Goal: Task Accomplishment & Management: Manage account settings

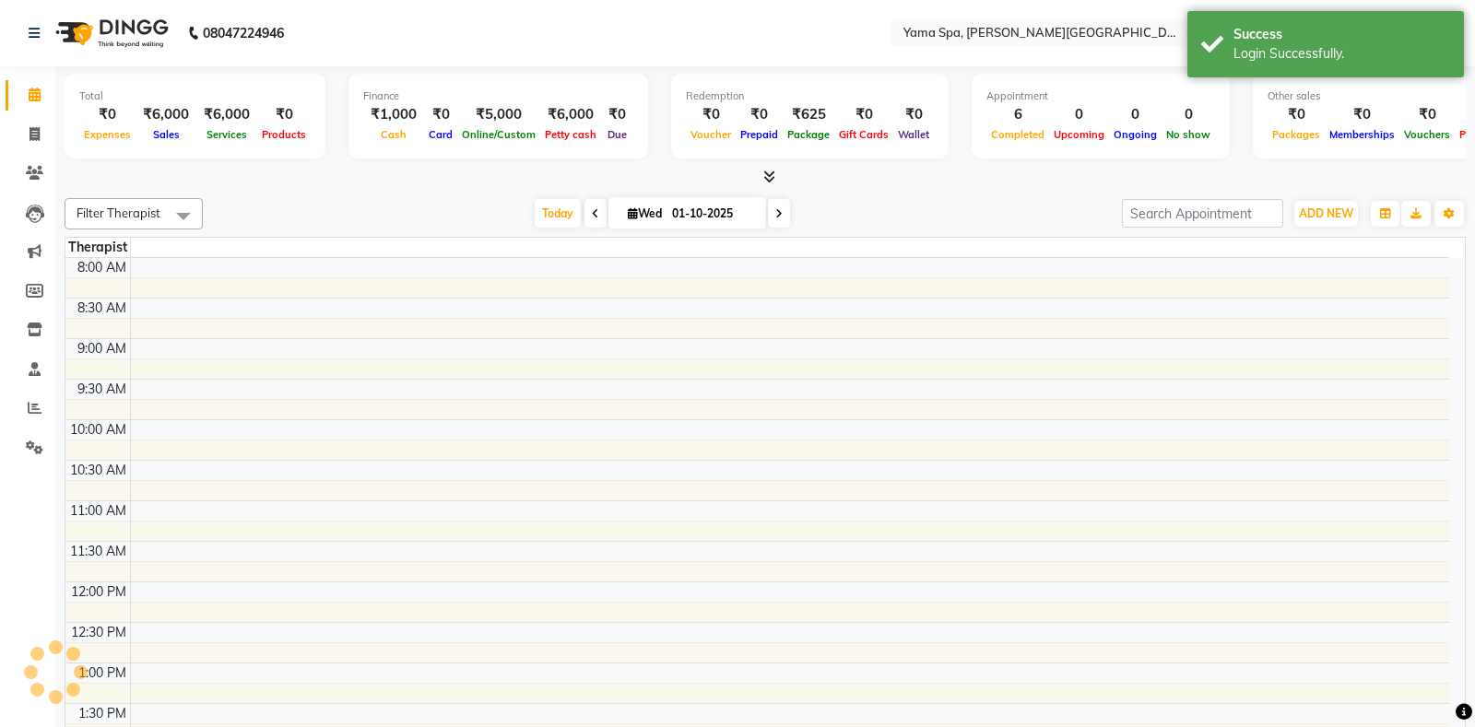
select select "en"
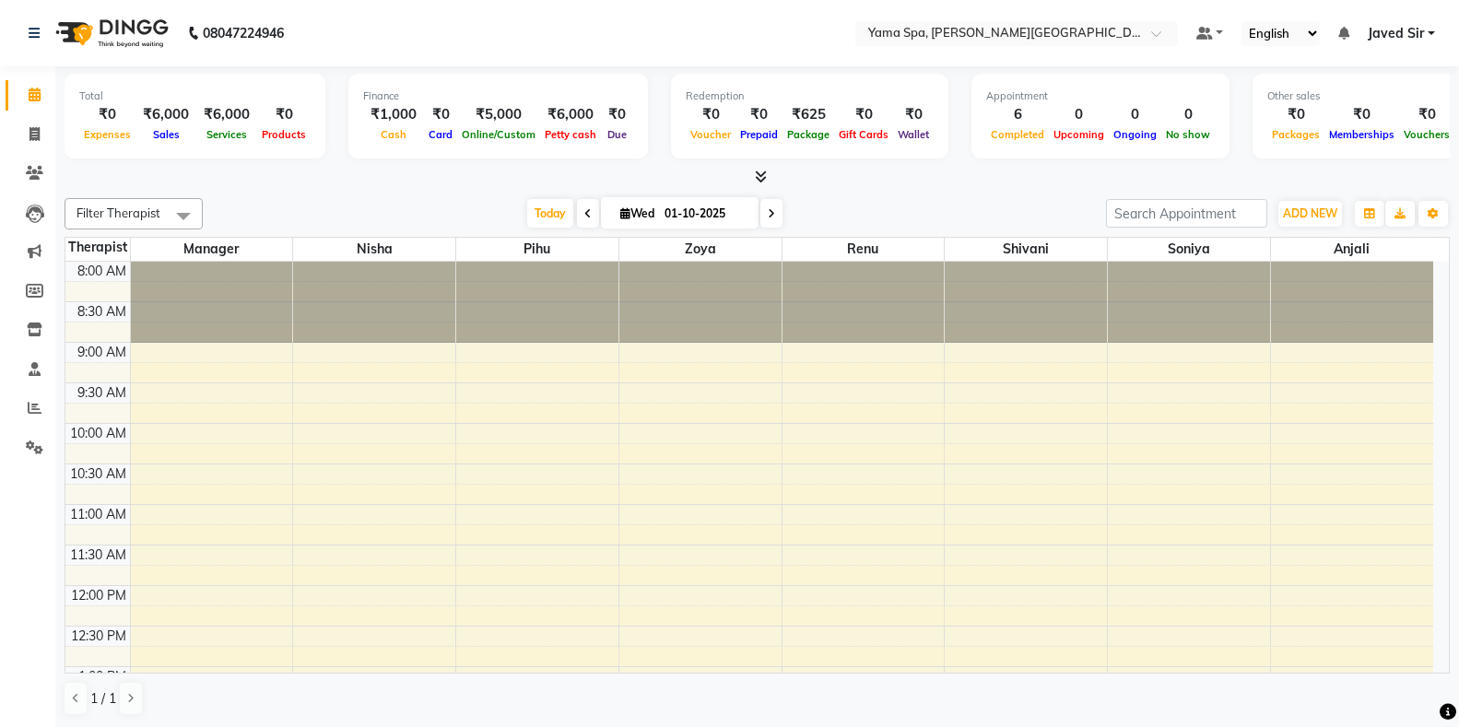
click at [1418, 35] on span "Javed Sir" at bounding box center [1396, 33] width 56 height 19
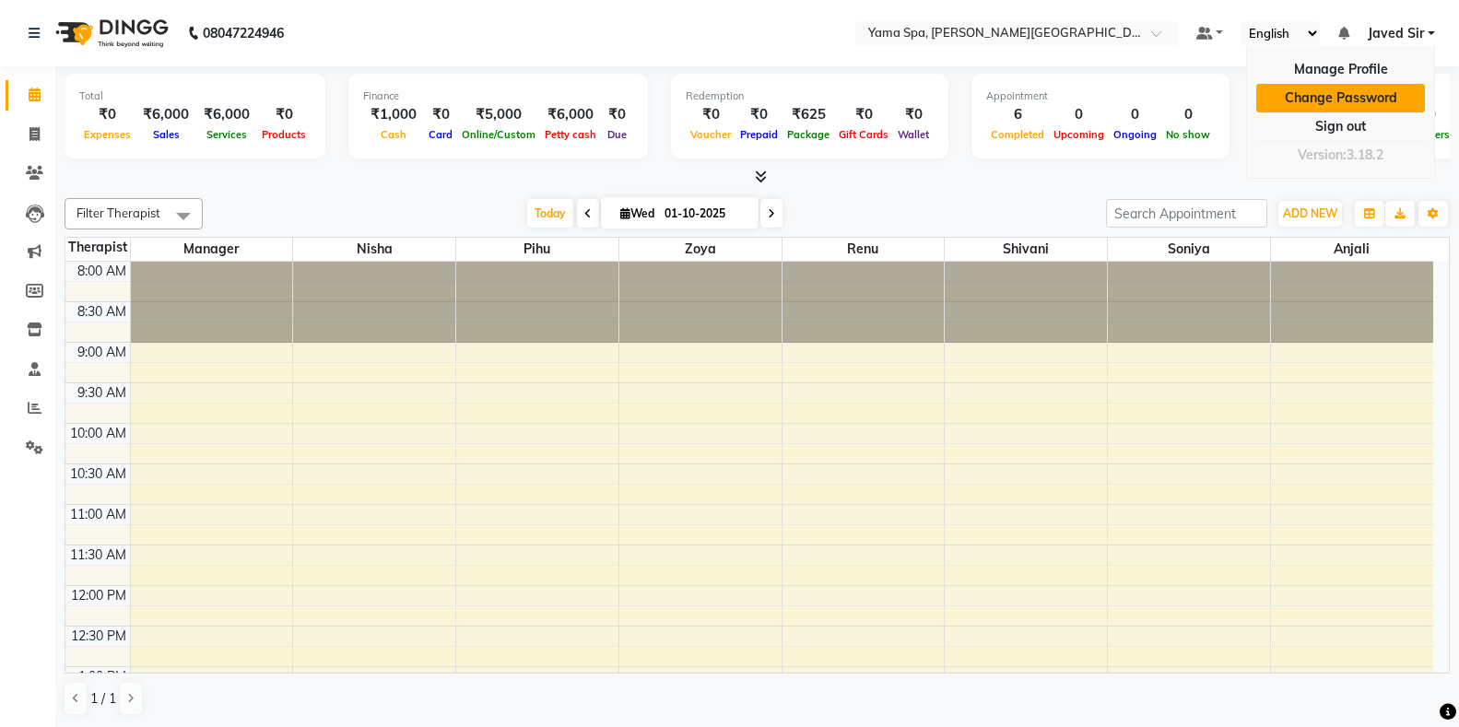
click at [1367, 100] on link "Change Password" at bounding box center [1340, 98] width 169 height 29
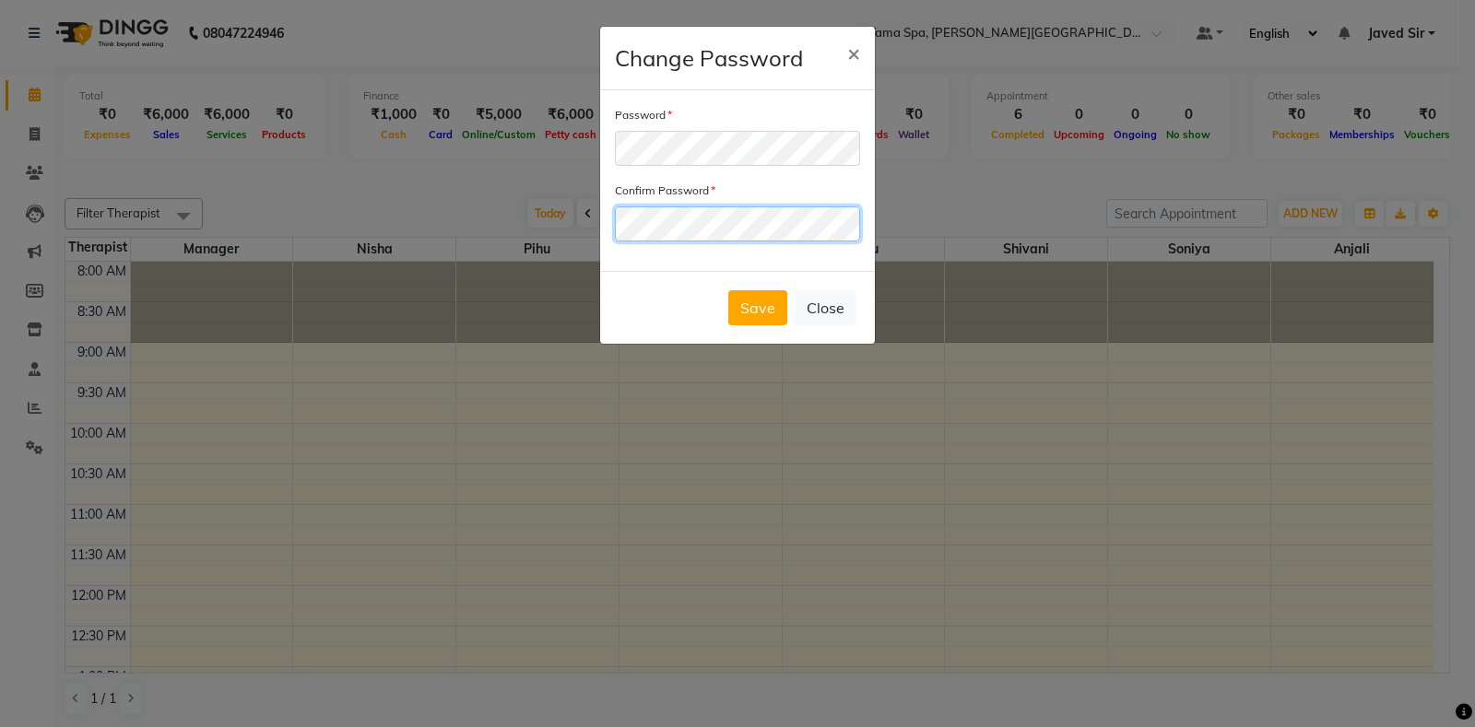
click at [728, 290] on button "Save" at bounding box center [757, 307] width 59 height 35
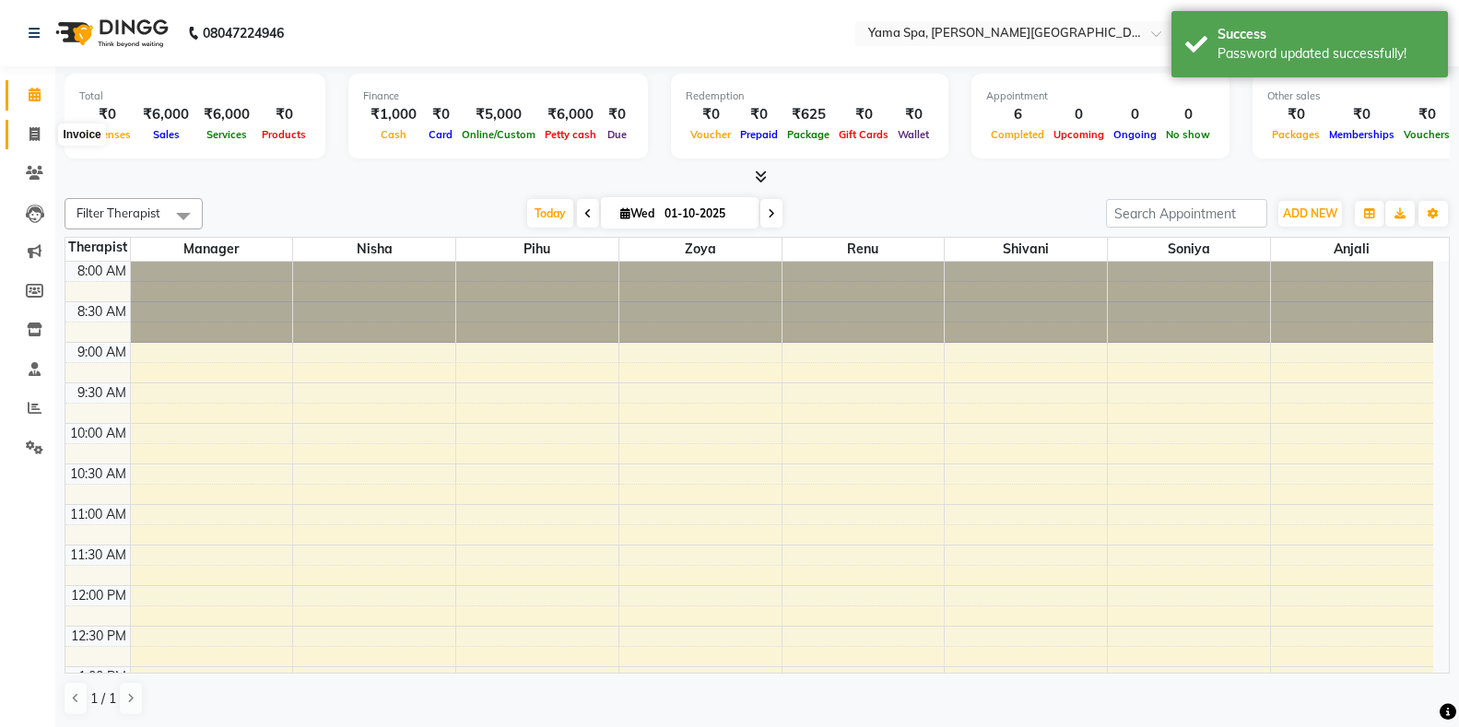
click at [29, 136] on icon at bounding box center [34, 134] width 10 height 14
select select "service"
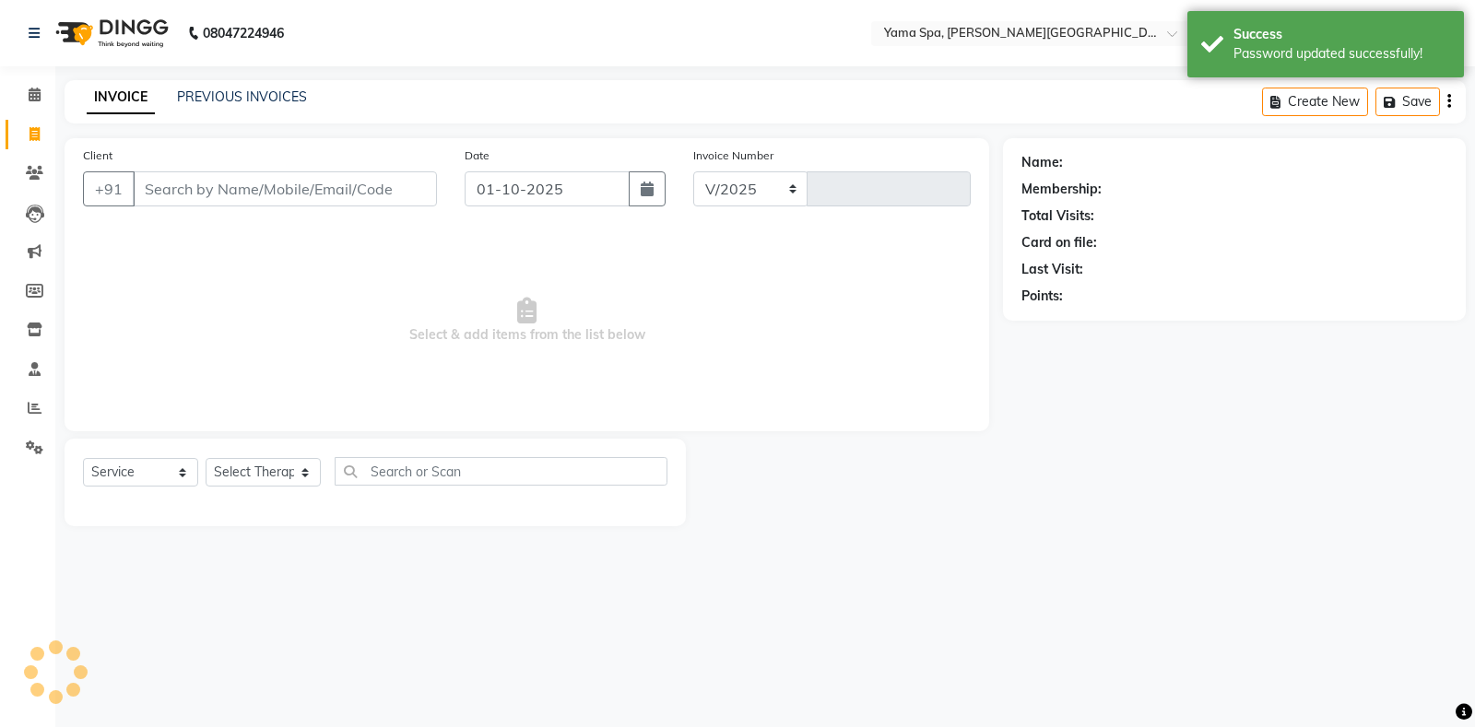
select select "7595"
type input "1997"
click at [272, 91] on link "PREVIOUS INVOICES" at bounding box center [242, 96] width 130 height 17
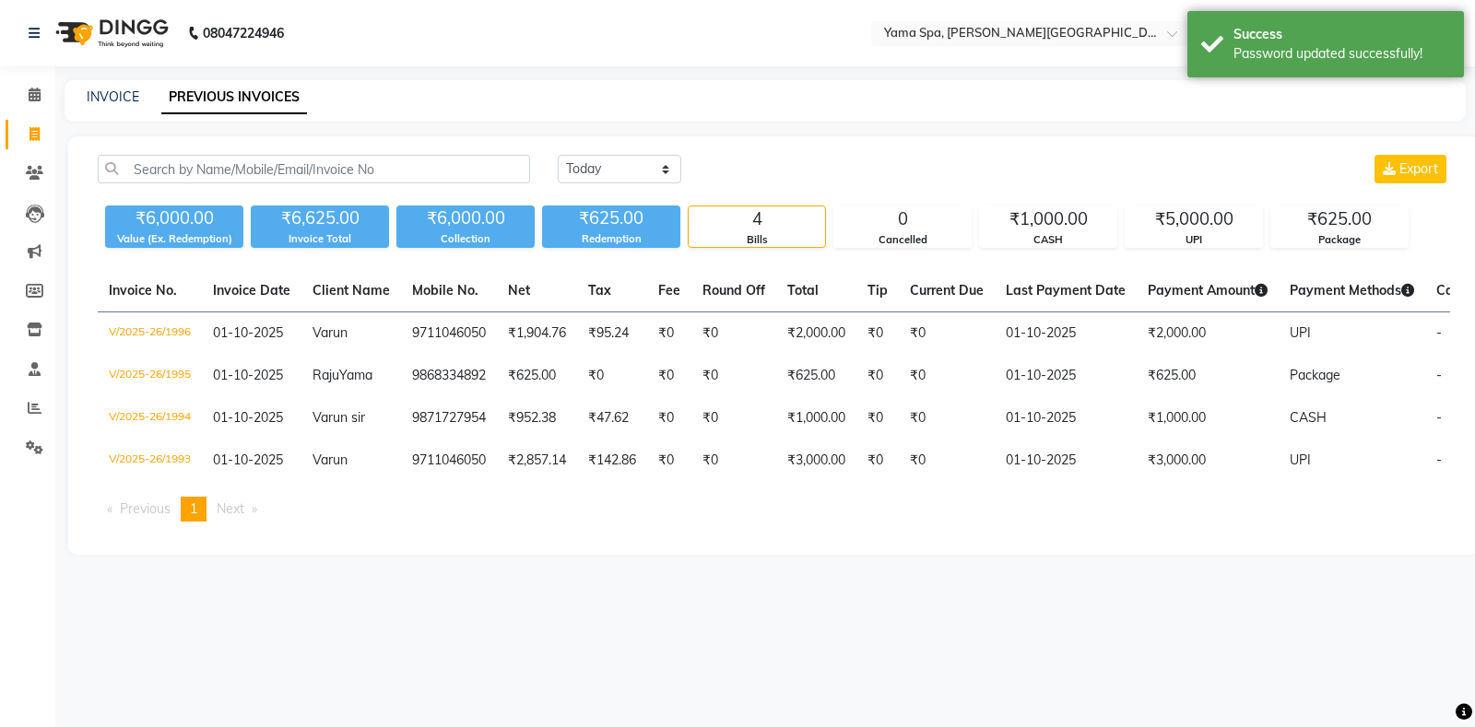
drag, startPoint x: 41, startPoint y: 117, endPoint x: 38, endPoint y: 126, distance: 9.6
click at [41, 123] on li "Invoice" at bounding box center [27, 135] width 55 height 40
click at [38, 127] on icon at bounding box center [34, 134] width 10 height 14
select select "service"
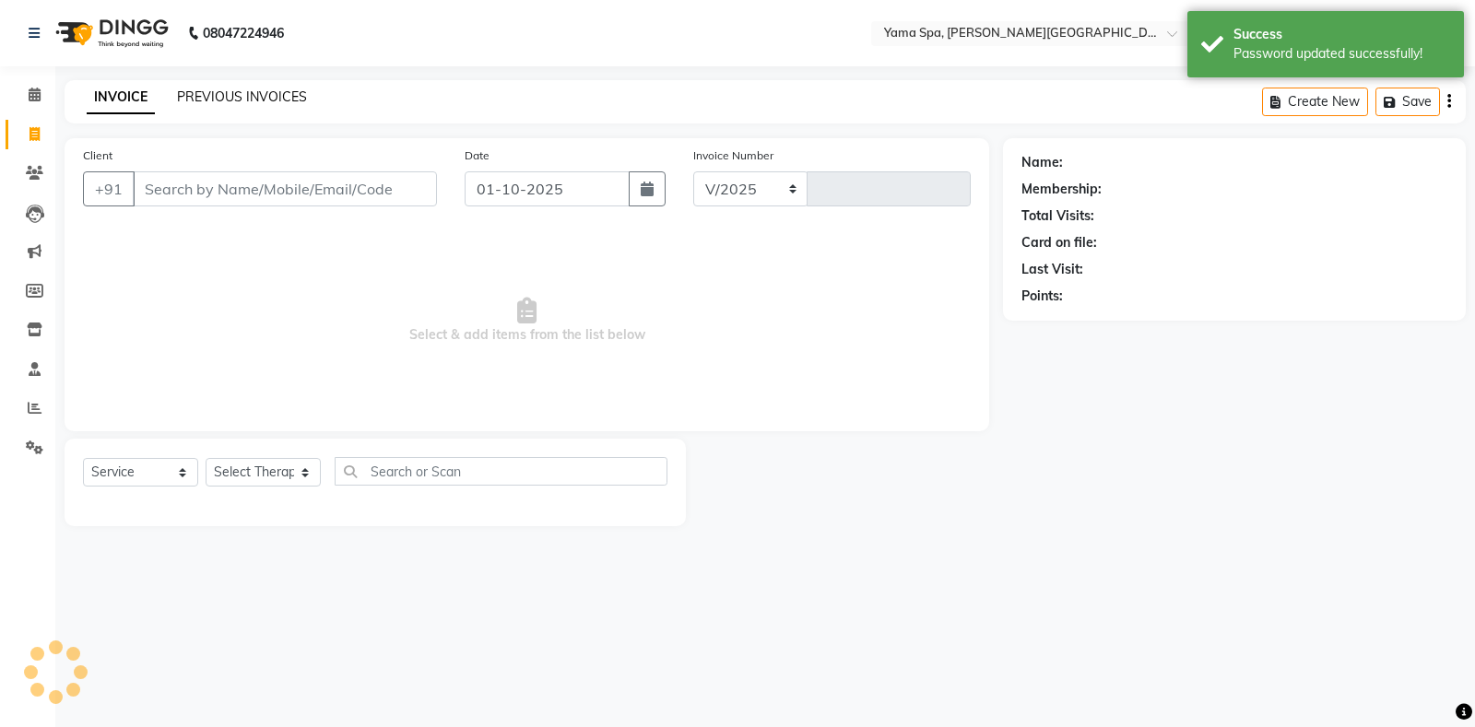
select select "7595"
type input "1997"
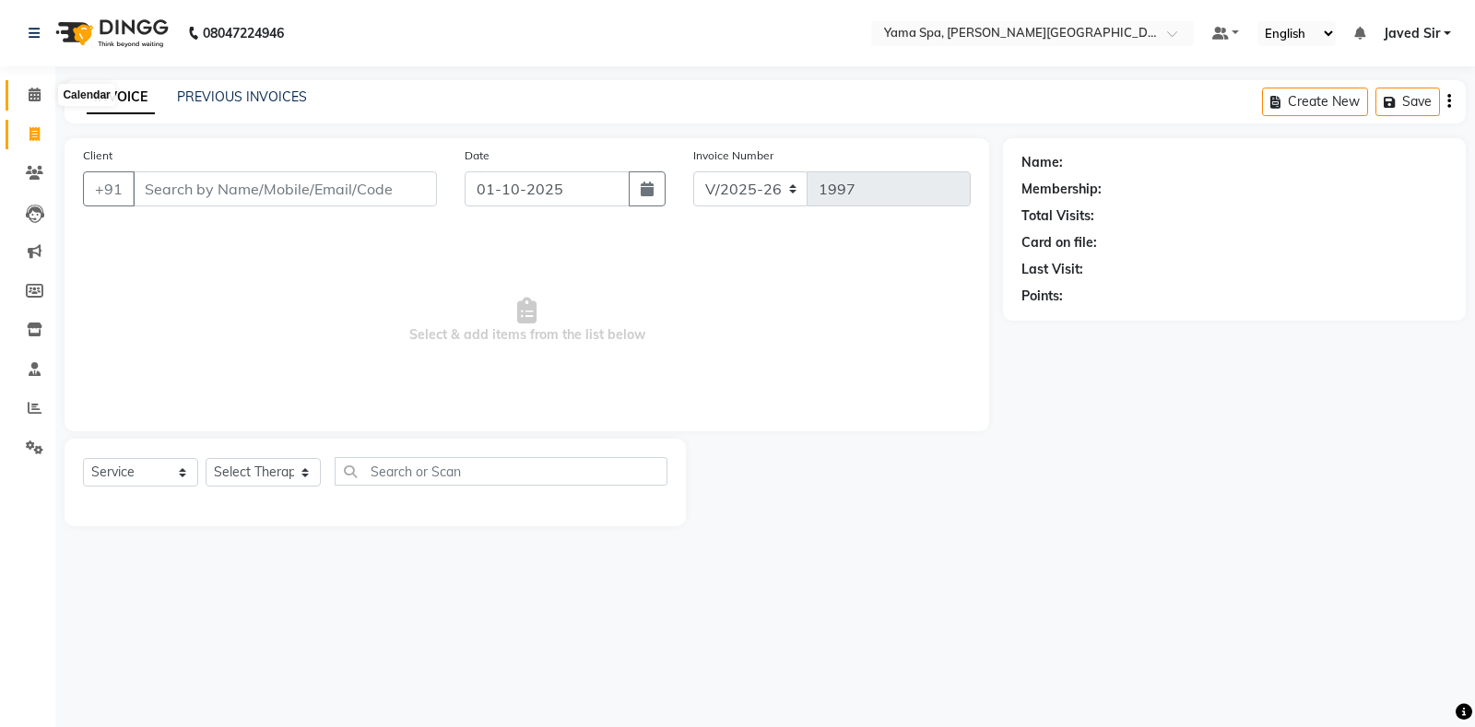
click at [31, 99] on icon at bounding box center [35, 95] width 12 height 14
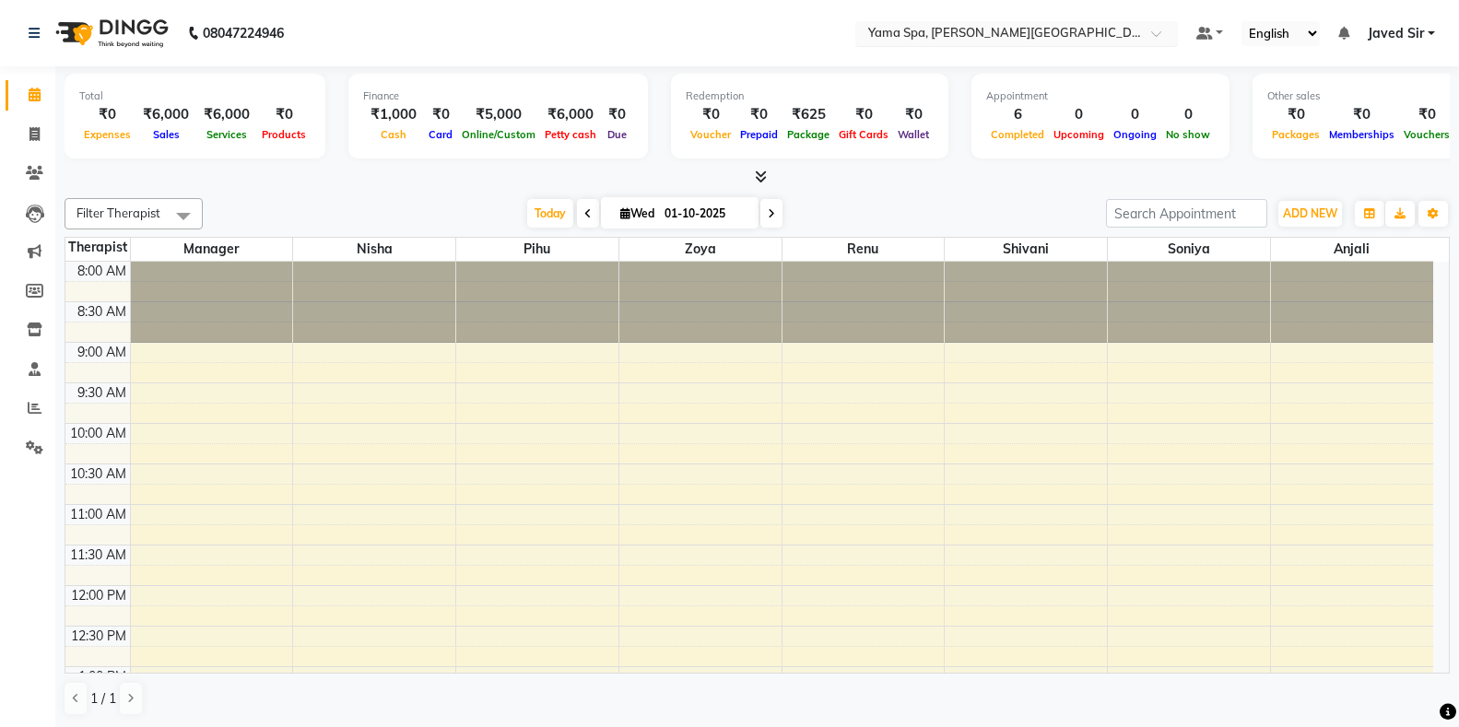
click at [993, 22] on div "Select Location × Yama Spa, Lajpat Nagar Near By Chicago Pizza" at bounding box center [1016, 33] width 323 height 25
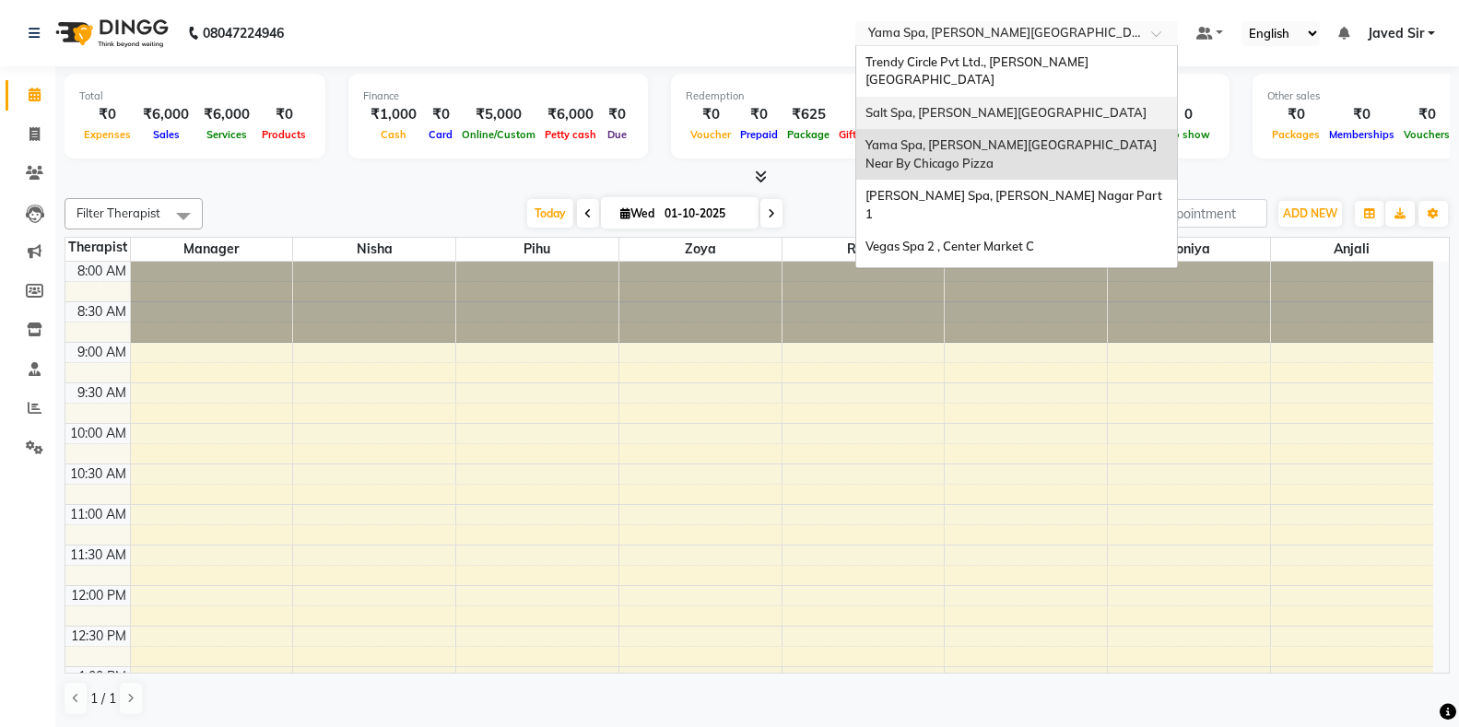
click at [923, 105] on span "Salt Spa, [PERSON_NAME][GEOGRAPHIC_DATA]" at bounding box center [1006, 112] width 281 height 15
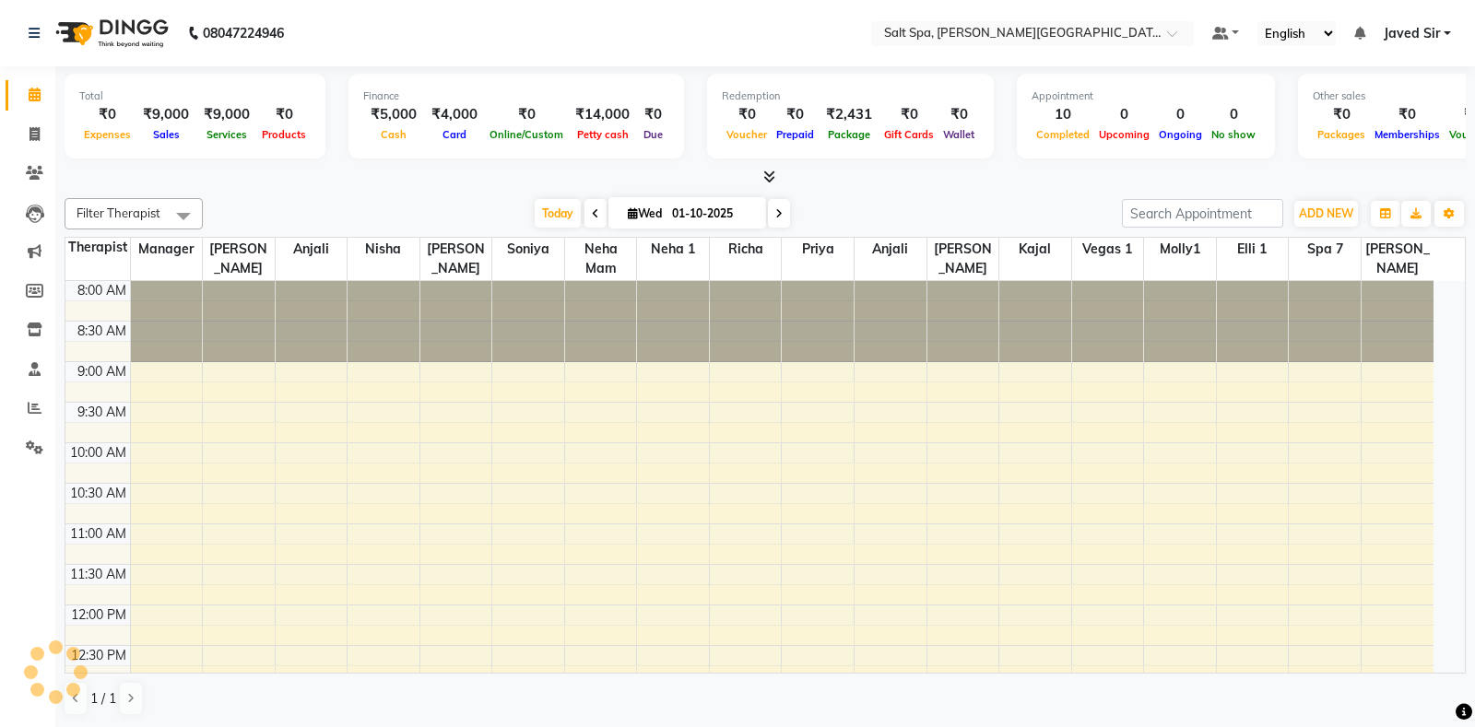
select select "en"
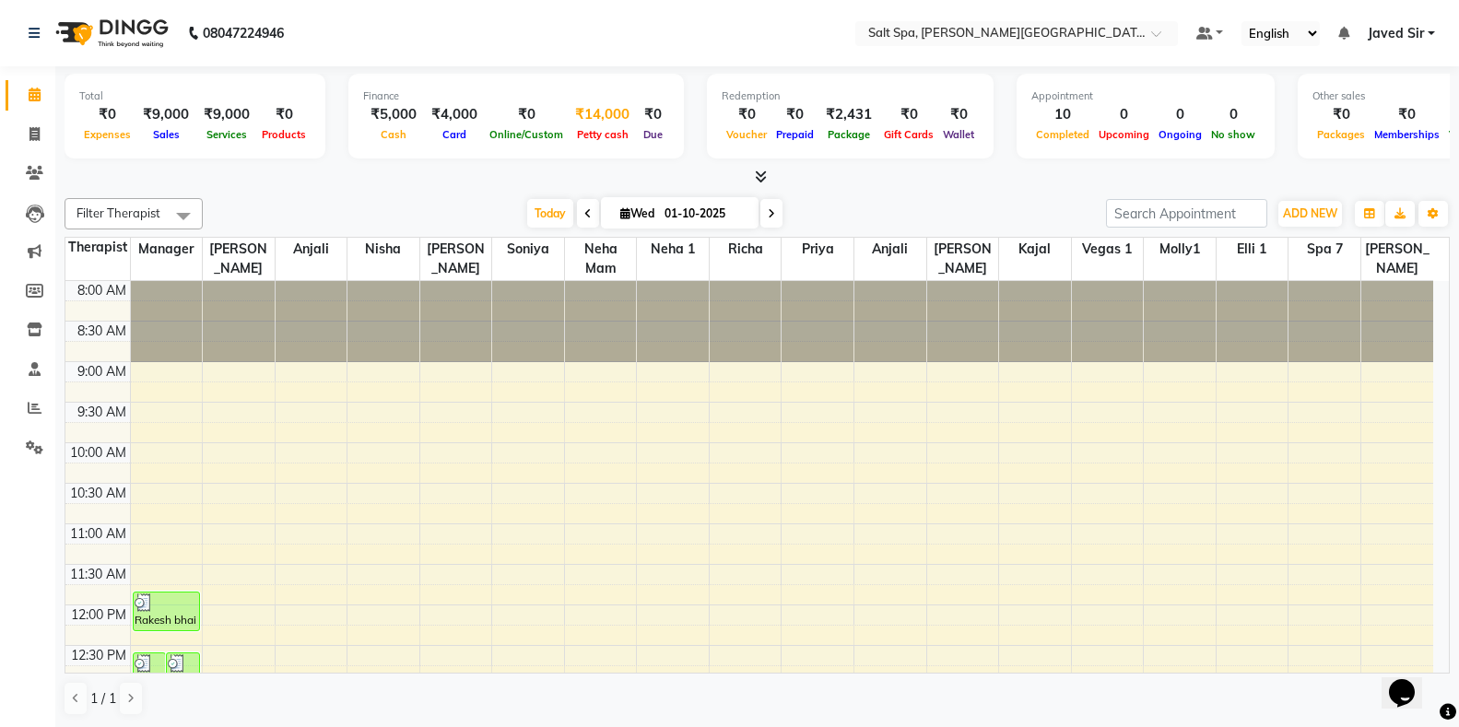
click at [599, 132] on span "Petty cash" at bounding box center [602, 134] width 61 height 13
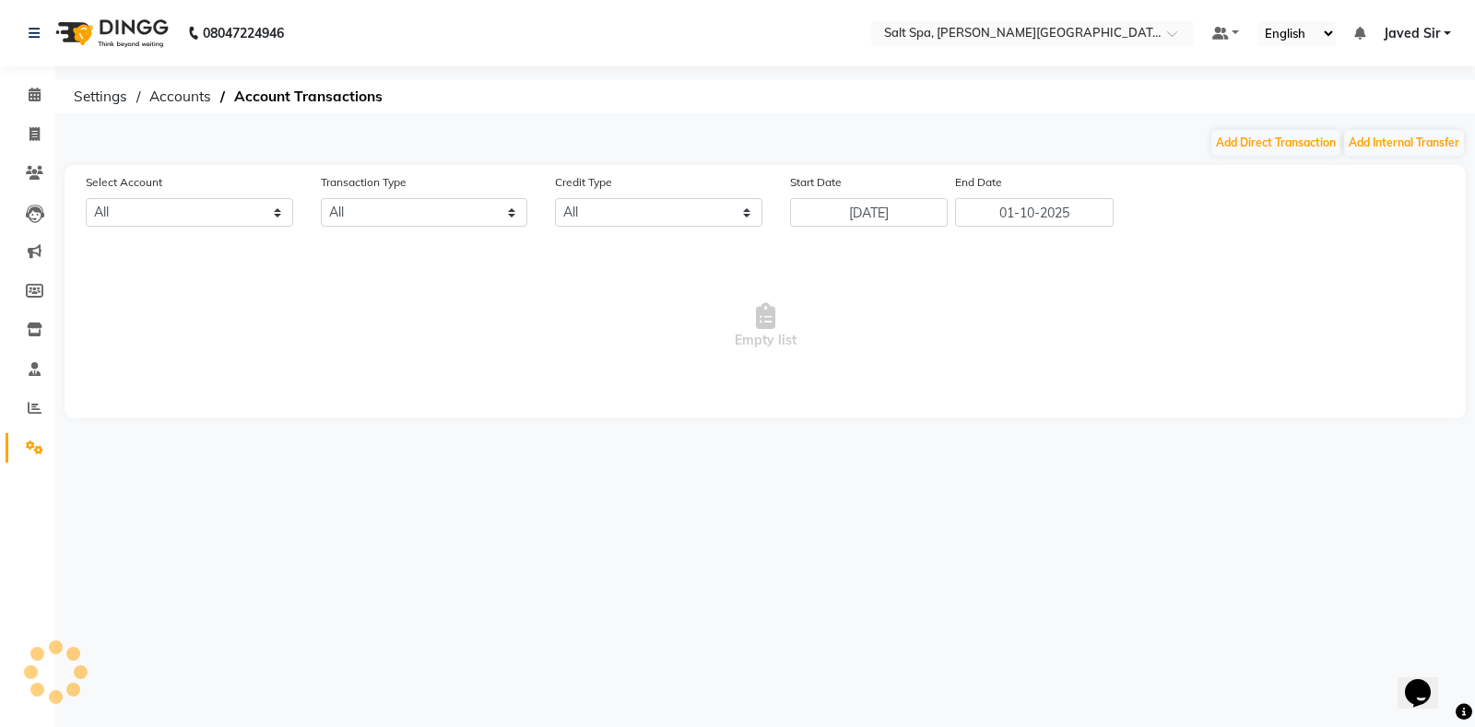
select select "6723"
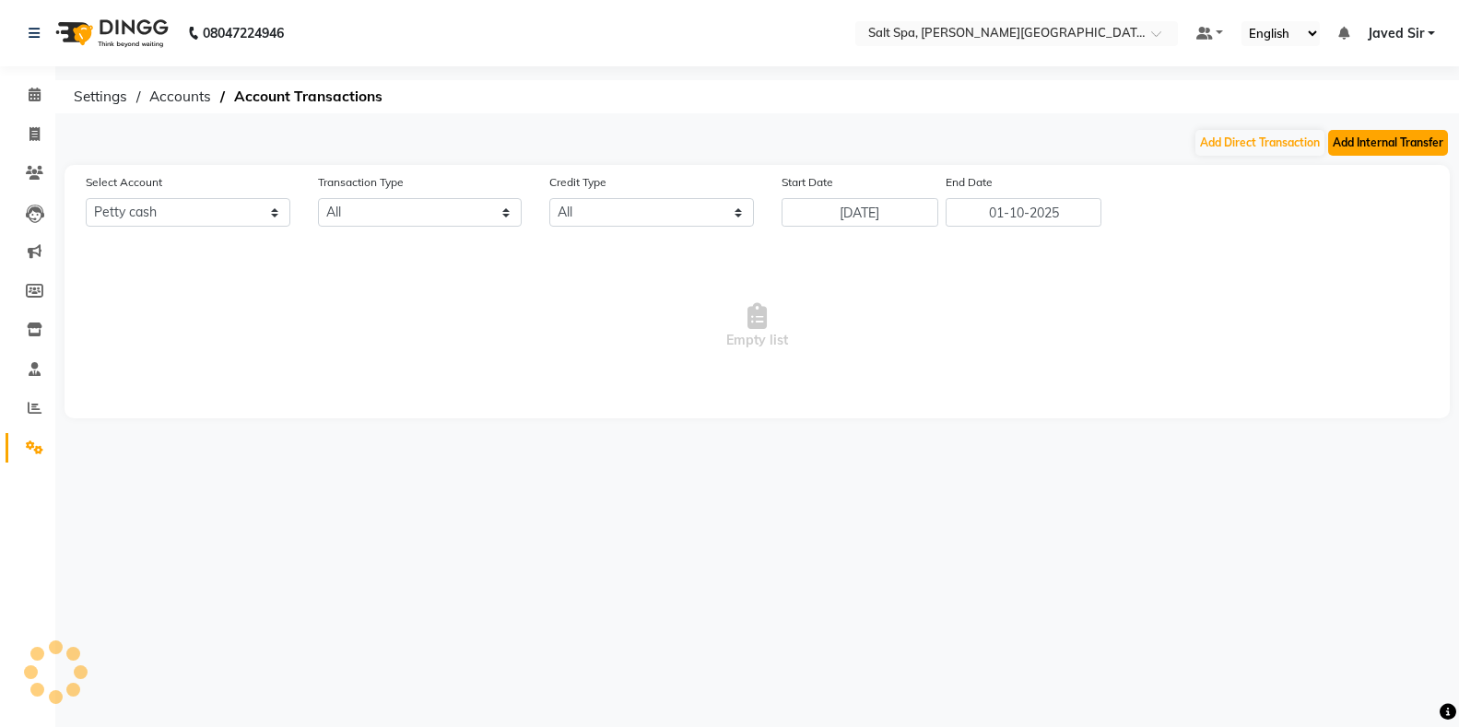
click at [1391, 151] on button "Add Internal Transfer" at bounding box center [1388, 143] width 120 height 26
select select "internal transfer"
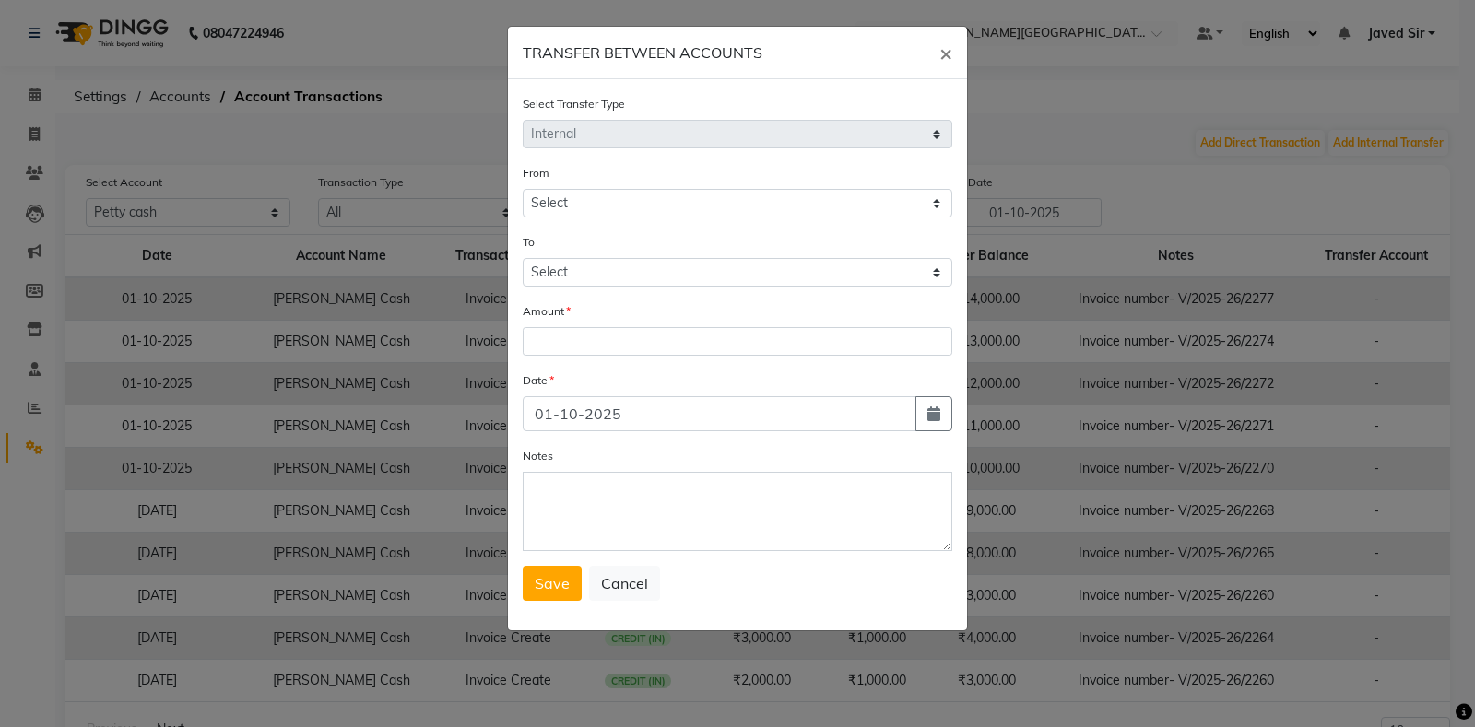
select select "6723"
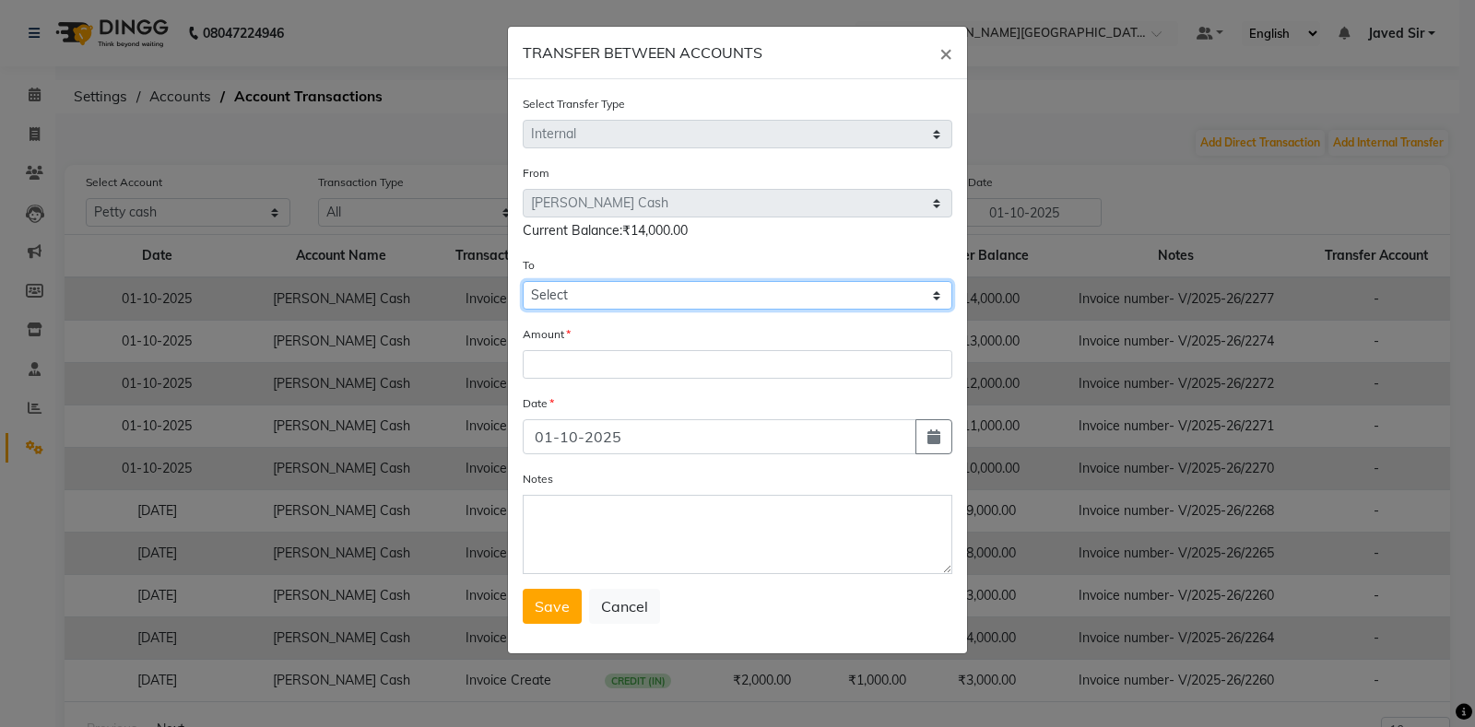
click at [559, 304] on select "Select [PERSON_NAME] Cash Default Account" at bounding box center [738, 295] width 430 height 29
select select "6724"
click at [523, 281] on select "Select [PERSON_NAME] Cash Default Account" at bounding box center [738, 295] width 430 height 29
click at [583, 343] on div "Amount" at bounding box center [738, 351] width 430 height 54
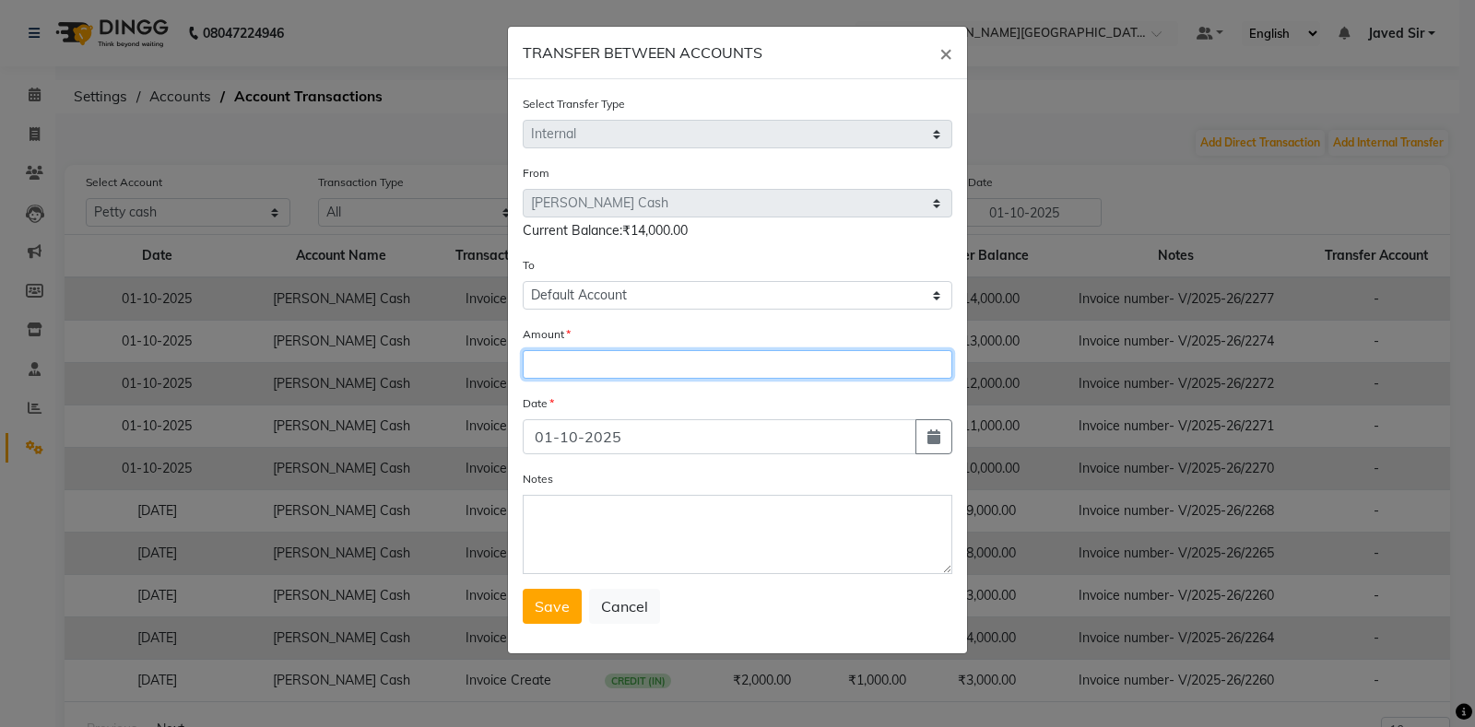
click at [582, 351] on input "number" at bounding box center [738, 364] width 430 height 29
type input "9000"
click at [548, 620] on button "Save" at bounding box center [552, 606] width 59 height 35
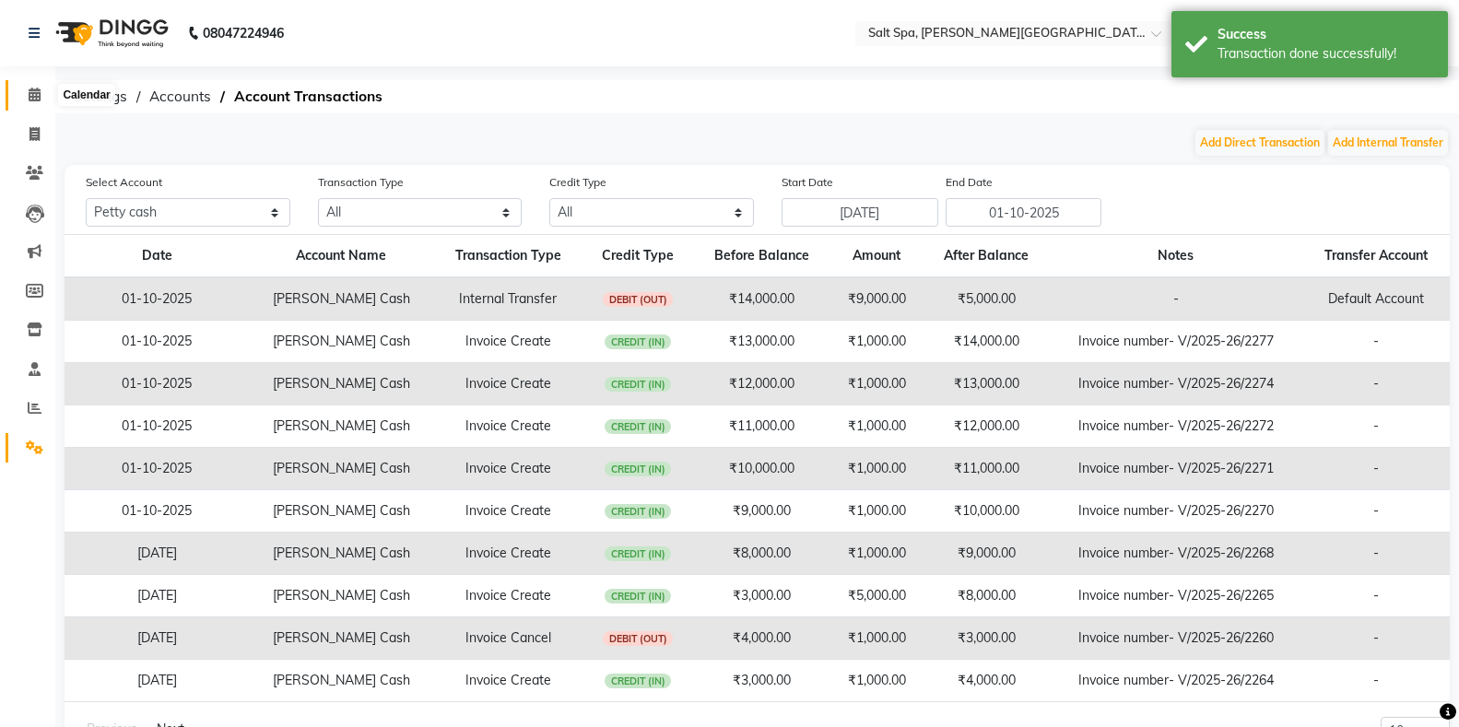
click at [33, 93] on icon at bounding box center [35, 95] width 12 height 14
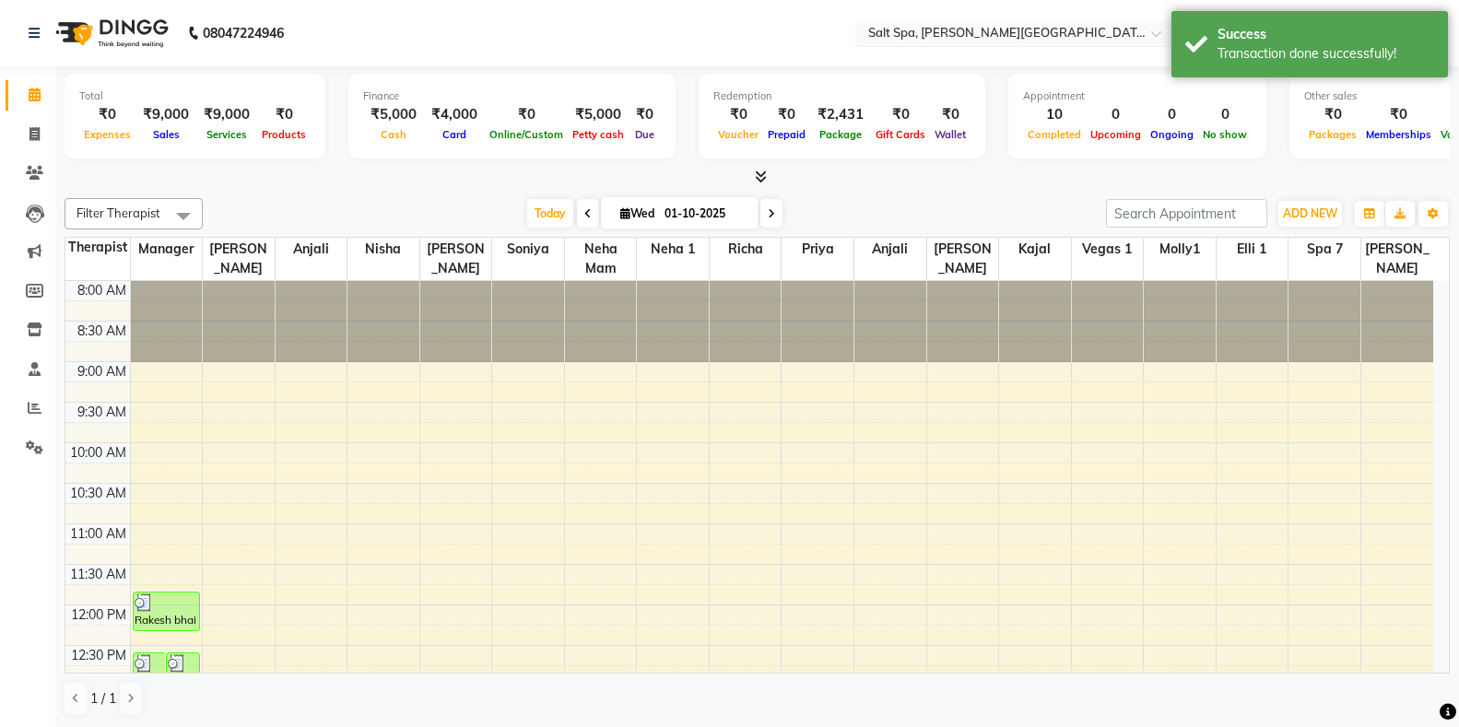
click at [941, 29] on input "text" at bounding box center [998, 35] width 267 height 18
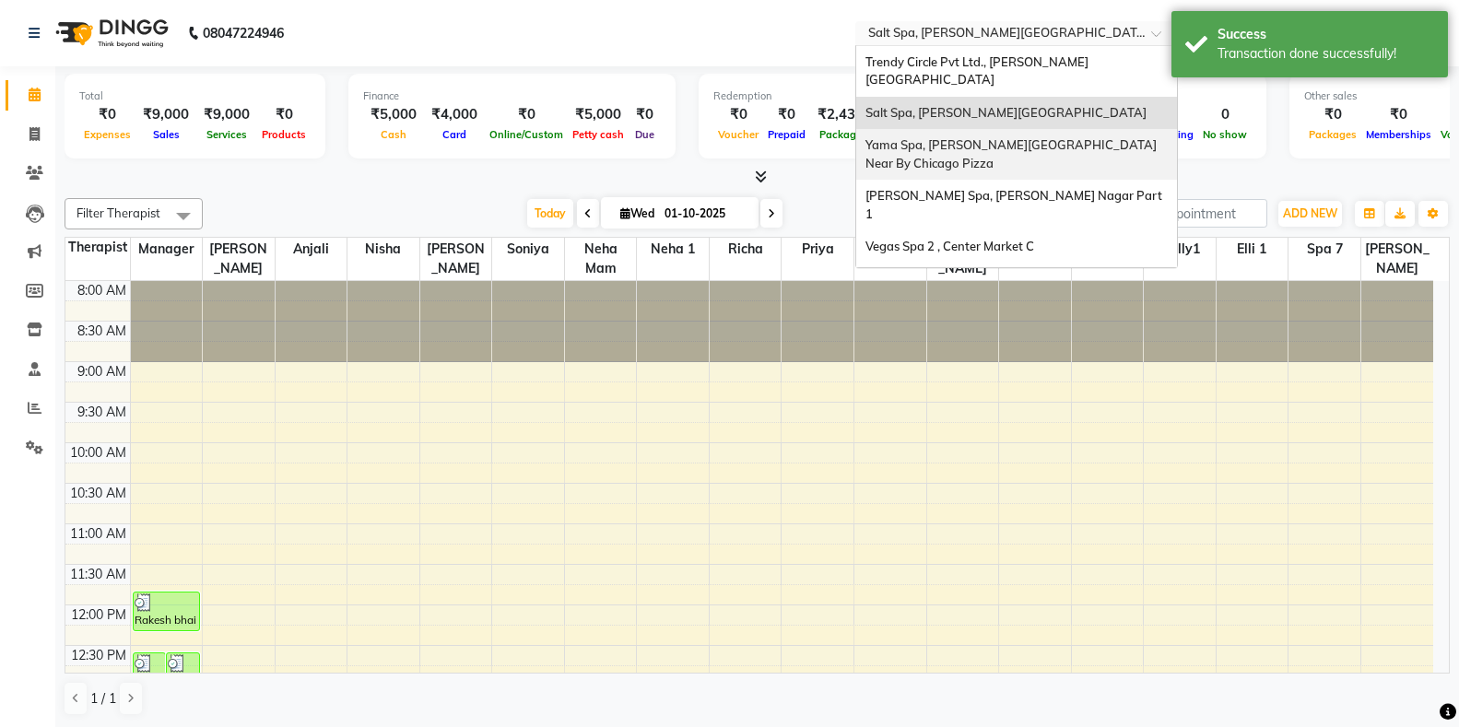
click at [949, 135] on div "Yama Spa, Lajpat Nagar Near By Chicago Pizza" at bounding box center [1016, 154] width 321 height 51
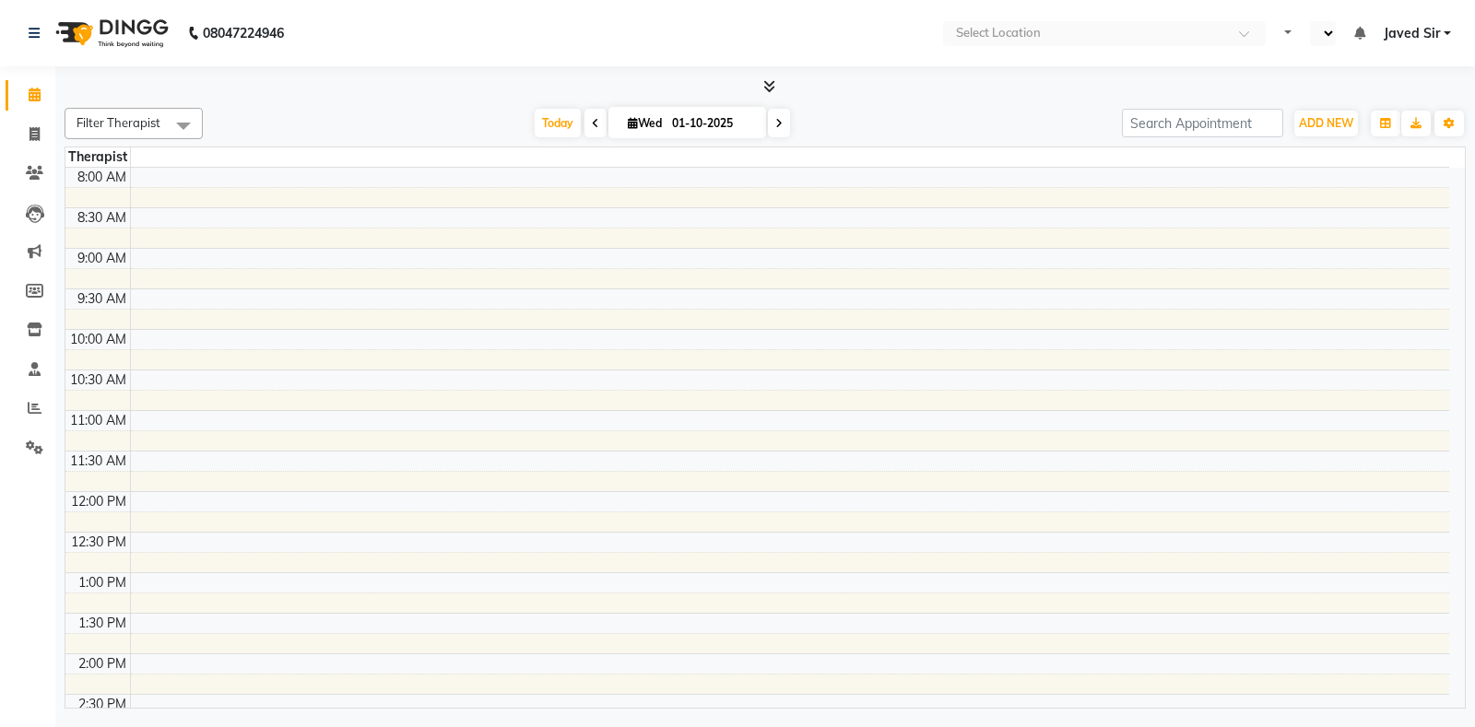
select select "en"
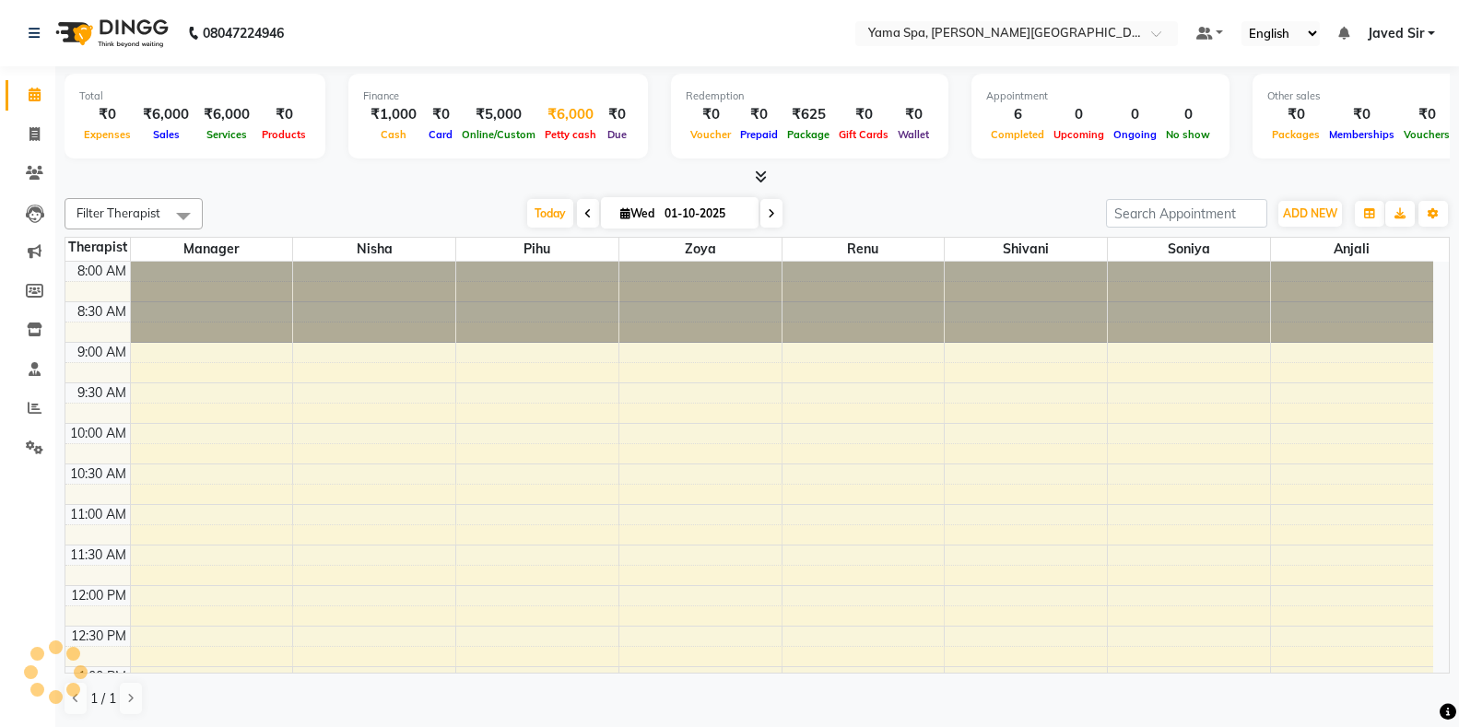
click at [568, 133] on span "Petty cash" at bounding box center [570, 134] width 61 height 13
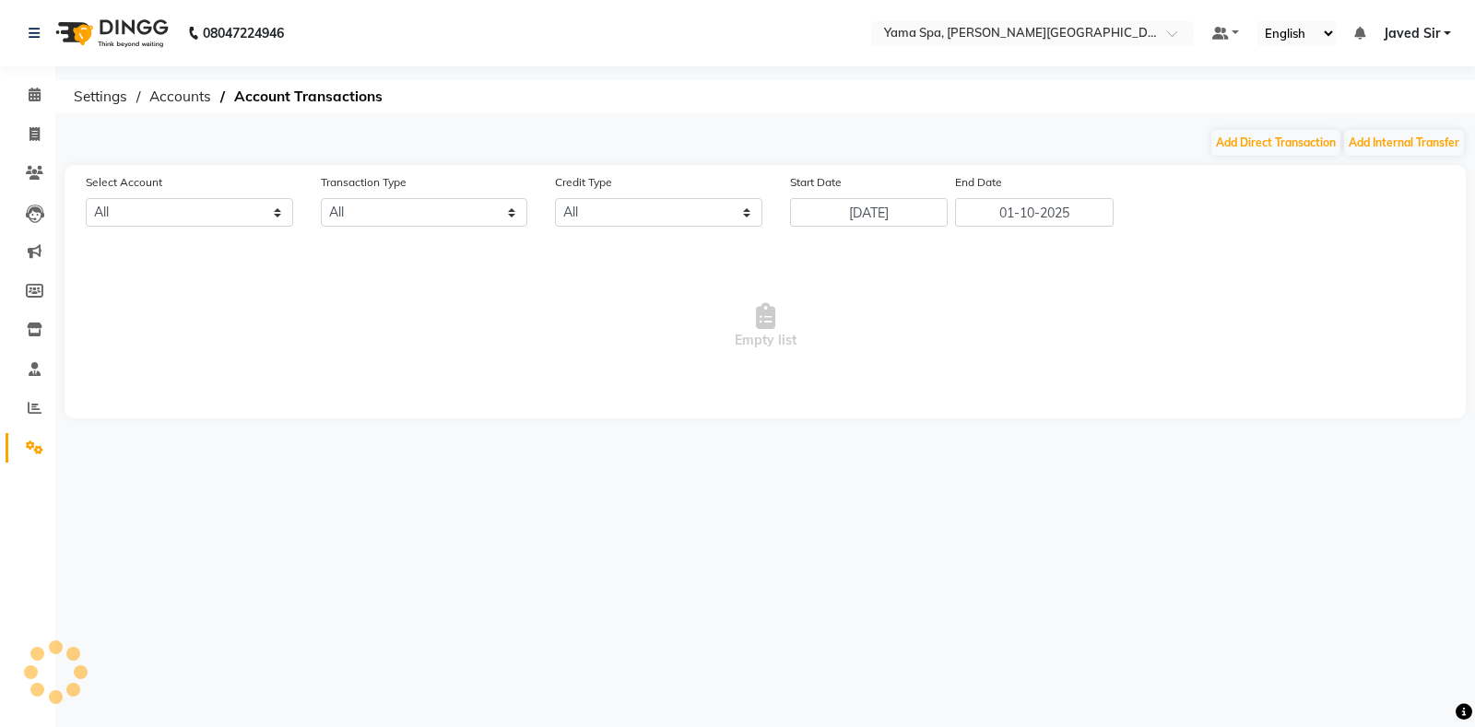
select select "6725"
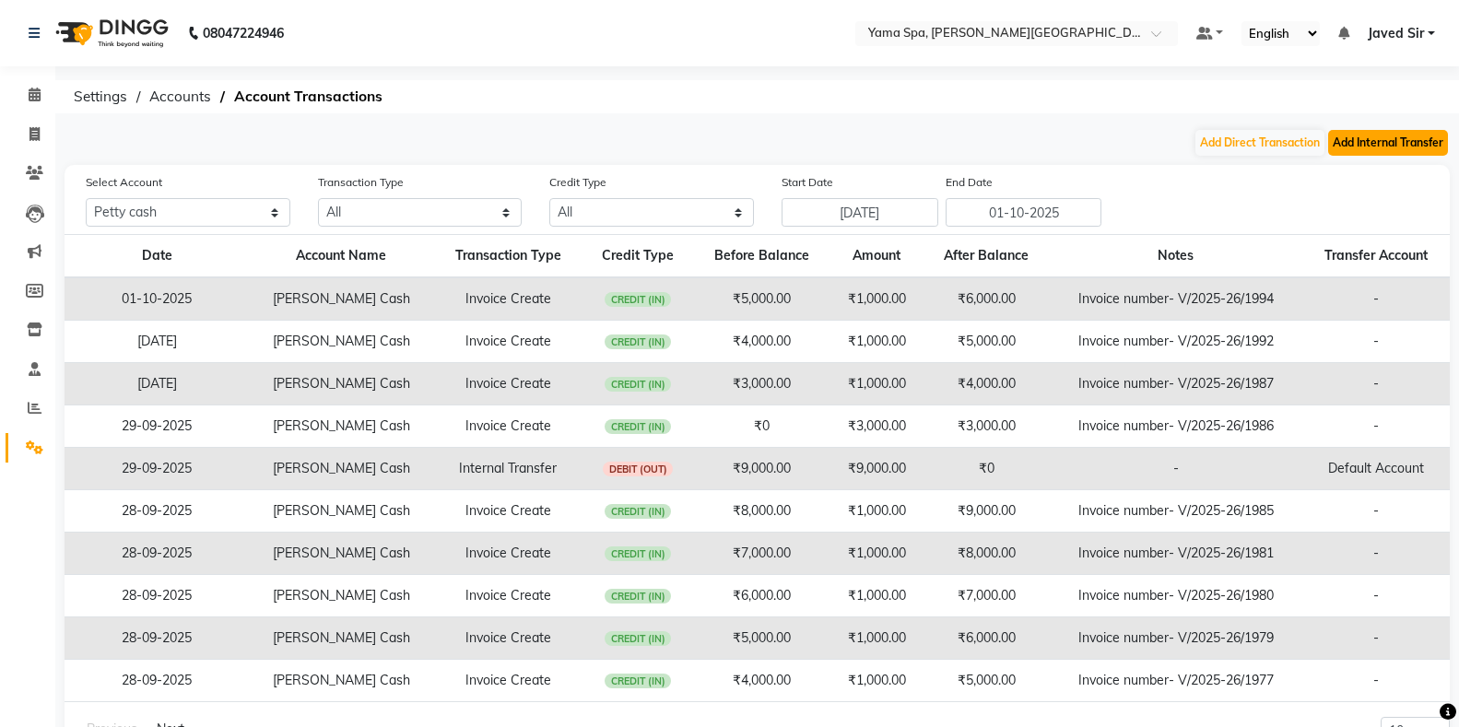
click at [1384, 147] on button "Add Internal Transfer" at bounding box center [1388, 143] width 120 height 26
select select "internal transfer"
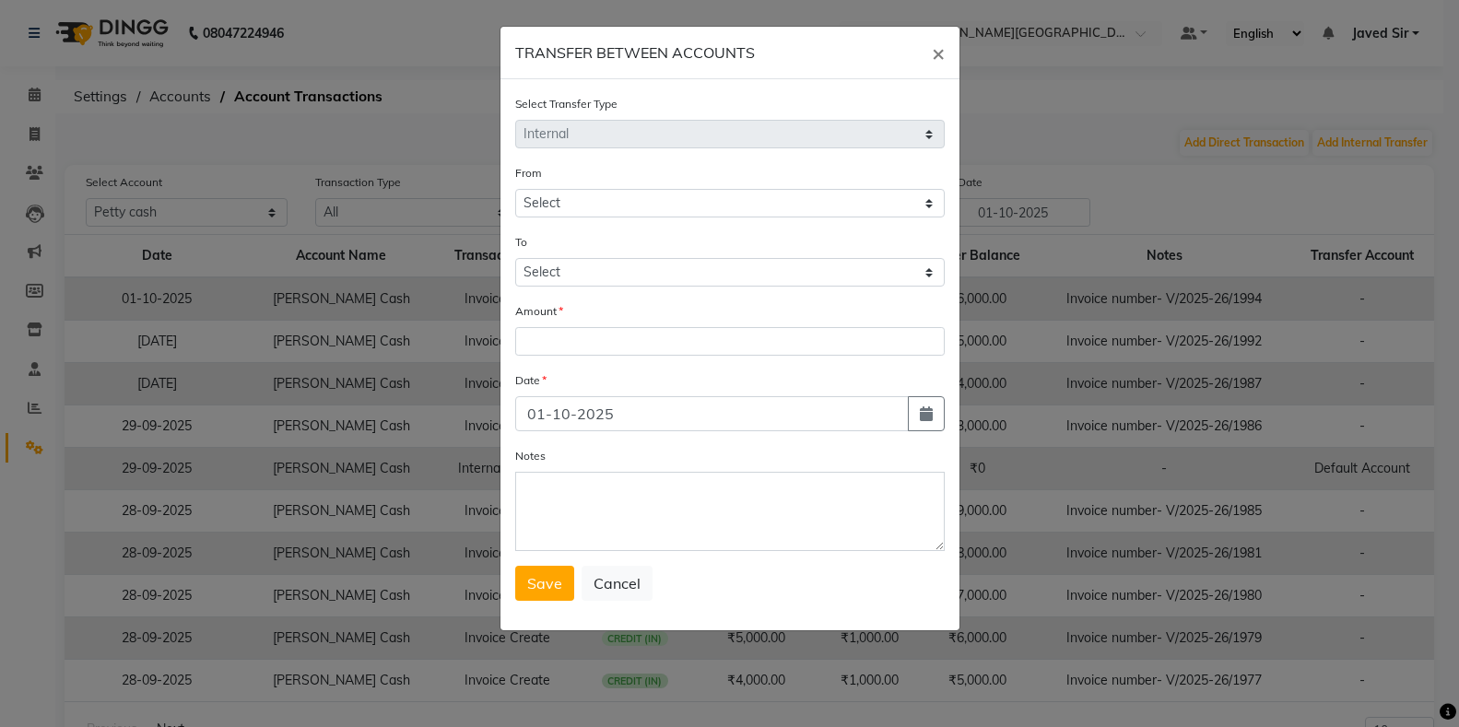
select select "6725"
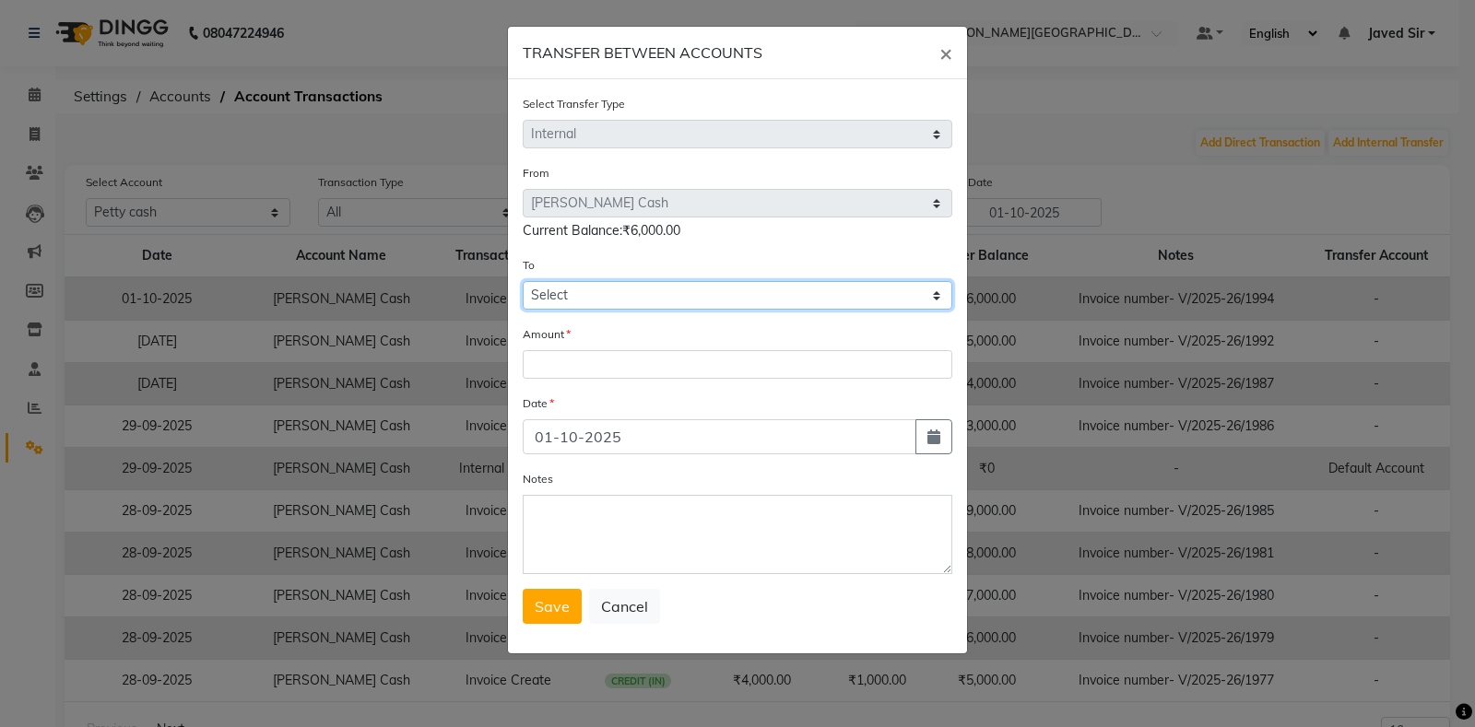
click at [555, 304] on select "Select [PERSON_NAME] Cash Default Account" at bounding box center [738, 295] width 430 height 29
select select "6726"
click at [523, 281] on select "Select [PERSON_NAME] Cash Default Account" at bounding box center [738, 295] width 430 height 29
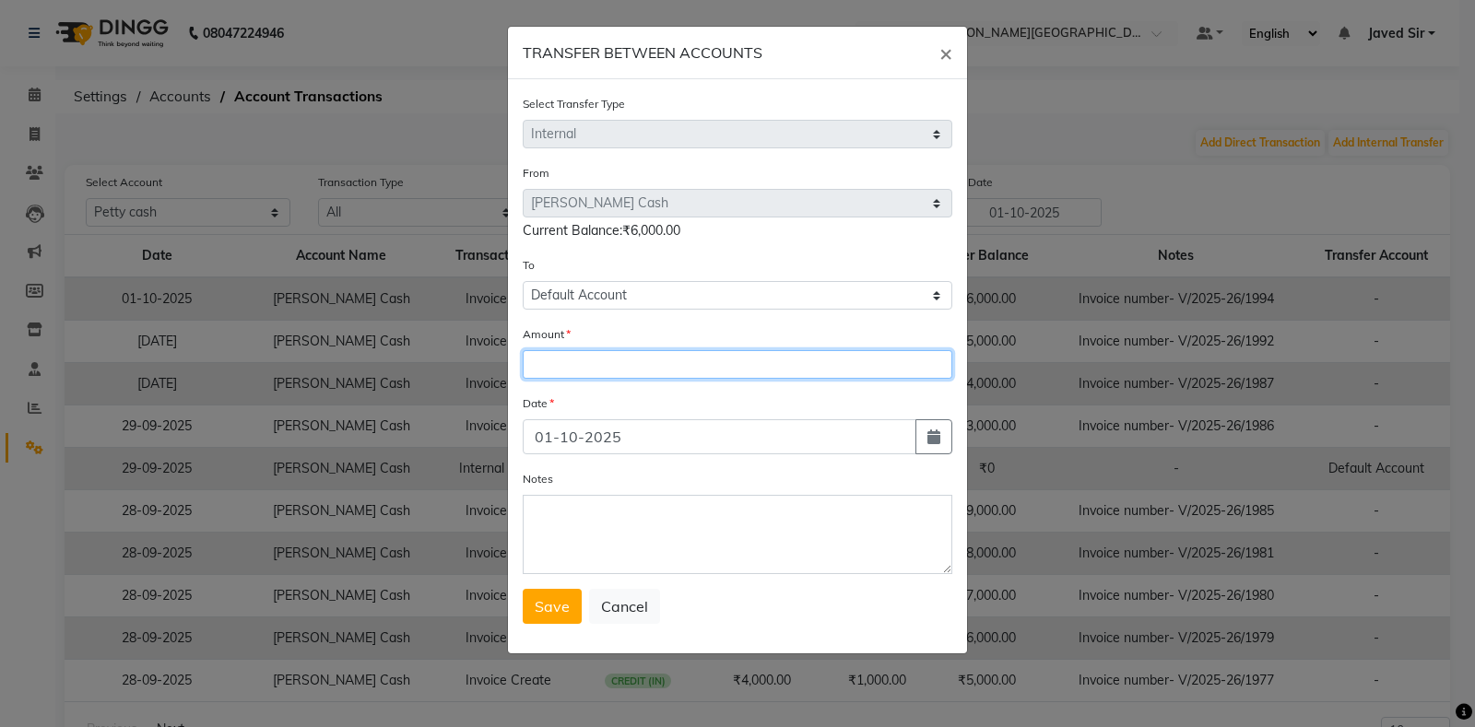
click at [577, 358] on input "number" at bounding box center [738, 364] width 430 height 29
type input "5000"
click at [562, 602] on span "Save" at bounding box center [552, 606] width 35 height 18
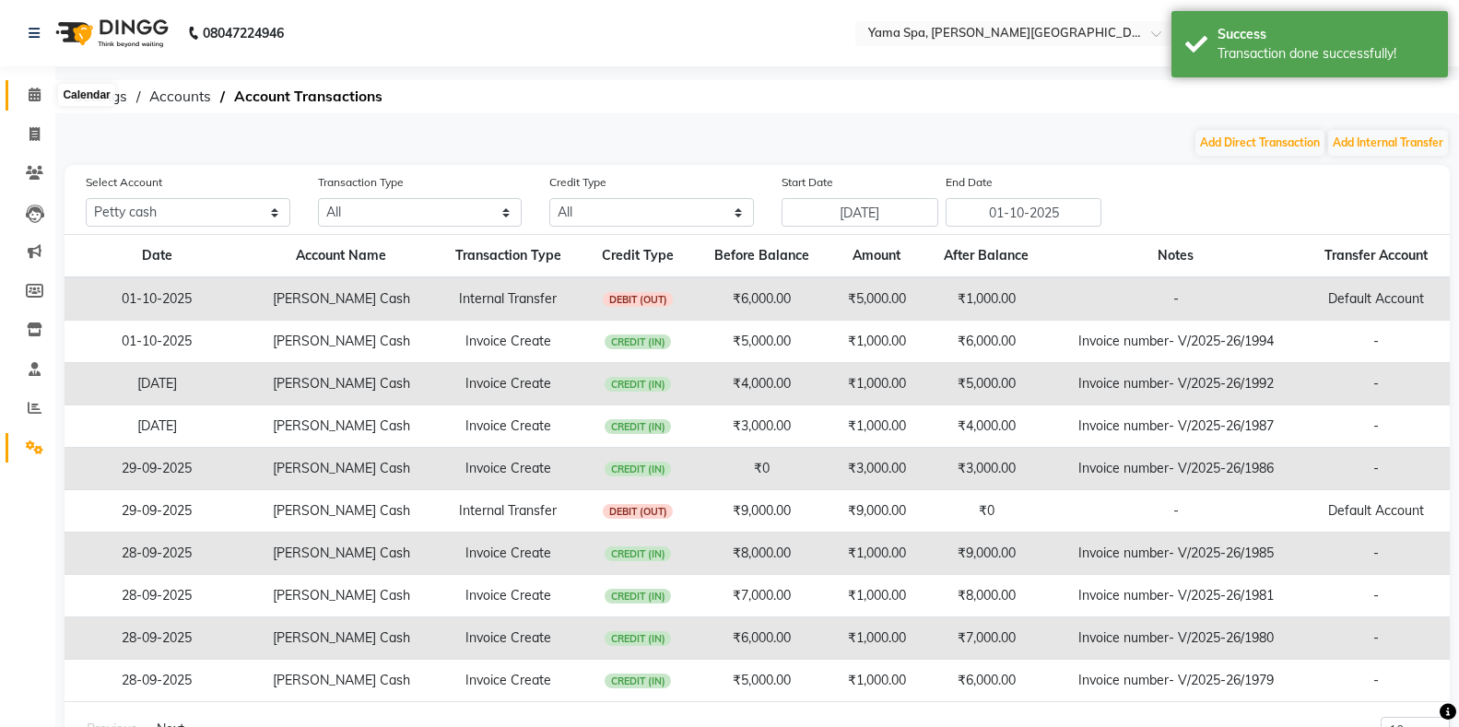
click at [40, 93] on icon at bounding box center [35, 95] width 12 height 14
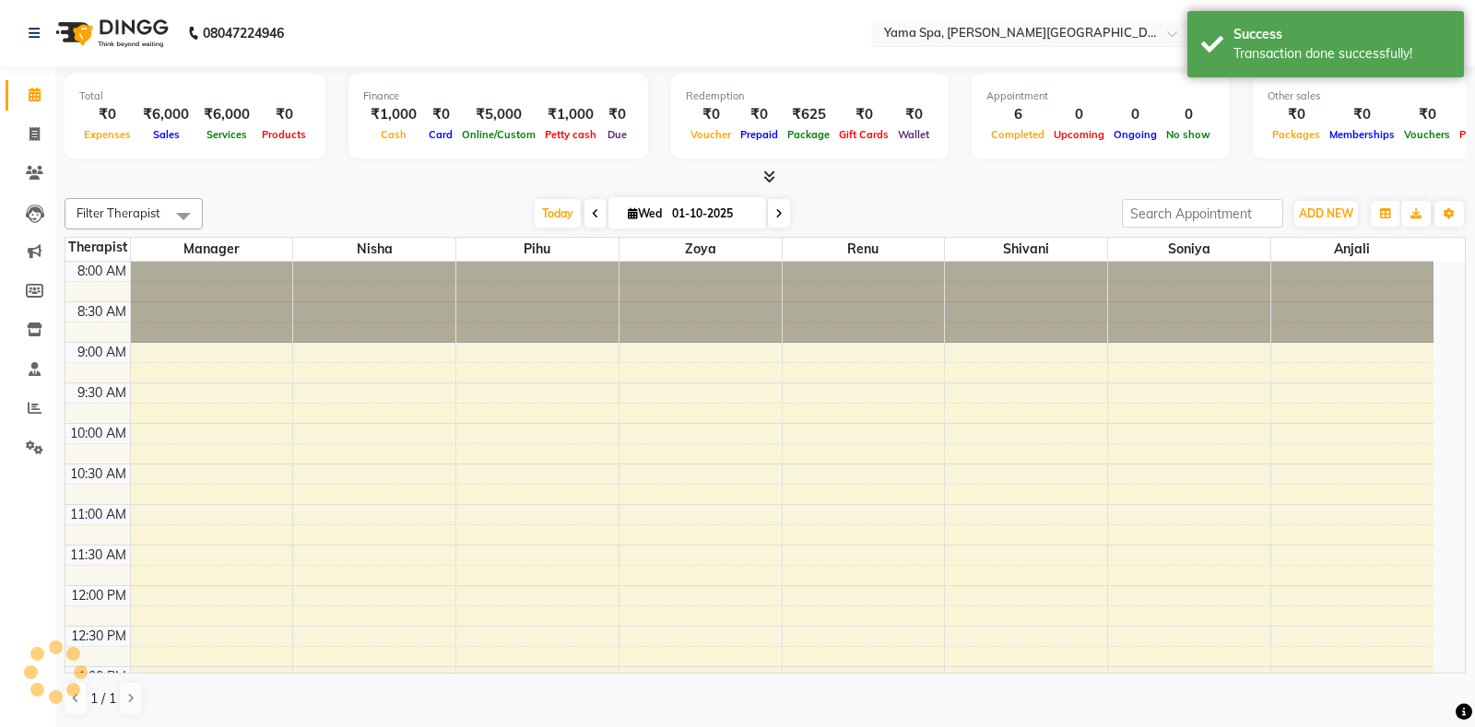
click at [930, 37] on input "text" at bounding box center [1013, 35] width 267 height 18
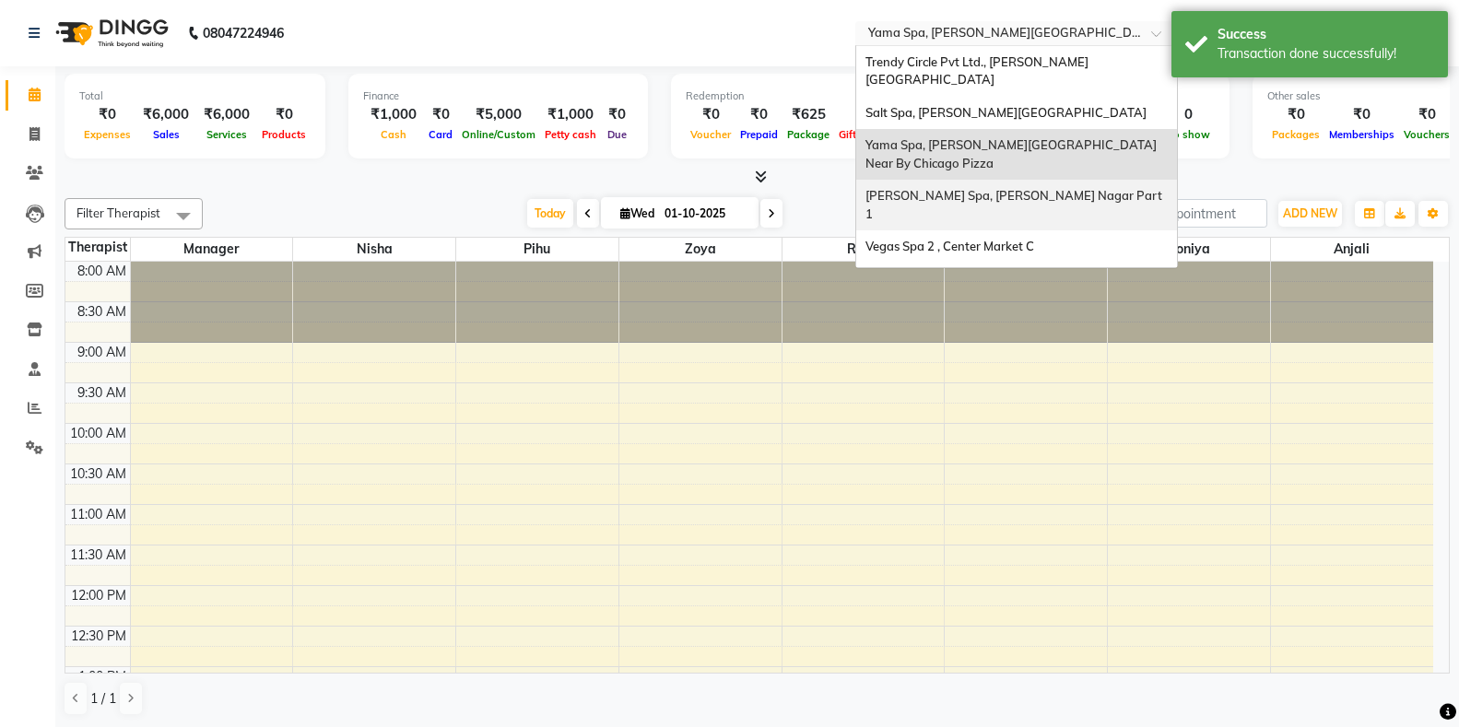
click at [932, 180] on div "[PERSON_NAME] Spa, [PERSON_NAME] Nagar Part 1" at bounding box center [1016, 205] width 321 height 51
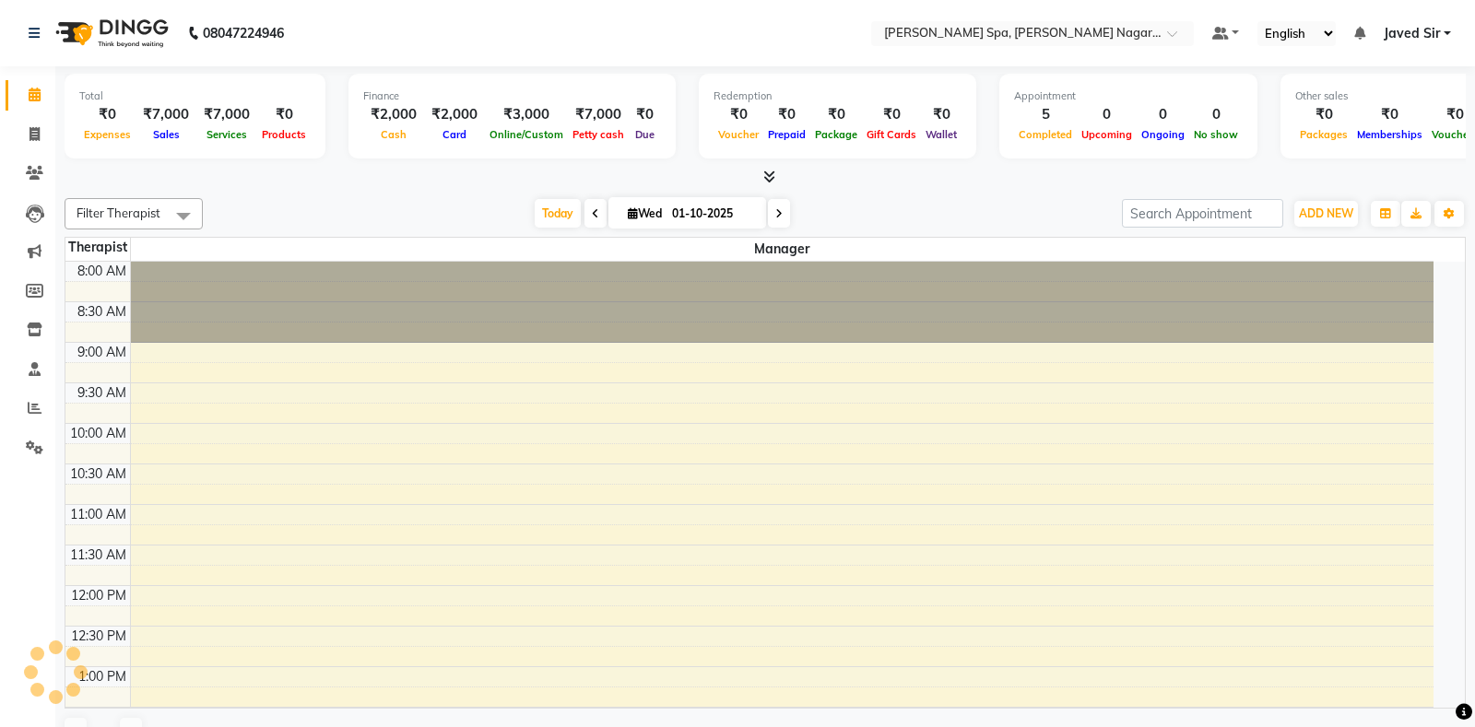
select select "en"
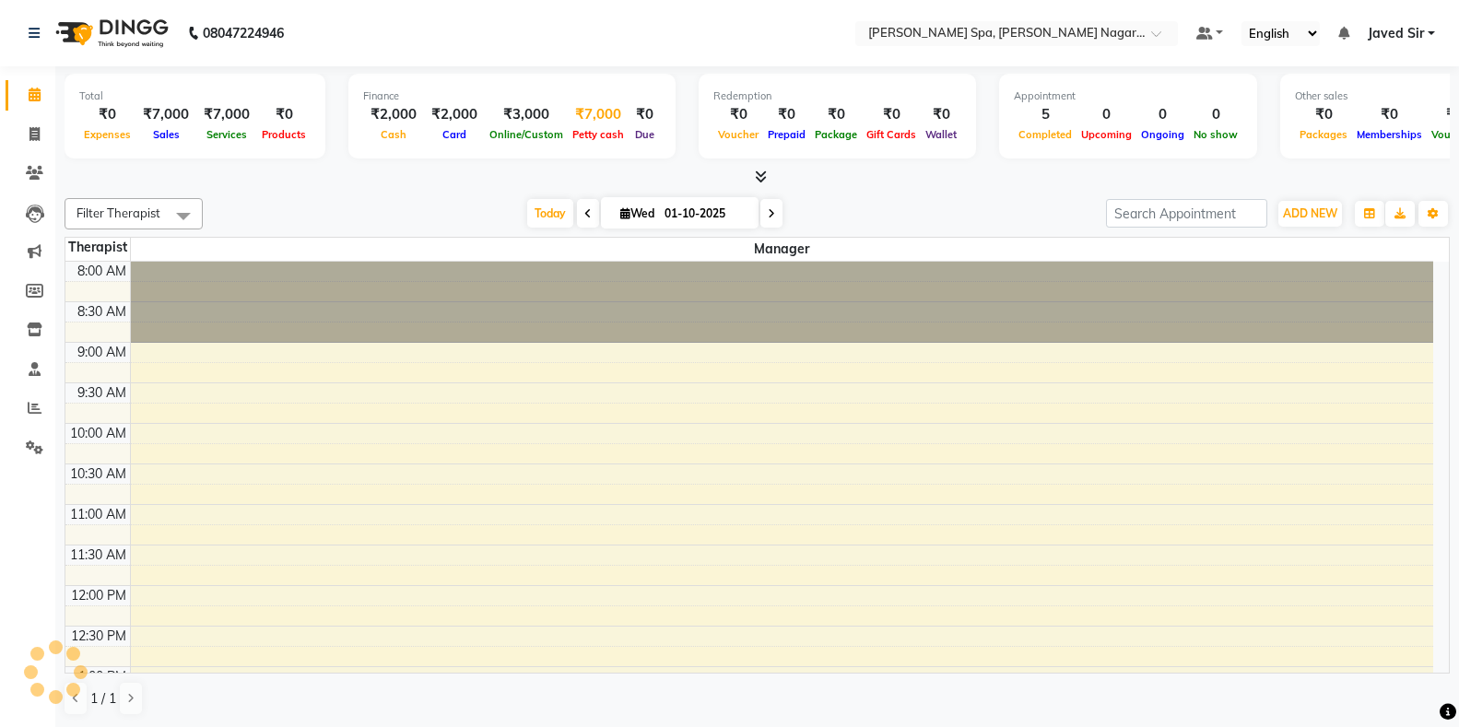
click at [596, 135] on span "Petty cash" at bounding box center [598, 134] width 61 height 13
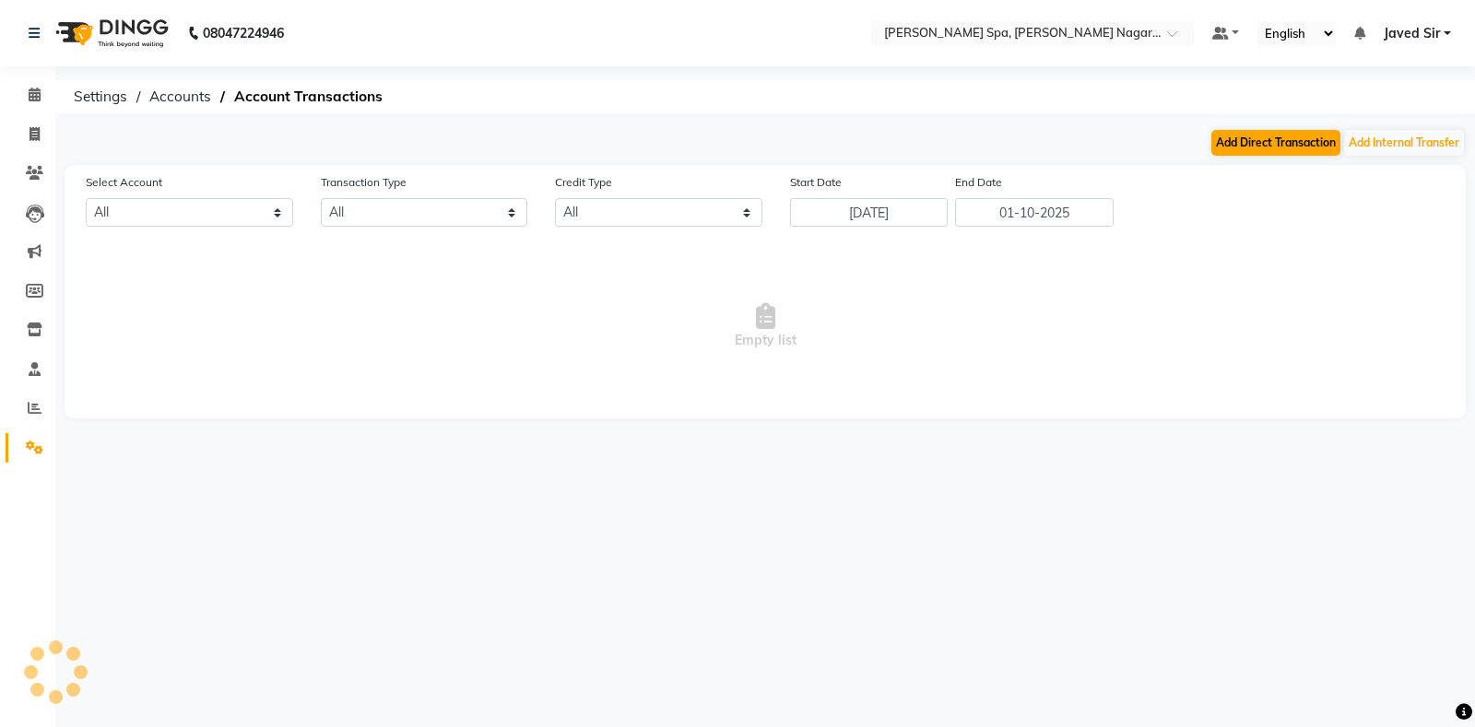
select select "6735"
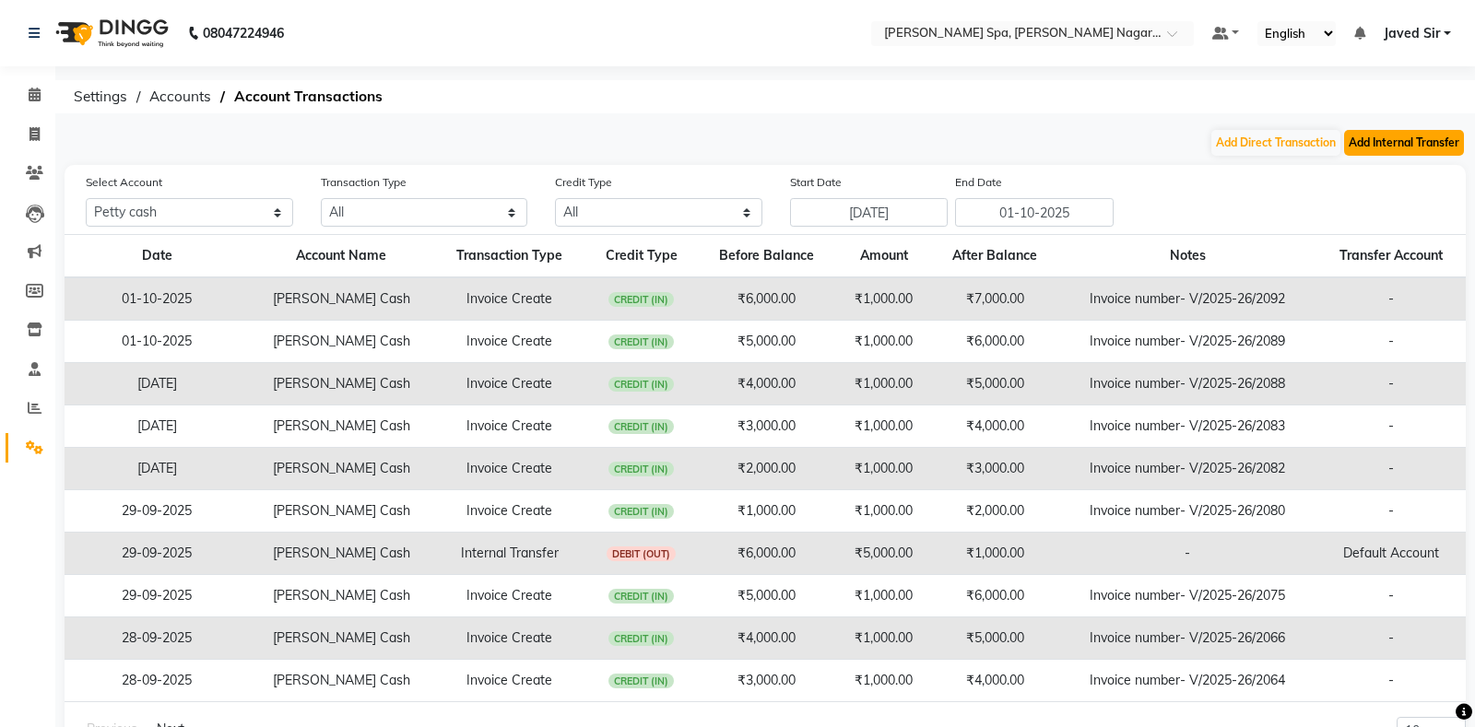
click at [1372, 143] on button "Add Internal Transfer" at bounding box center [1404, 143] width 120 height 26
select select "internal transfer"
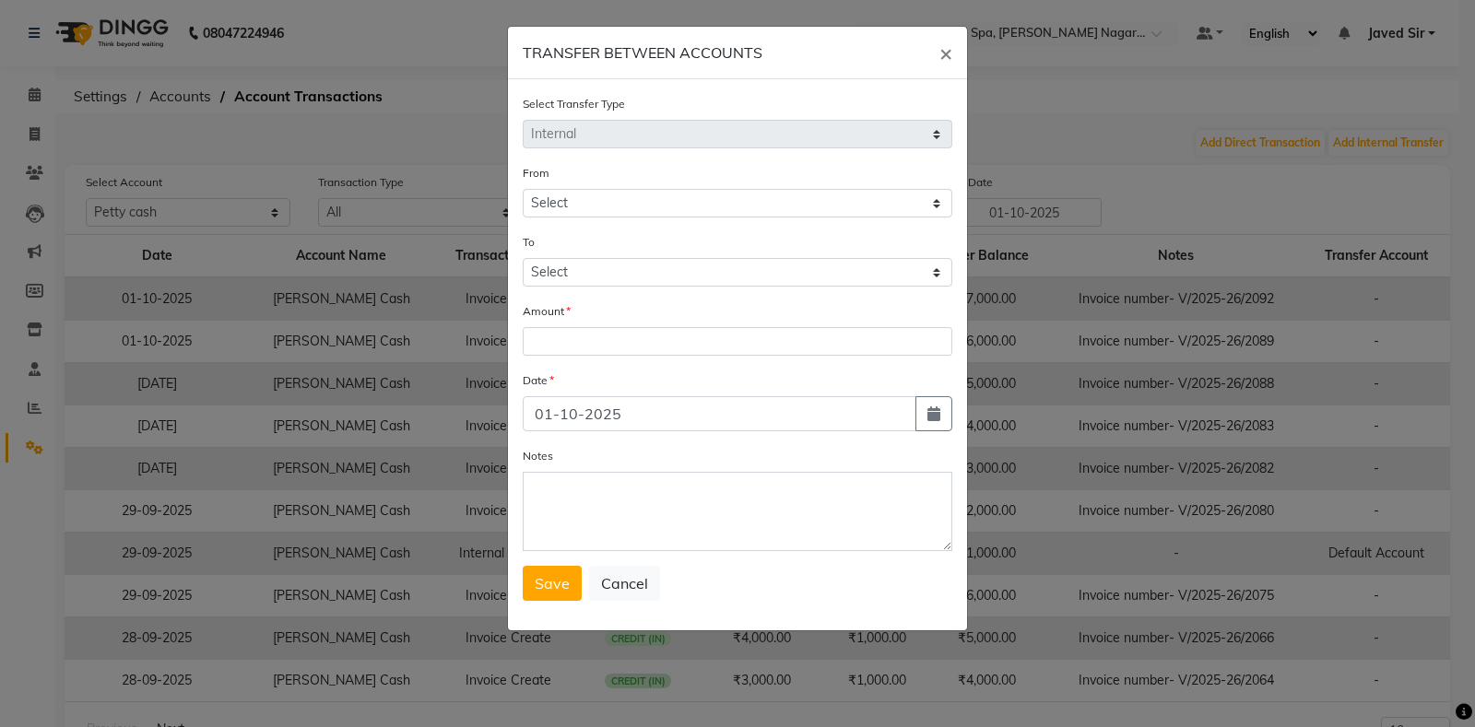
select select "6735"
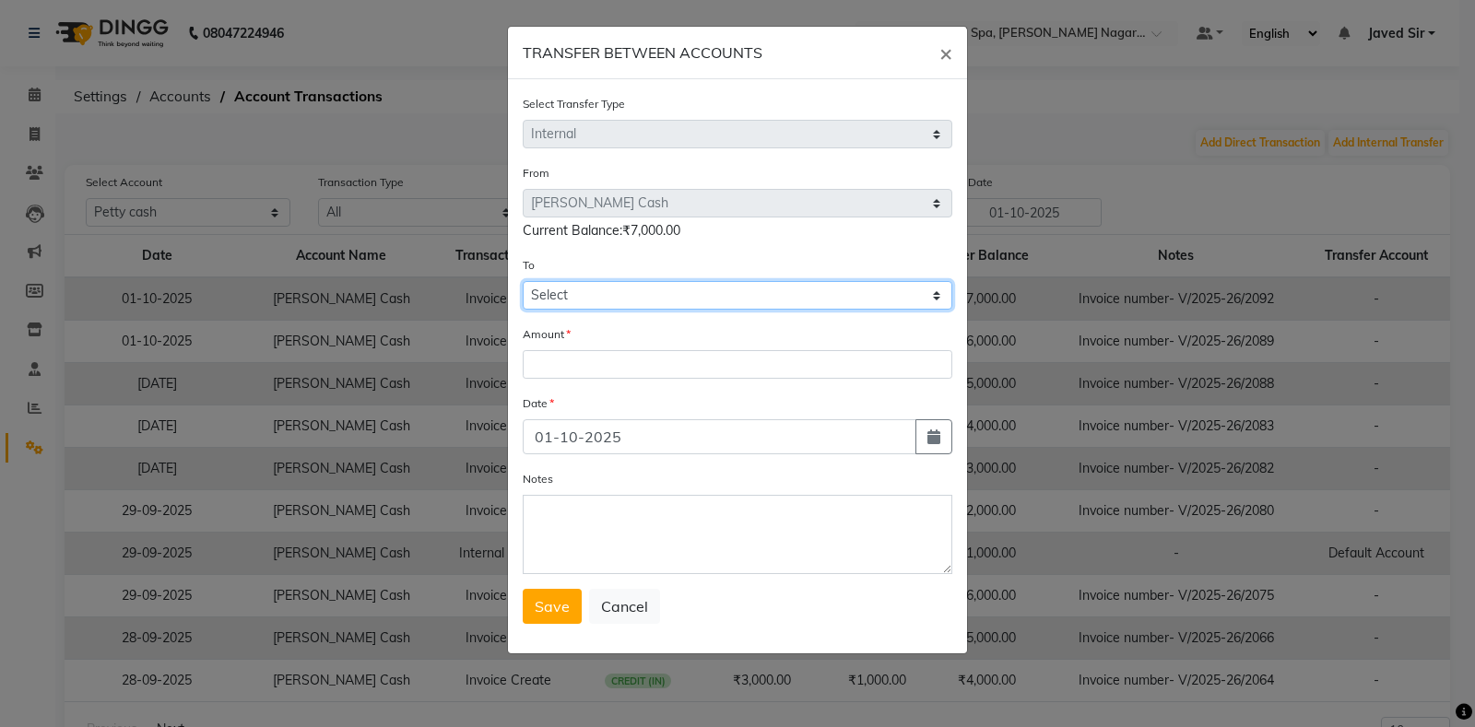
drag, startPoint x: 586, startPoint y: 295, endPoint x: 585, endPoint y: 309, distance: 13.9
click at [586, 299] on select "Select [PERSON_NAME] Cash Default Account" at bounding box center [738, 295] width 430 height 29
select select "6736"
click at [523, 281] on select "Select [PERSON_NAME] Cash Default Account" at bounding box center [738, 295] width 430 height 29
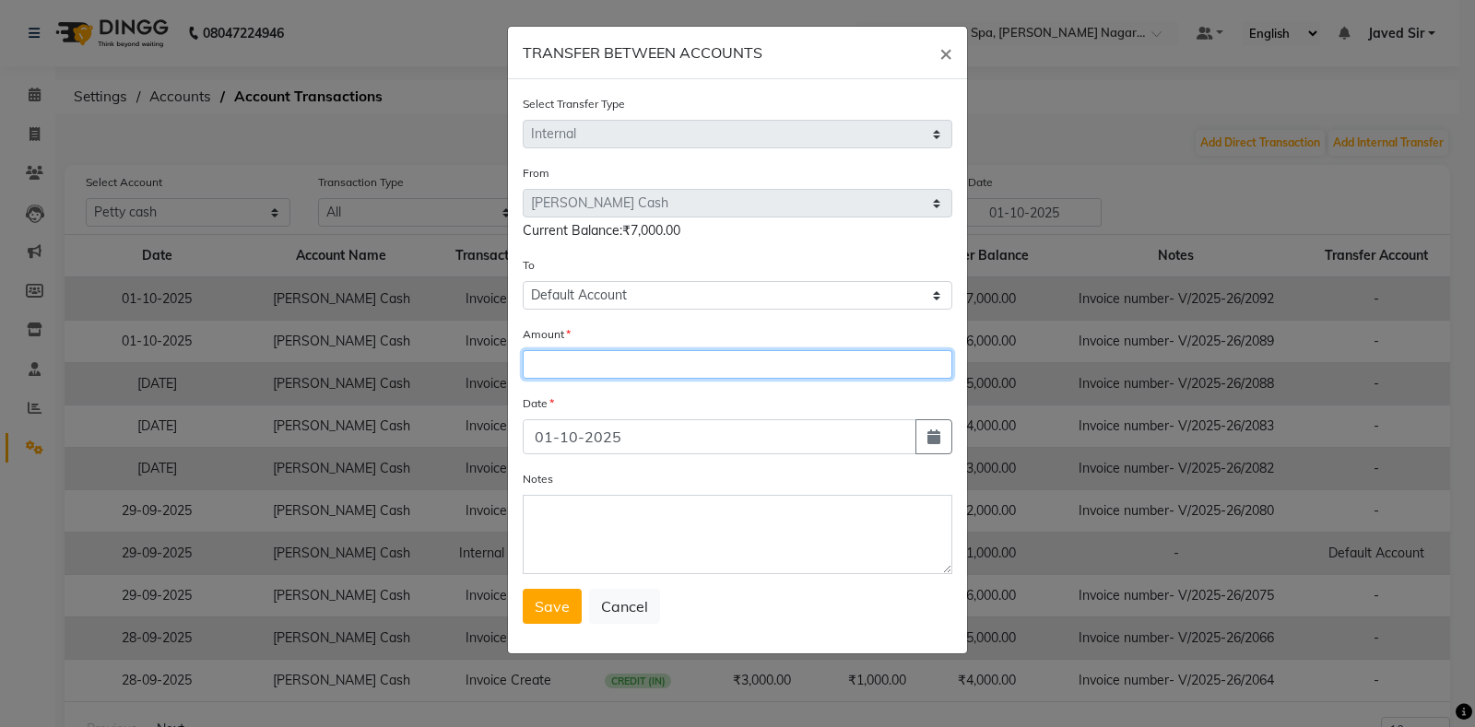
click at [587, 365] on input "number" at bounding box center [738, 364] width 430 height 29
type input "5000"
click at [554, 612] on span "Save" at bounding box center [552, 606] width 35 height 18
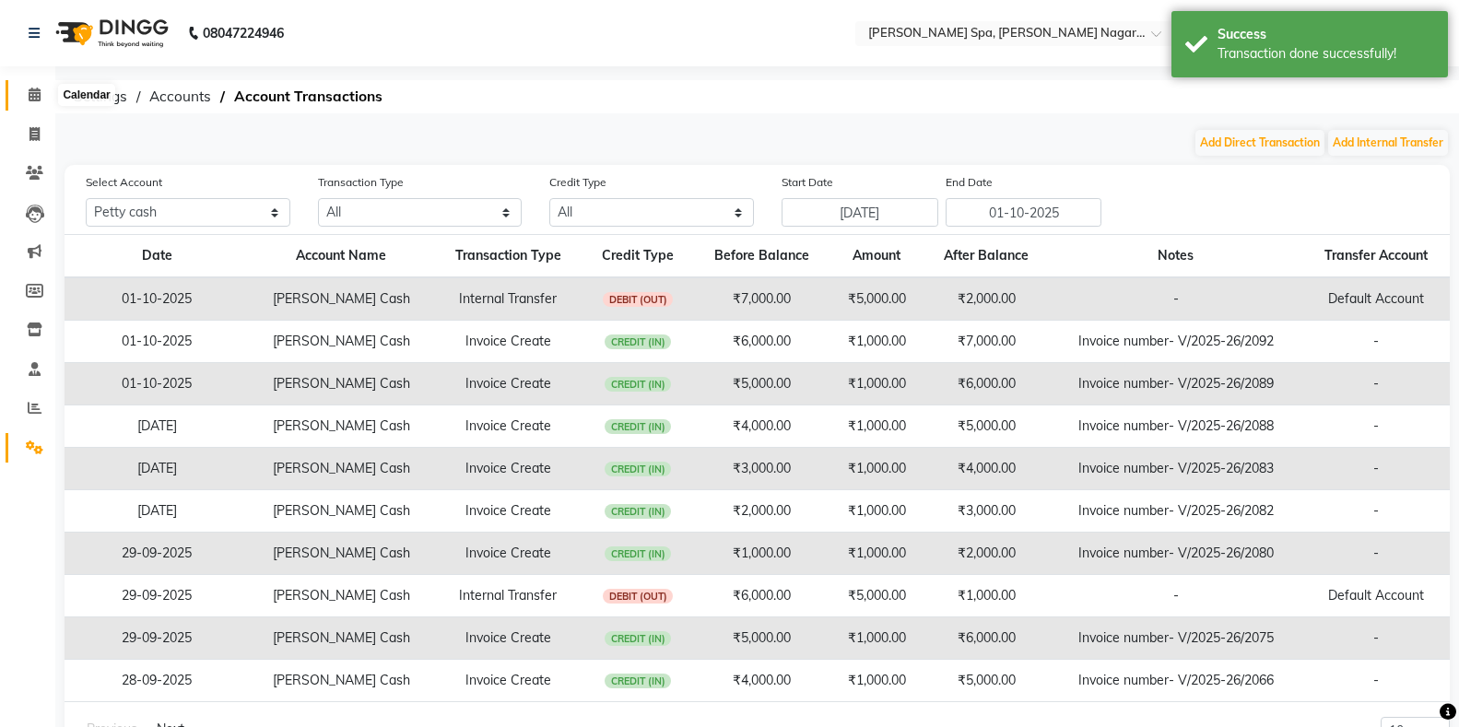
click at [29, 89] on icon at bounding box center [35, 95] width 12 height 14
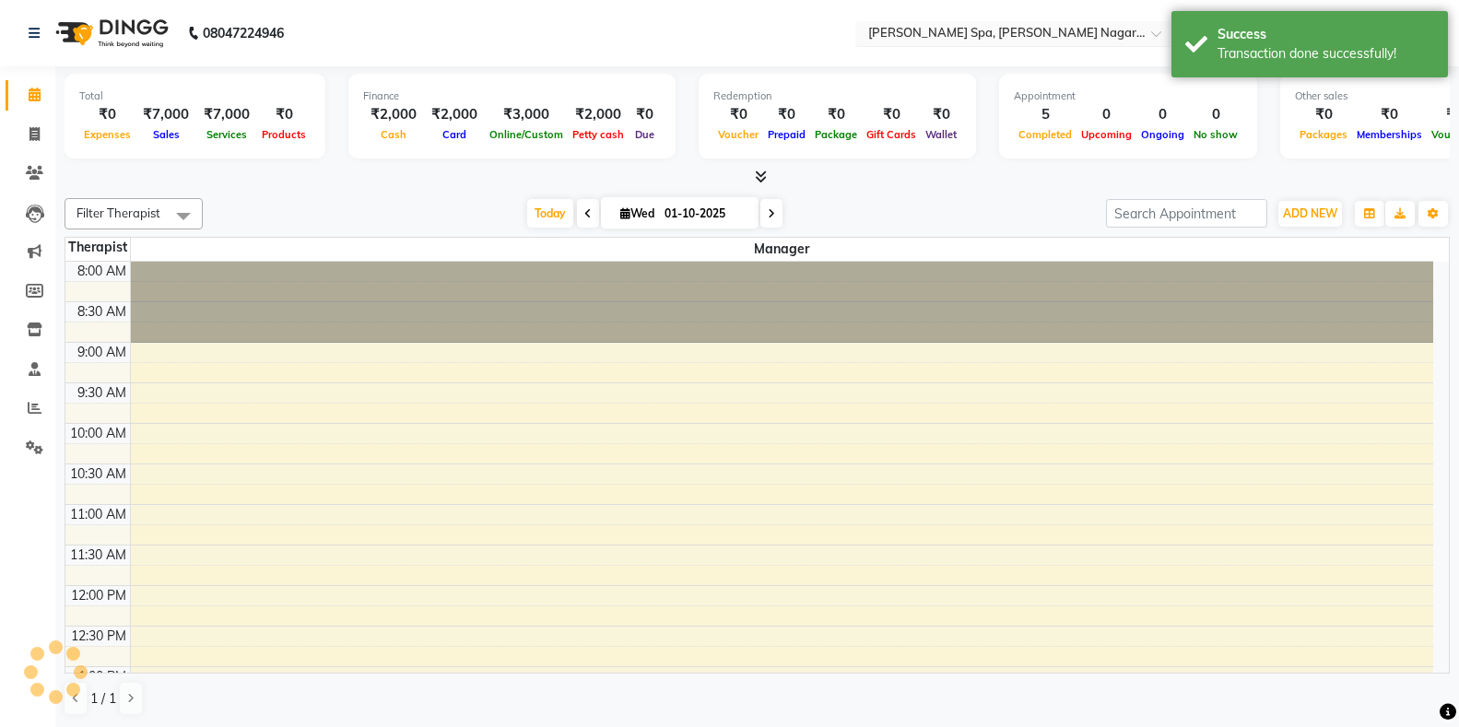
click at [947, 31] on input "text" at bounding box center [998, 35] width 267 height 18
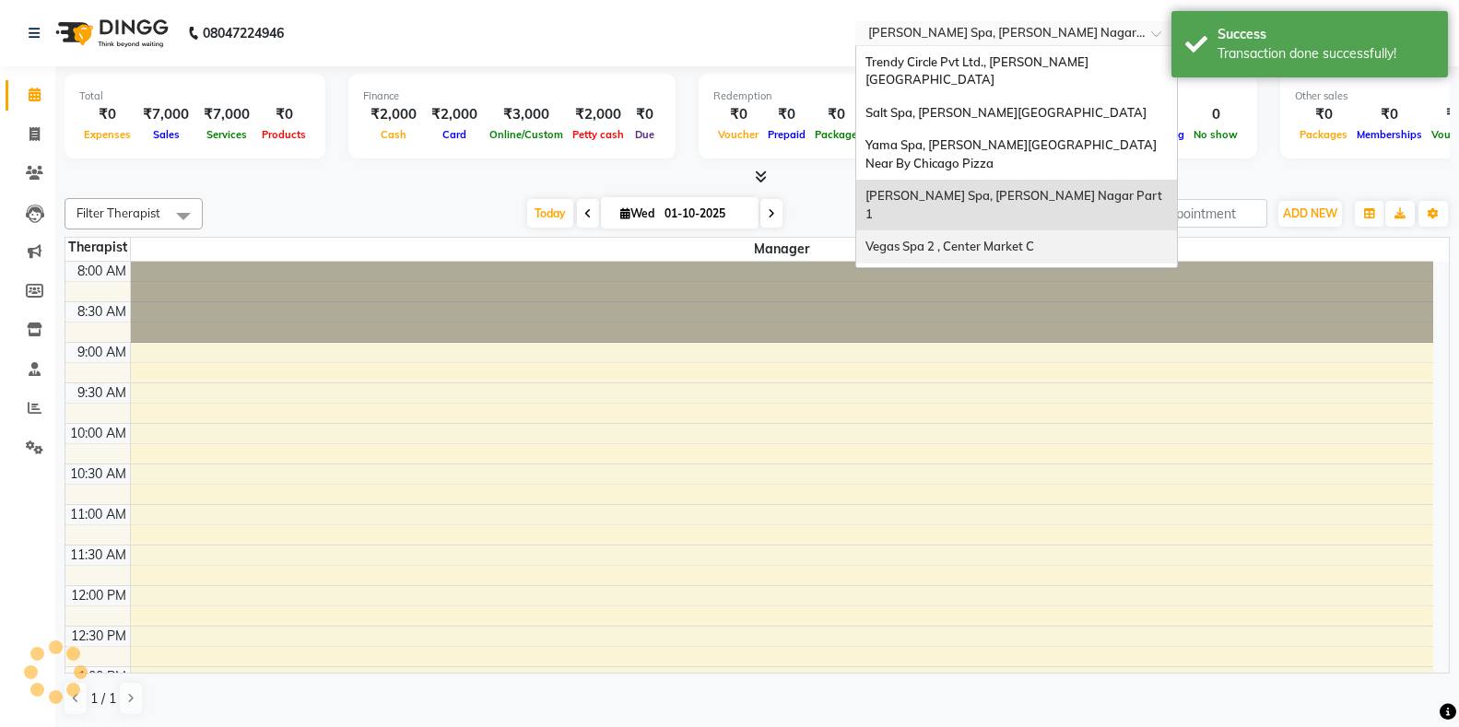
click at [953, 239] on span "Vegas Spa 2 , Center Market C" at bounding box center [950, 246] width 169 height 15
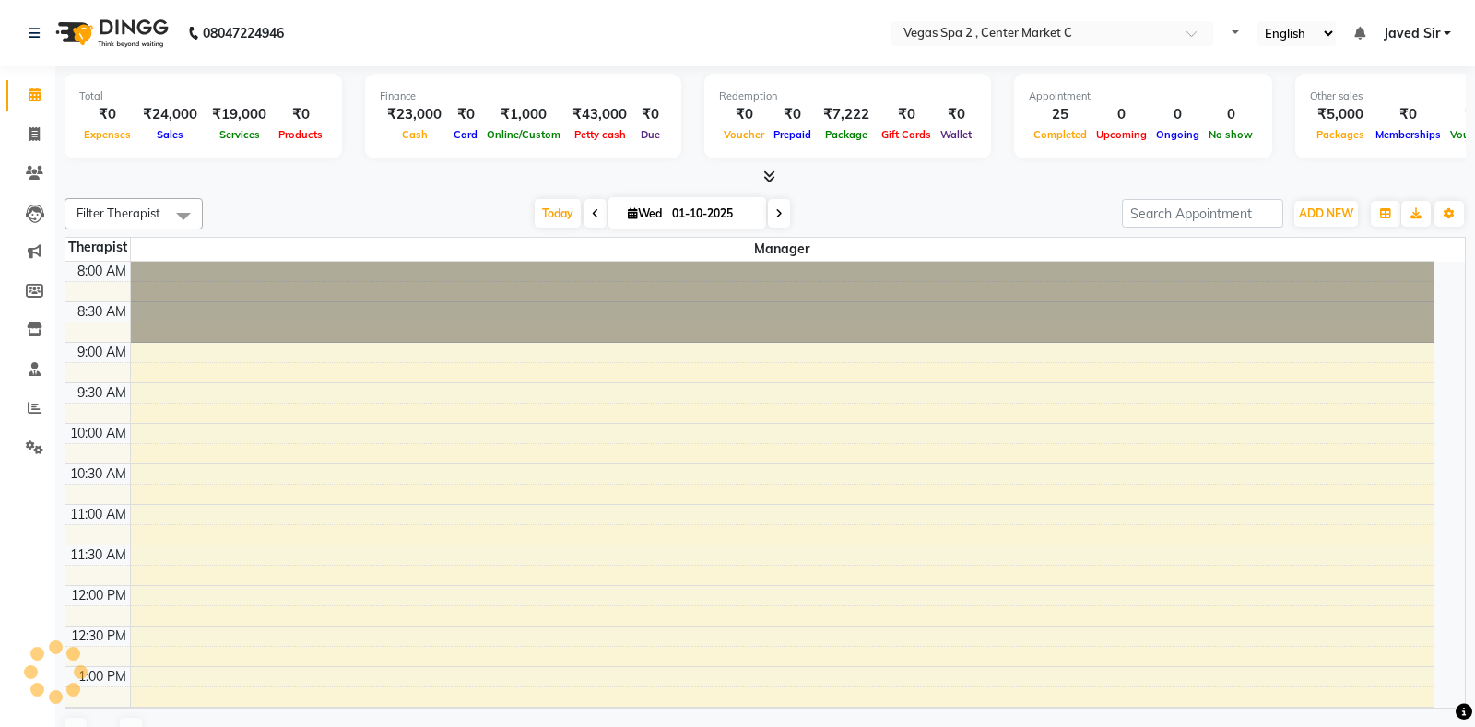
select select "en"
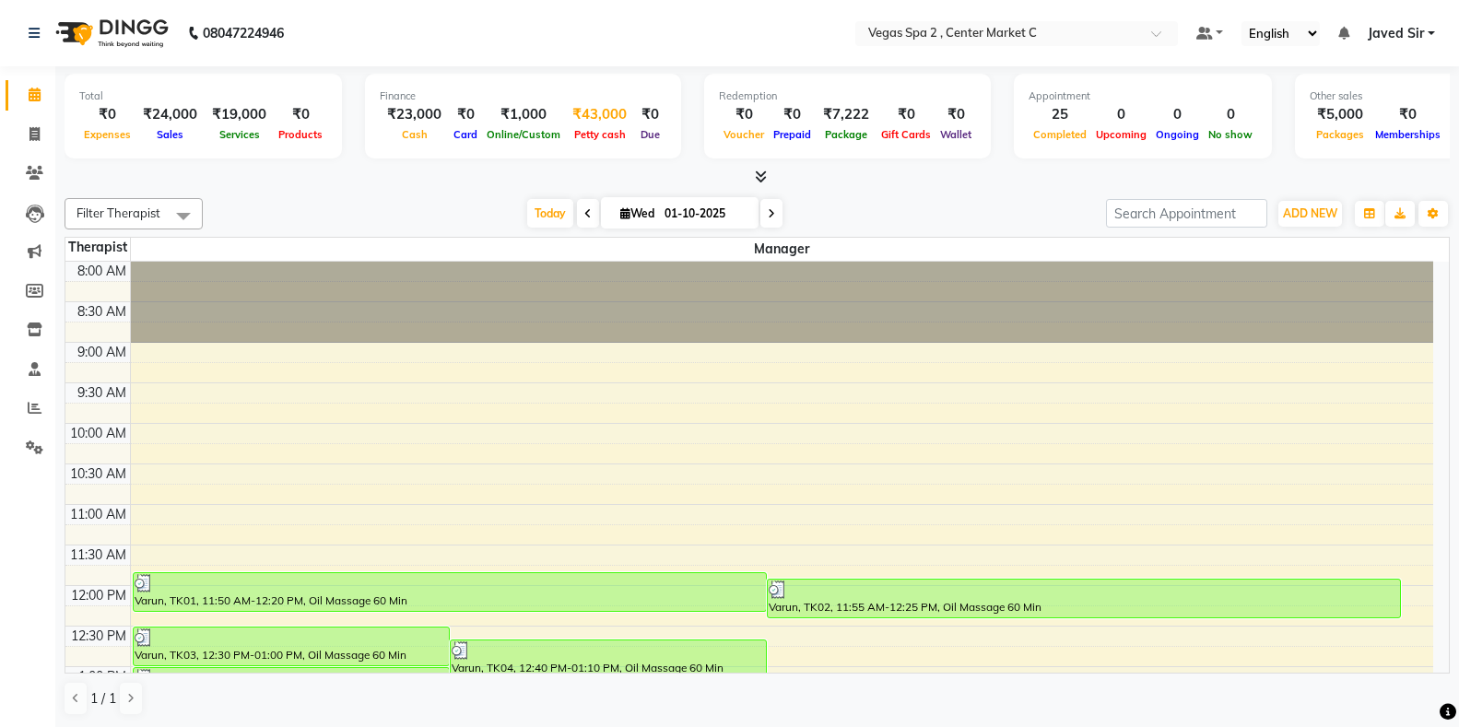
click at [612, 131] on span "Petty cash" at bounding box center [600, 134] width 61 height 13
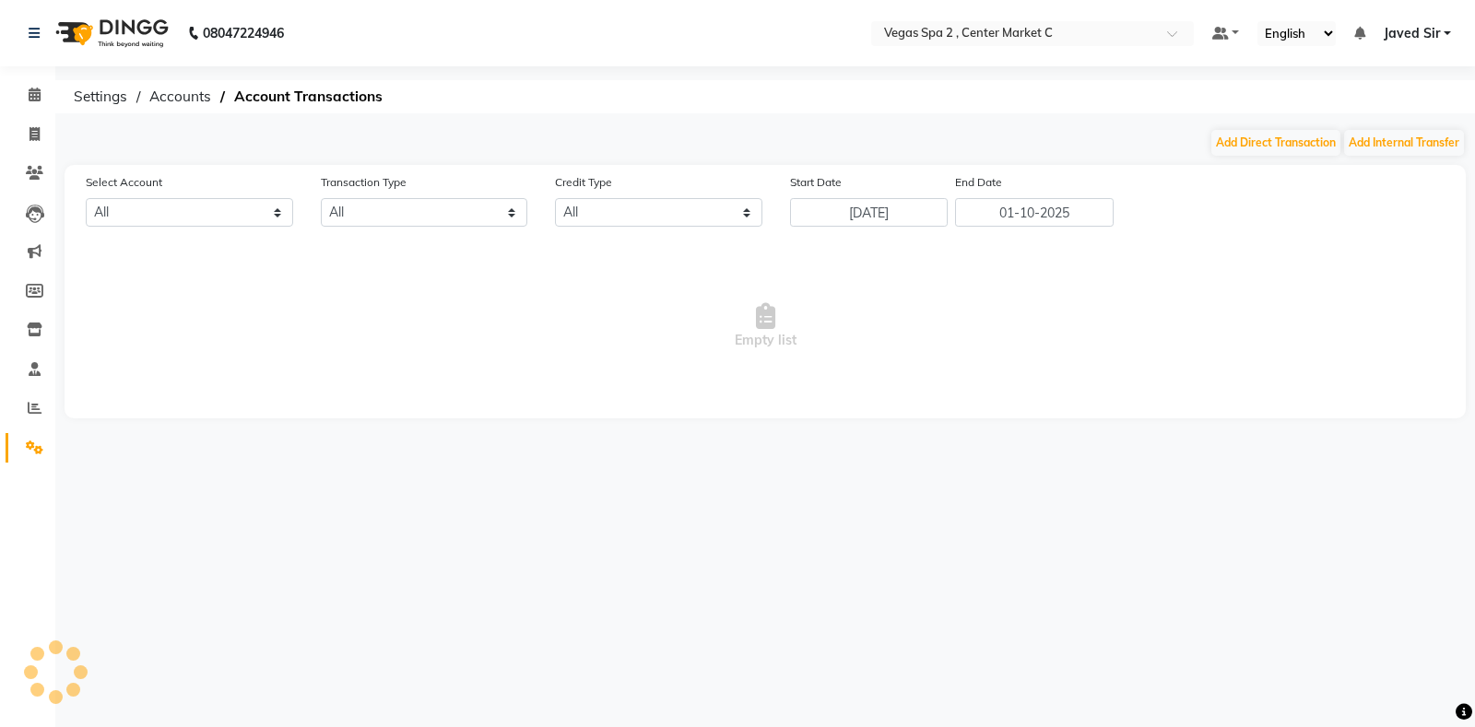
select select "6727"
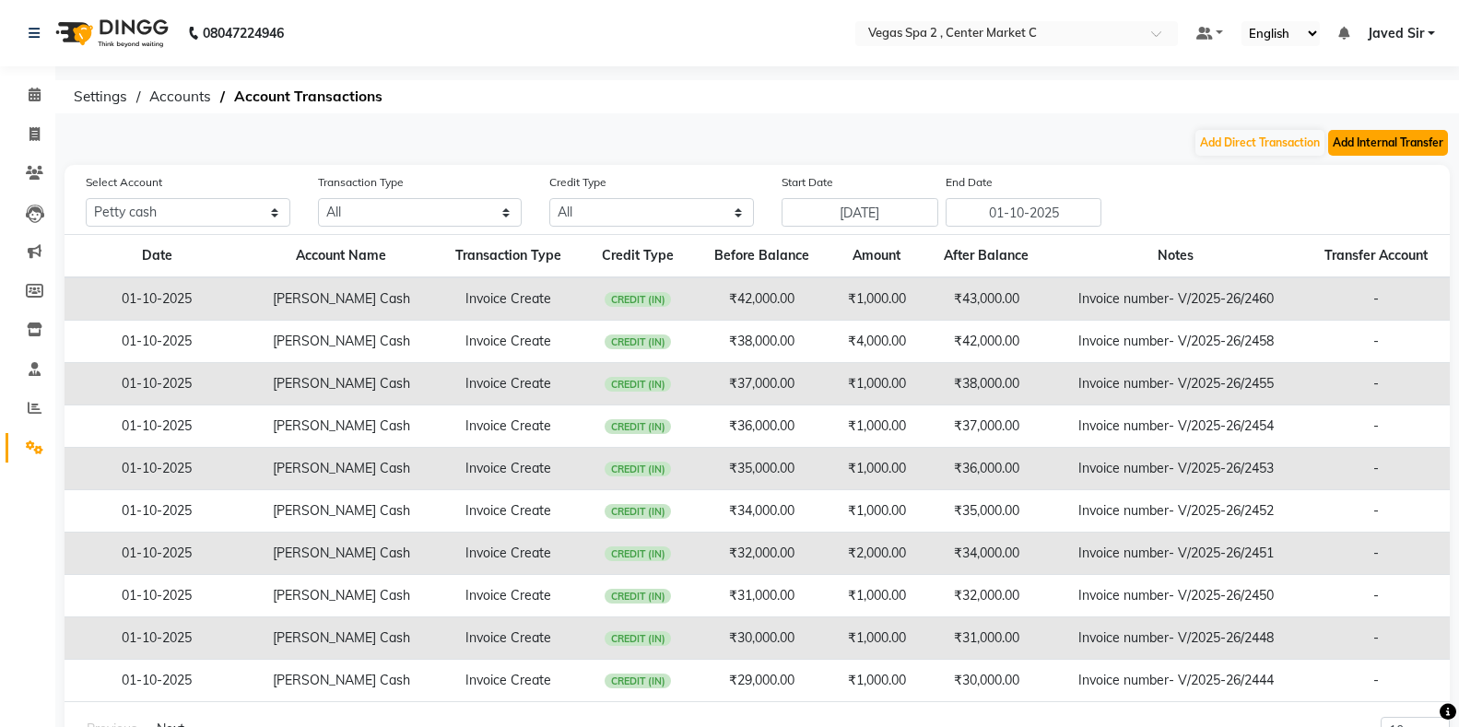
click at [1398, 146] on button "Add Internal Transfer" at bounding box center [1388, 143] width 120 height 26
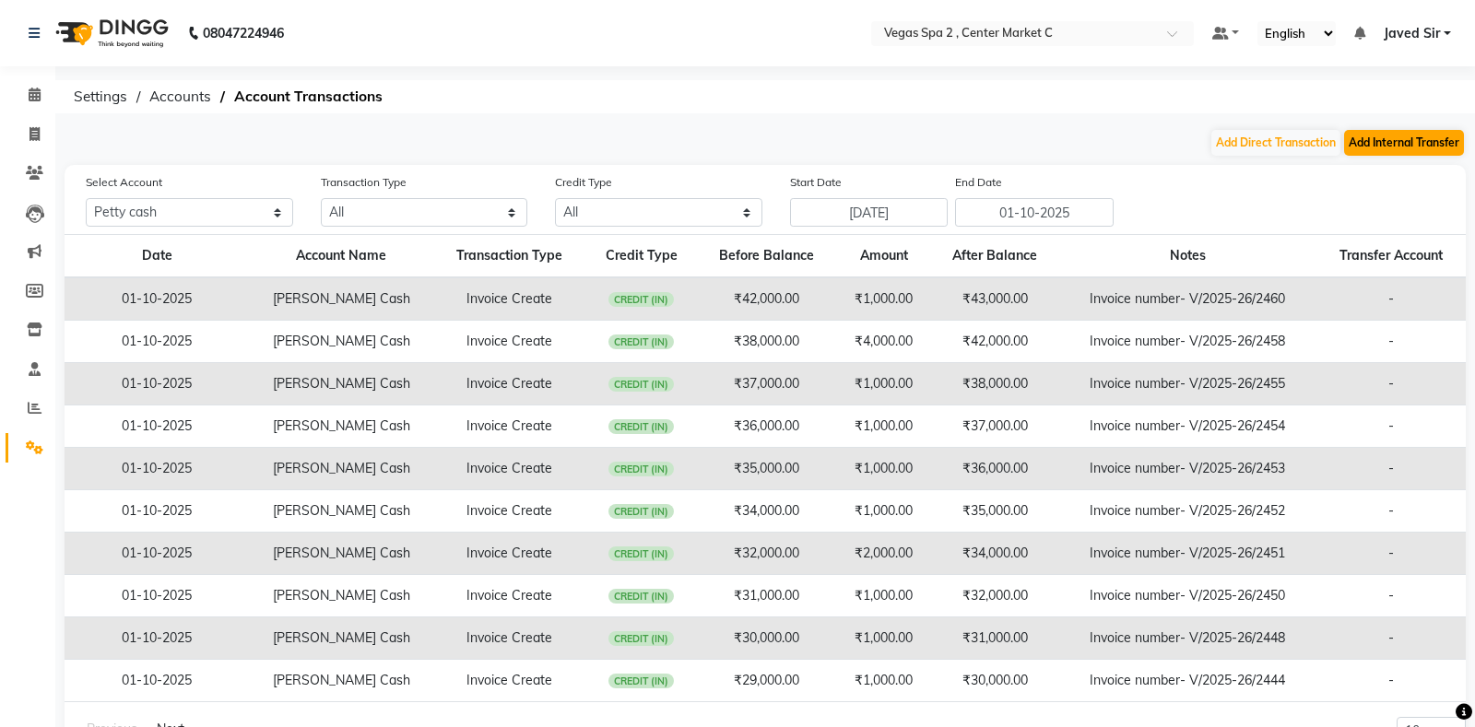
select select "internal transfer"
select select "6727"
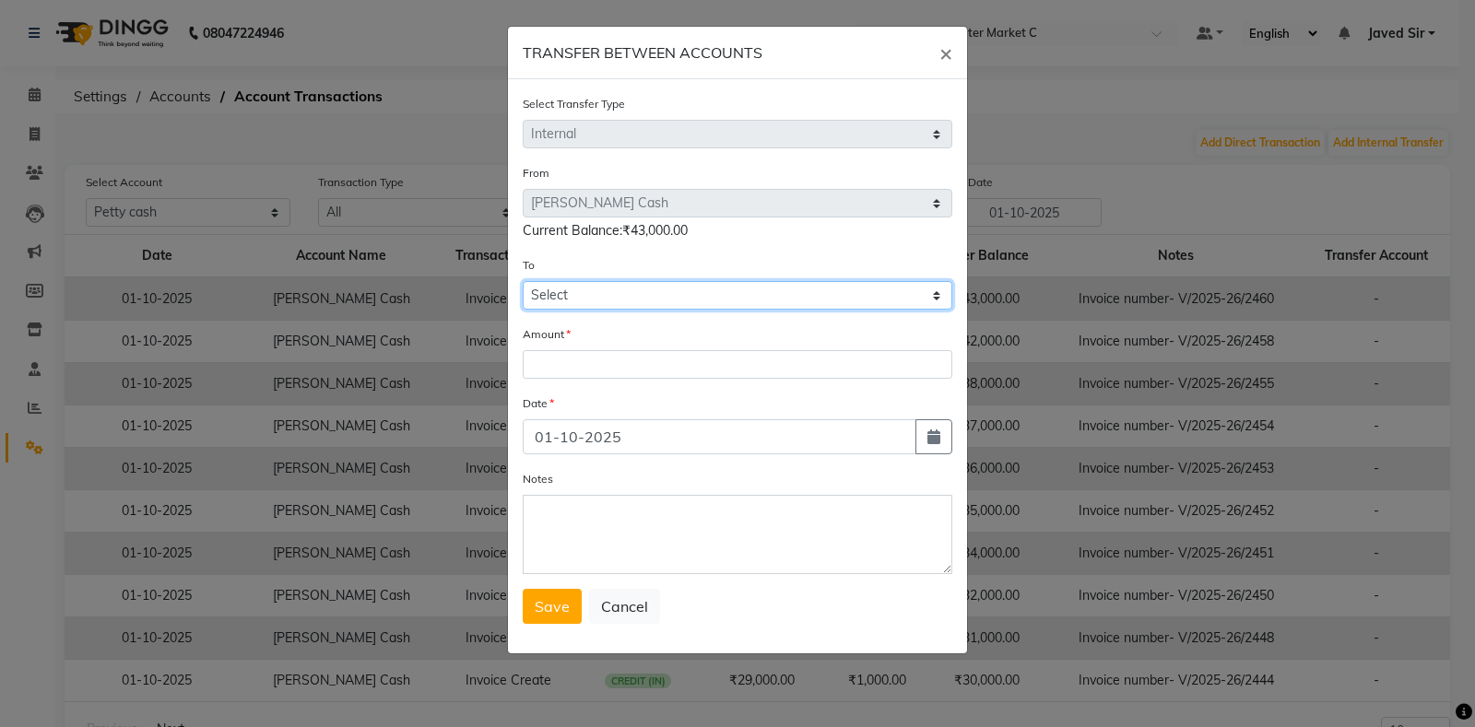
click at [616, 305] on select "Select [PERSON_NAME] Cash Default Account" at bounding box center [738, 295] width 430 height 29
select select "6728"
click at [523, 281] on select "Select [PERSON_NAME] Cash Default Account" at bounding box center [738, 295] width 430 height 29
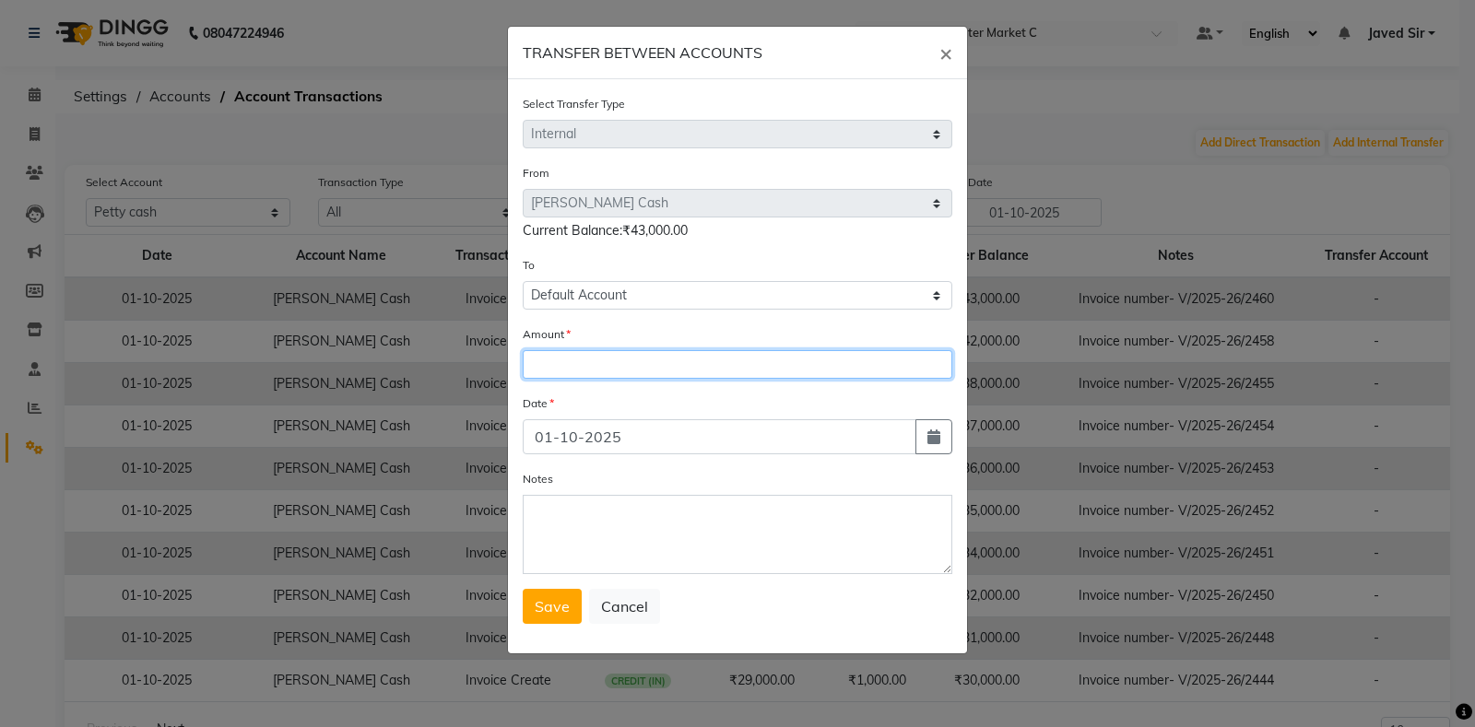
click at [602, 361] on input "number" at bounding box center [738, 364] width 430 height 29
type input "20000"
click at [564, 606] on span "Save" at bounding box center [552, 606] width 35 height 18
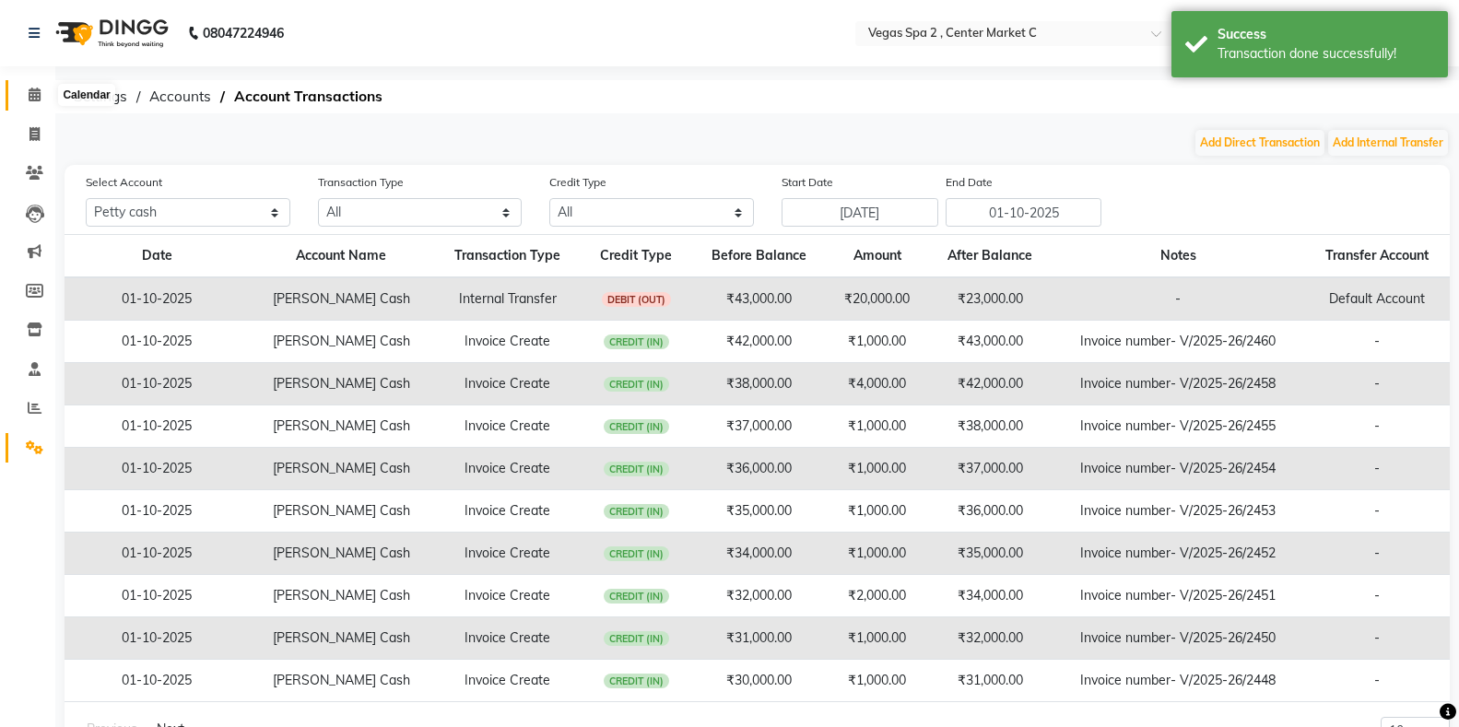
click at [37, 93] on icon at bounding box center [35, 95] width 12 height 14
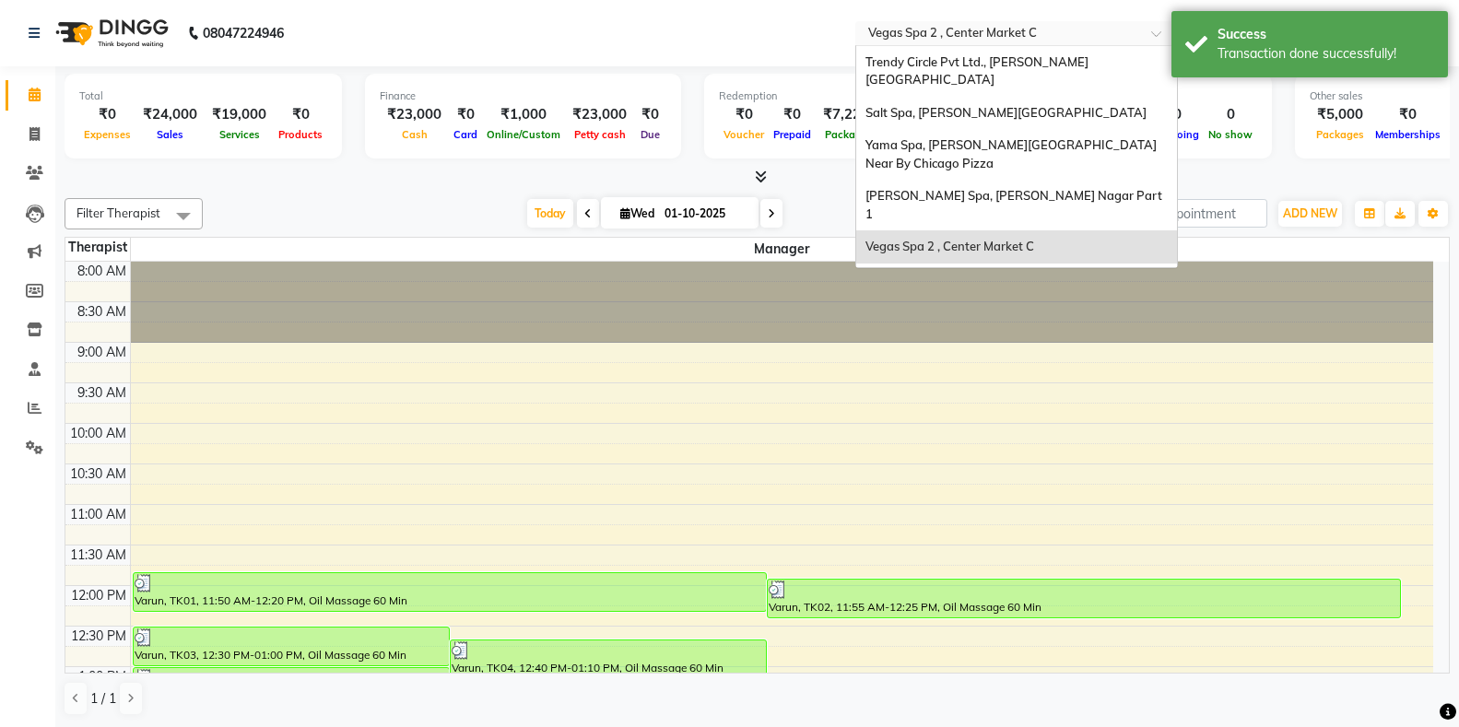
click at [890, 39] on input "text" at bounding box center [998, 35] width 267 height 18
click at [920, 272] on span "[PERSON_NAME] Spa 2, [PERSON_NAME]`s Showroom" at bounding box center [992, 288] width 252 height 33
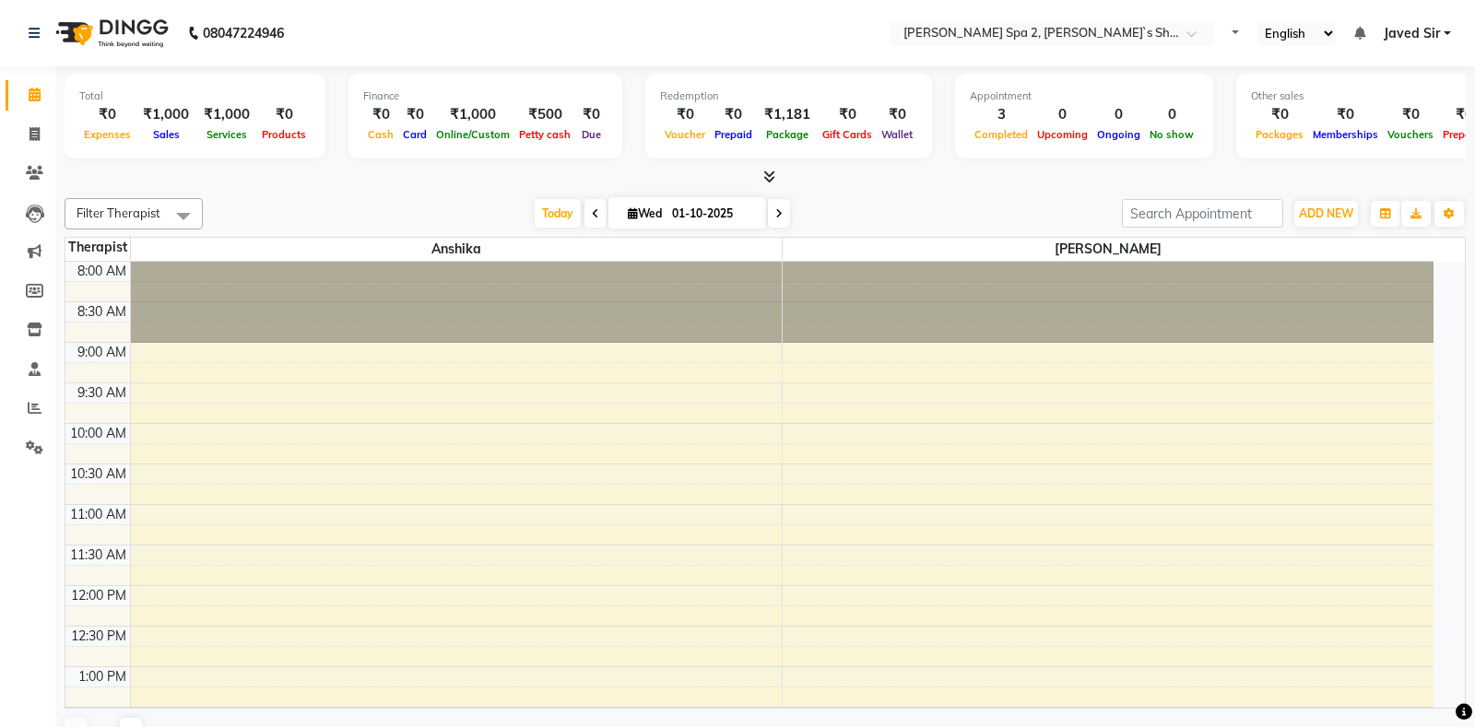
select select "en"
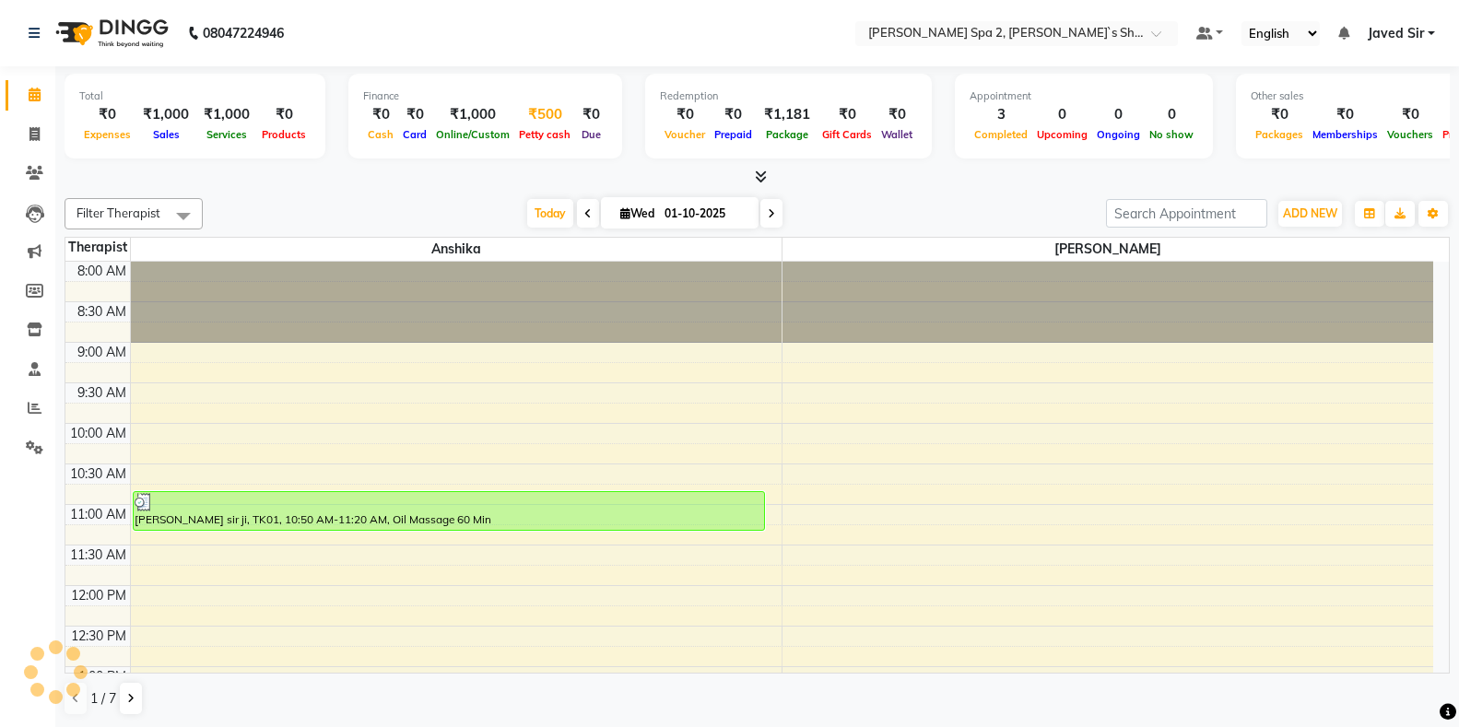
click at [549, 135] on span "Petty cash" at bounding box center [544, 134] width 61 height 13
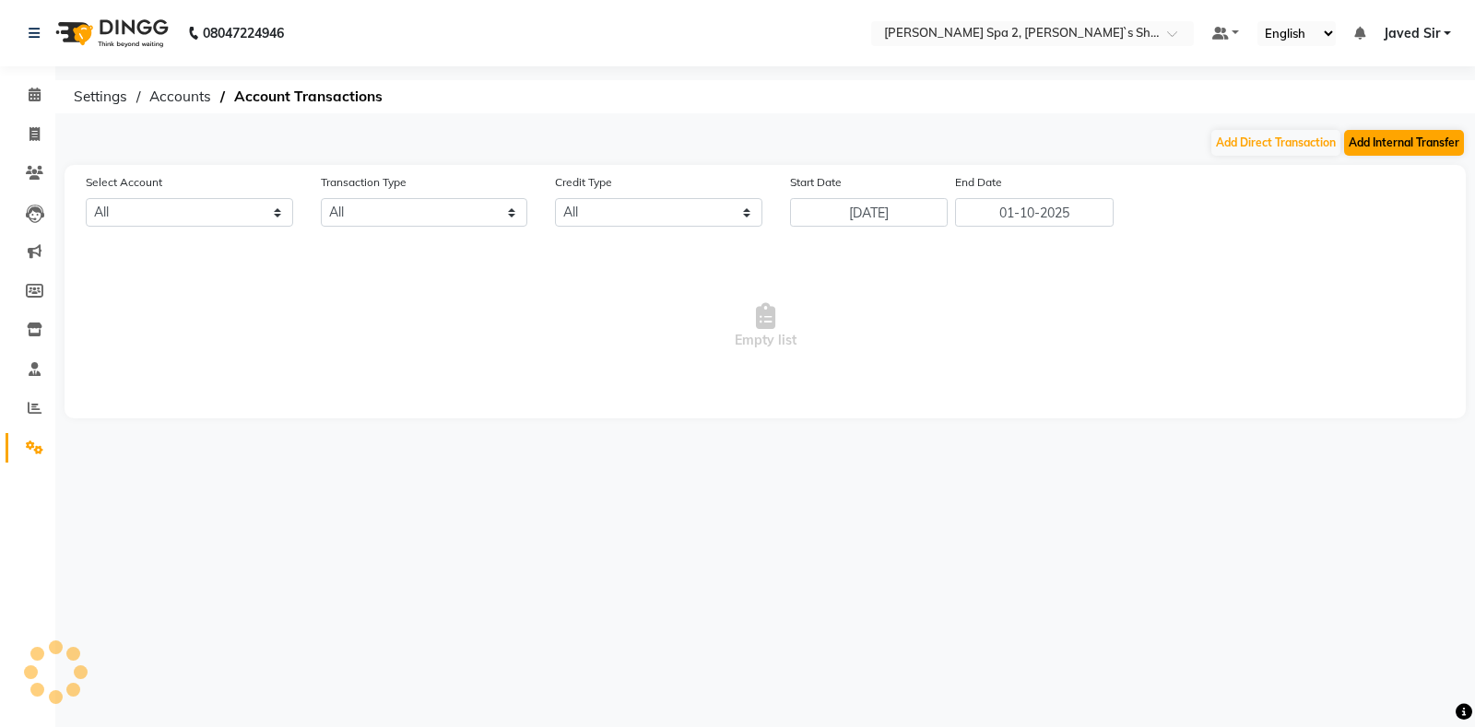
select select "6737"
click at [1373, 125] on div "08047224946 Select Location × Molly Spa 2, Levi`s Showroom Default Panel My Pan…" at bounding box center [737, 363] width 1475 height 727
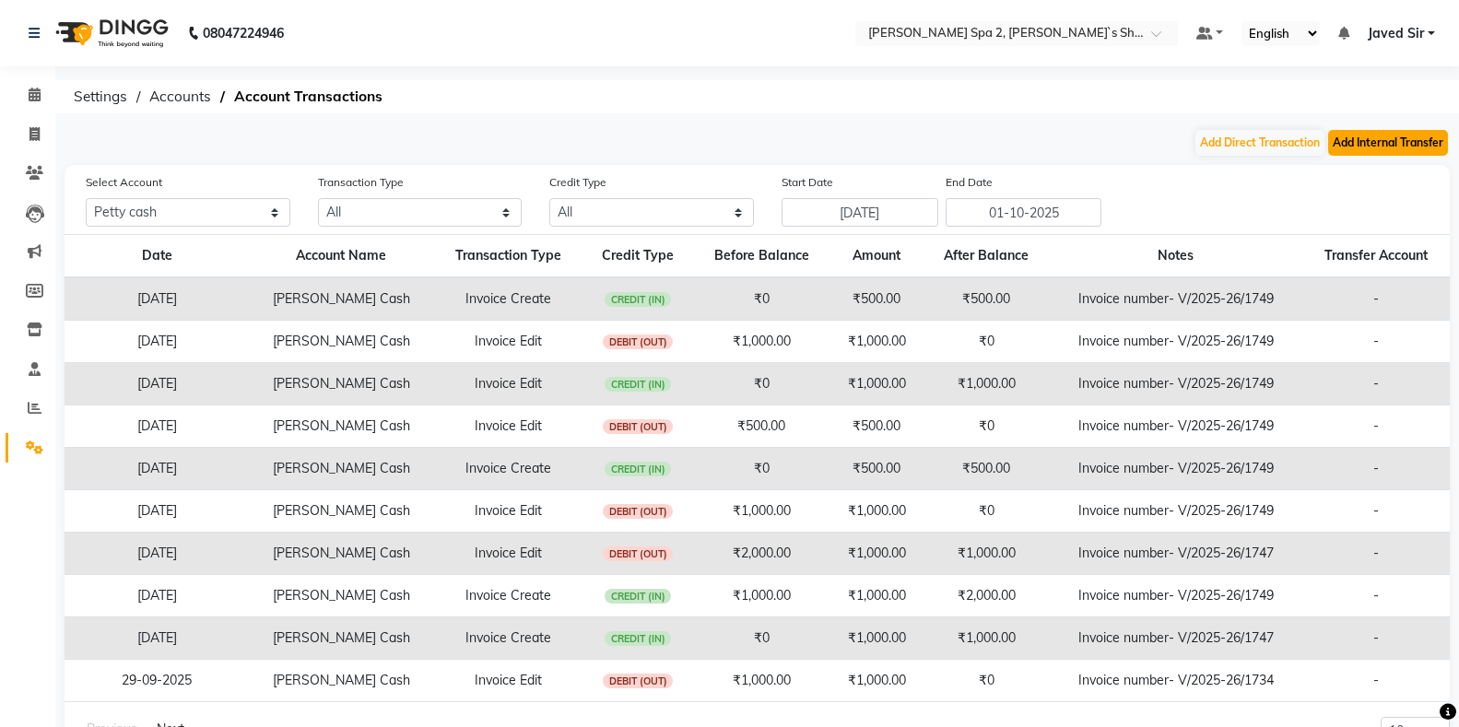
click at [1376, 141] on button "Add Internal Transfer" at bounding box center [1388, 143] width 120 height 26
select select "internal transfer"
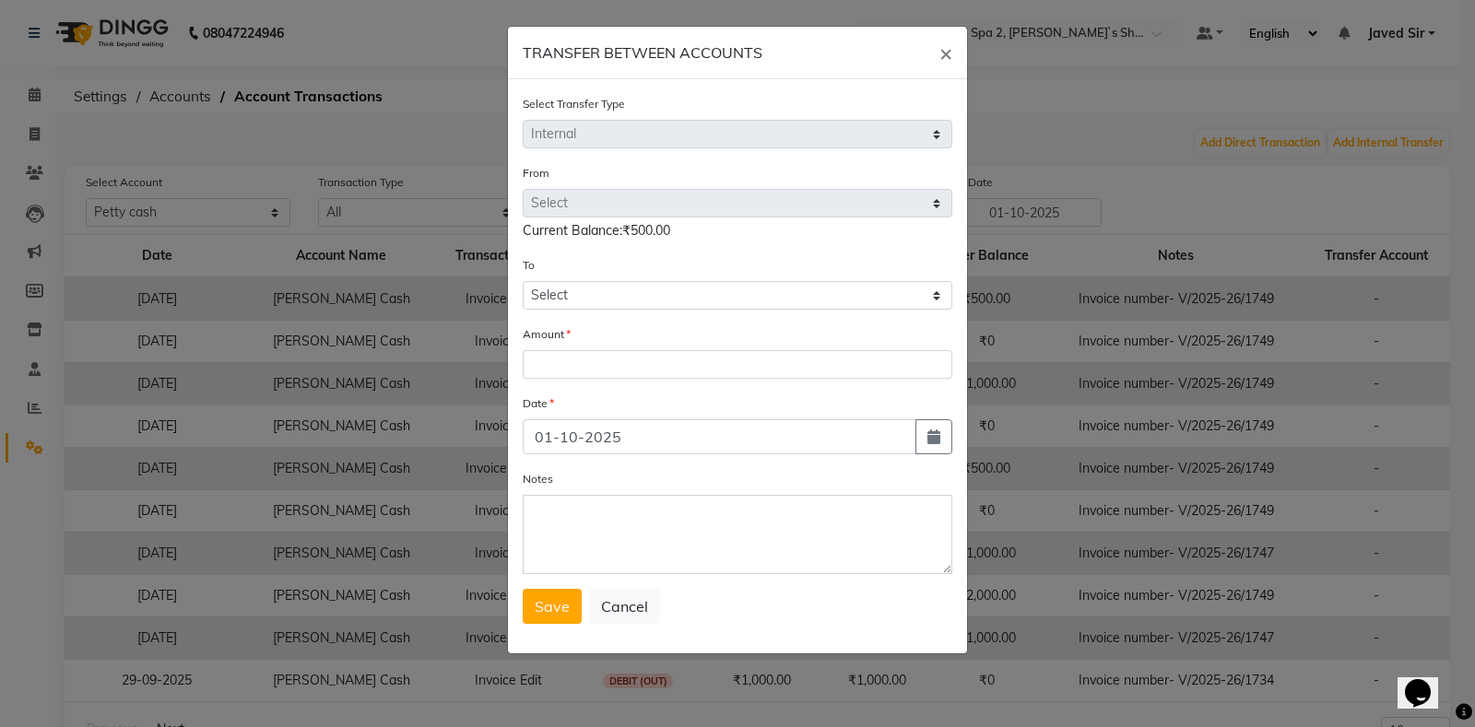
select select "6737"
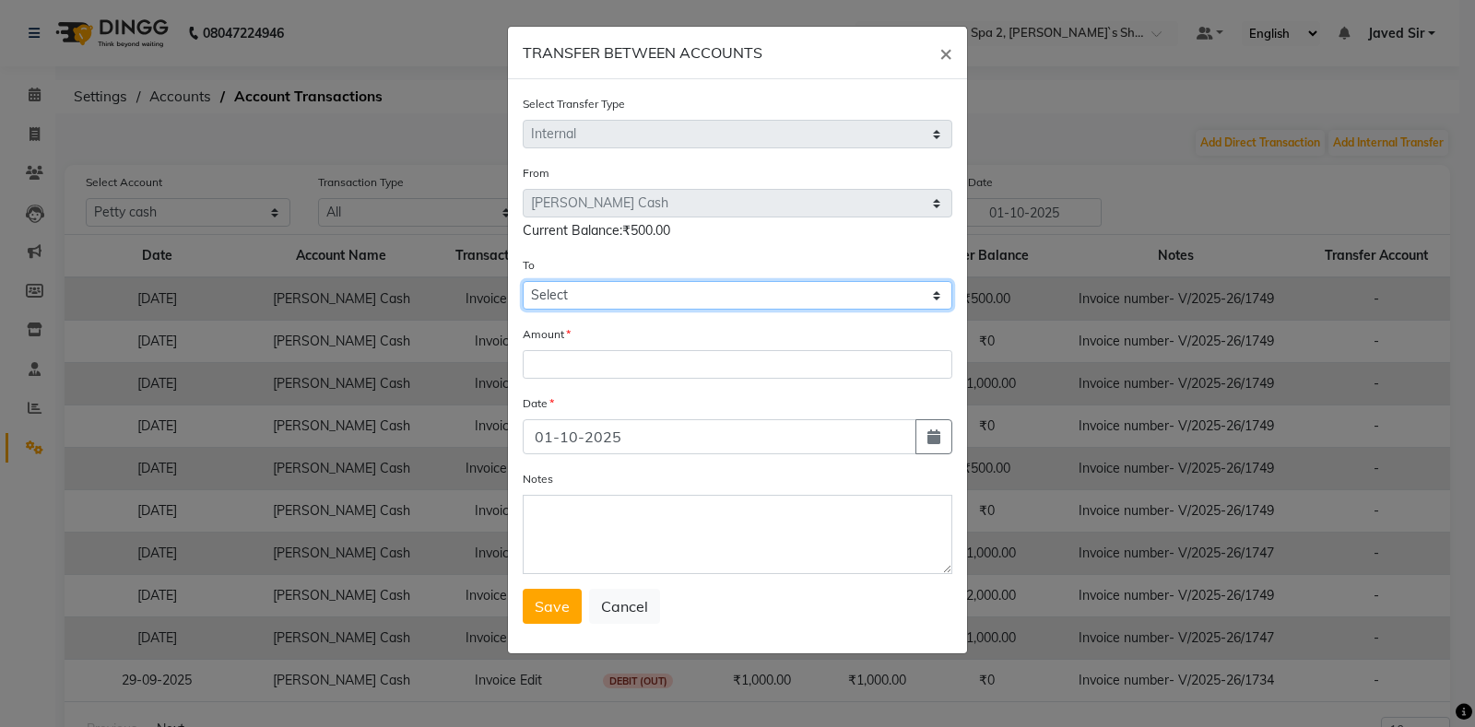
click at [583, 287] on select "Select [PERSON_NAME] Cash Default Account" at bounding box center [738, 295] width 430 height 29
select select "6738"
click at [523, 281] on select "Select [PERSON_NAME] Cash Default Account" at bounding box center [738, 295] width 430 height 29
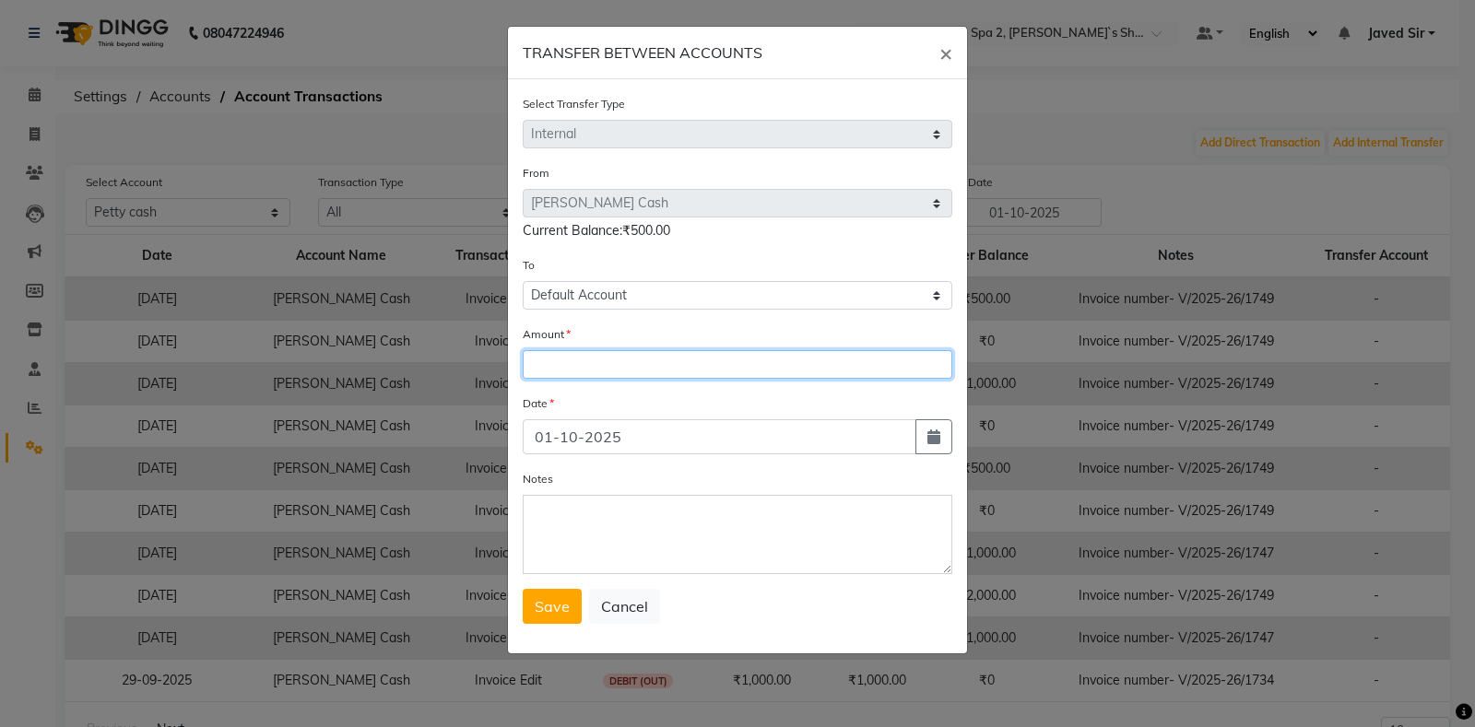
click at [586, 369] on input "number" at bounding box center [738, 364] width 430 height 29
type input "500"
click at [561, 606] on span "Save" at bounding box center [552, 606] width 35 height 18
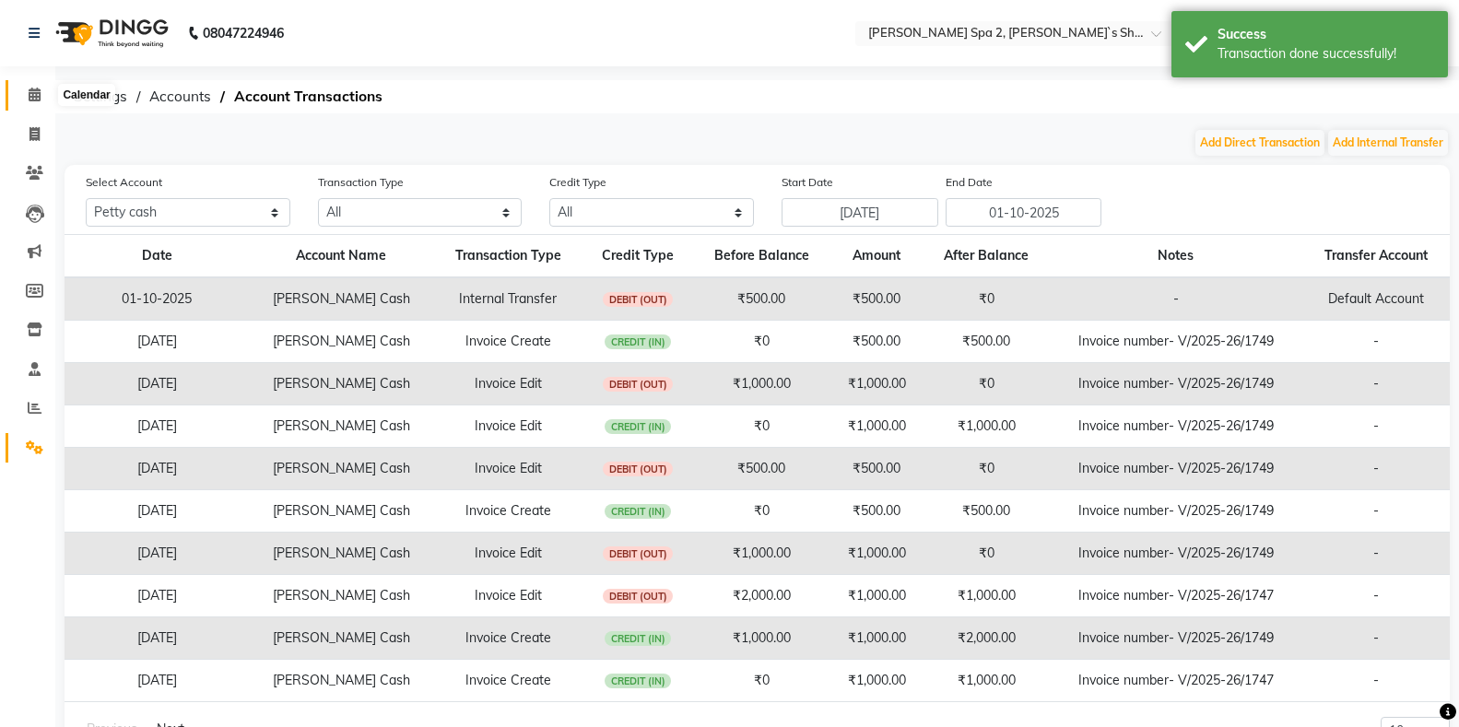
click at [36, 100] on icon at bounding box center [35, 95] width 12 height 14
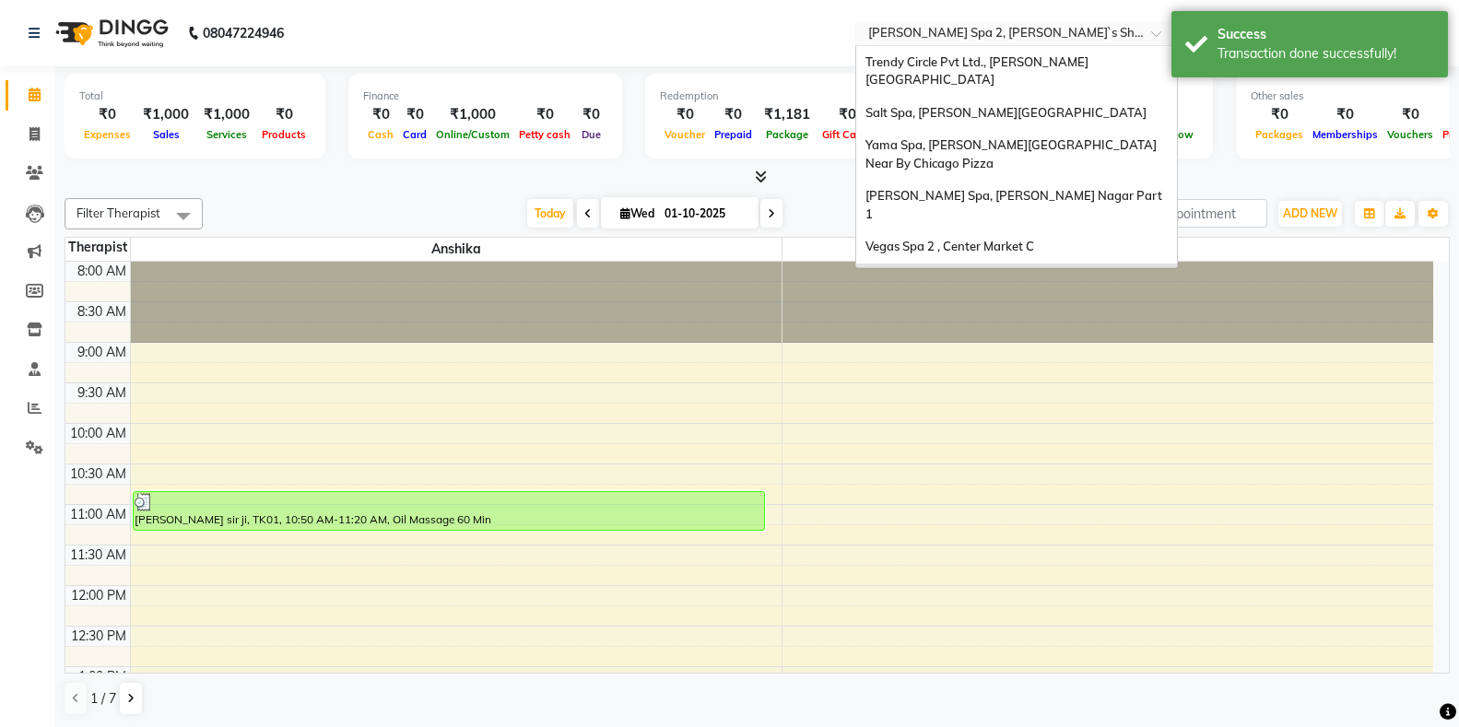
click at [905, 33] on input "text" at bounding box center [998, 35] width 267 height 18
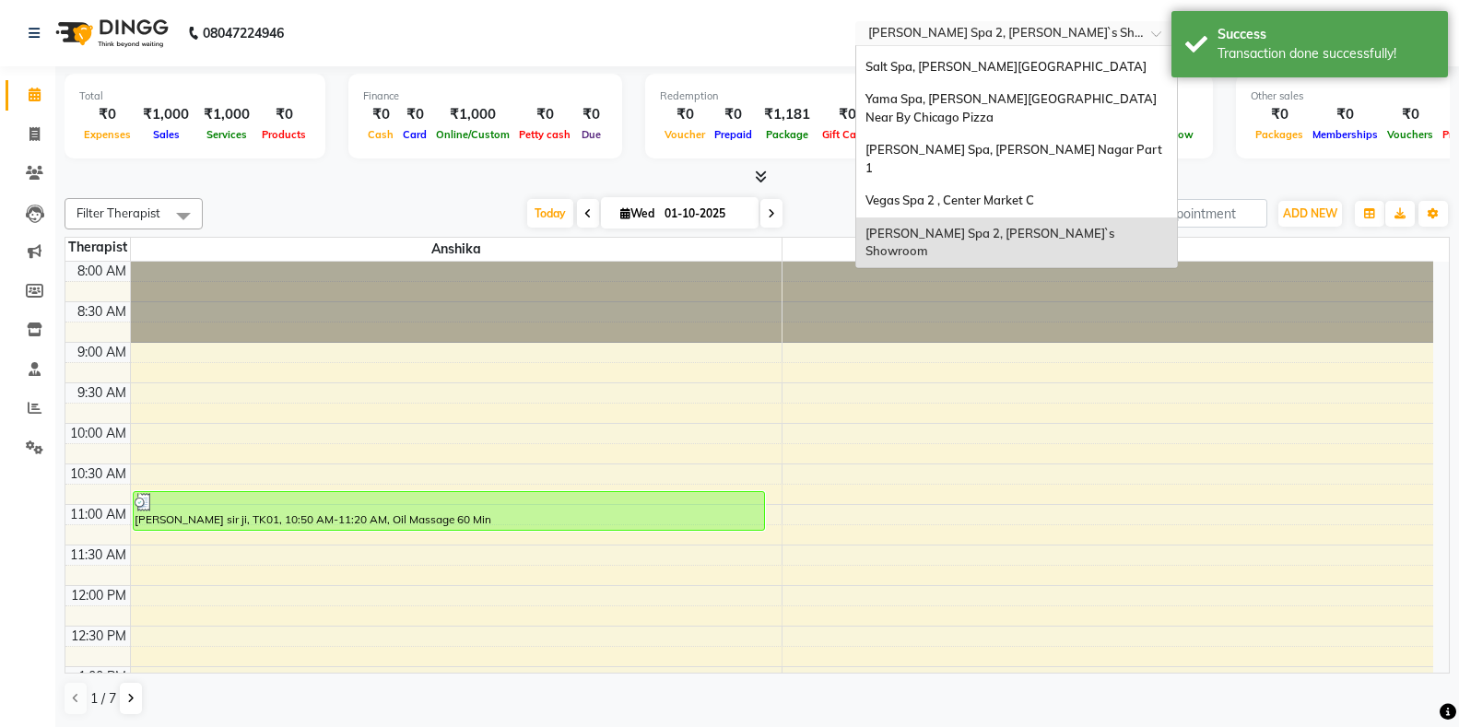
scroll to position [92, 0]
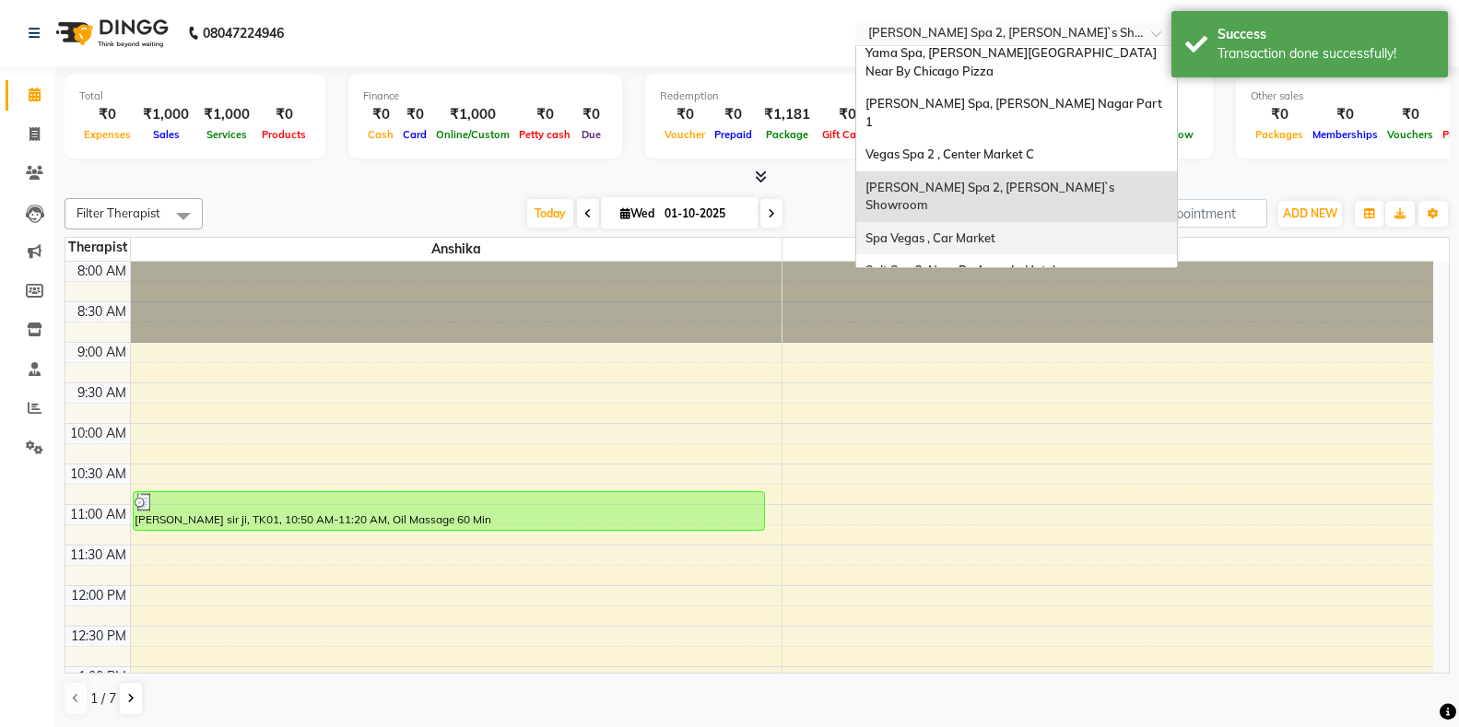
click at [940, 230] on span "Spa Vegas , Car Market" at bounding box center [931, 237] width 130 height 15
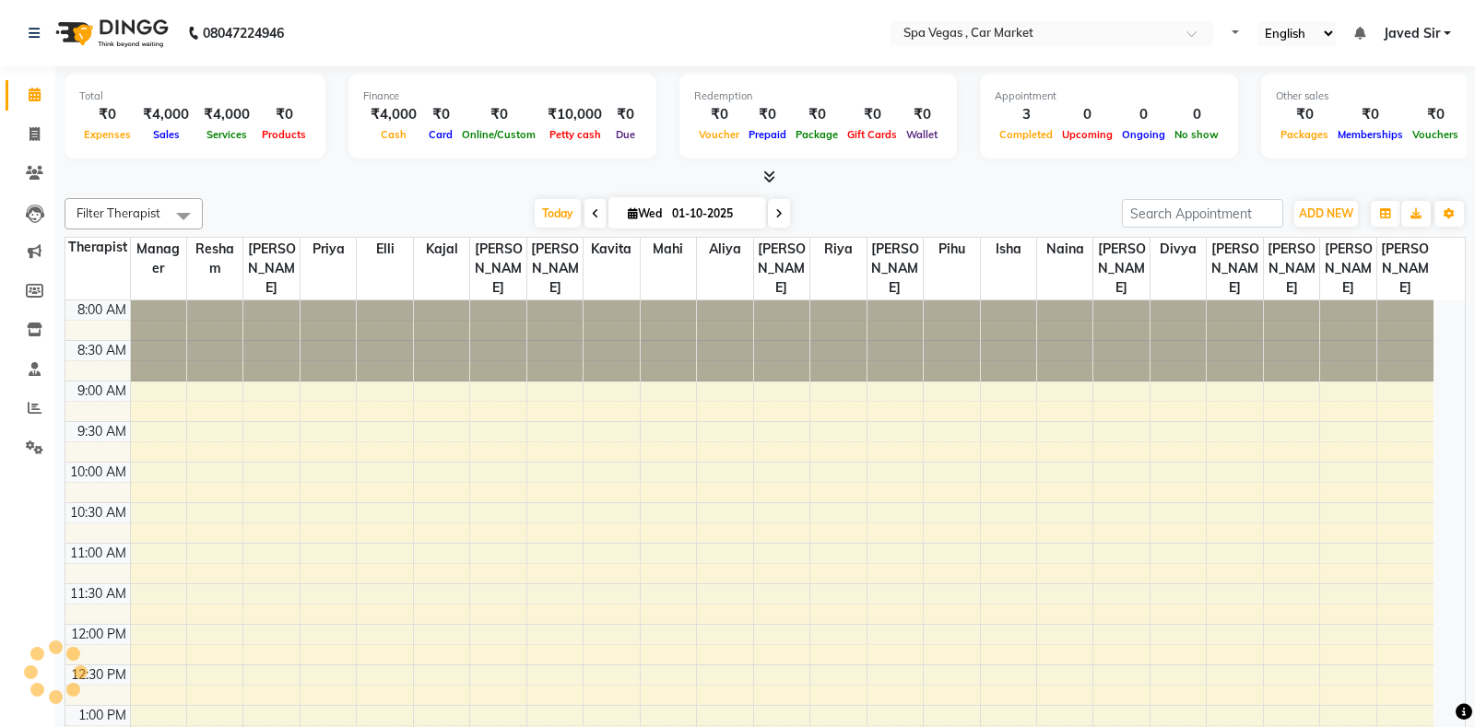
select select "en"
click at [571, 134] on span "Petty cash" at bounding box center [575, 134] width 61 height 13
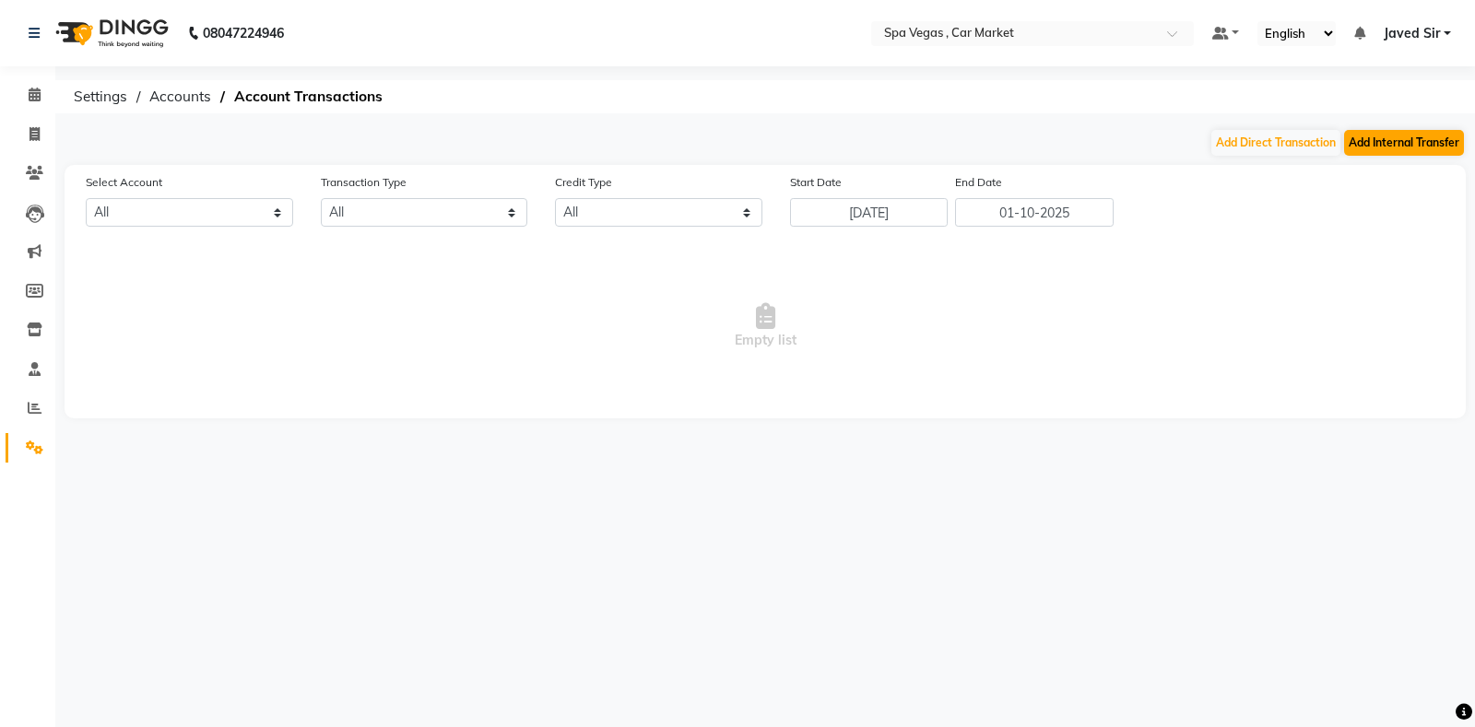
select select "6729"
click at [1393, 138] on button "Add Internal Transfer" at bounding box center [1404, 143] width 120 height 26
select select "internal transfer"
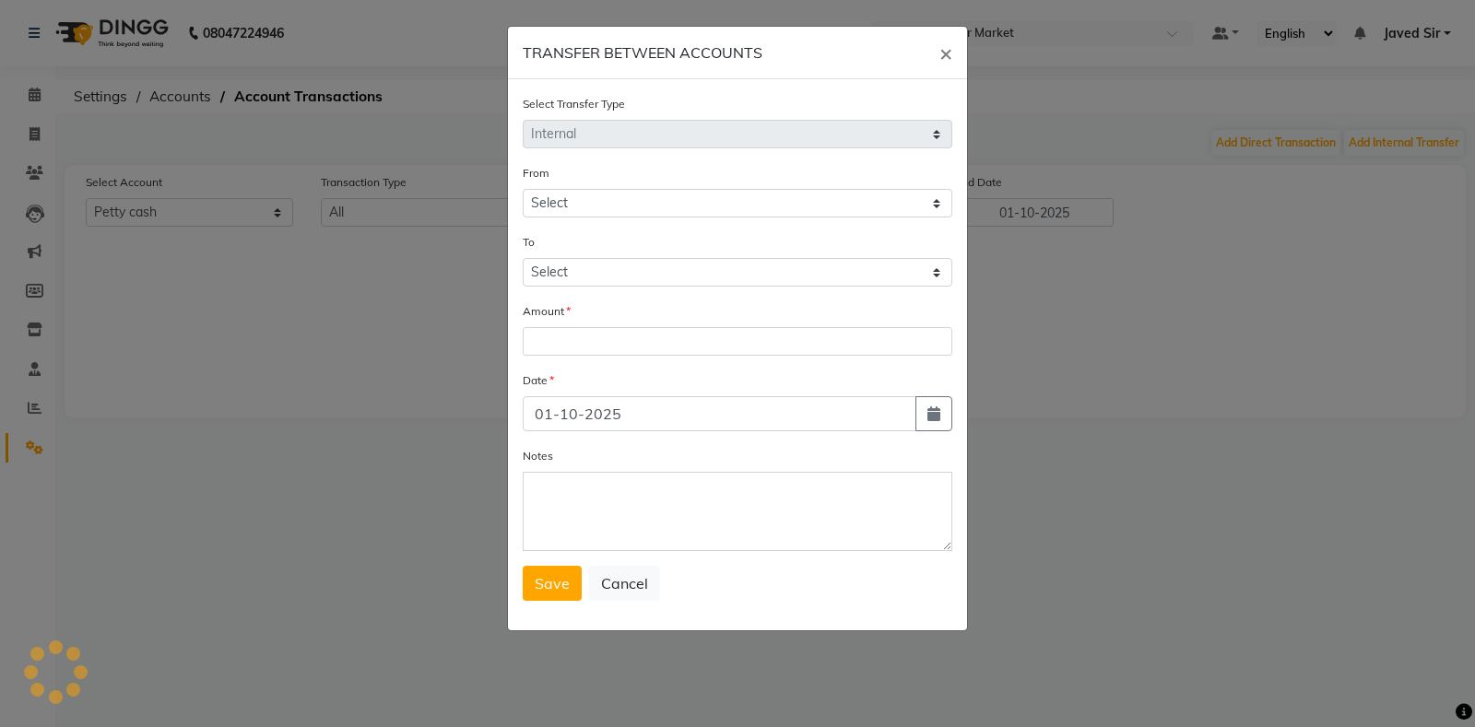
select select "6729"
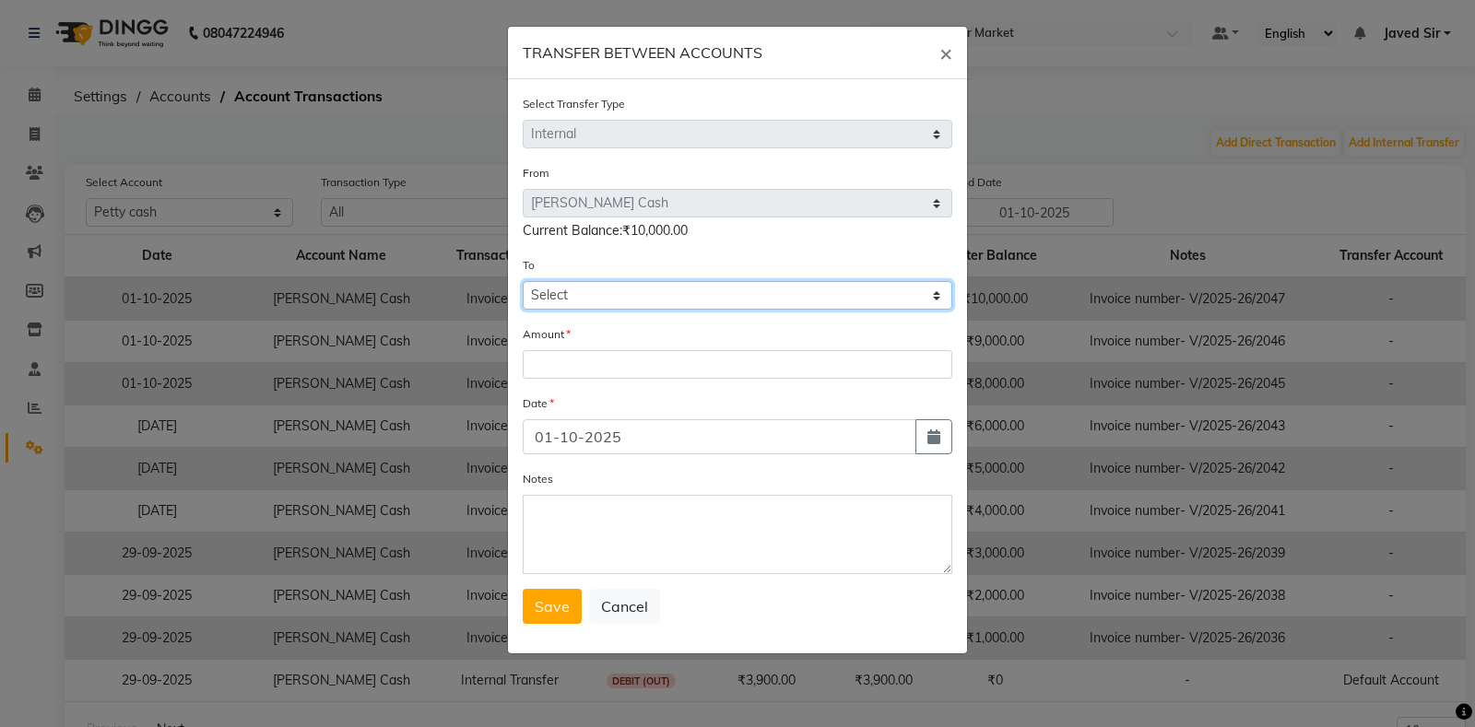
click at [571, 304] on select "Select [PERSON_NAME] Cash Default Account" at bounding box center [738, 295] width 430 height 29
select select "6730"
click at [523, 281] on select "Select [PERSON_NAME] Cash Default Account" at bounding box center [738, 295] width 430 height 29
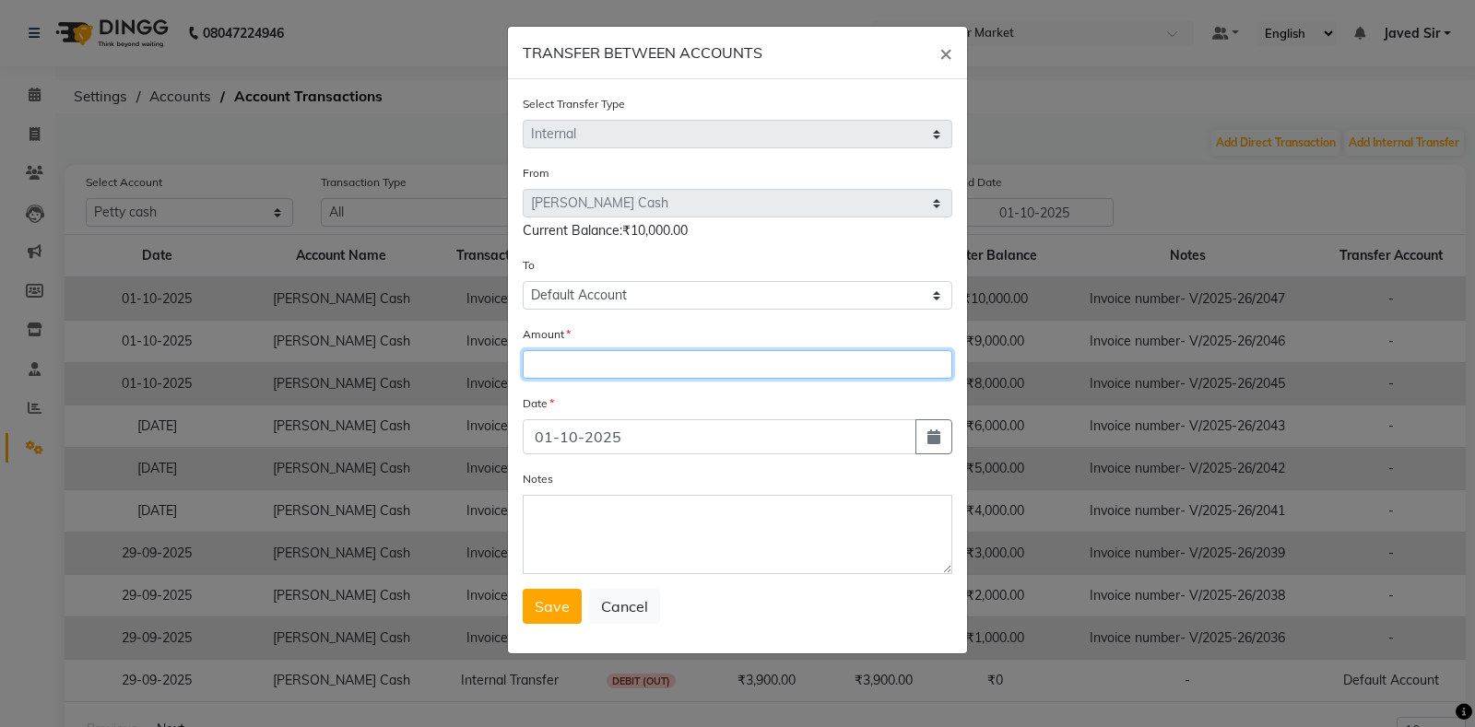
click at [573, 371] on input "number" at bounding box center [738, 364] width 430 height 29
type input "6000"
click at [557, 612] on span "Save" at bounding box center [552, 606] width 35 height 18
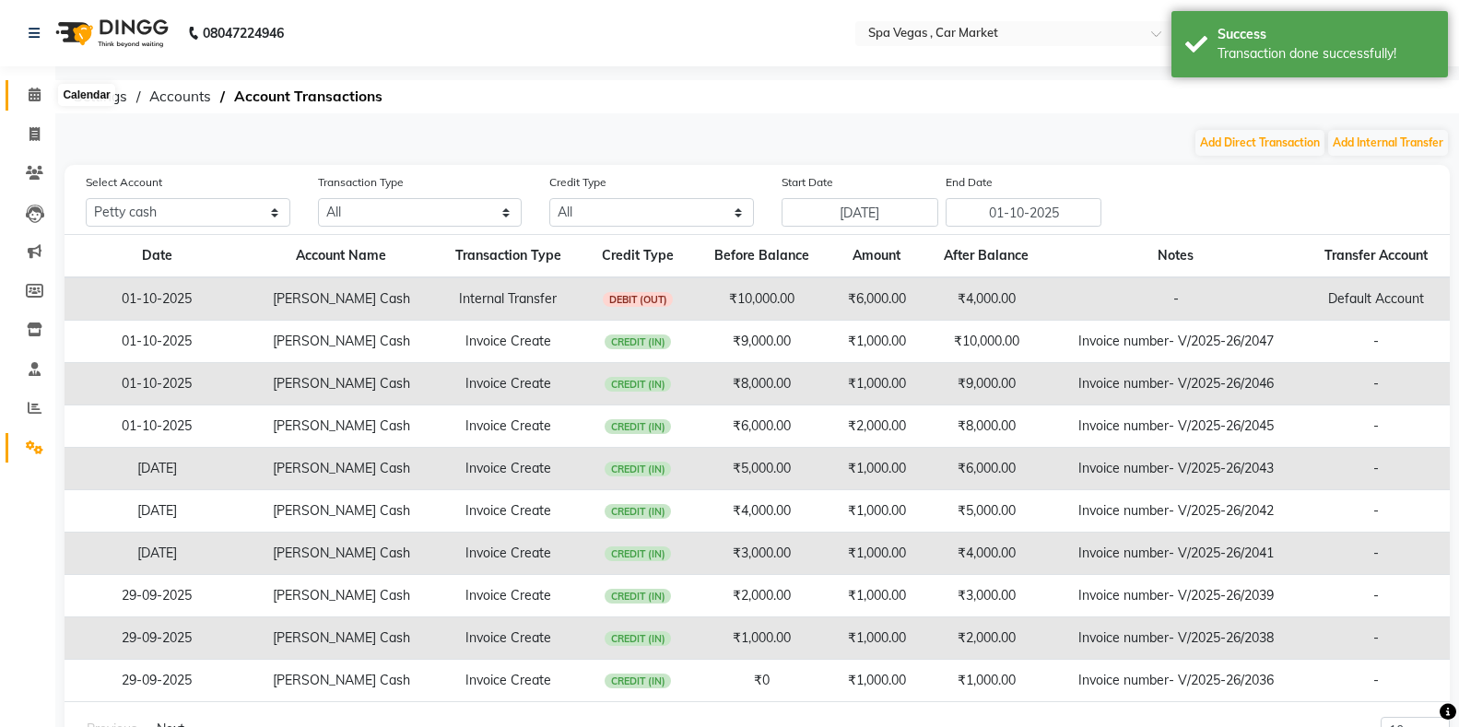
click at [40, 90] on icon at bounding box center [35, 95] width 12 height 14
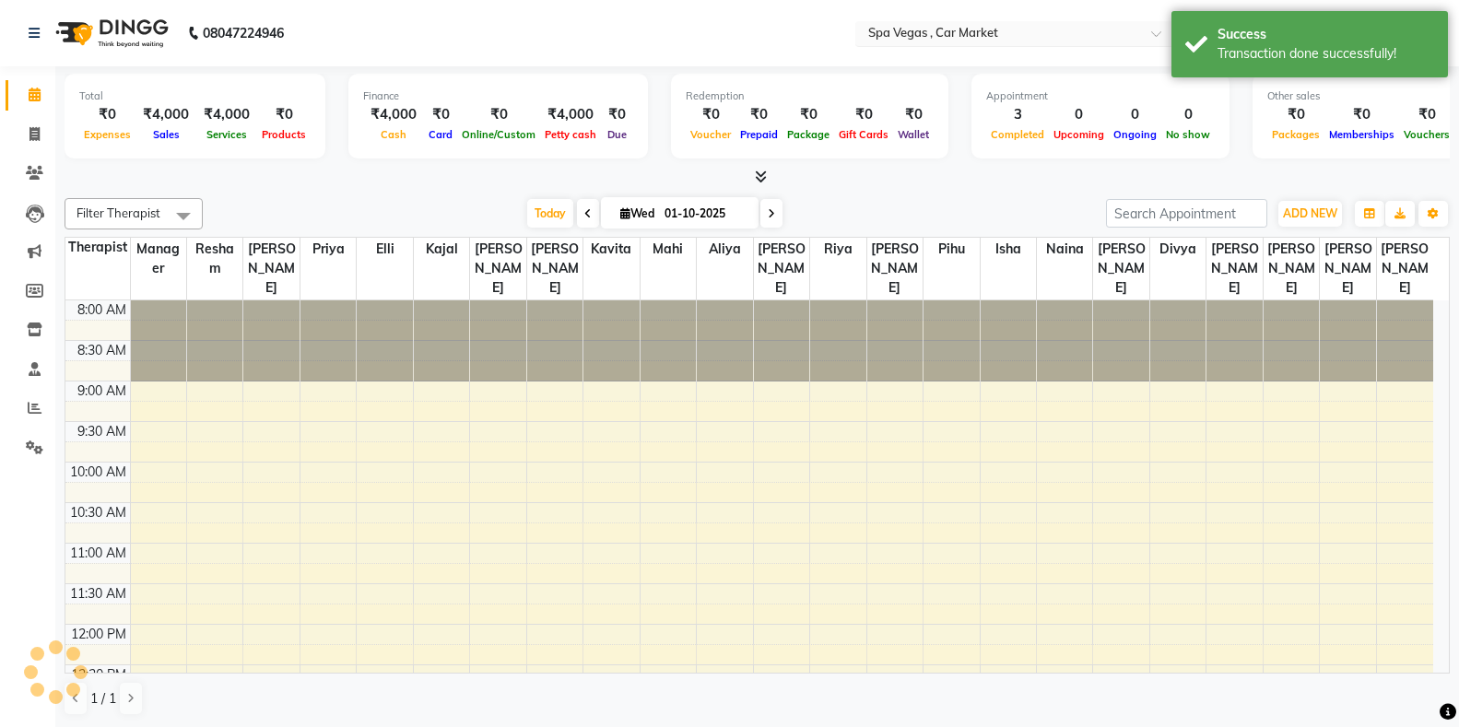
click at [990, 30] on input "text" at bounding box center [998, 35] width 267 height 18
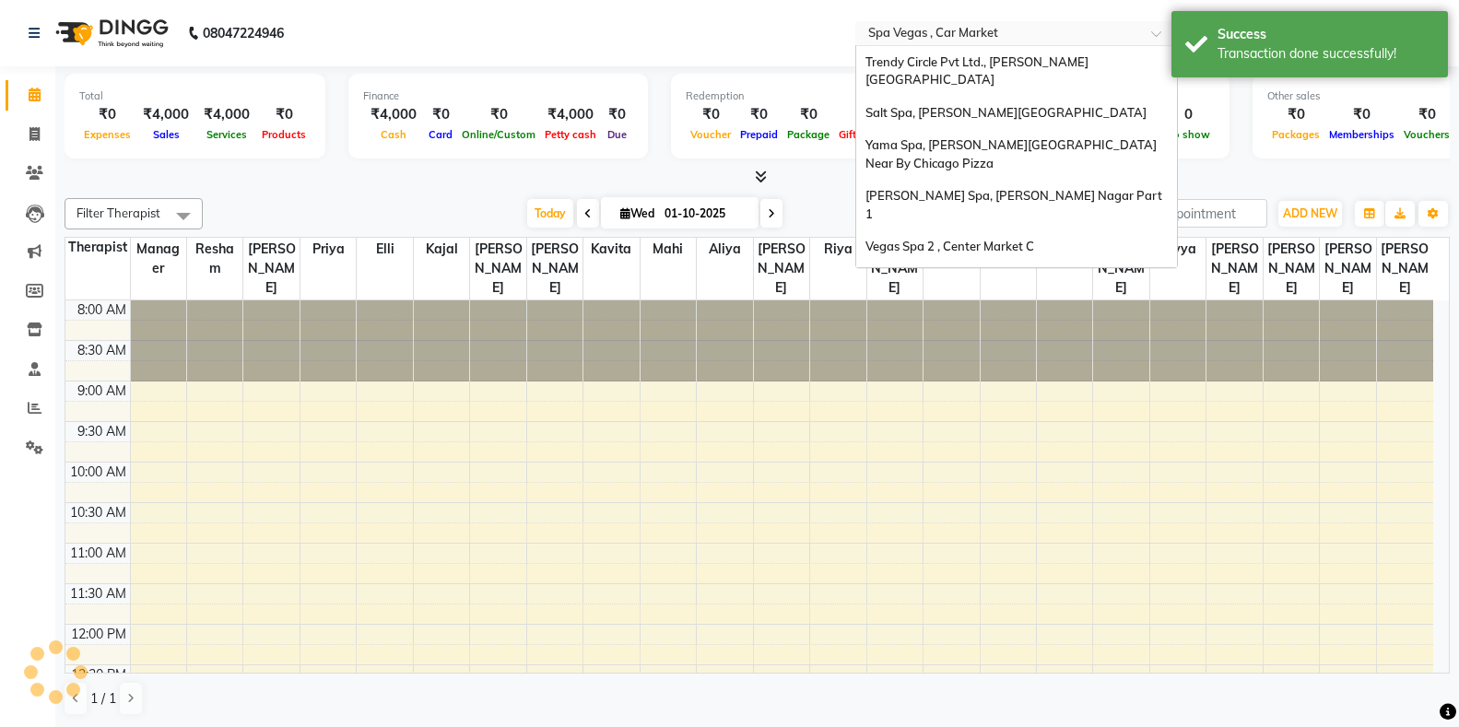
scroll to position [171, 0]
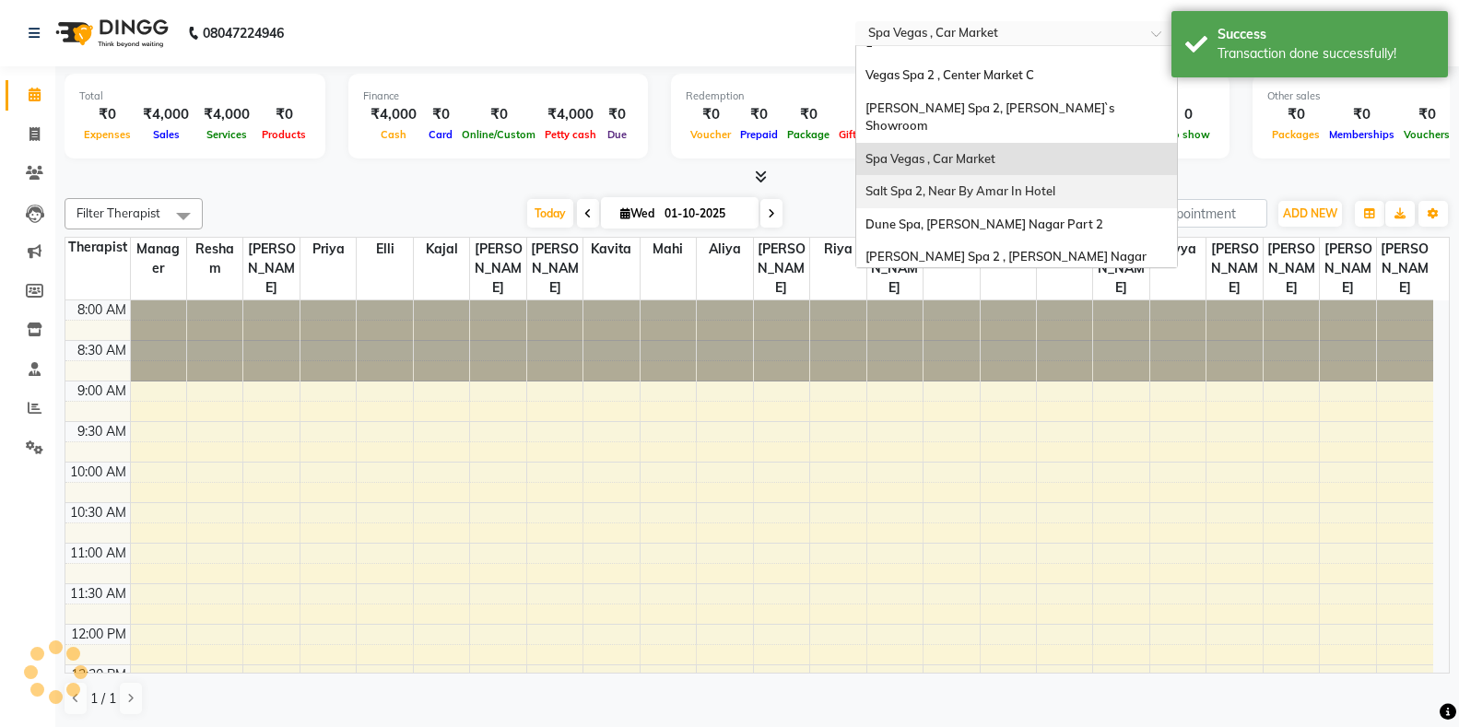
click at [1007, 183] on span "Salt Spa 2, Near By Amar In Hotel" at bounding box center [961, 190] width 190 height 15
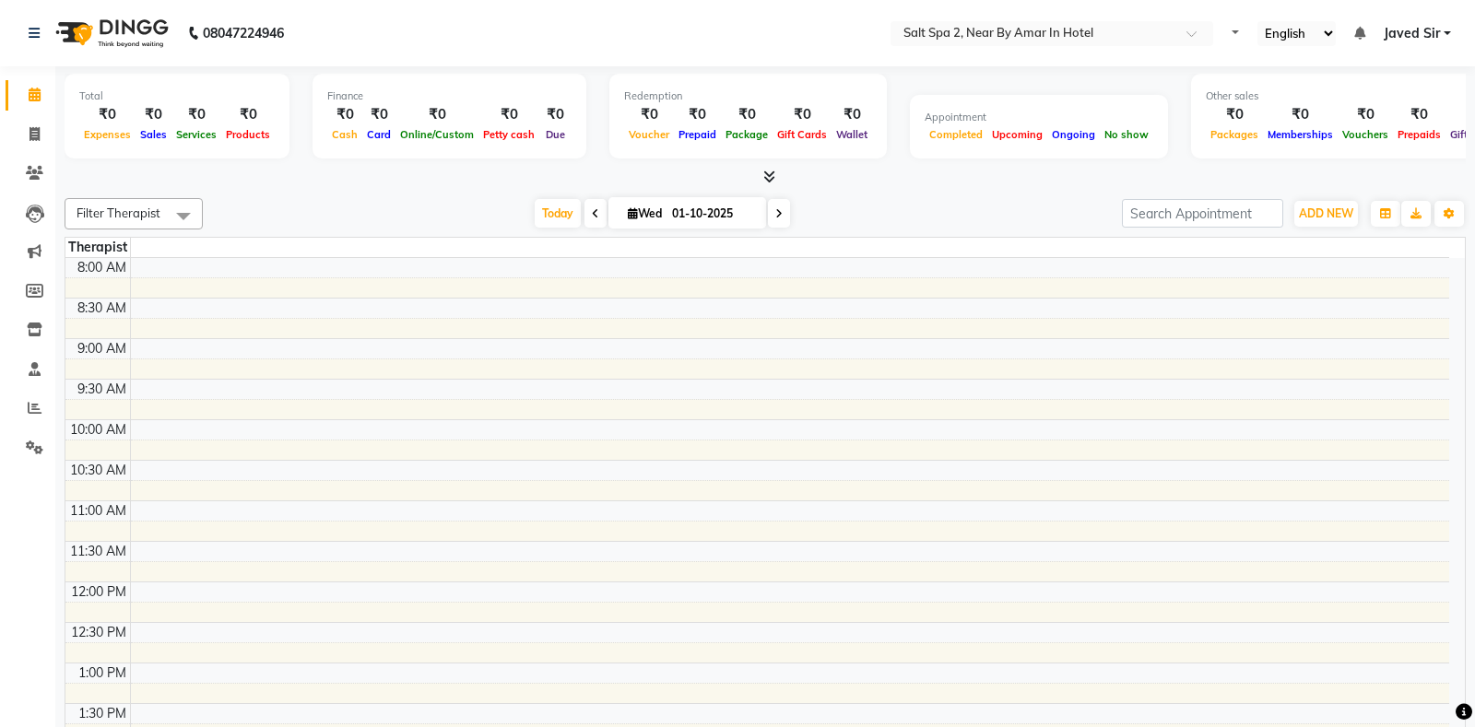
select select "en"
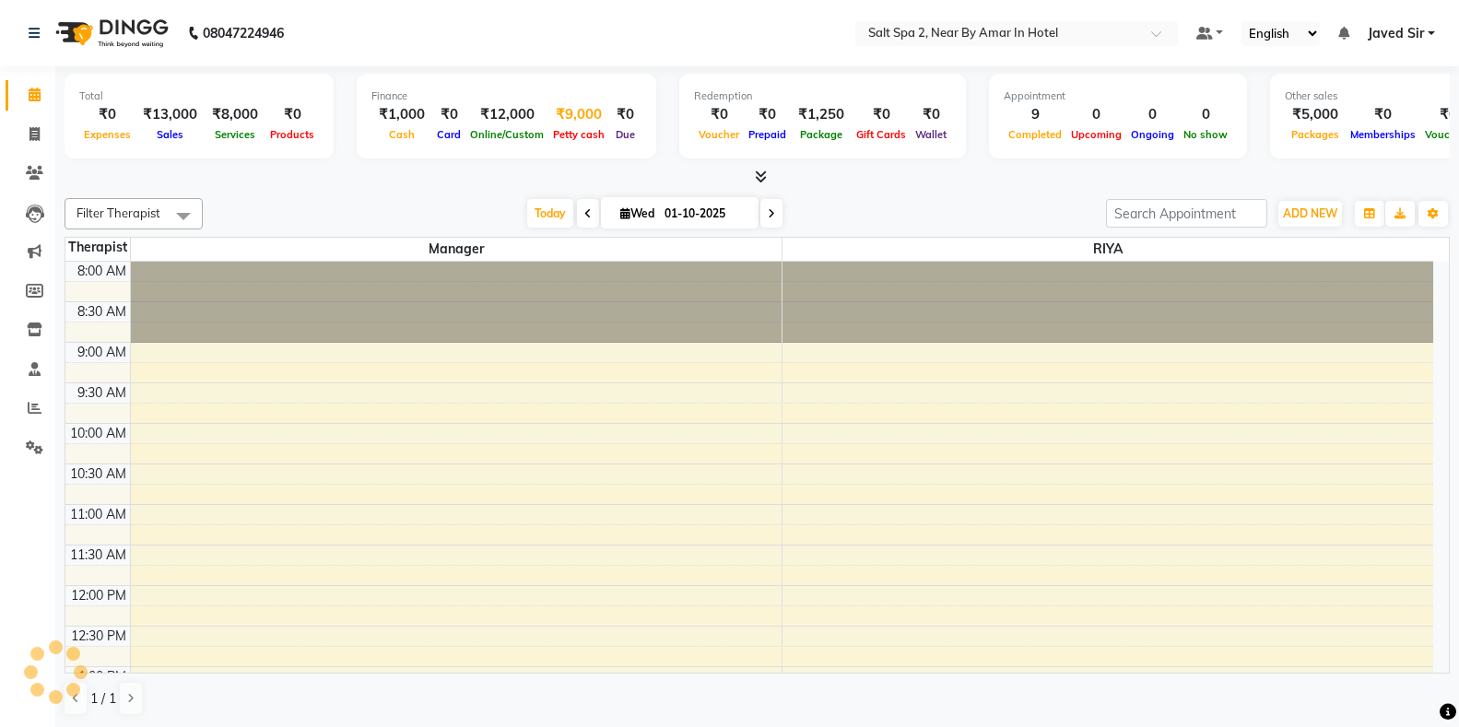
click at [595, 134] on span "Petty cash" at bounding box center [578, 134] width 61 height 13
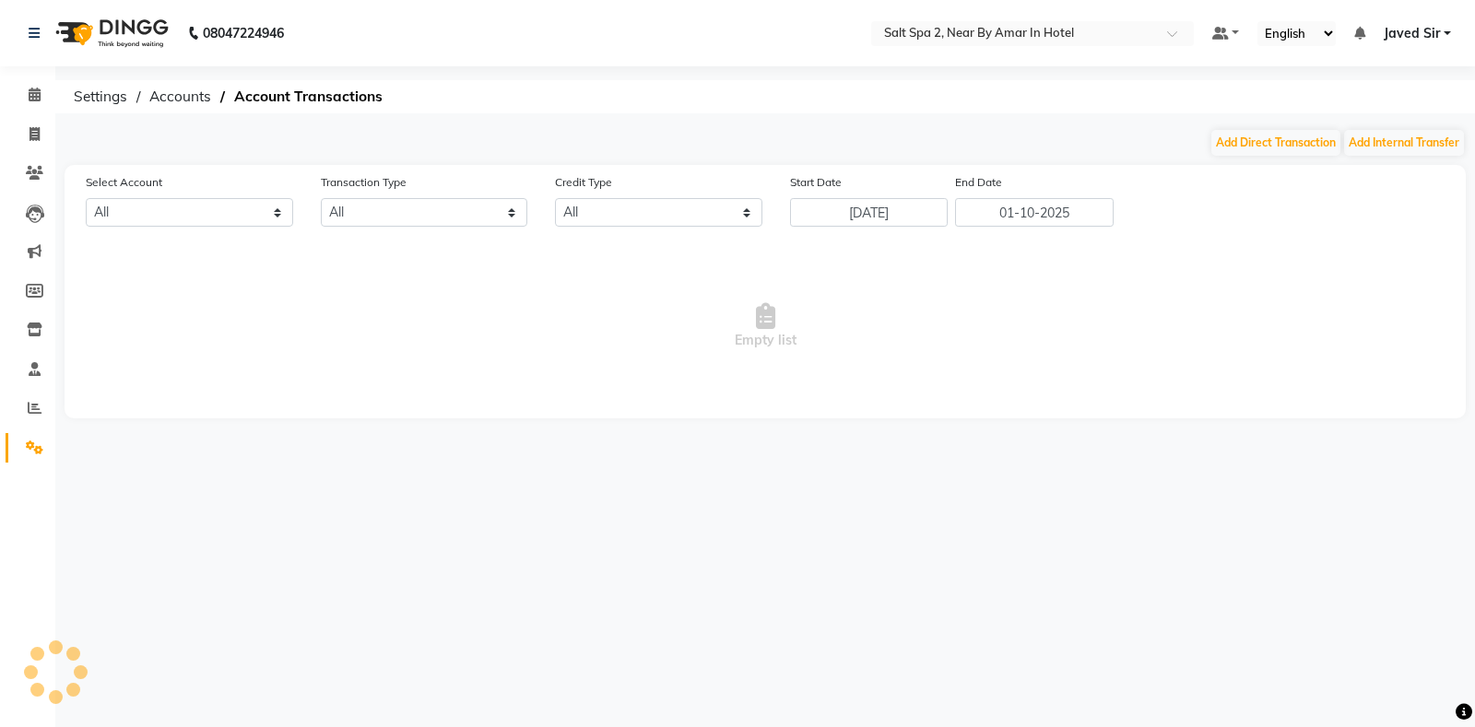
select select "6739"
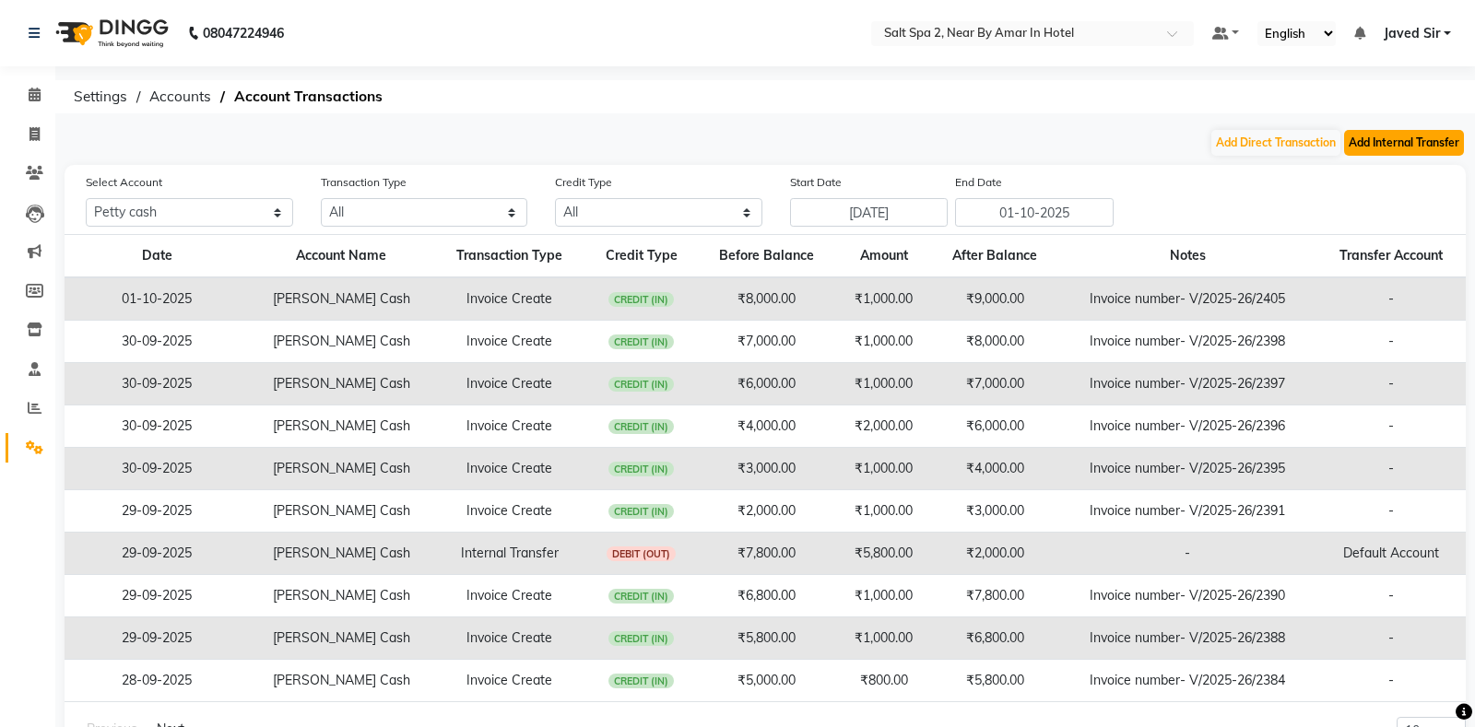
click at [1380, 142] on button "Add Internal Transfer" at bounding box center [1404, 143] width 120 height 26
select select "internal transfer"
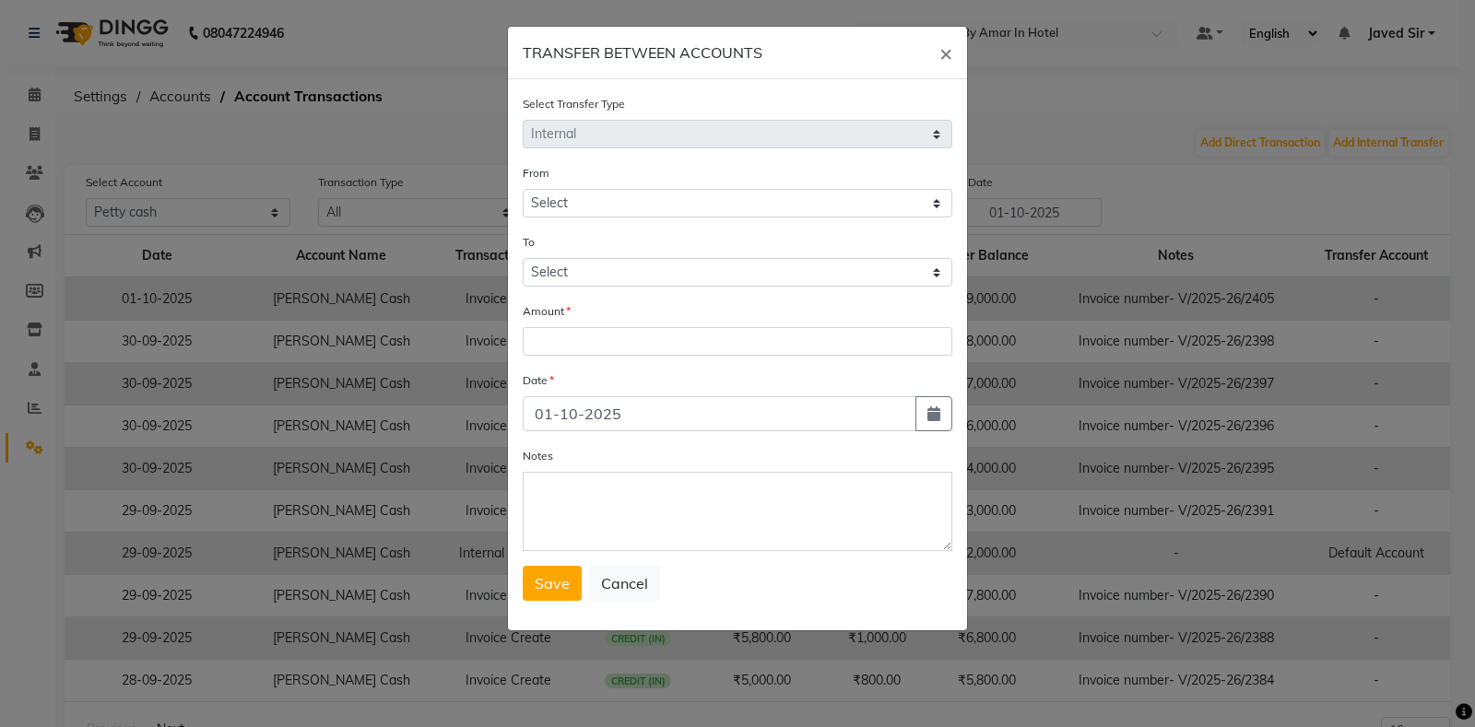
select select "6739"
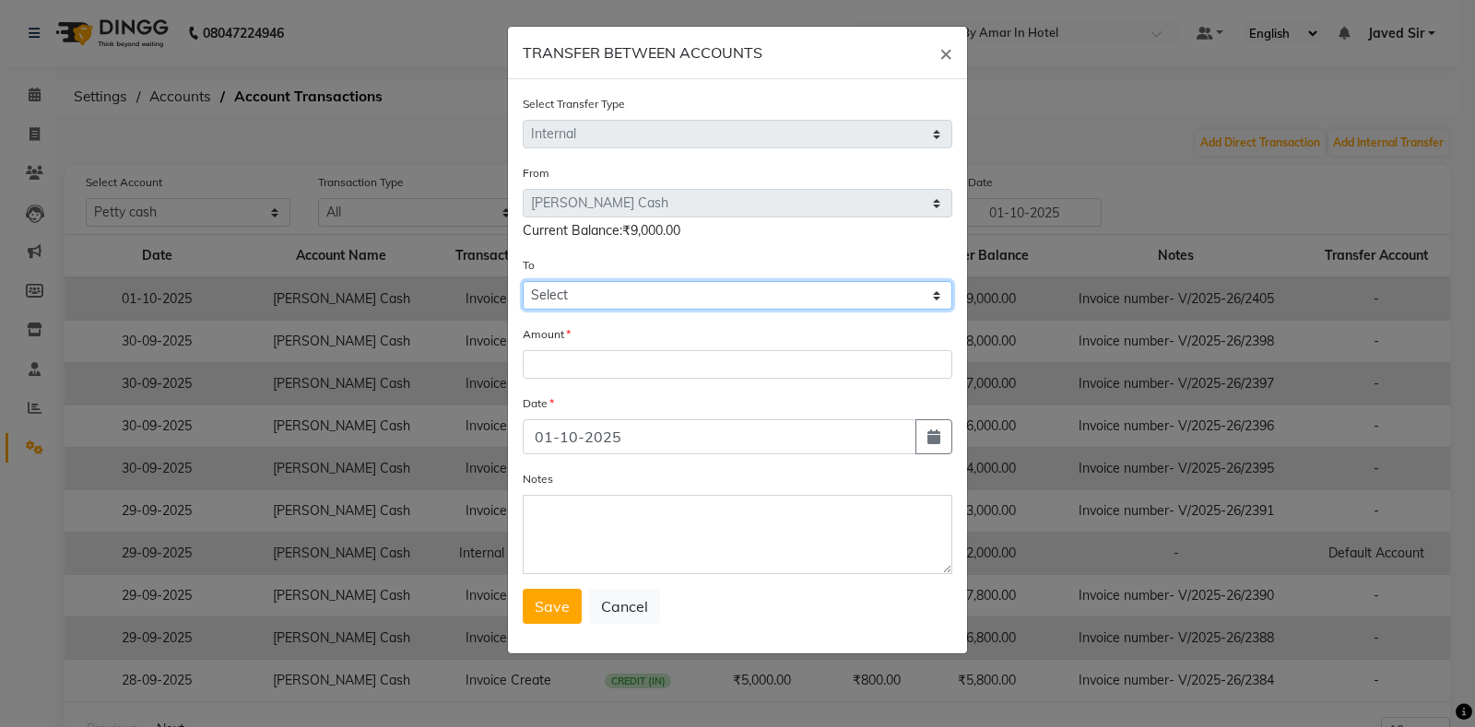
click at [632, 308] on select "Select [PERSON_NAME] Cash Default Account" at bounding box center [738, 295] width 430 height 29
select select "6740"
click at [523, 281] on select "Select [PERSON_NAME] Cash Default Account" at bounding box center [738, 295] width 430 height 29
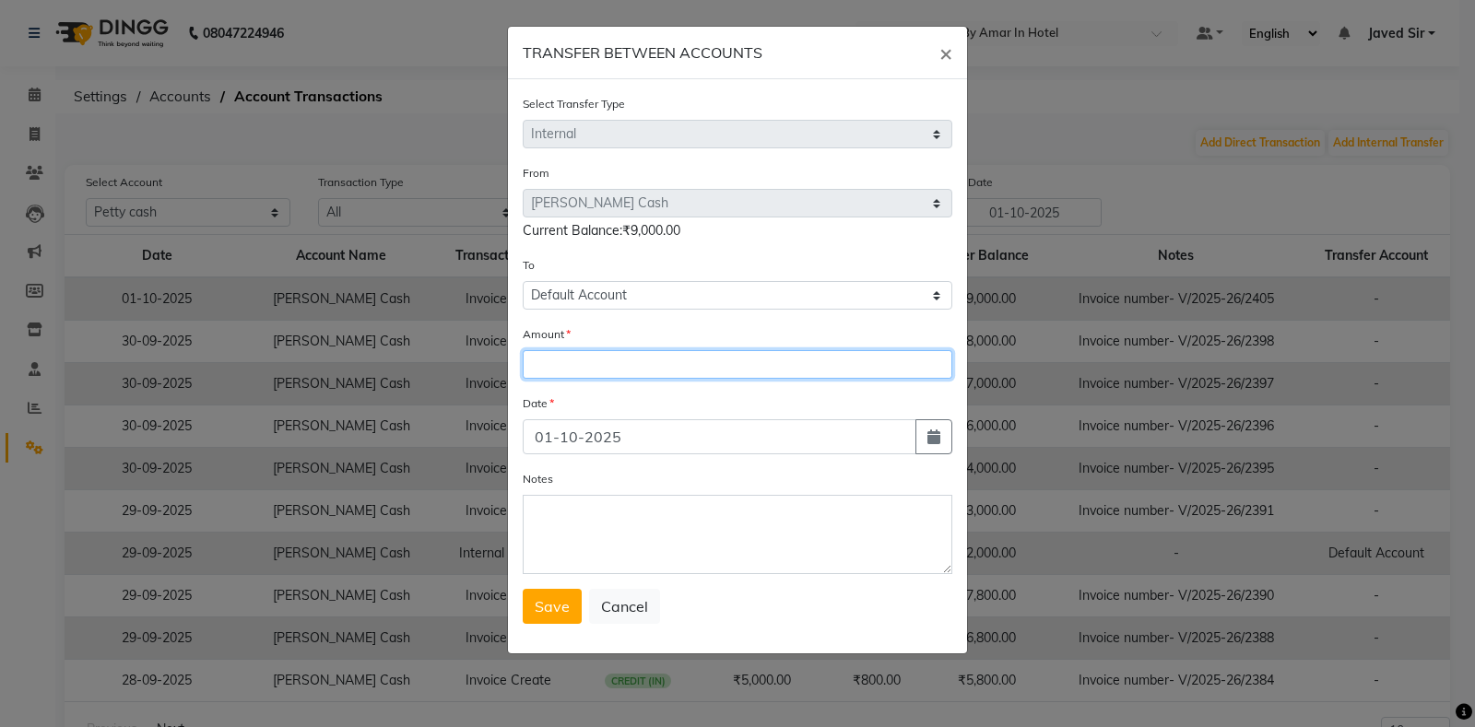
click at [621, 361] on input "number" at bounding box center [738, 364] width 430 height 29
type input "8000"
click at [562, 604] on span "Save" at bounding box center [552, 606] width 35 height 18
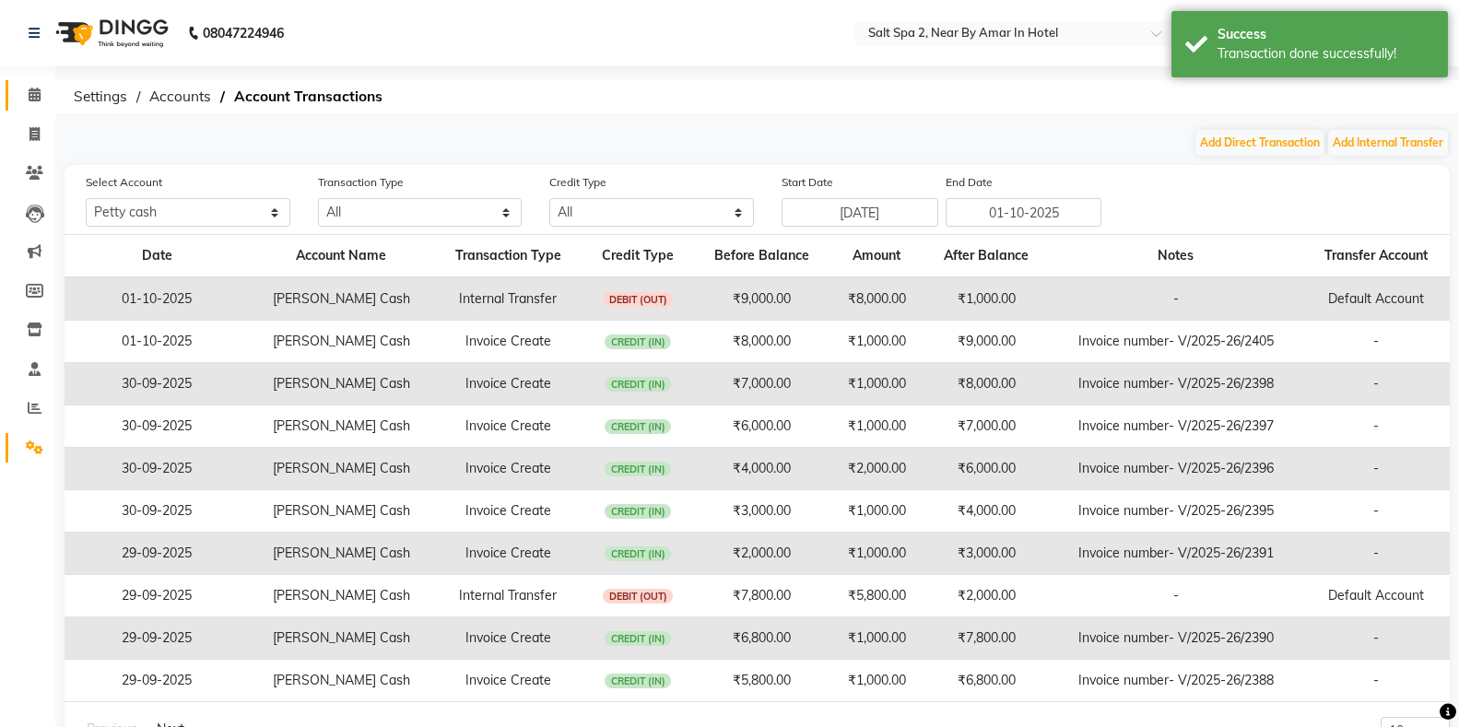
click at [45, 96] on span at bounding box center [34, 95] width 32 height 21
click at [32, 94] on icon at bounding box center [35, 95] width 12 height 14
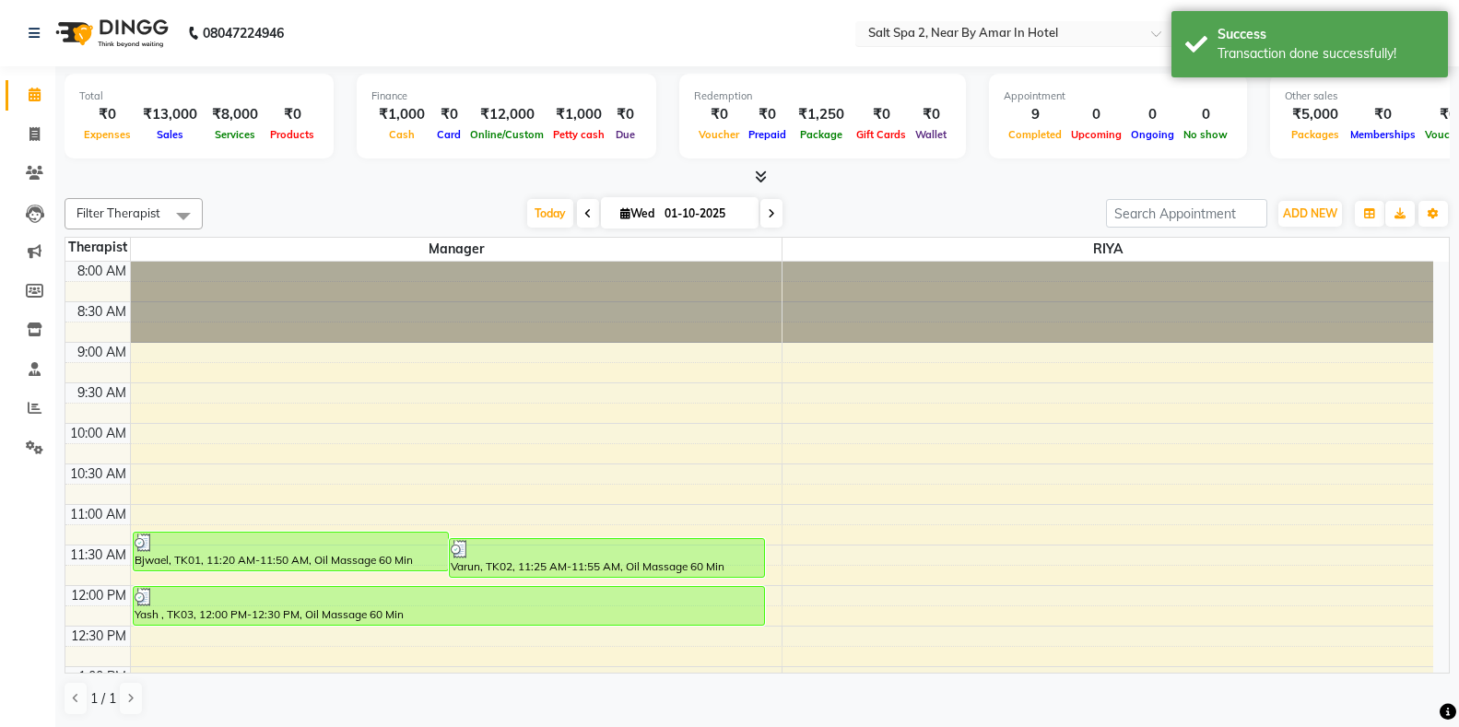
click at [902, 30] on input "text" at bounding box center [998, 35] width 267 height 18
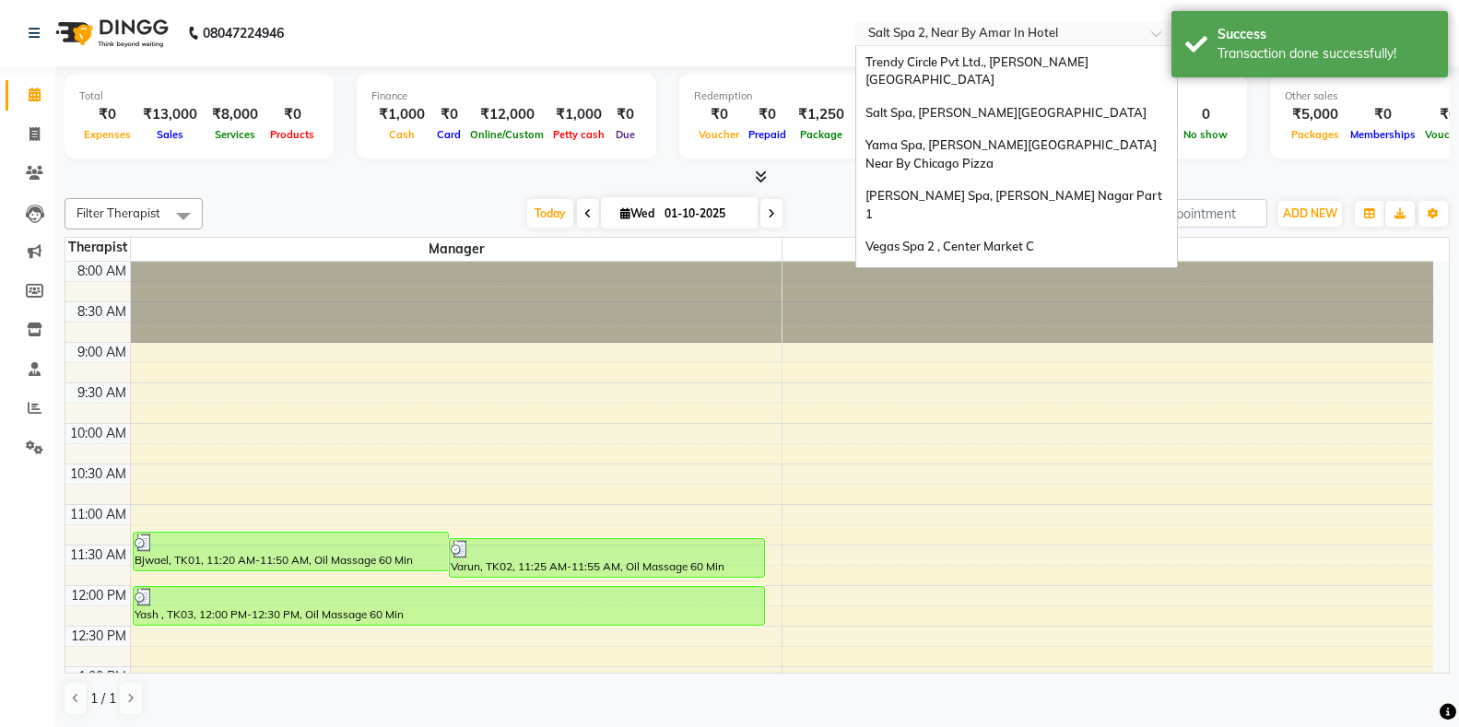
scroll to position [171, 0]
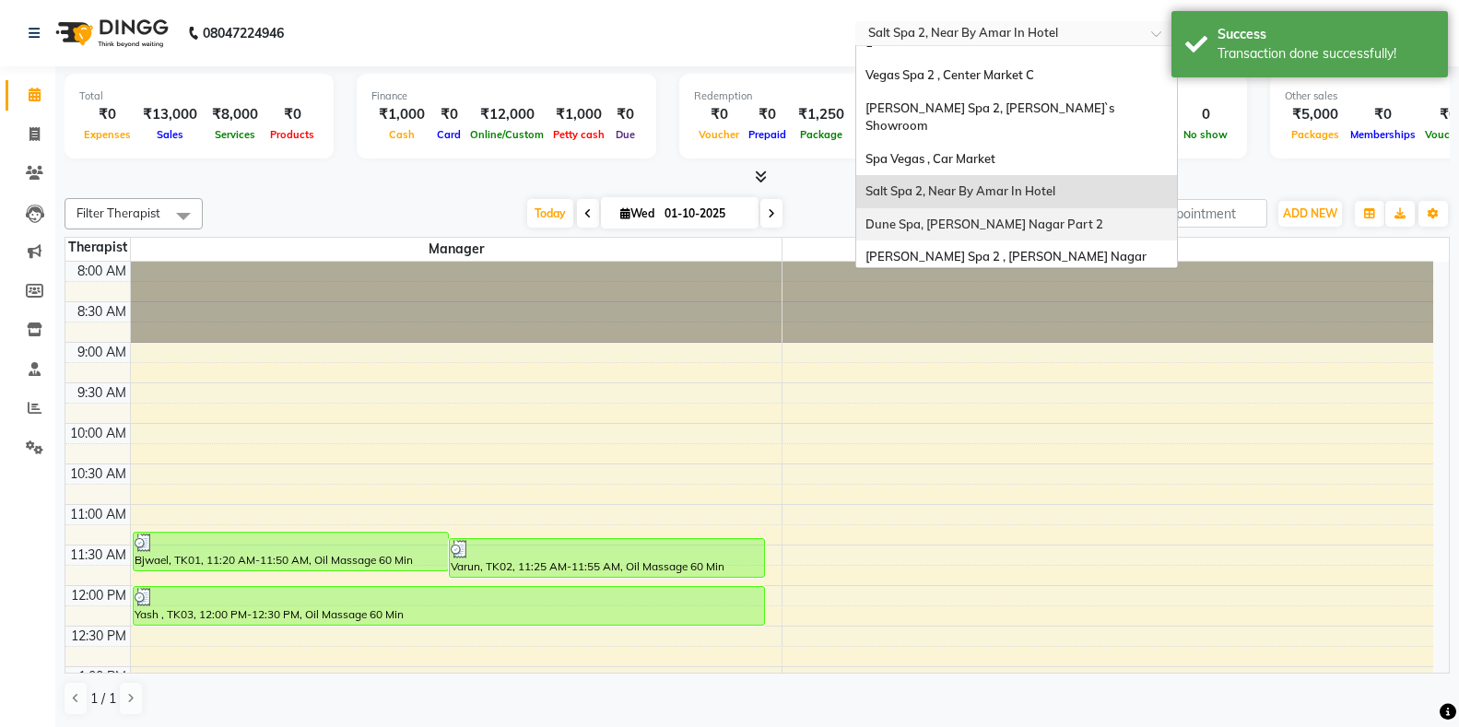
click at [936, 217] on span "Dune Spa, [PERSON_NAME] Nagar Part 2" at bounding box center [985, 224] width 238 height 15
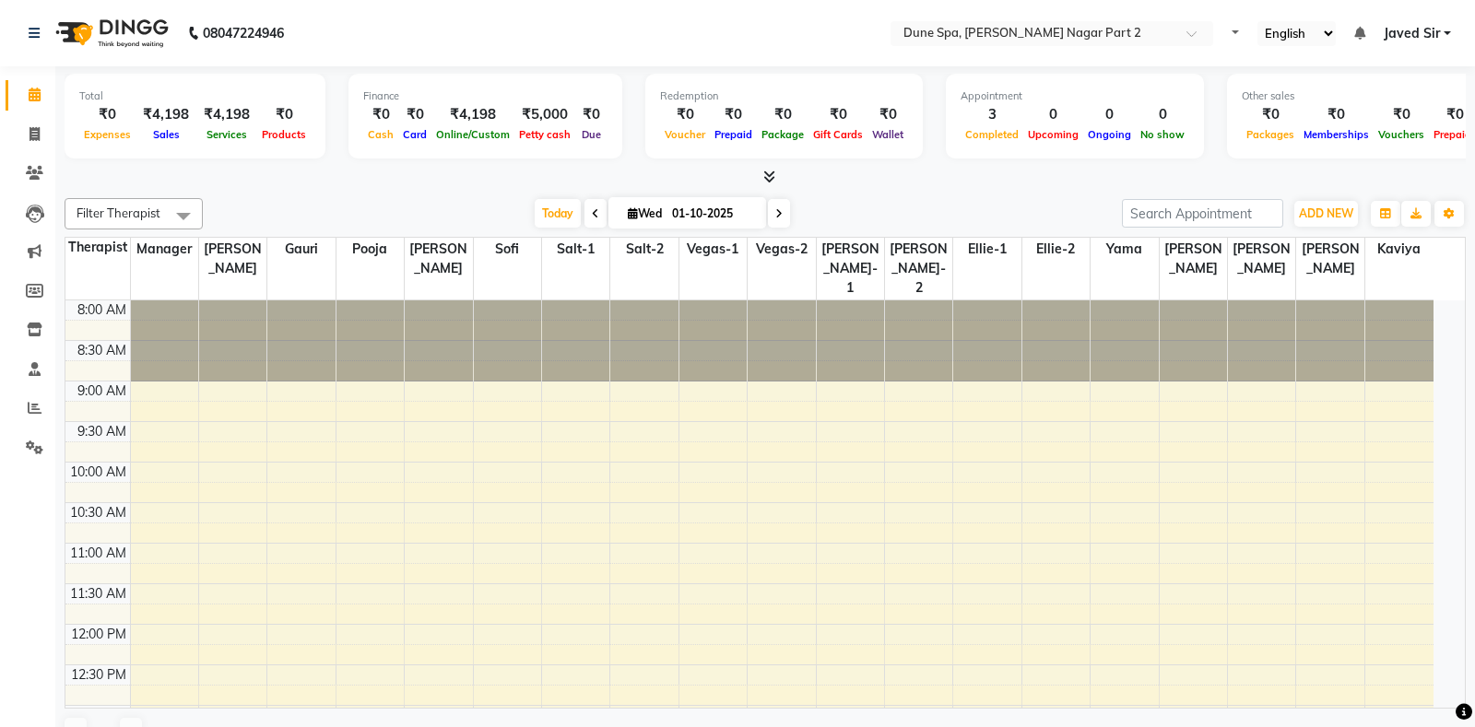
select select "en"
click at [538, 132] on span "Petty cash" at bounding box center [544, 134] width 61 height 13
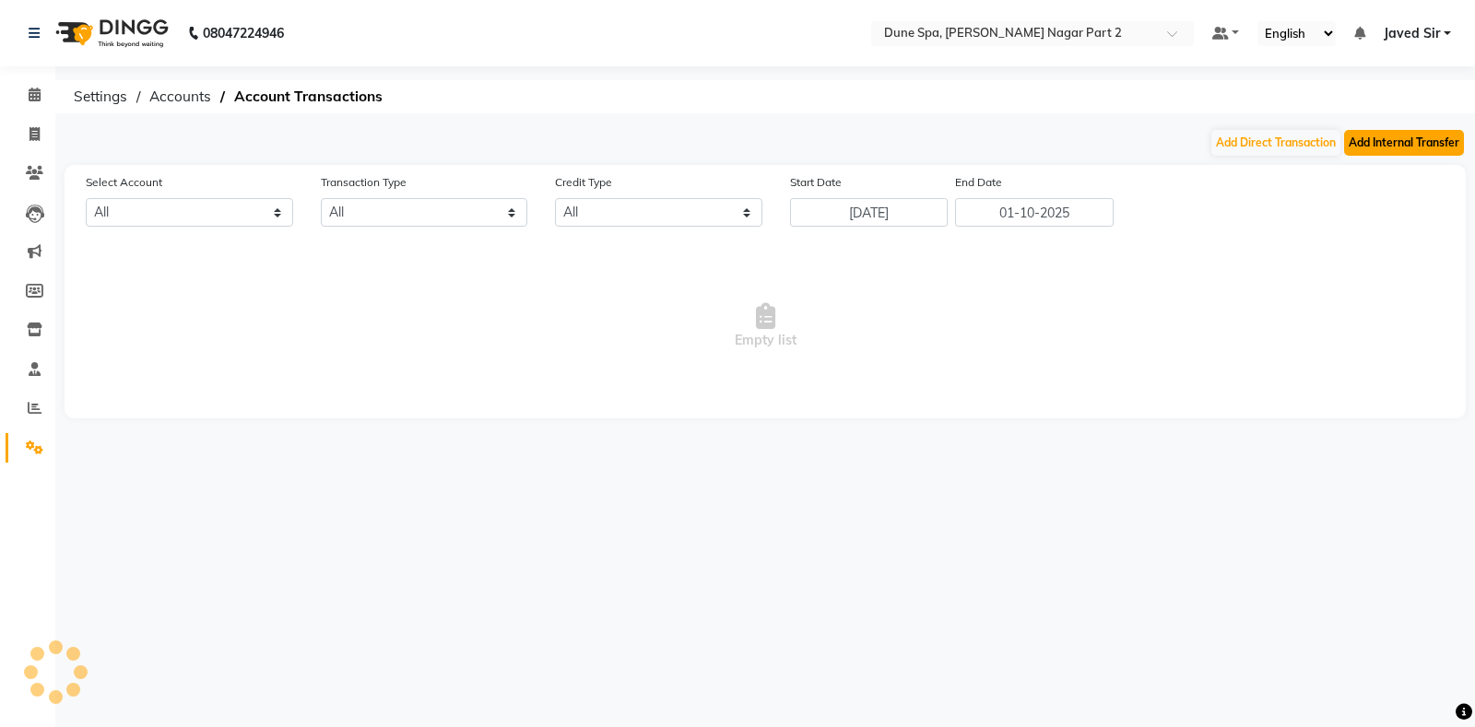
click at [1372, 139] on button "Add Internal Transfer" at bounding box center [1404, 143] width 120 height 26
select select "internal transfer"
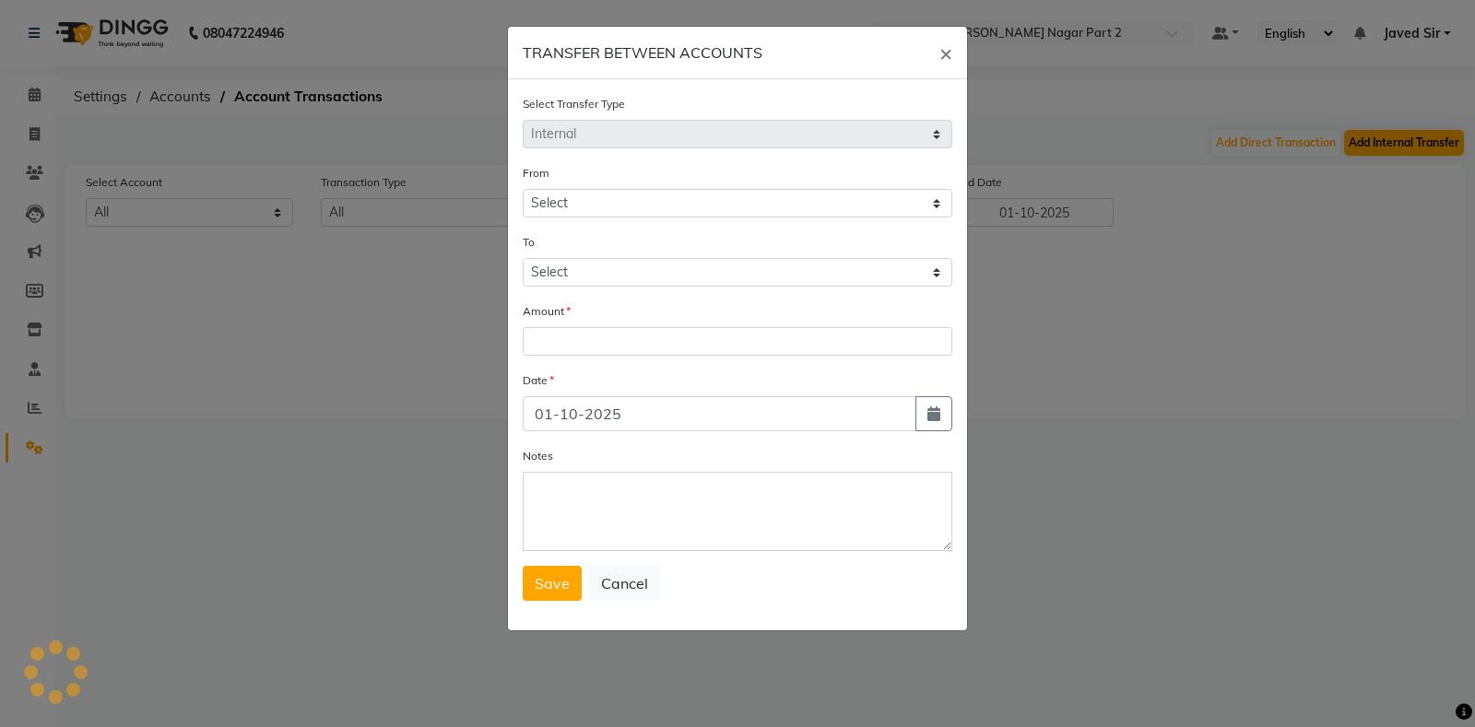
select select "6731"
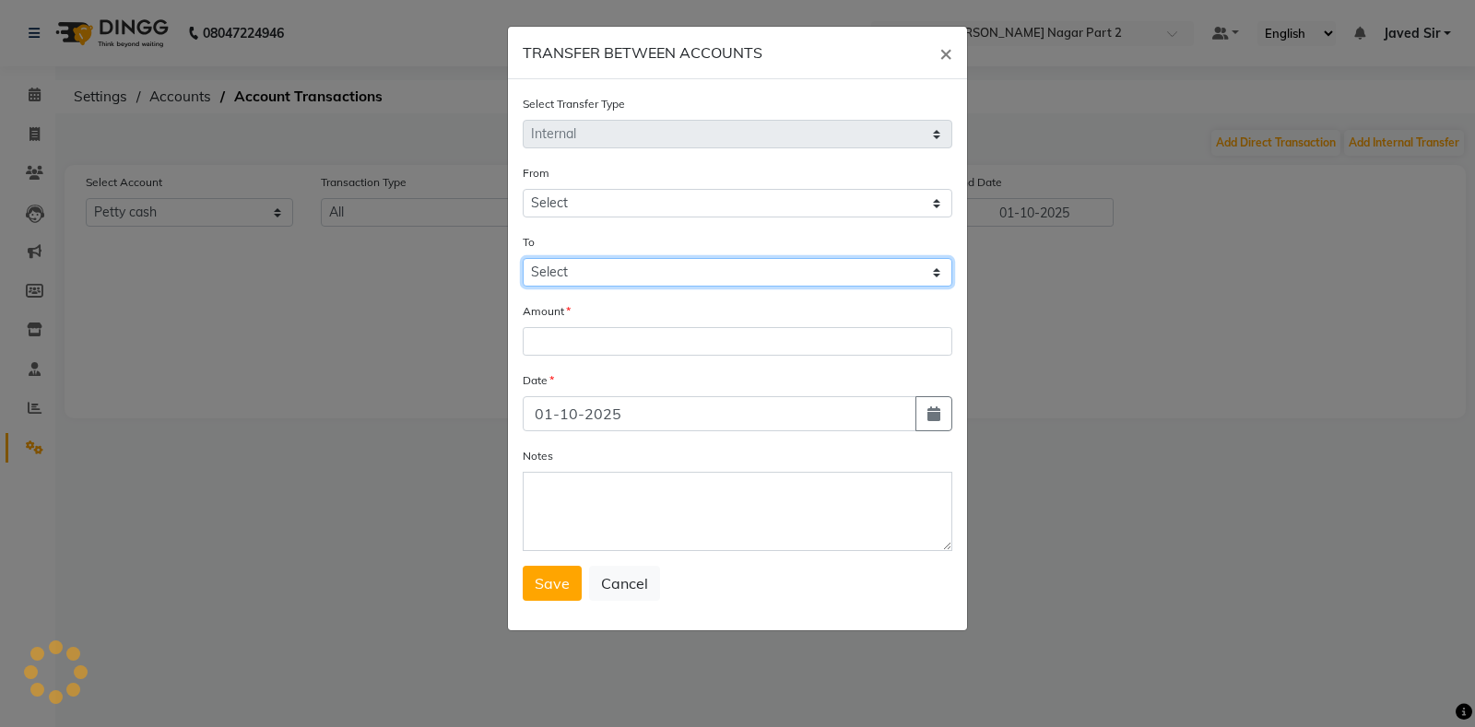
drag, startPoint x: 563, startPoint y: 272, endPoint x: 571, endPoint y: 277, distance: 9.5
click at [565, 273] on select "Select [PERSON_NAME] Cash Default Account" at bounding box center [738, 272] width 430 height 29
select select "6732"
click at [523, 258] on select "Select [PERSON_NAME] Cash Default Account" at bounding box center [738, 272] width 430 height 29
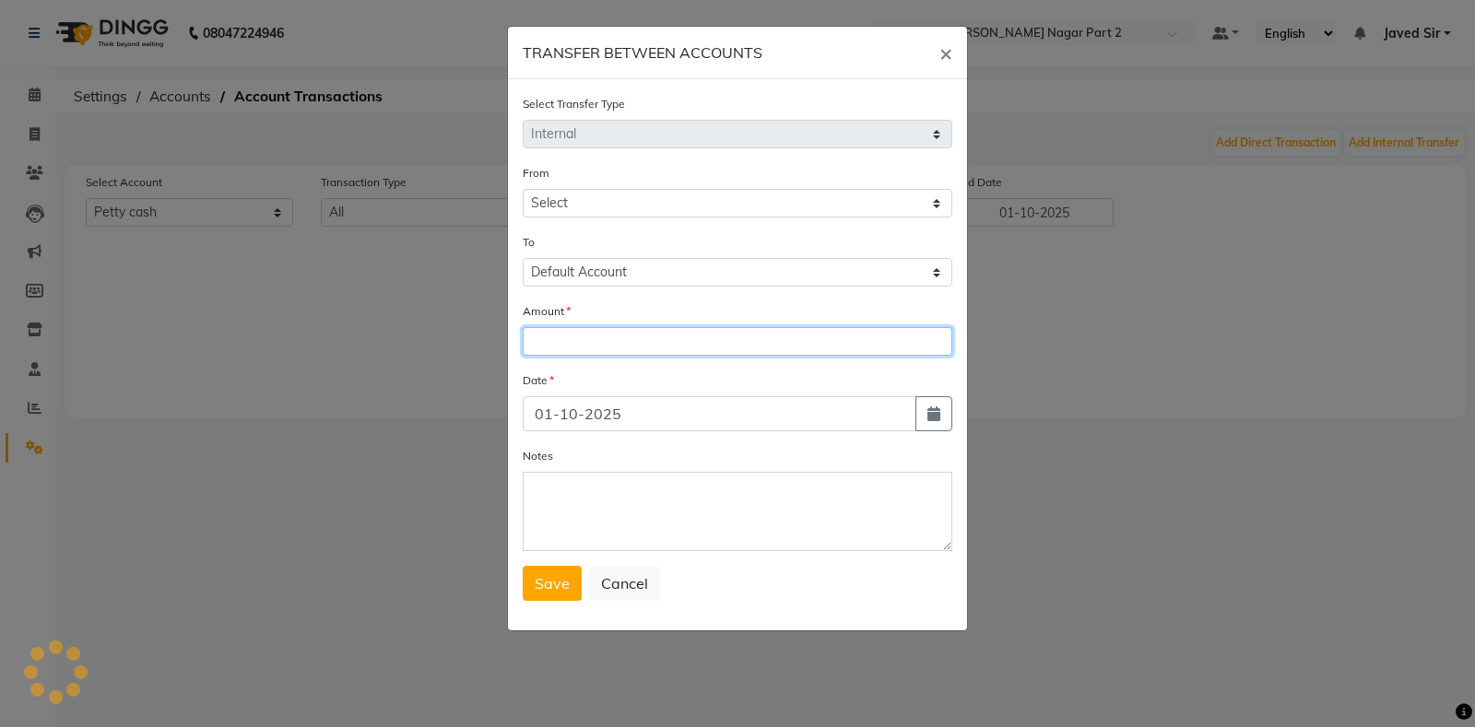
click at [581, 348] on input "number" at bounding box center [738, 341] width 430 height 29
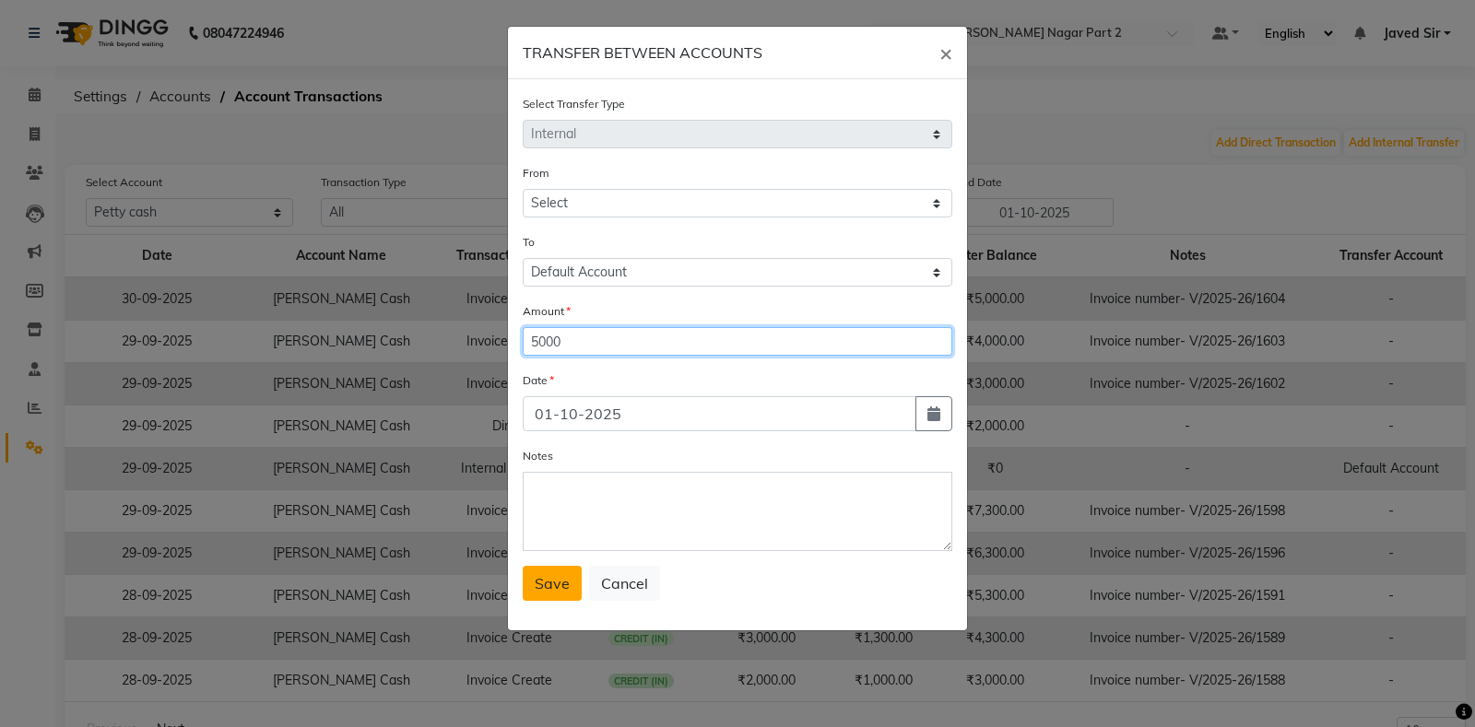
type input "5000"
click at [562, 582] on span "Save" at bounding box center [552, 583] width 35 height 18
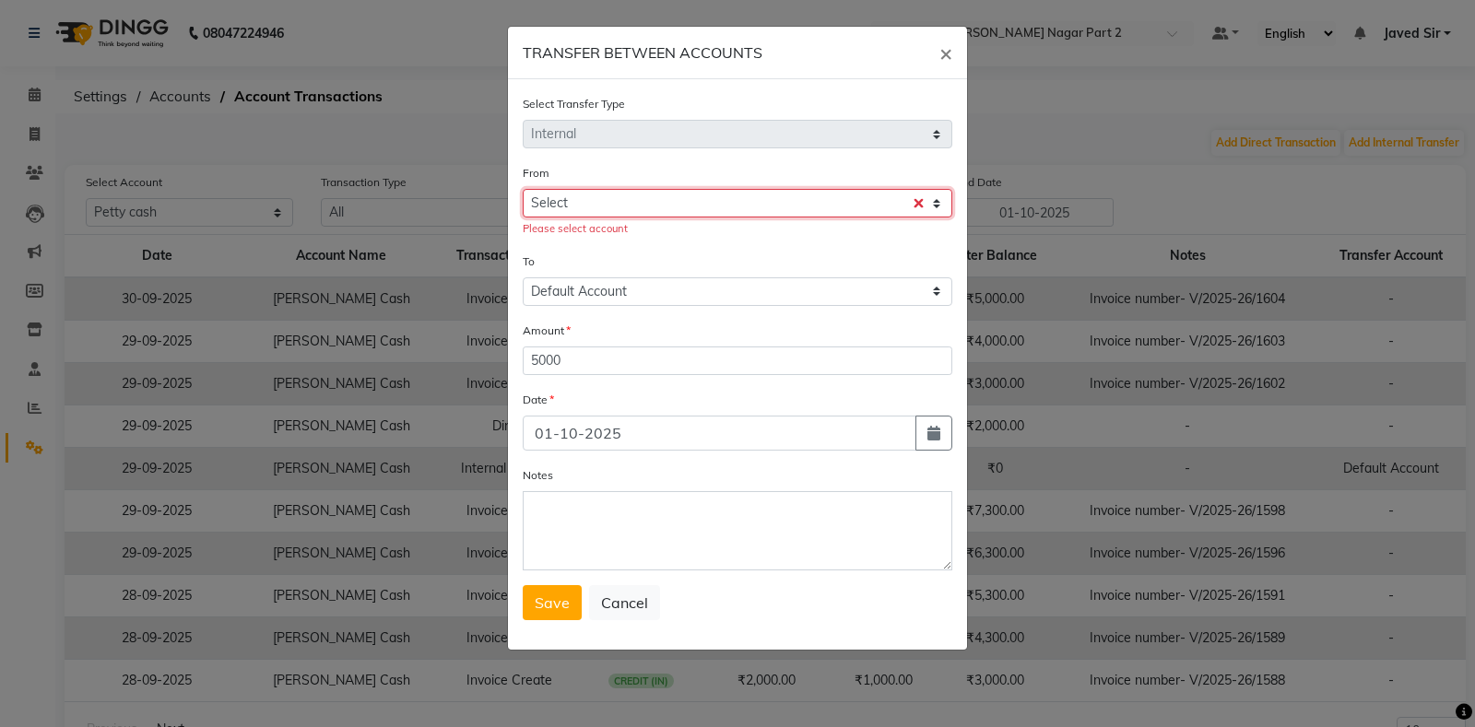
drag, startPoint x: 668, startPoint y: 201, endPoint x: 665, endPoint y: 216, distance: 15.0
click at [668, 203] on select "Select [PERSON_NAME] Cash Default Account" at bounding box center [738, 203] width 430 height 29
click at [523, 189] on select "Select [PERSON_NAME] Cash Default Account" at bounding box center [738, 203] width 430 height 29
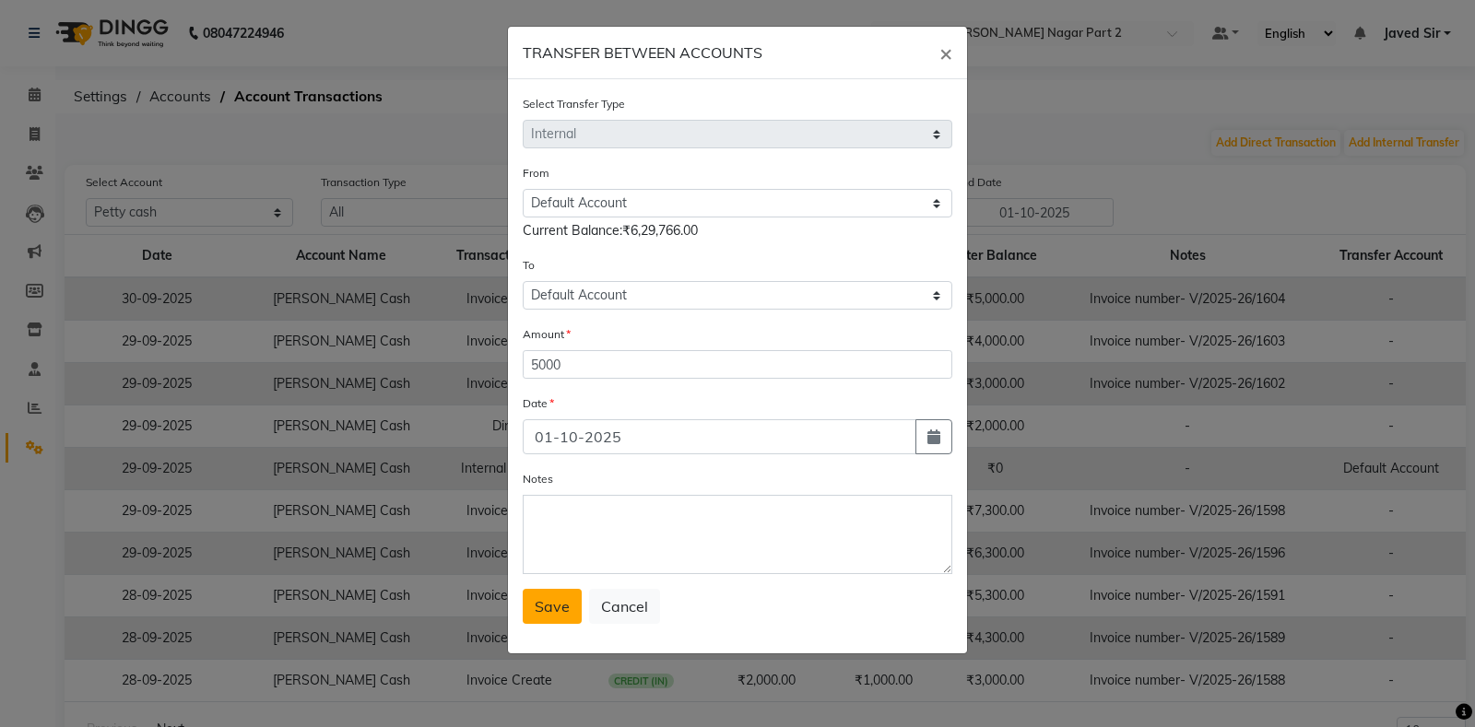
click at [557, 602] on span "Save" at bounding box center [552, 606] width 35 height 18
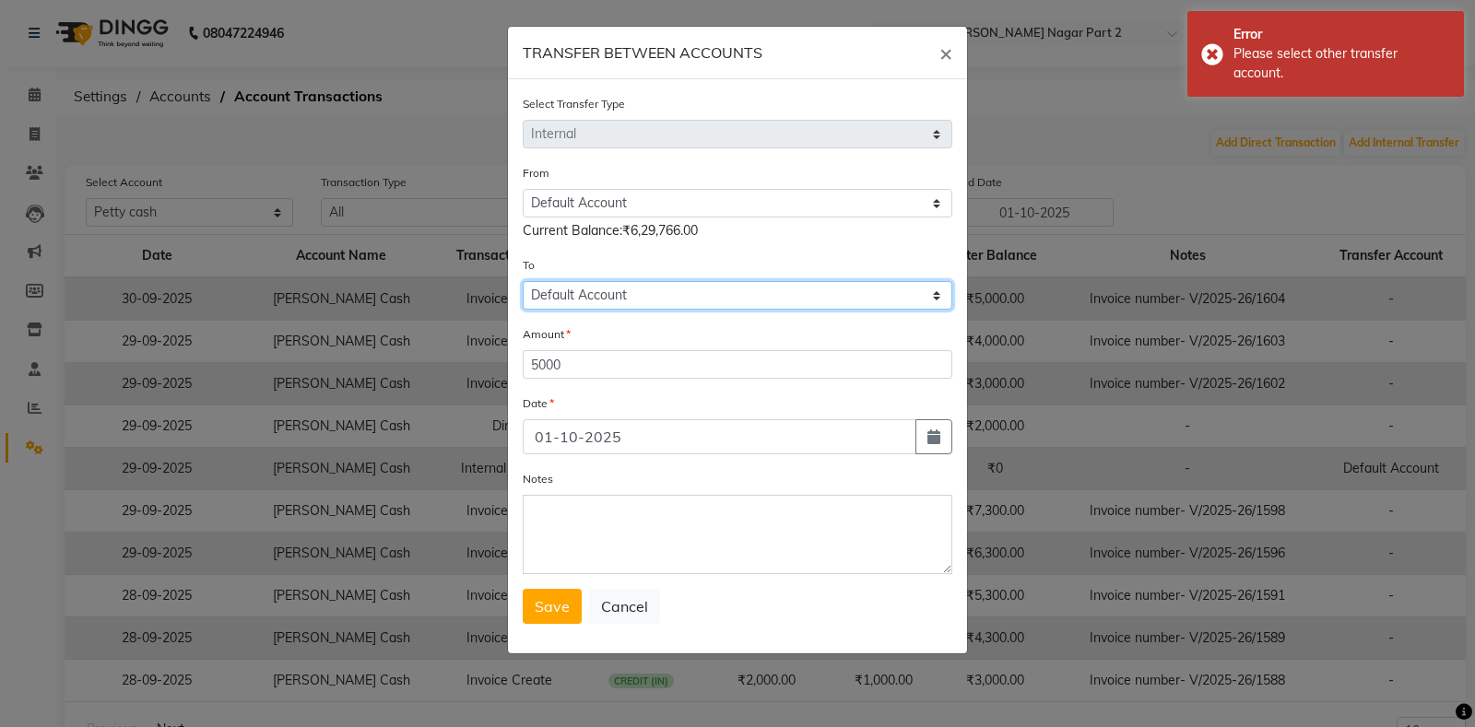
click at [605, 293] on select "Select [PERSON_NAME] Cash Default Account" at bounding box center [738, 295] width 430 height 29
click at [523, 281] on select "Select [PERSON_NAME] Cash Default Account" at bounding box center [738, 295] width 430 height 29
click at [548, 623] on button "Save" at bounding box center [552, 606] width 59 height 35
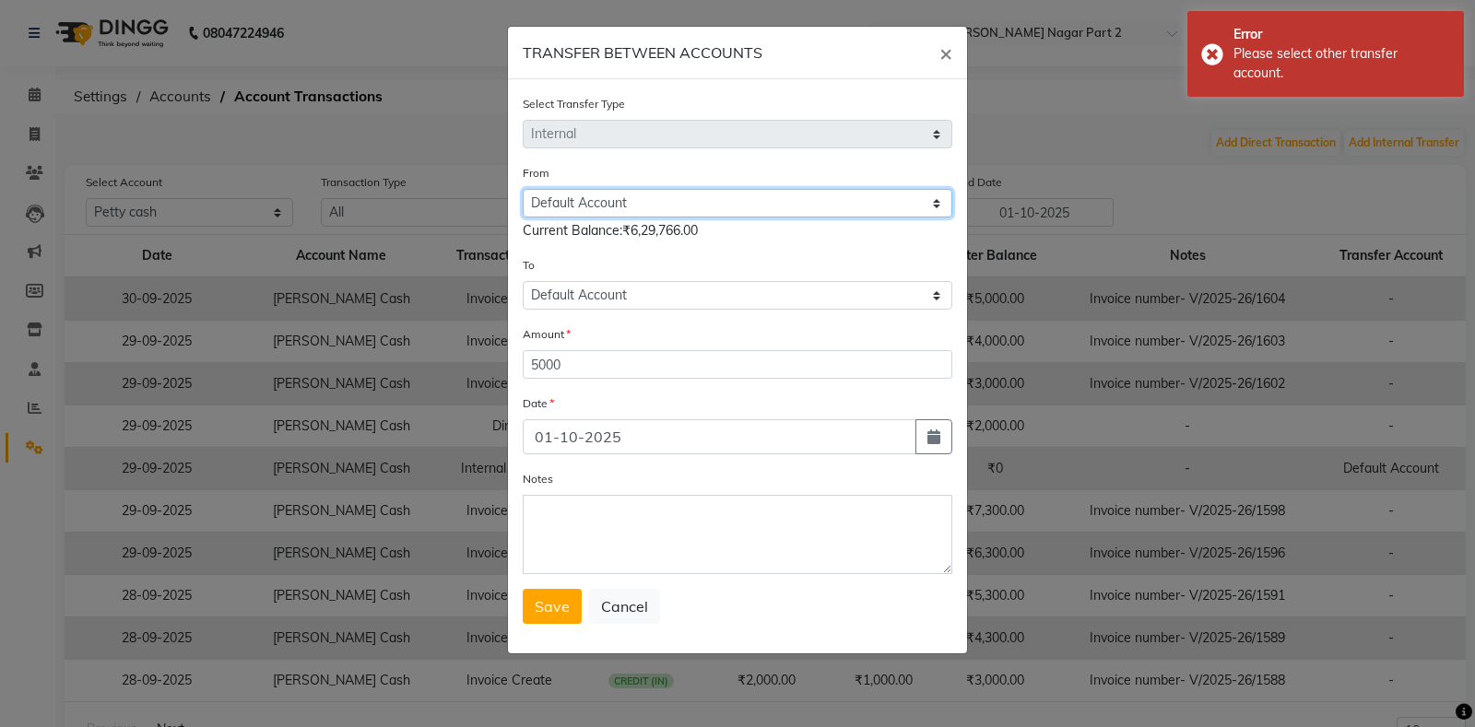
click at [648, 206] on select "Select [PERSON_NAME] Cash Default Account" at bounding box center [738, 203] width 430 height 29
select select "6731"
click at [523, 189] on select "Select [PERSON_NAME] Cash Default Account" at bounding box center [738, 203] width 430 height 29
click at [555, 616] on button "Save" at bounding box center [552, 606] width 59 height 35
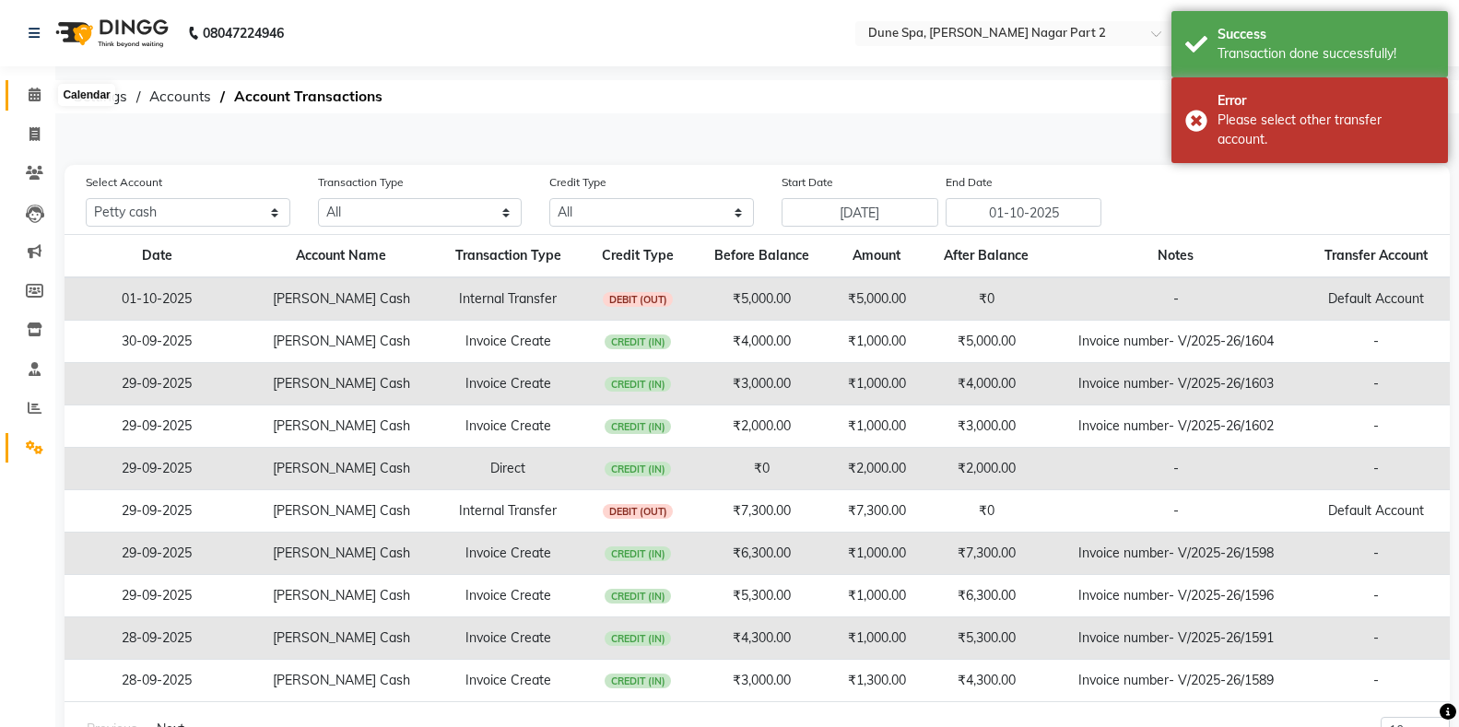
click at [41, 99] on span at bounding box center [34, 95] width 32 height 21
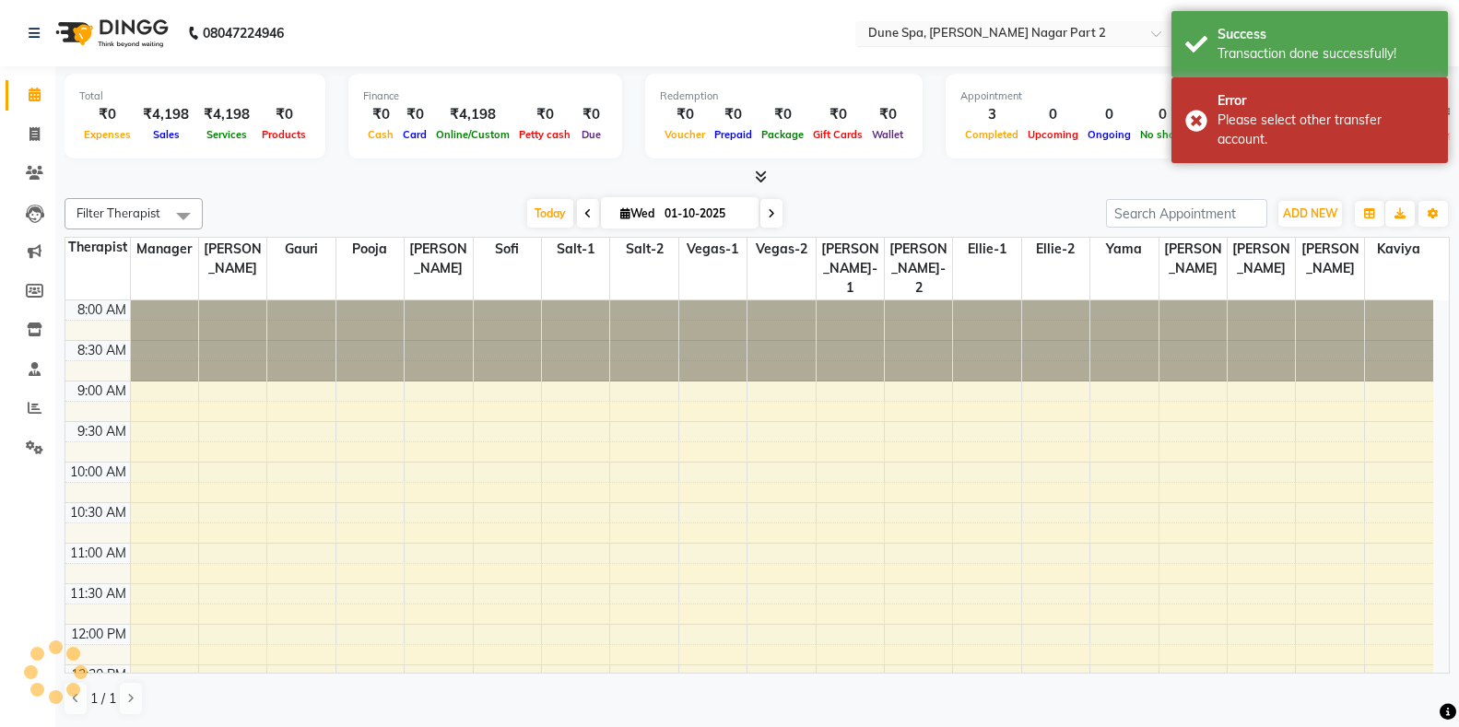
click at [946, 32] on input "text" at bounding box center [998, 35] width 267 height 18
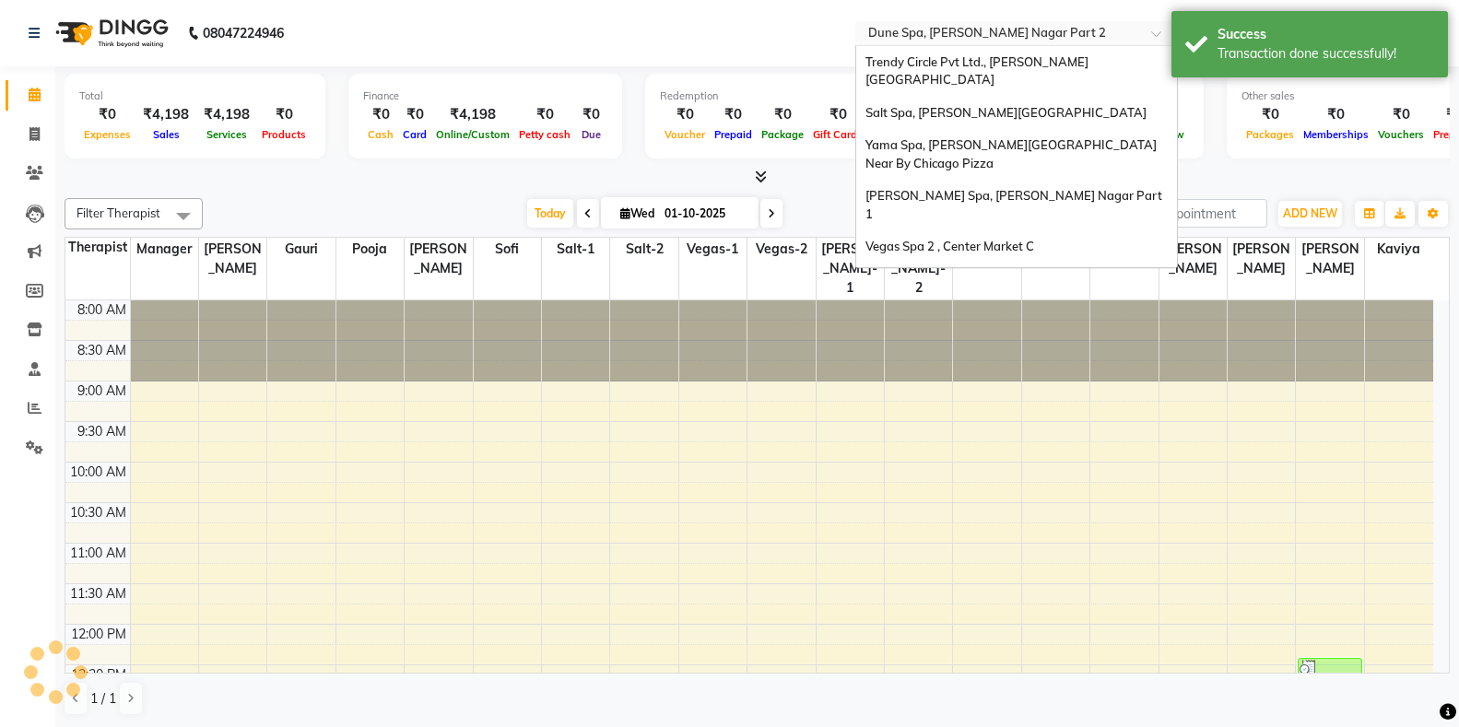
scroll to position [171, 0]
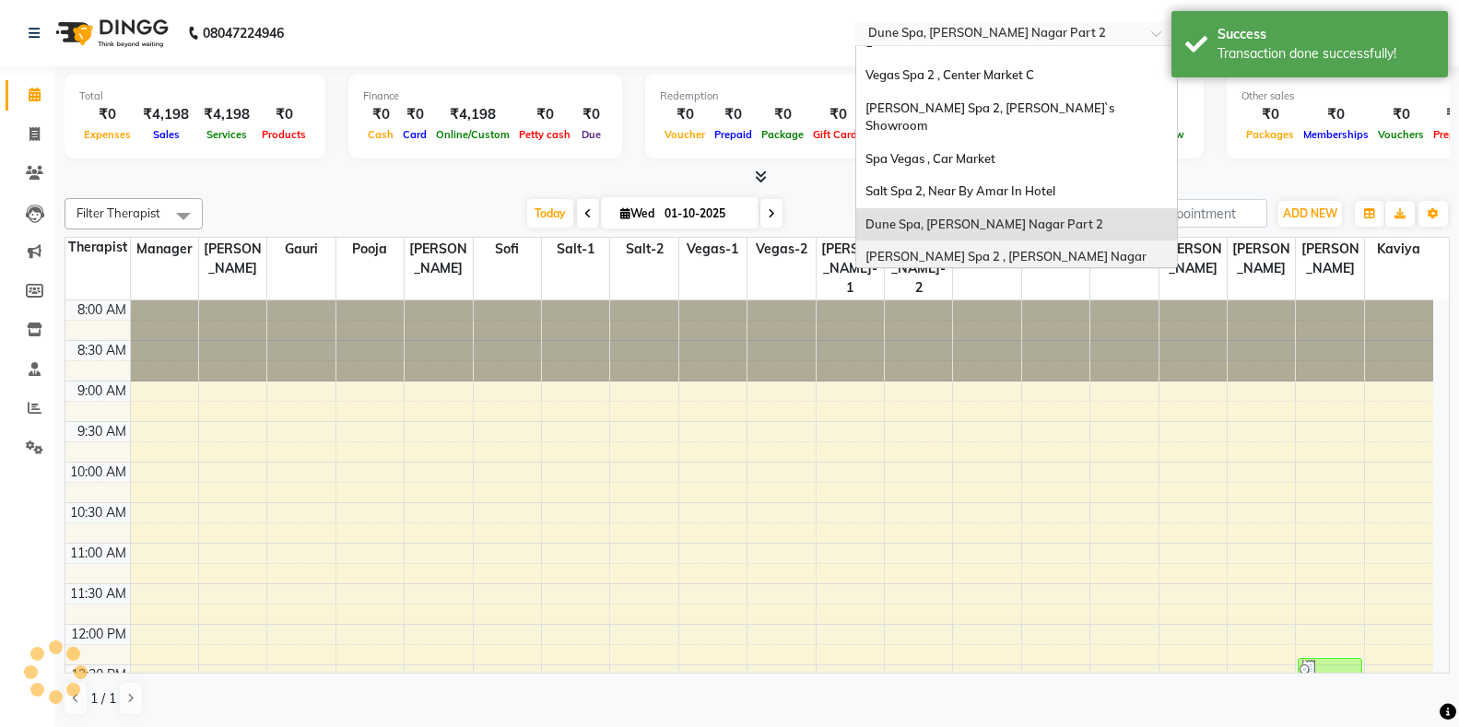
click at [947, 249] on span "Eli Spa 2 , Lajpat Nagar Part 2" at bounding box center [1008, 265] width 284 height 33
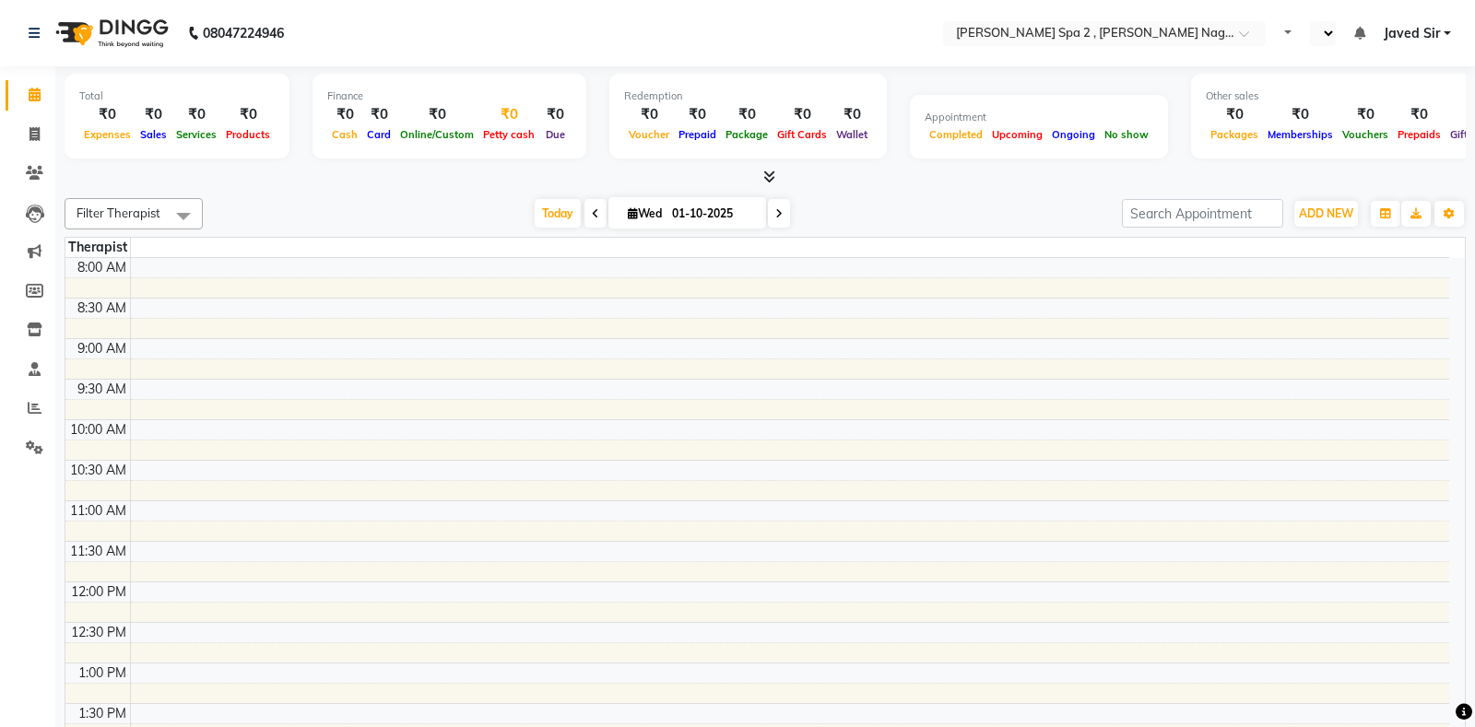
select select "en"
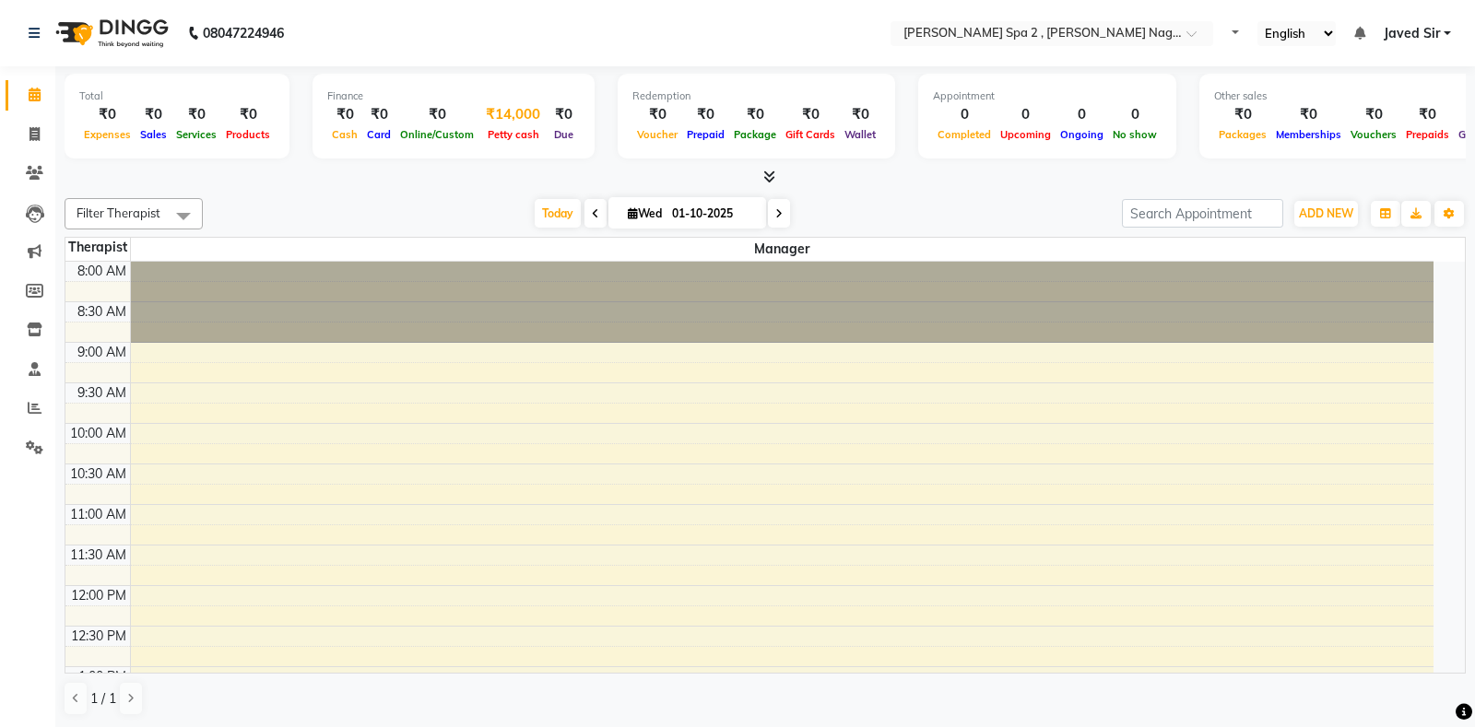
click at [517, 132] on span "Petty cash" at bounding box center [513, 134] width 61 height 13
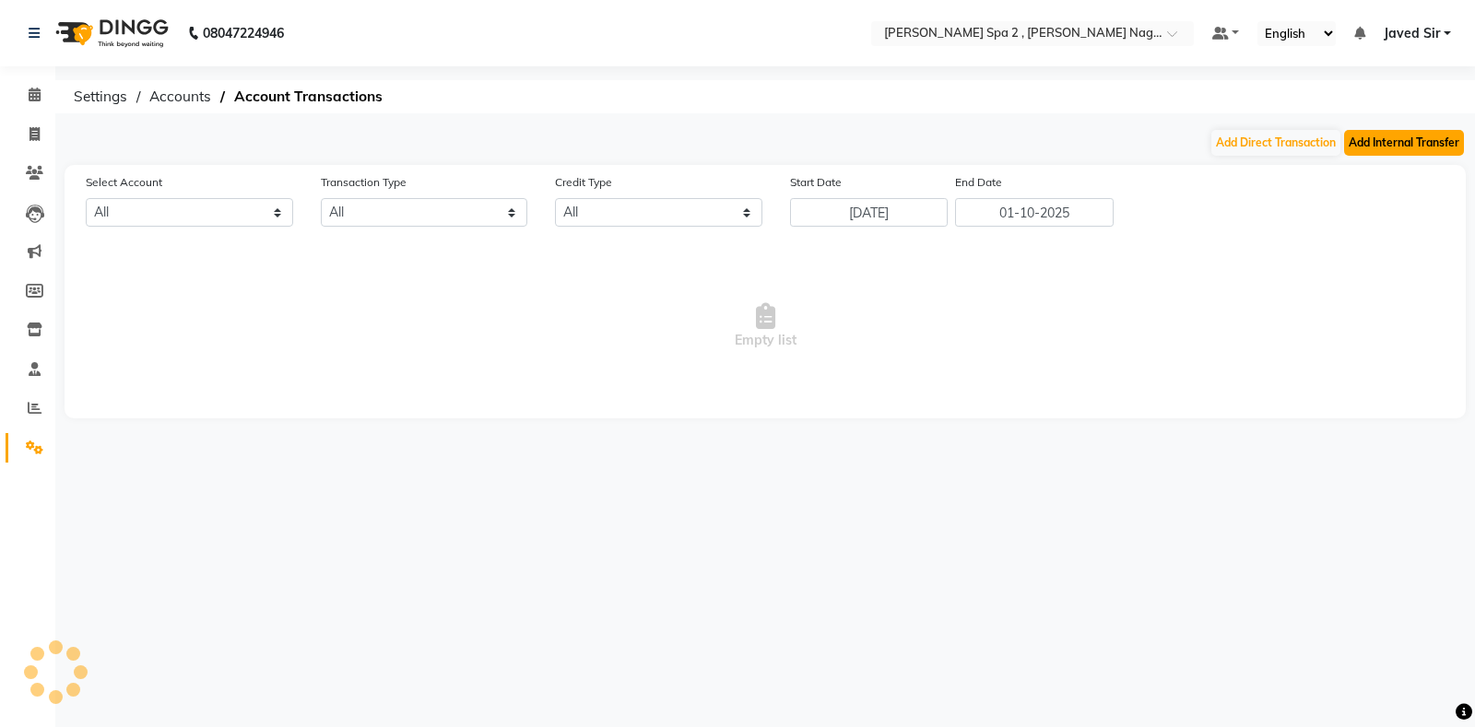
click at [1399, 136] on button "Add Internal Transfer" at bounding box center [1404, 143] width 120 height 26
select select "internal transfer"
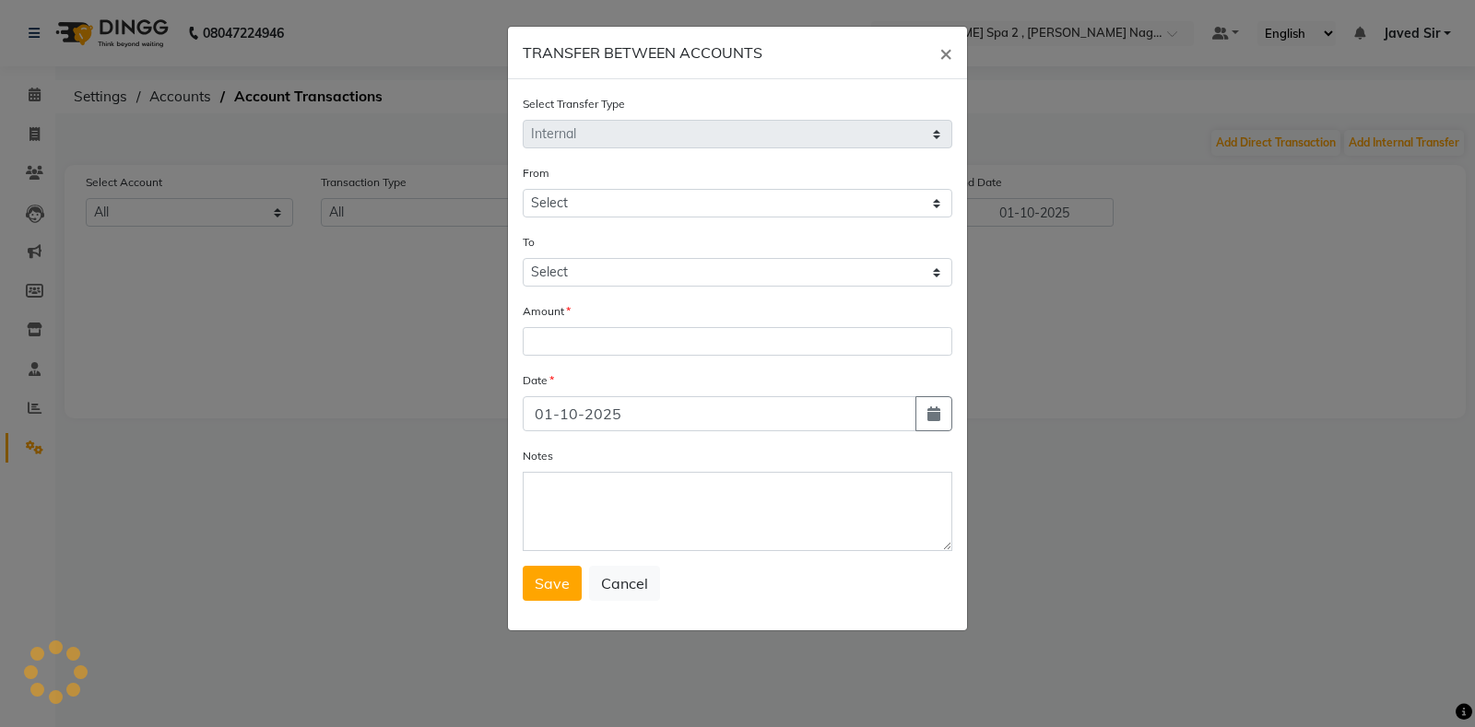
select select "6741"
click at [609, 268] on select "Select [PERSON_NAME] Cash Default Account" at bounding box center [738, 272] width 430 height 29
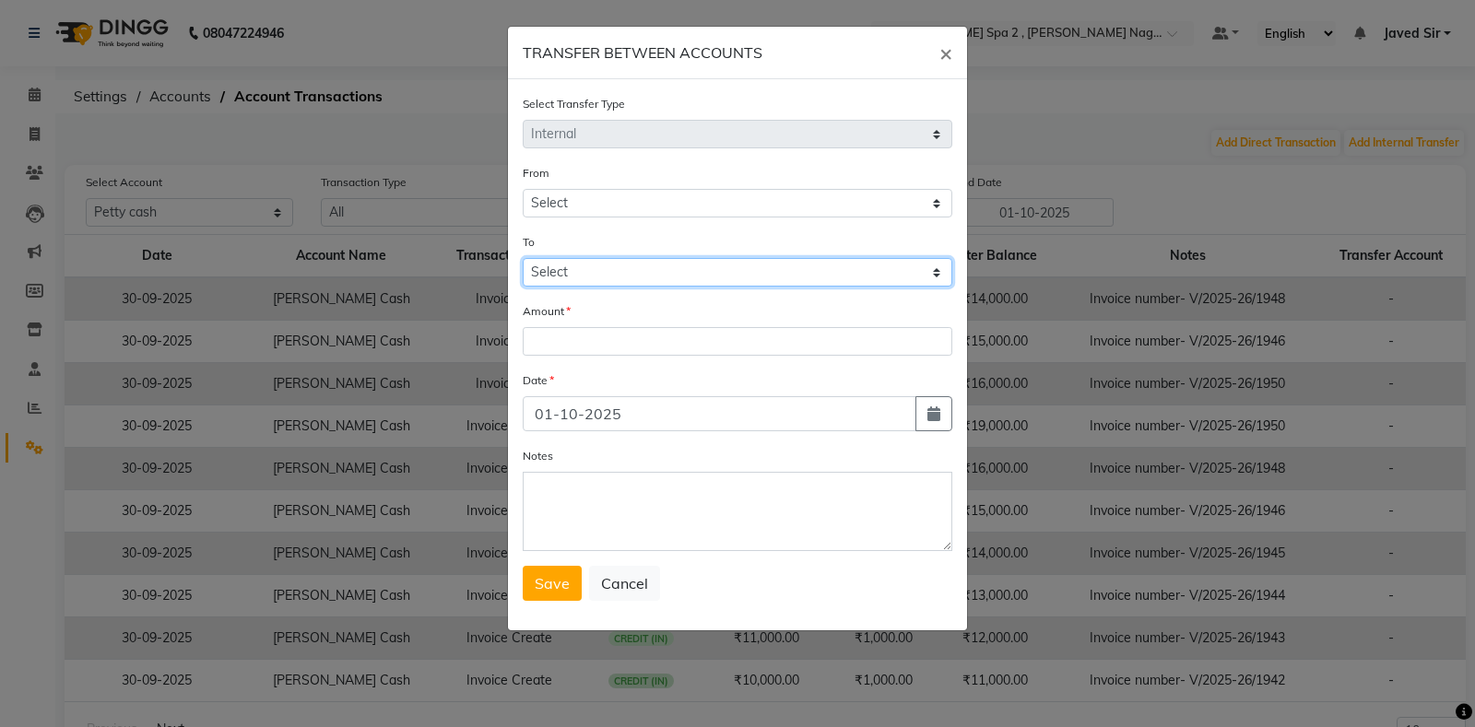
select select "6742"
click at [523, 258] on select "Select [PERSON_NAME] Cash Default Account" at bounding box center [738, 272] width 430 height 29
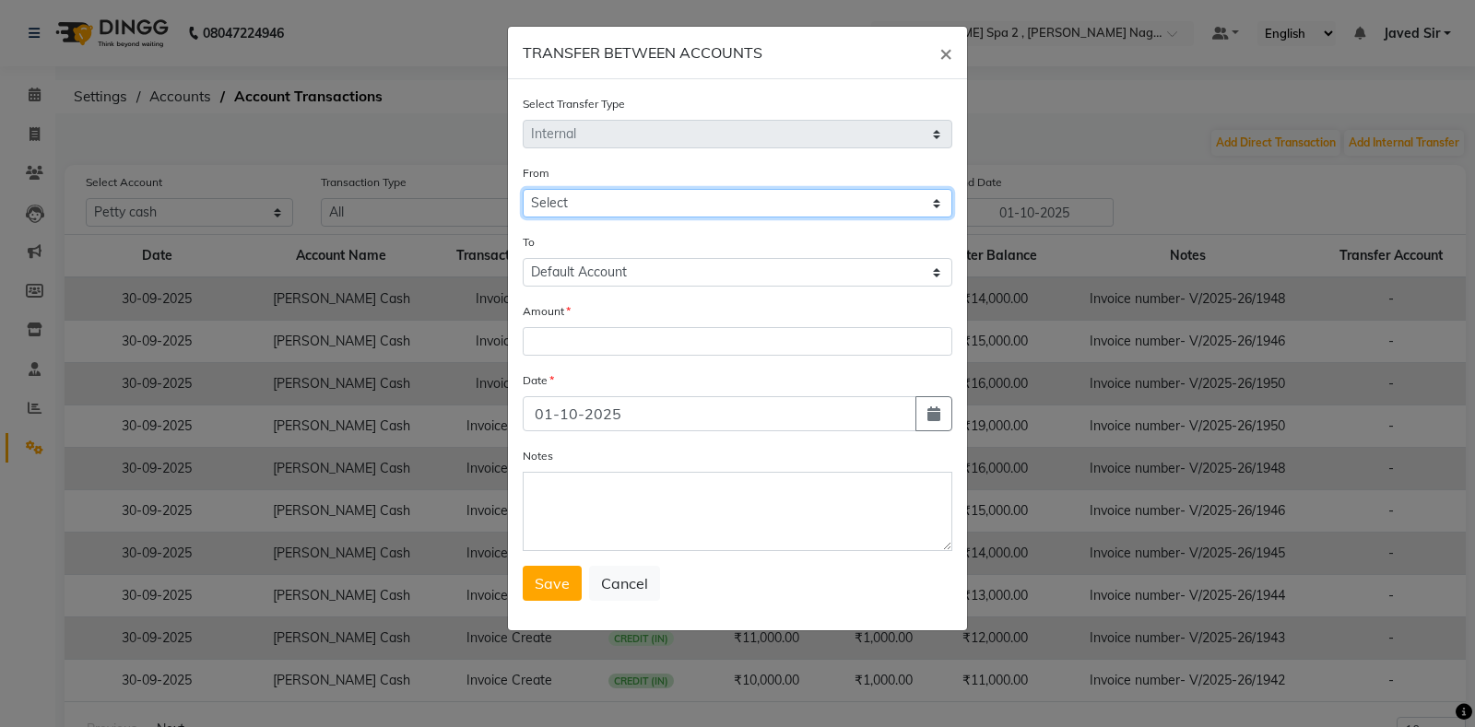
click at [604, 215] on select "Select [PERSON_NAME] Cash Default Account" at bounding box center [738, 203] width 430 height 29
click at [523, 189] on select "Select [PERSON_NAME] Cash Default Account" at bounding box center [738, 203] width 430 height 29
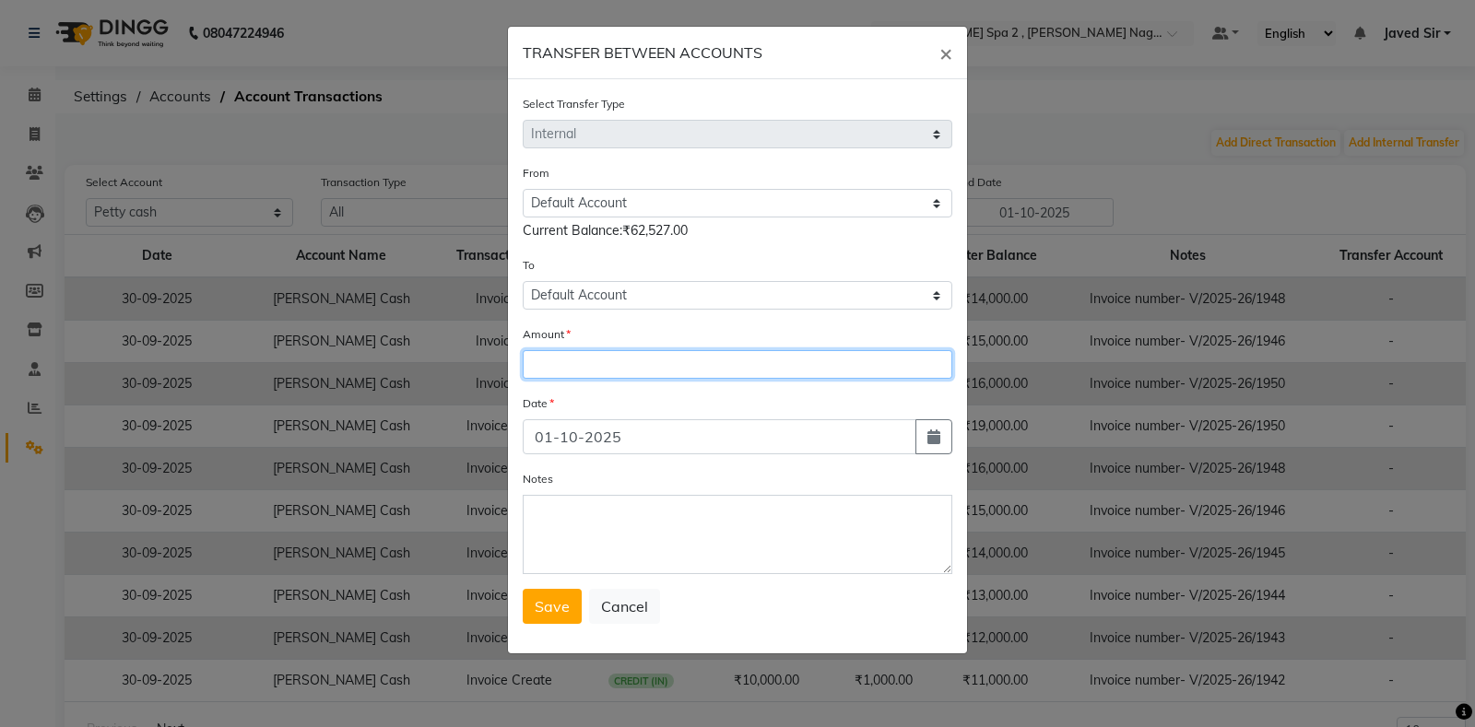
click at [599, 361] on input "number" at bounding box center [738, 364] width 430 height 29
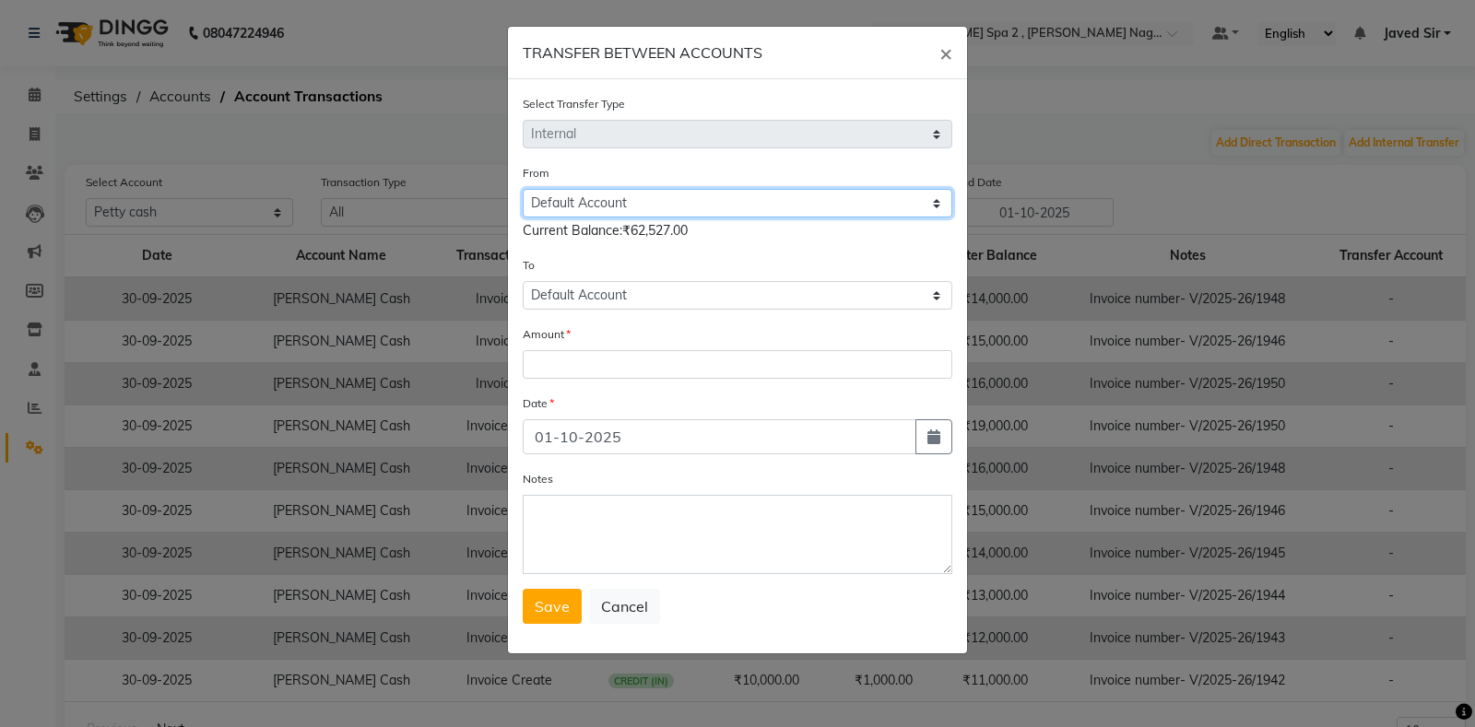
click at [607, 205] on select "Select [PERSON_NAME] Cash Default Account" at bounding box center [738, 203] width 430 height 29
select select "6741"
click at [523, 189] on select "Select [PERSON_NAME] Cash Default Account" at bounding box center [738, 203] width 430 height 29
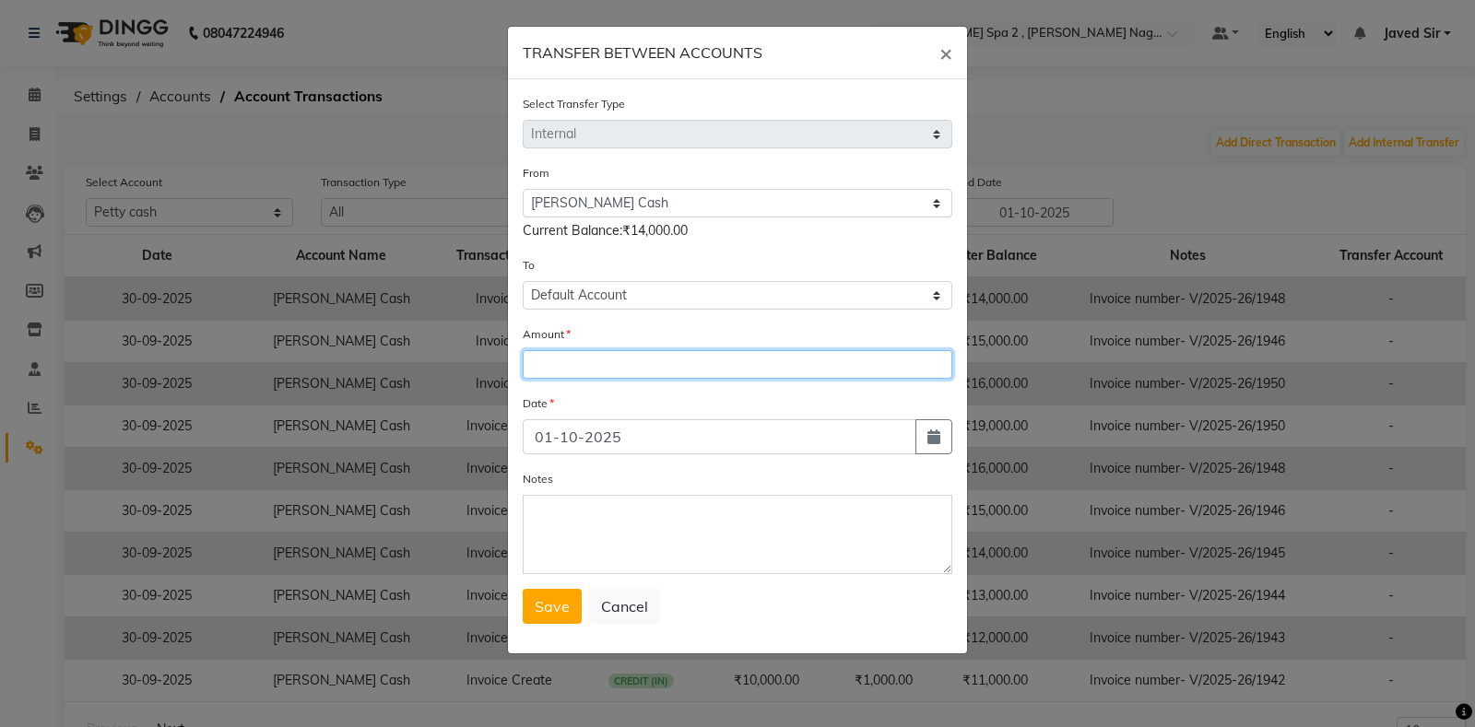
click at [598, 362] on input "number" at bounding box center [738, 364] width 430 height 29
type input "14000"
click at [560, 619] on button "Save" at bounding box center [552, 606] width 59 height 35
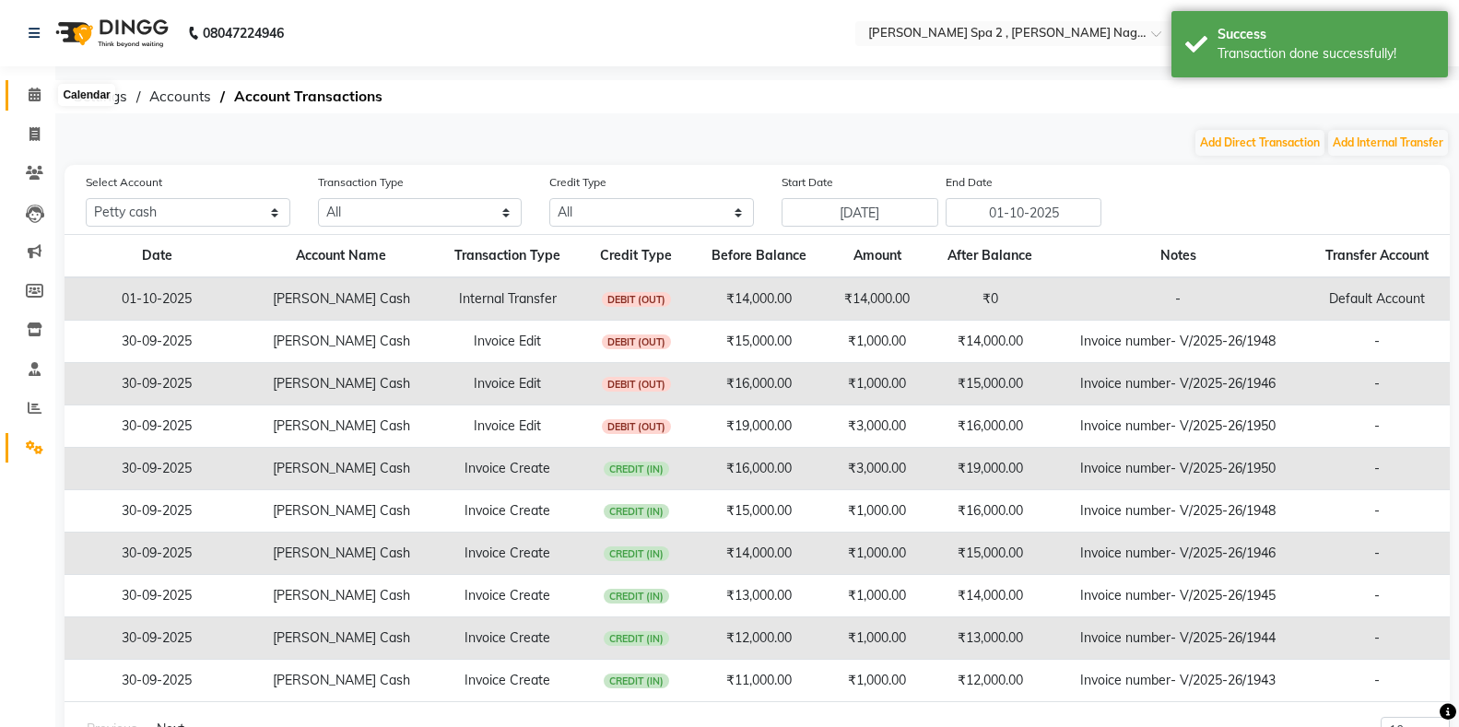
click at [34, 94] on icon at bounding box center [35, 95] width 12 height 14
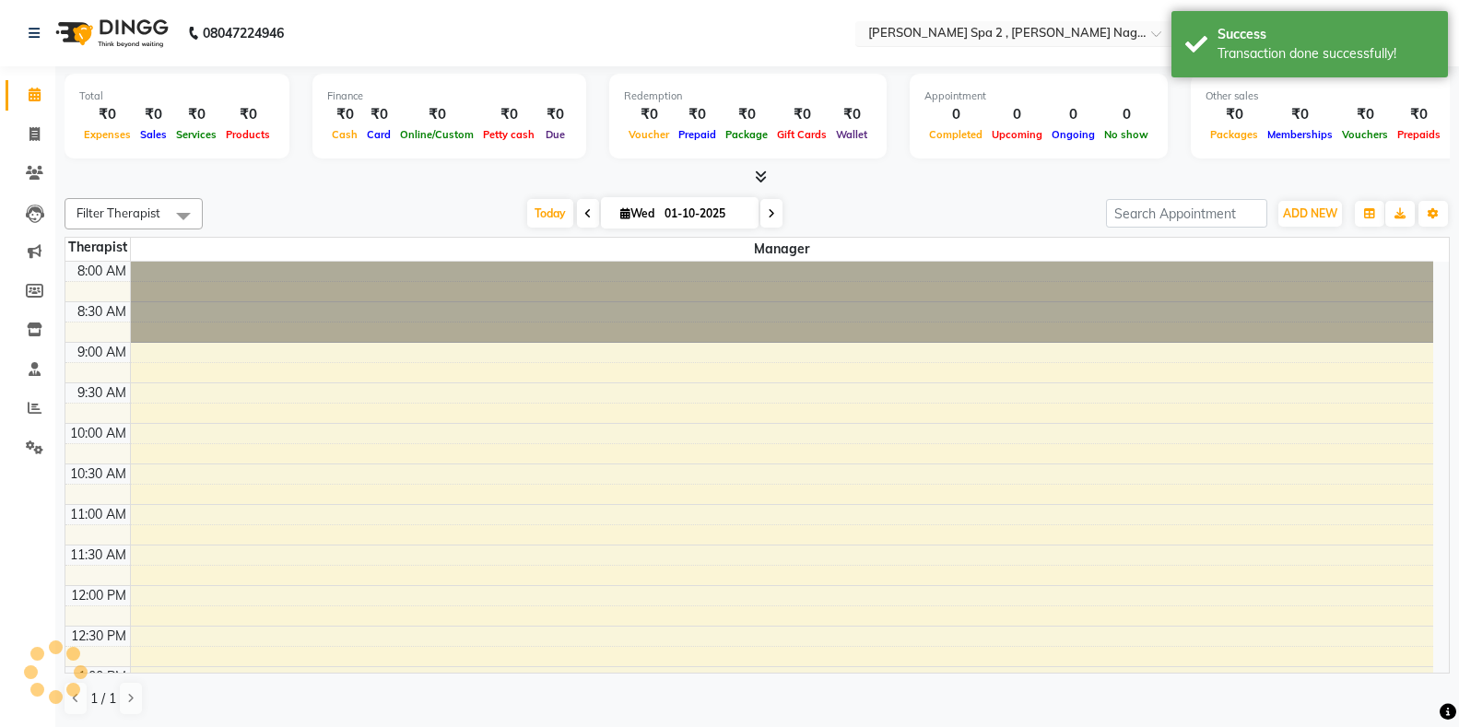
click at [984, 32] on input "text" at bounding box center [998, 35] width 267 height 18
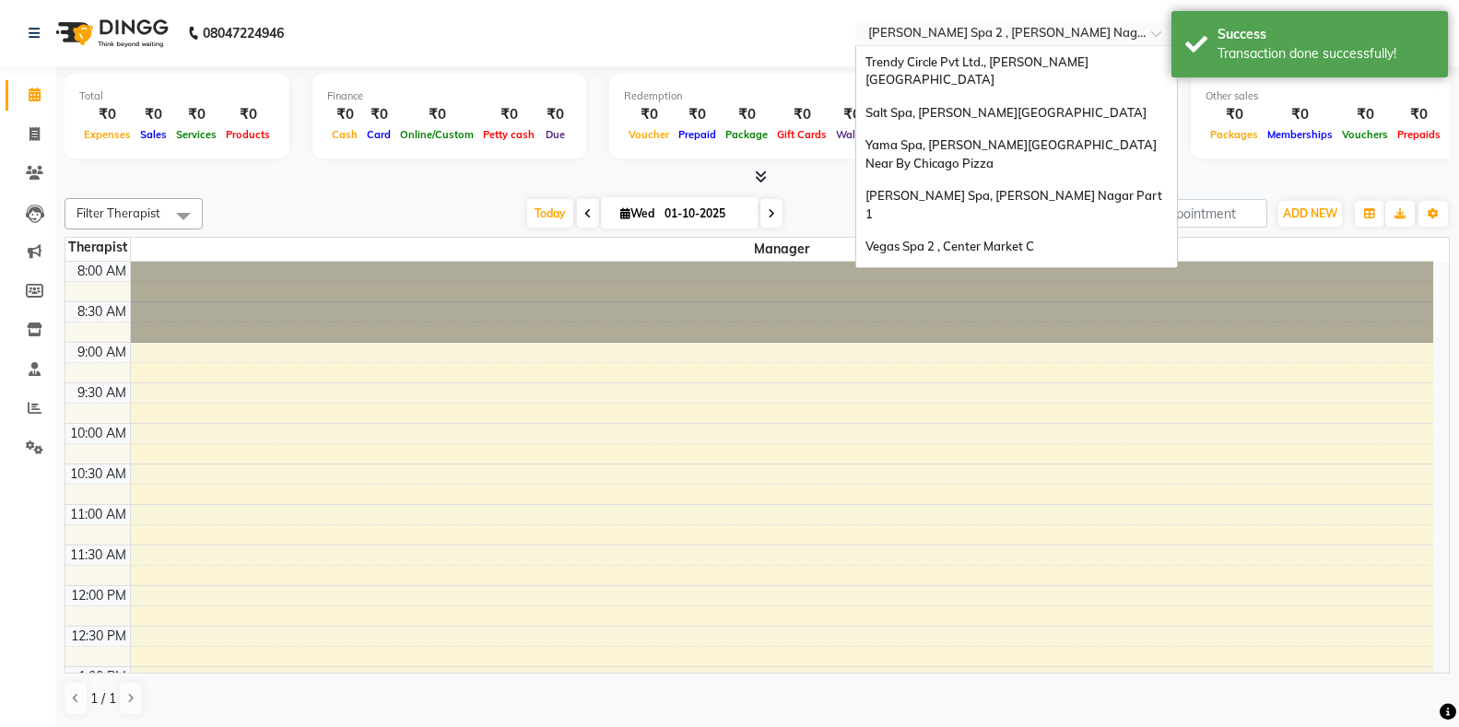
scroll to position [171, 0]
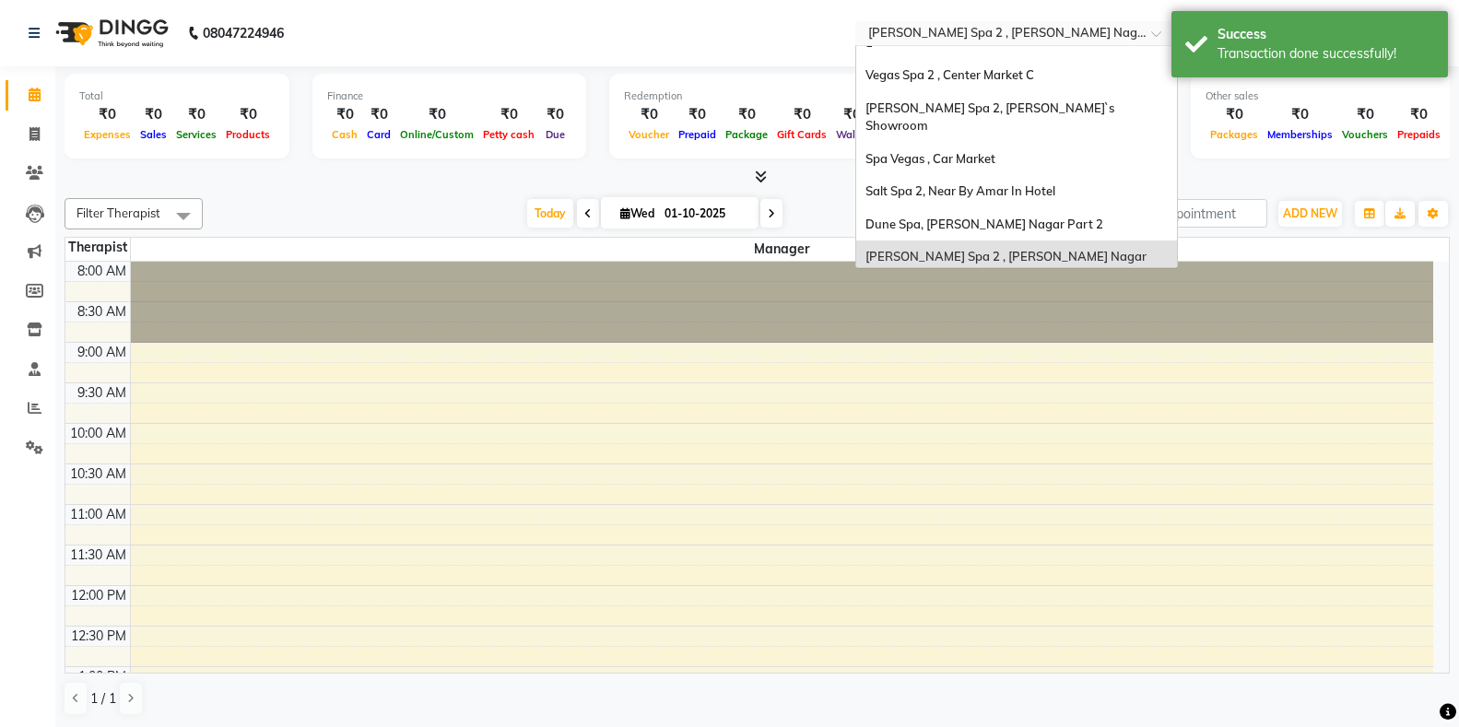
click at [968, 300] on span "Molly Spa, Lajpat Nagar Part 1" at bounding box center [1007, 307] width 282 height 15
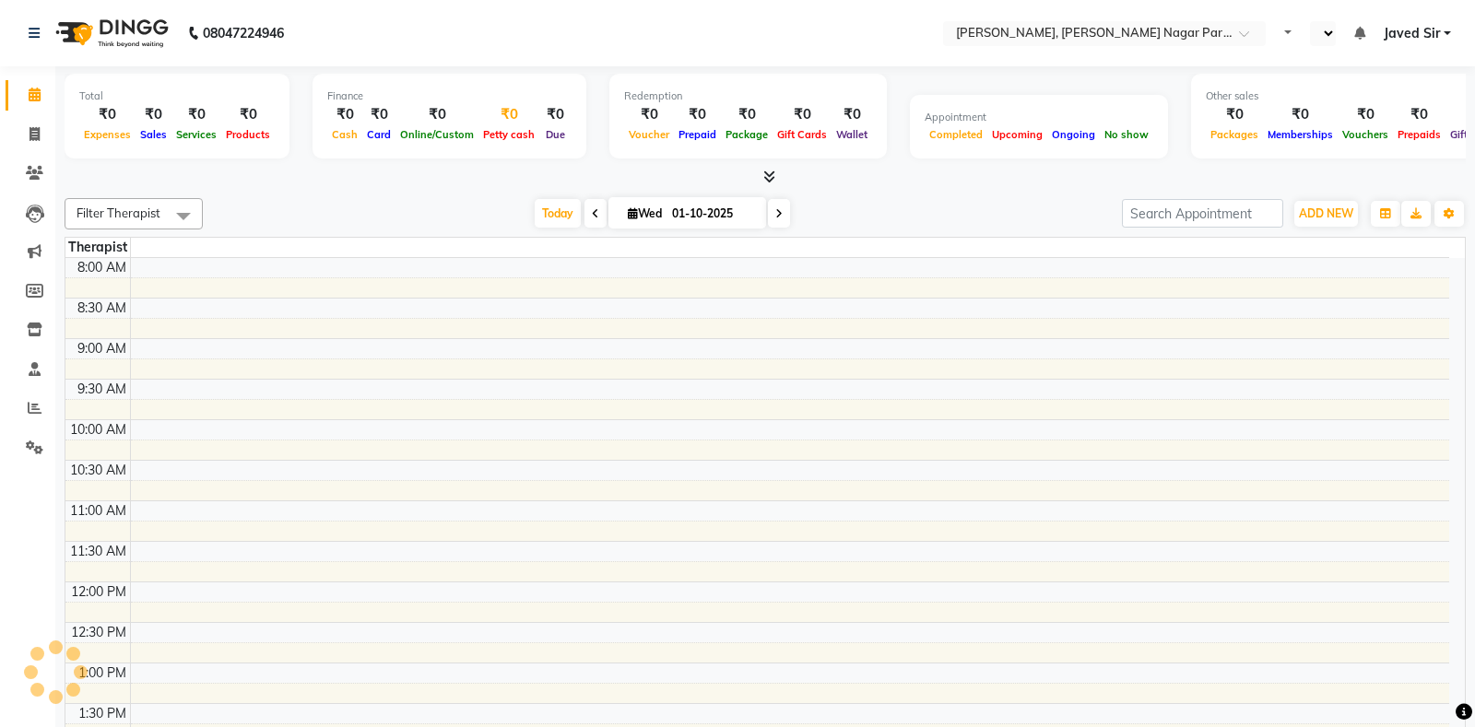
select select "en"
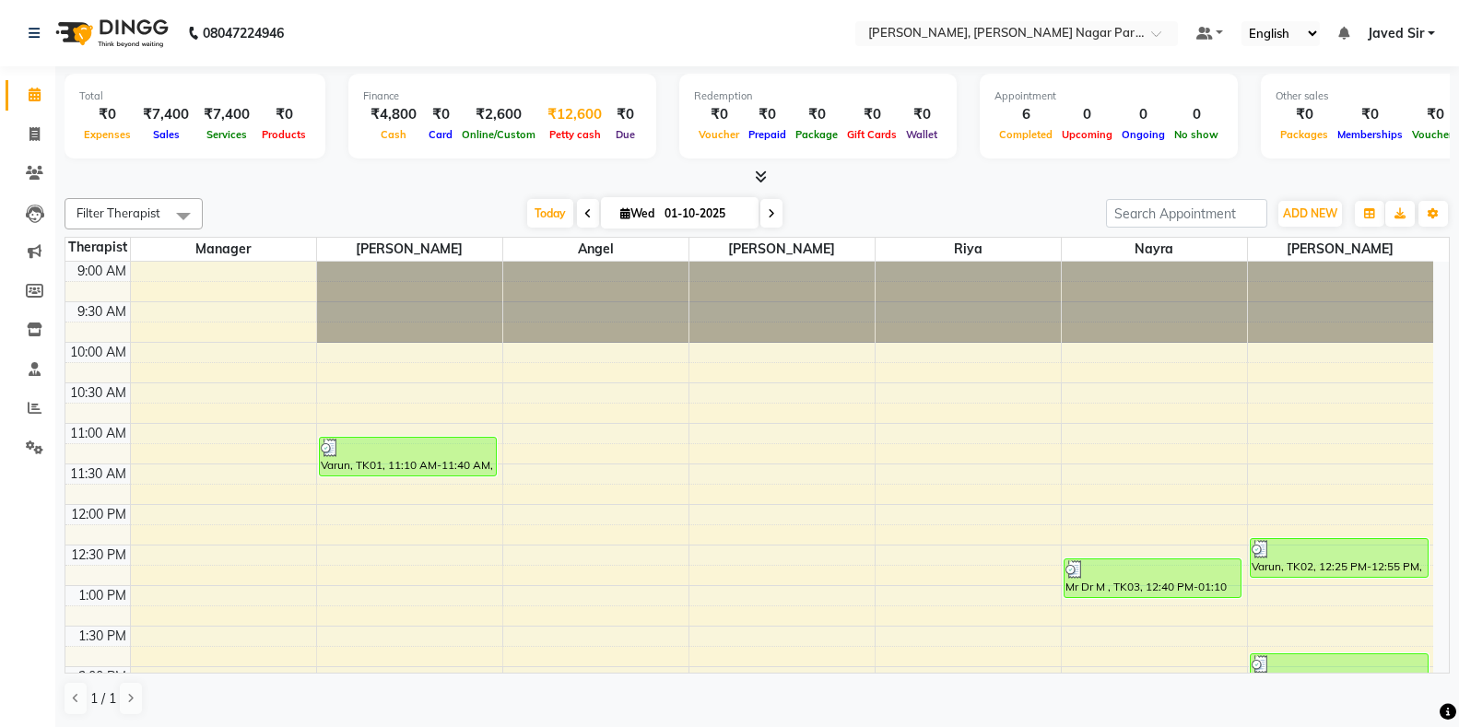
click at [570, 138] on span "Petty cash" at bounding box center [575, 134] width 61 height 13
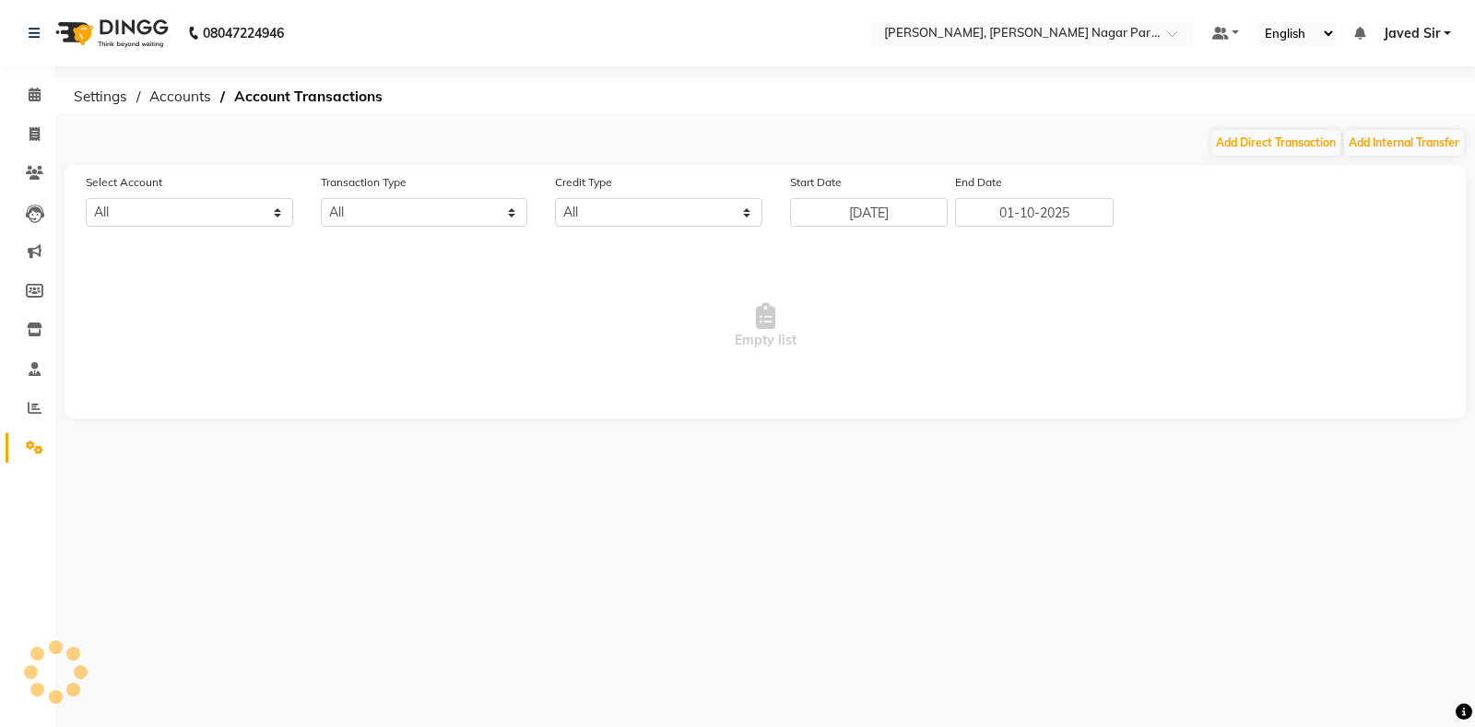
select select "6743"
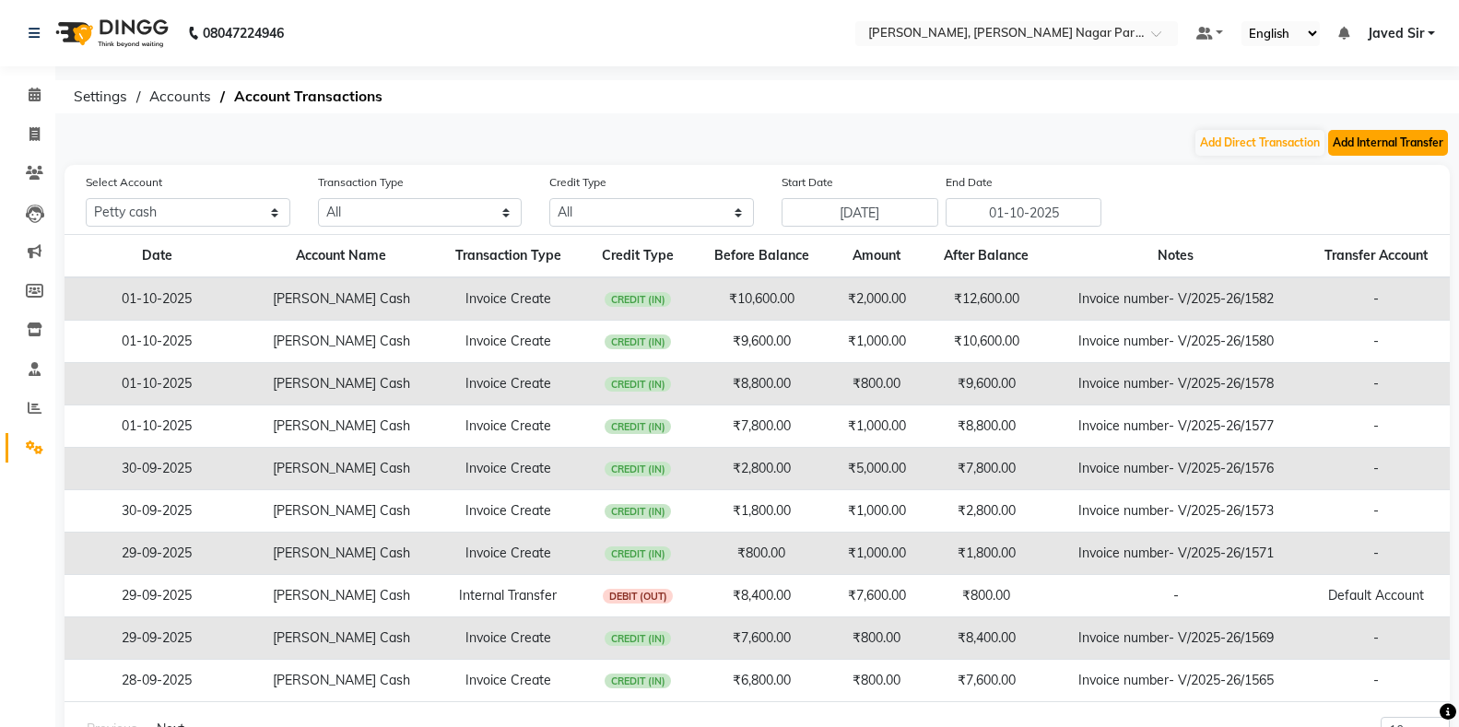
click at [1359, 137] on button "Add Internal Transfer" at bounding box center [1388, 143] width 120 height 26
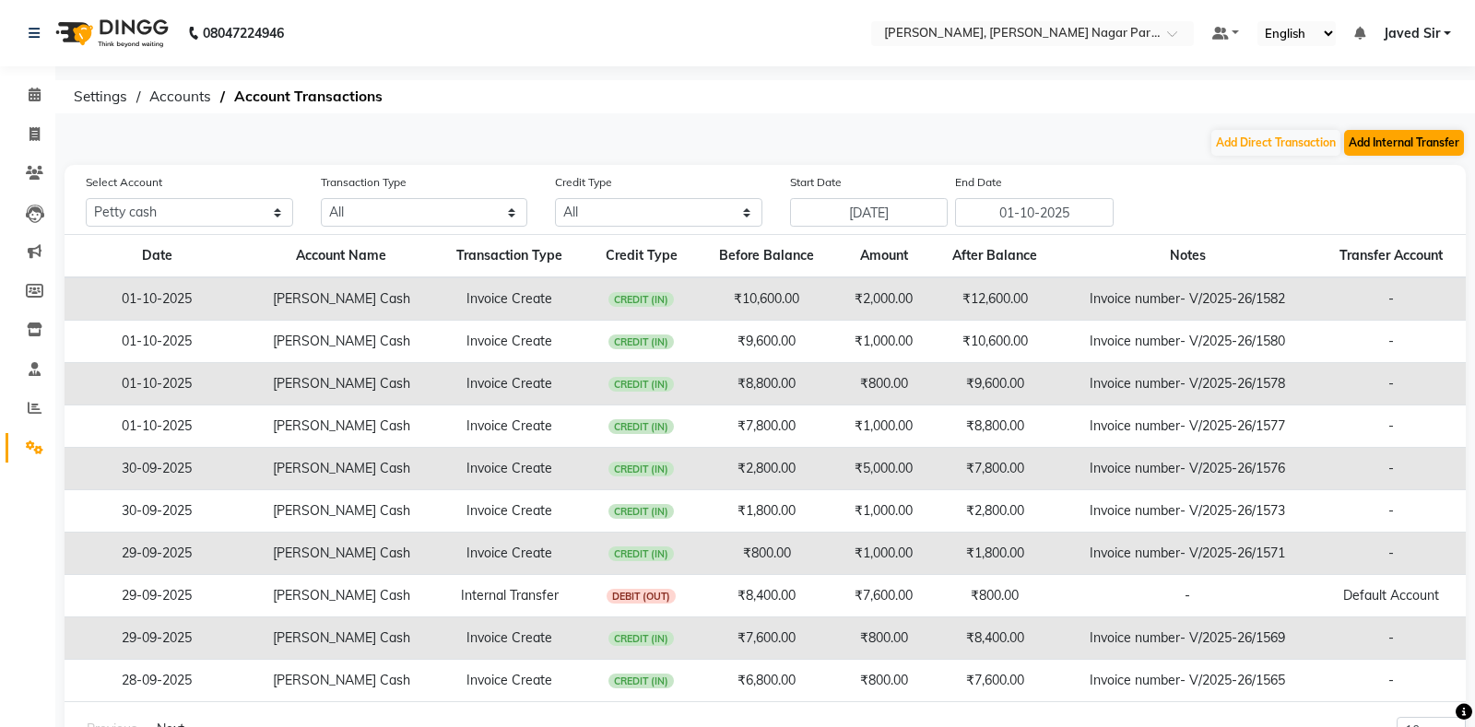
select select "internal transfer"
select select "6743"
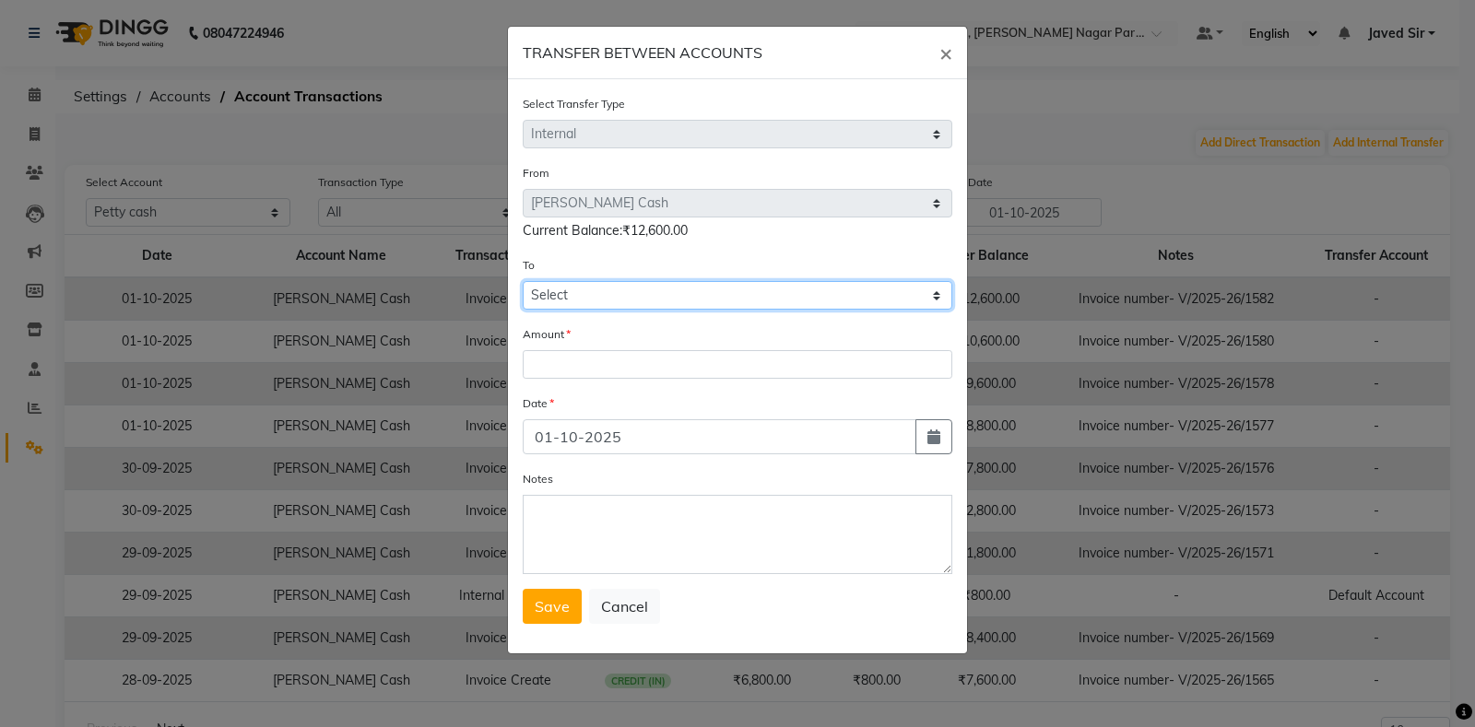
click at [664, 295] on select "Select [PERSON_NAME] Cash Default Account" at bounding box center [738, 295] width 430 height 29
select select "6744"
click at [523, 281] on select "Select [PERSON_NAME] Cash Default Account" at bounding box center [738, 295] width 430 height 29
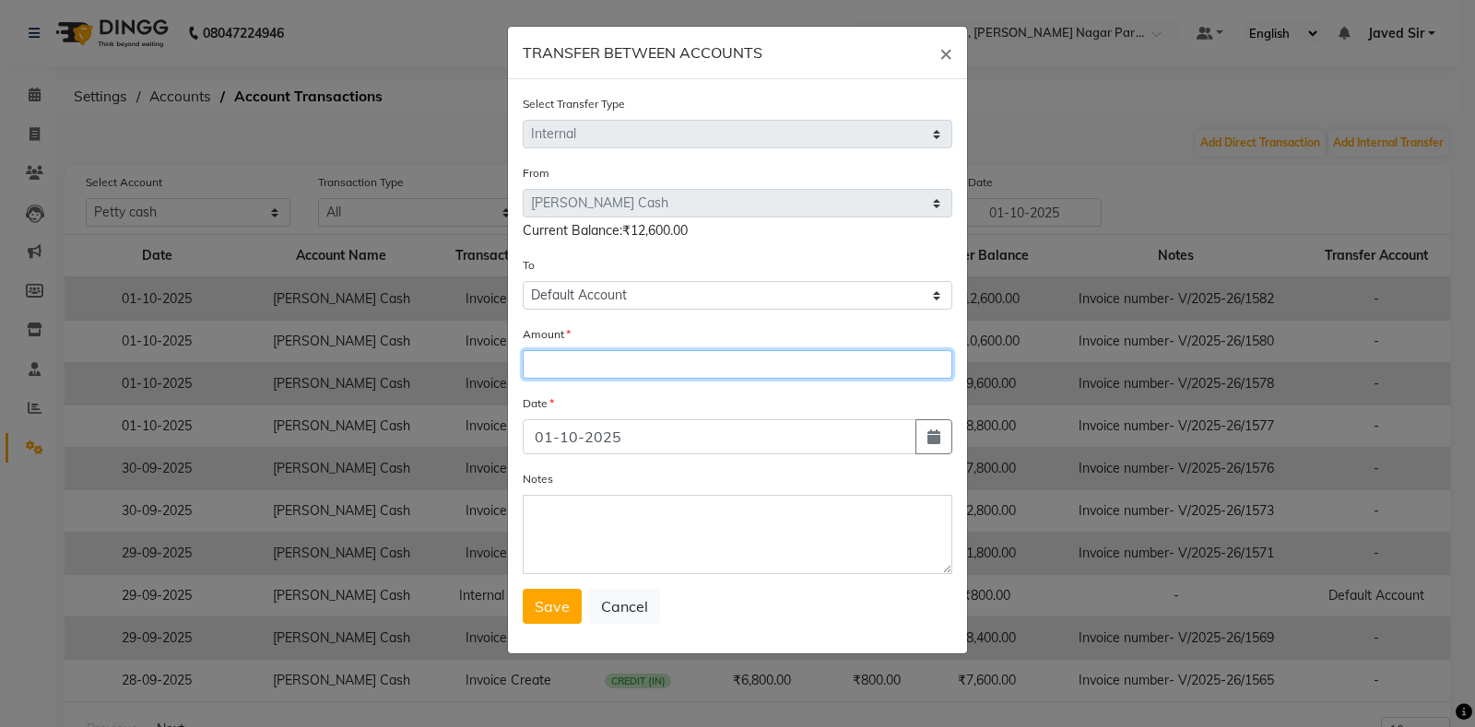
click at [625, 361] on input "number" at bounding box center [738, 364] width 430 height 29
type input "7800"
click at [552, 618] on button "Save" at bounding box center [552, 606] width 59 height 35
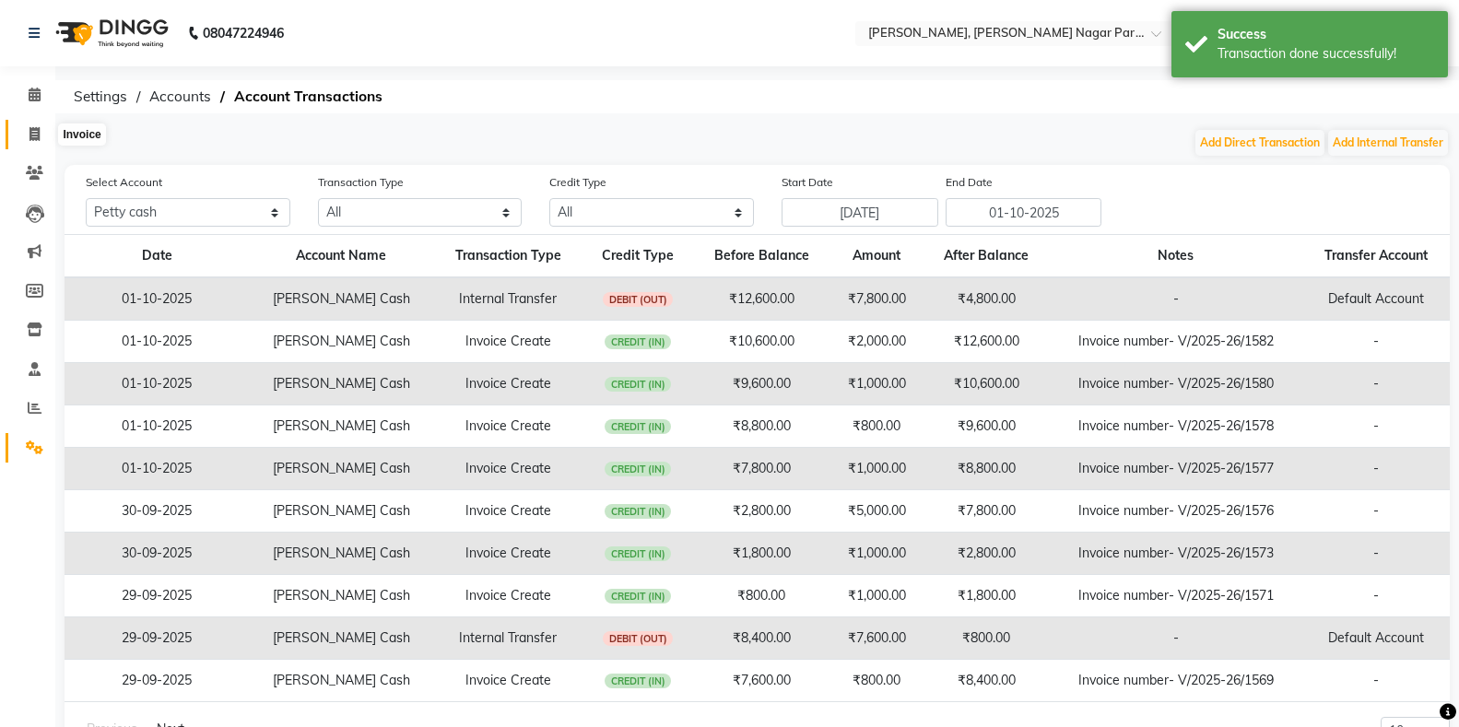
click at [37, 128] on icon at bounding box center [34, 134] width 10 height 14
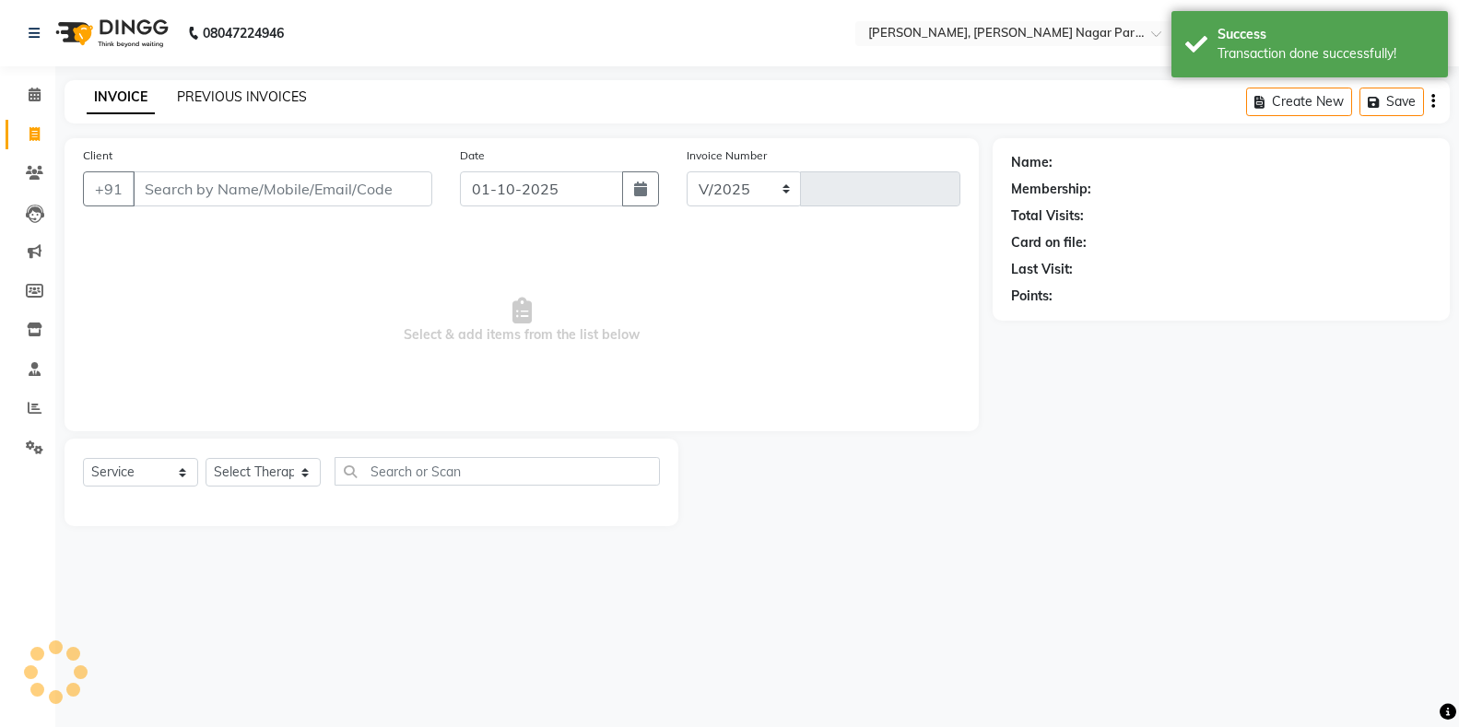
click at [251, 96] on link "PREVIOUS INVOICES" at bounding box center [242, 96] width 130 height 17
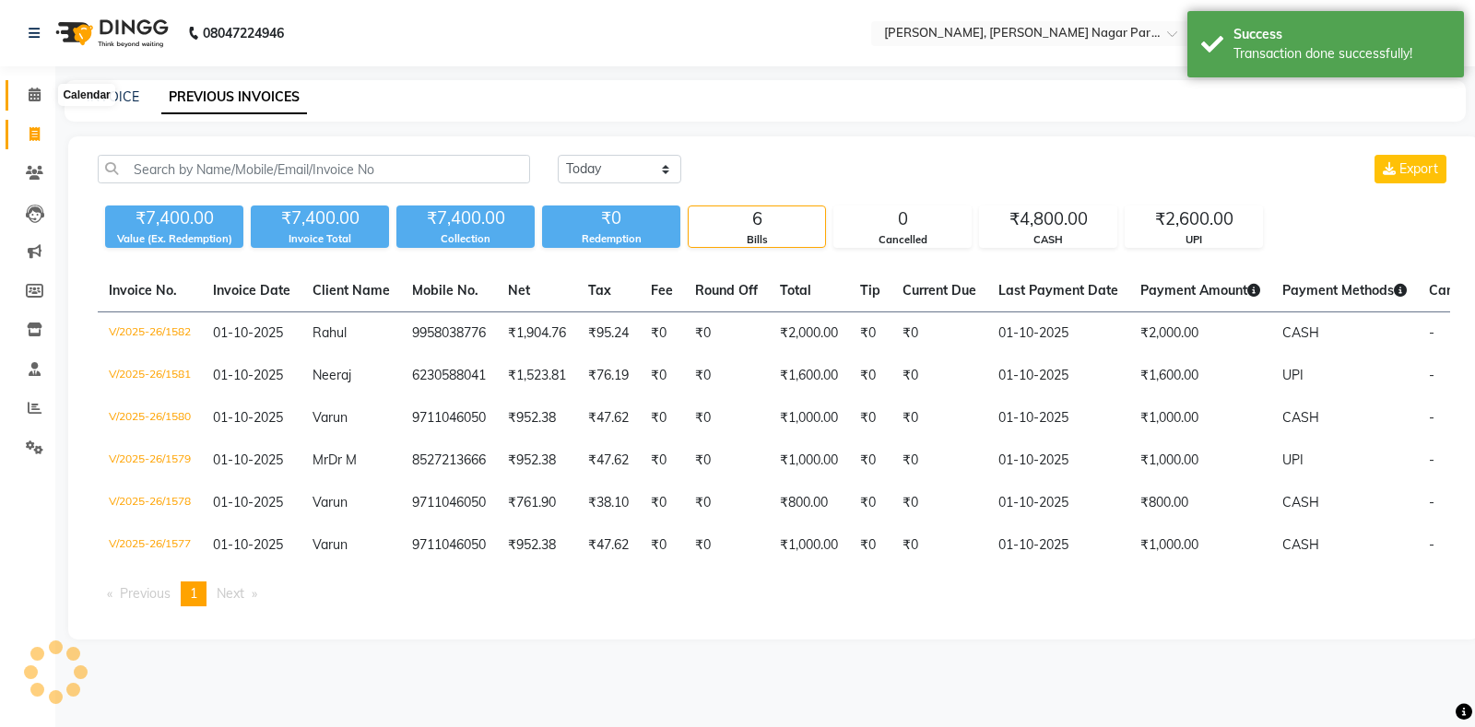
click at [23, 88] on span at bounding box center [34, 95] width 32 height 21
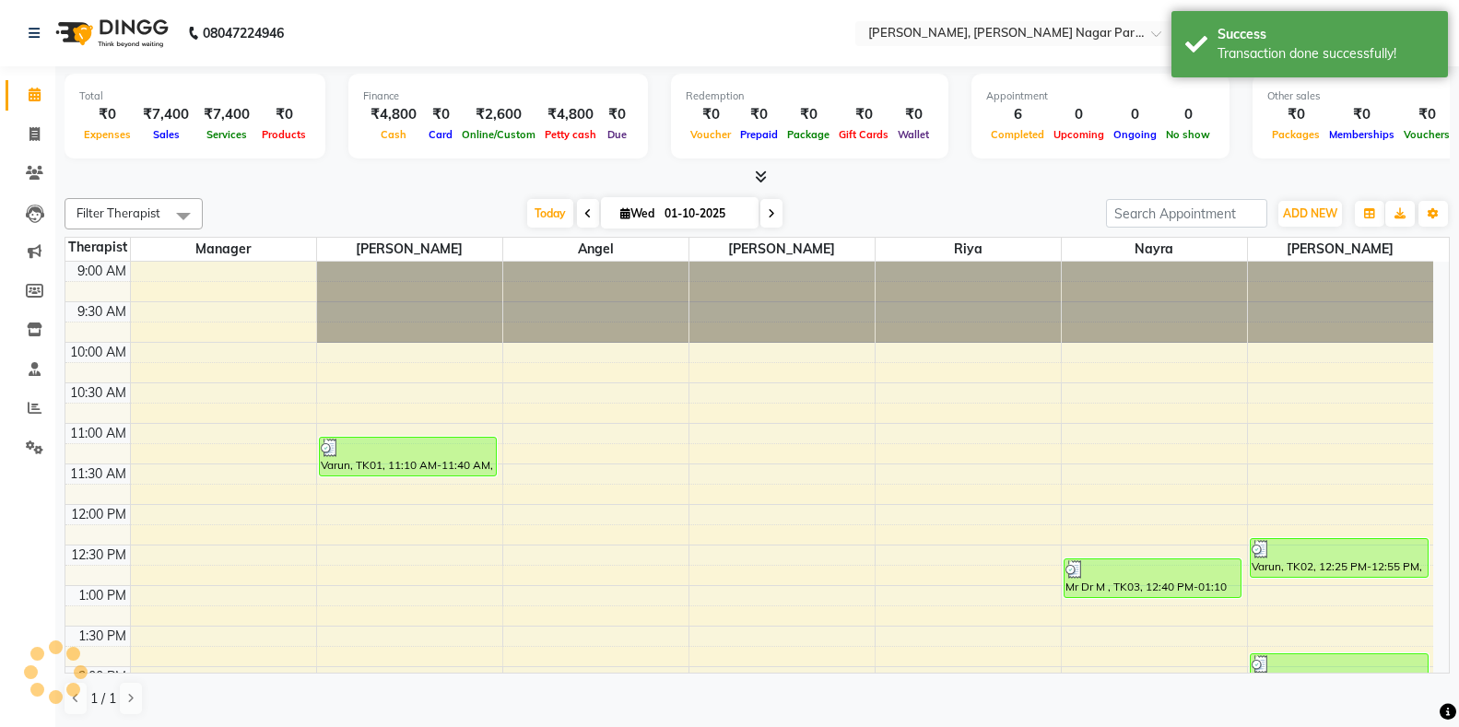
scroll to position [731, 0]
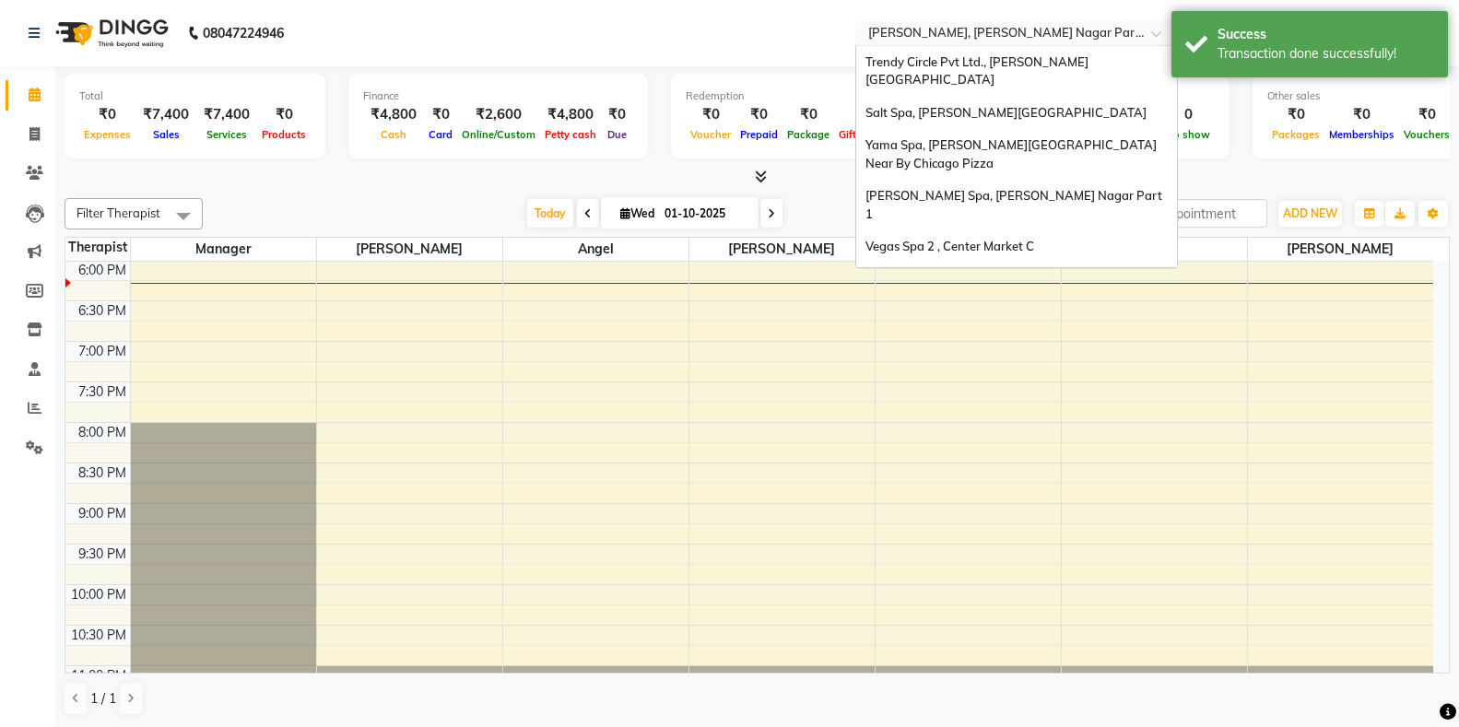
click at [920, 29] on input "text" at bounding box center [998, 35] width 267 height 18
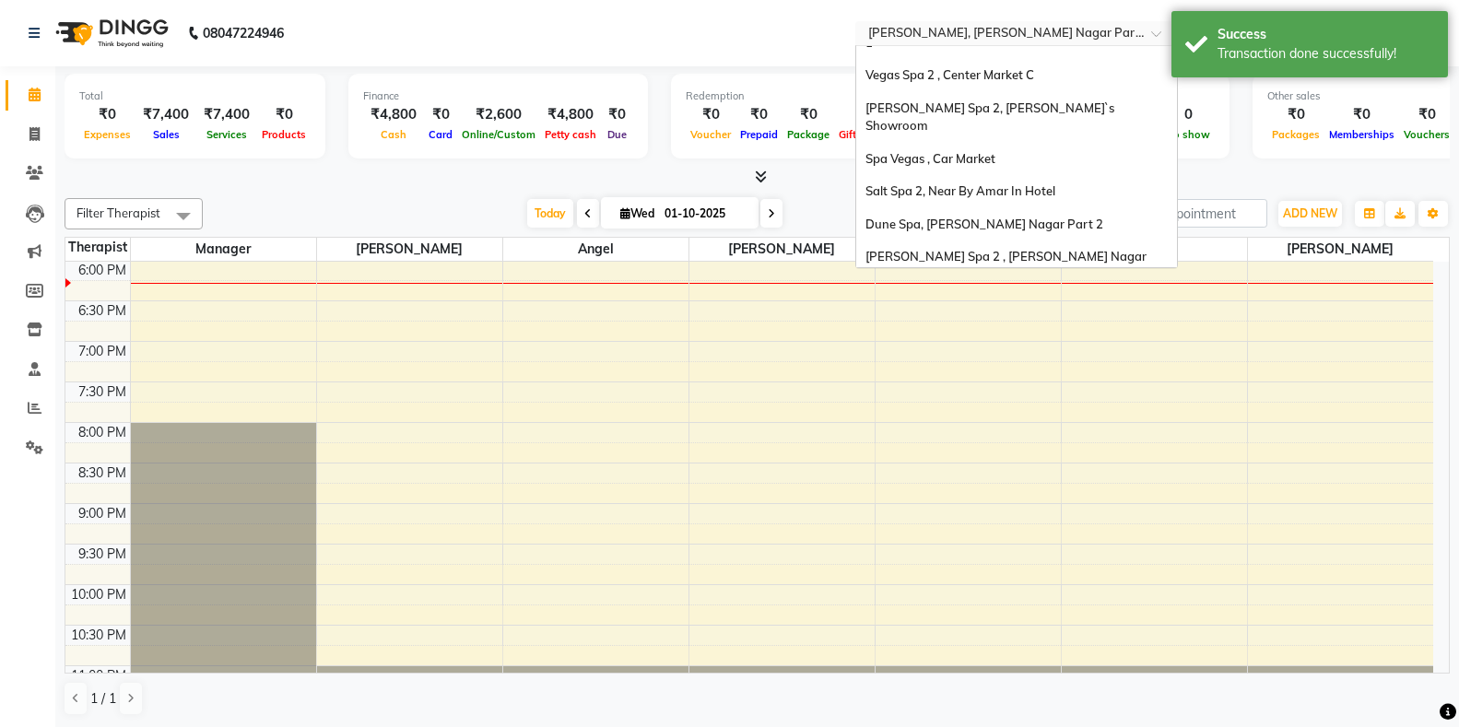
click at [985, 324] on div "Spa 7, [PERSON_NAME][GEOGRAPHIC_DATA]" at bounding box center [1016, 340] width 321 height 33
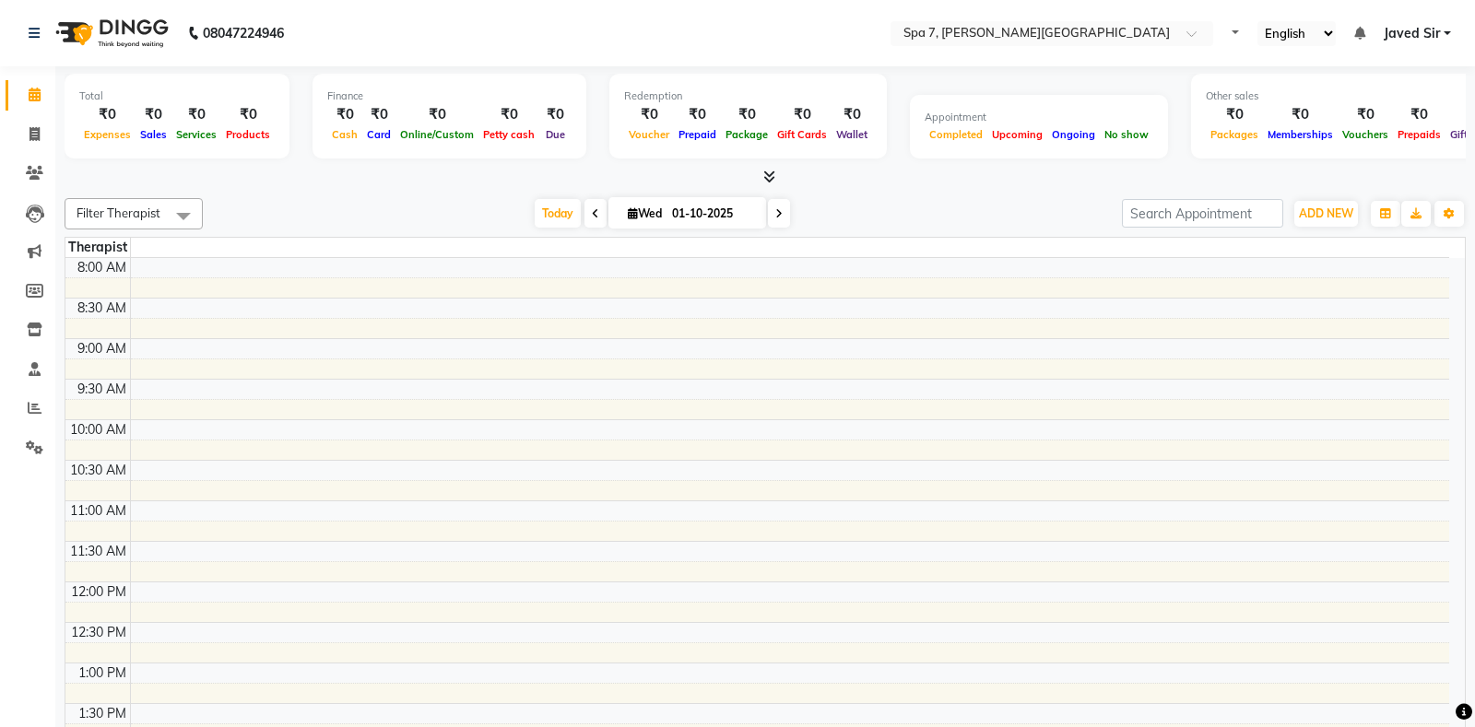
select select "en"
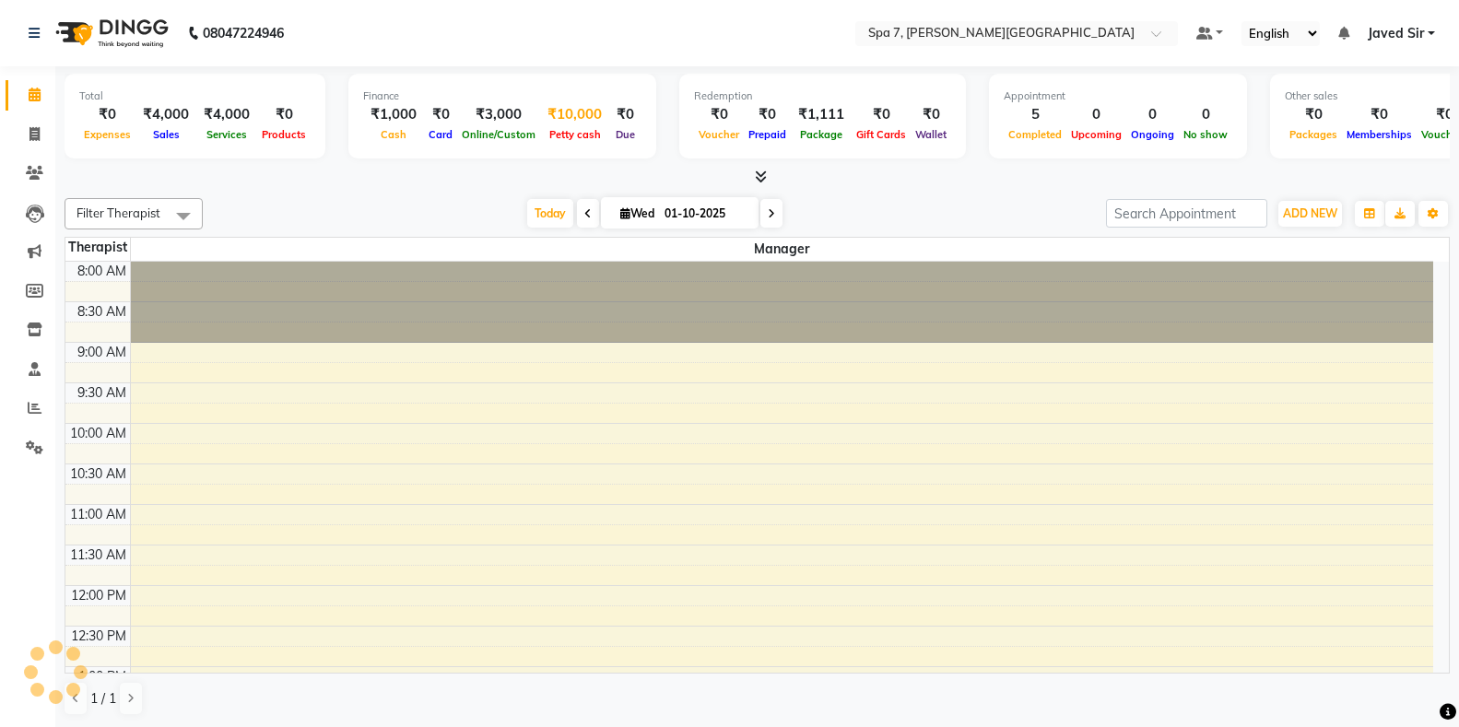
click at [570, 129] on span "Petty cash" at bounding box center [575, 134] width 61 height 13
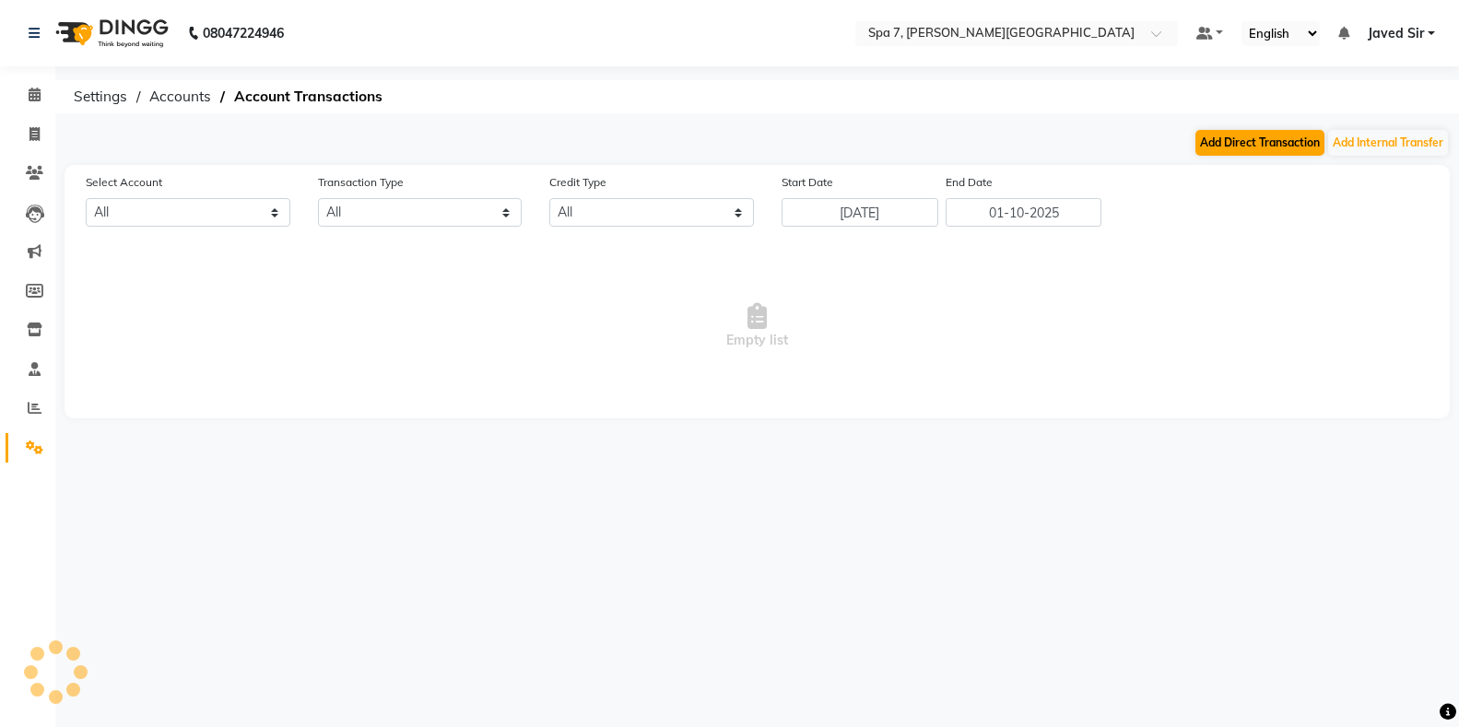
select select "7629"
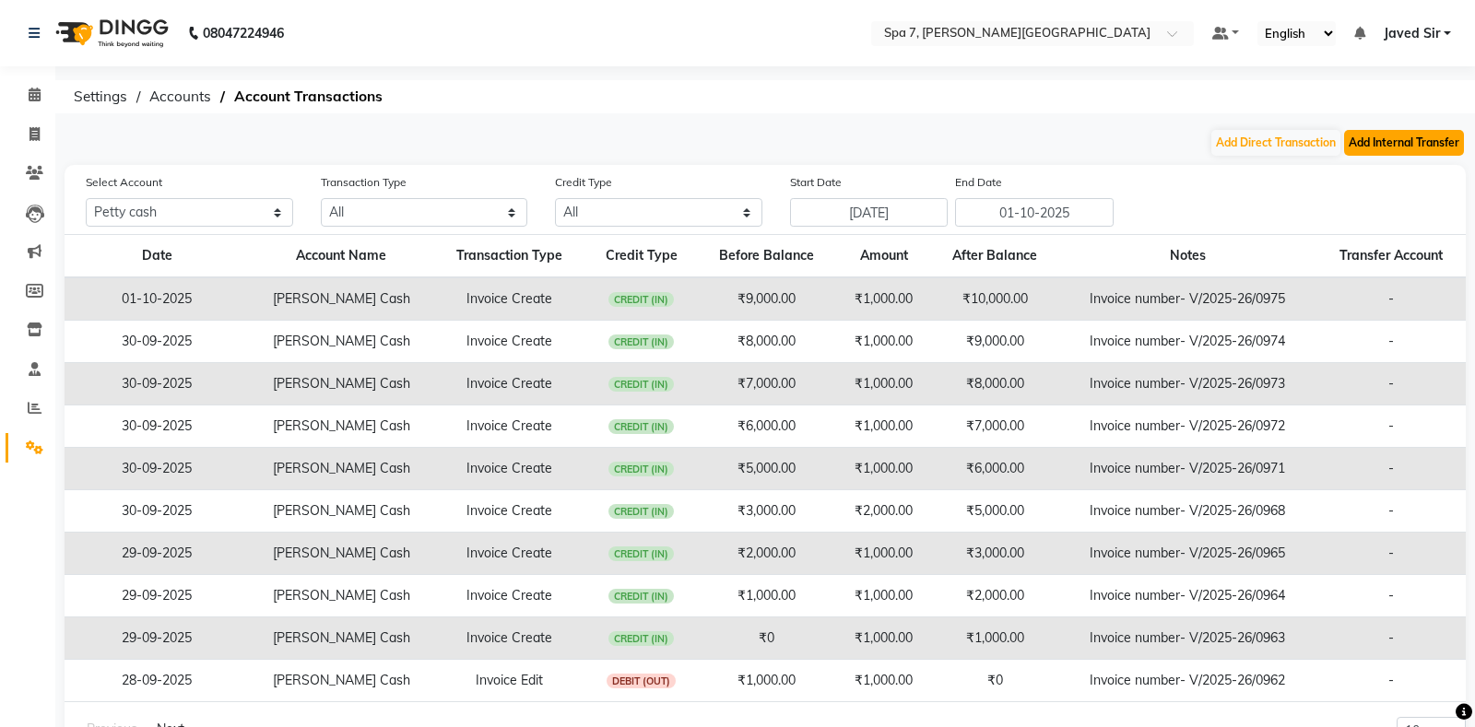
click at [1384, 131] on button "Add Internal Transfer" at bounding box center [1404, 143] width 120 height 26
select select "internal transfer"
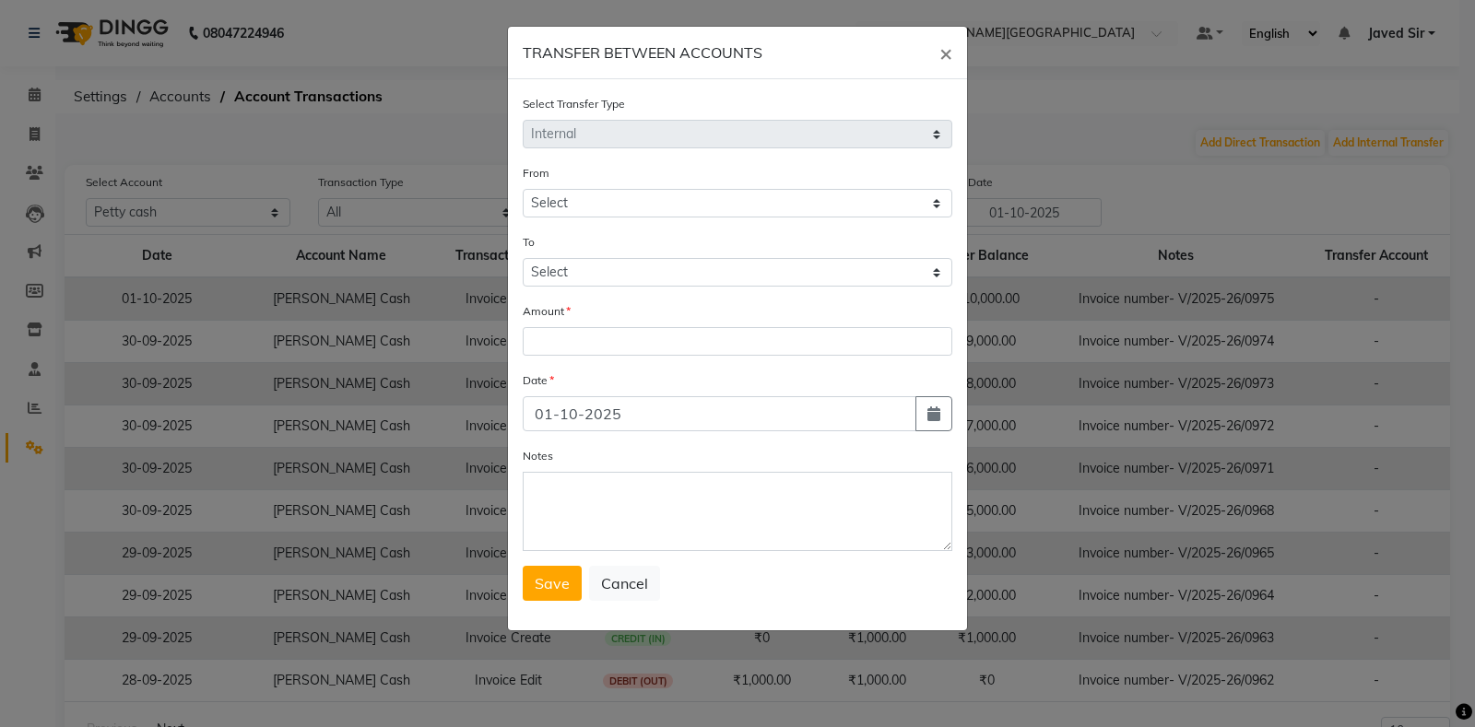
select select "7629"
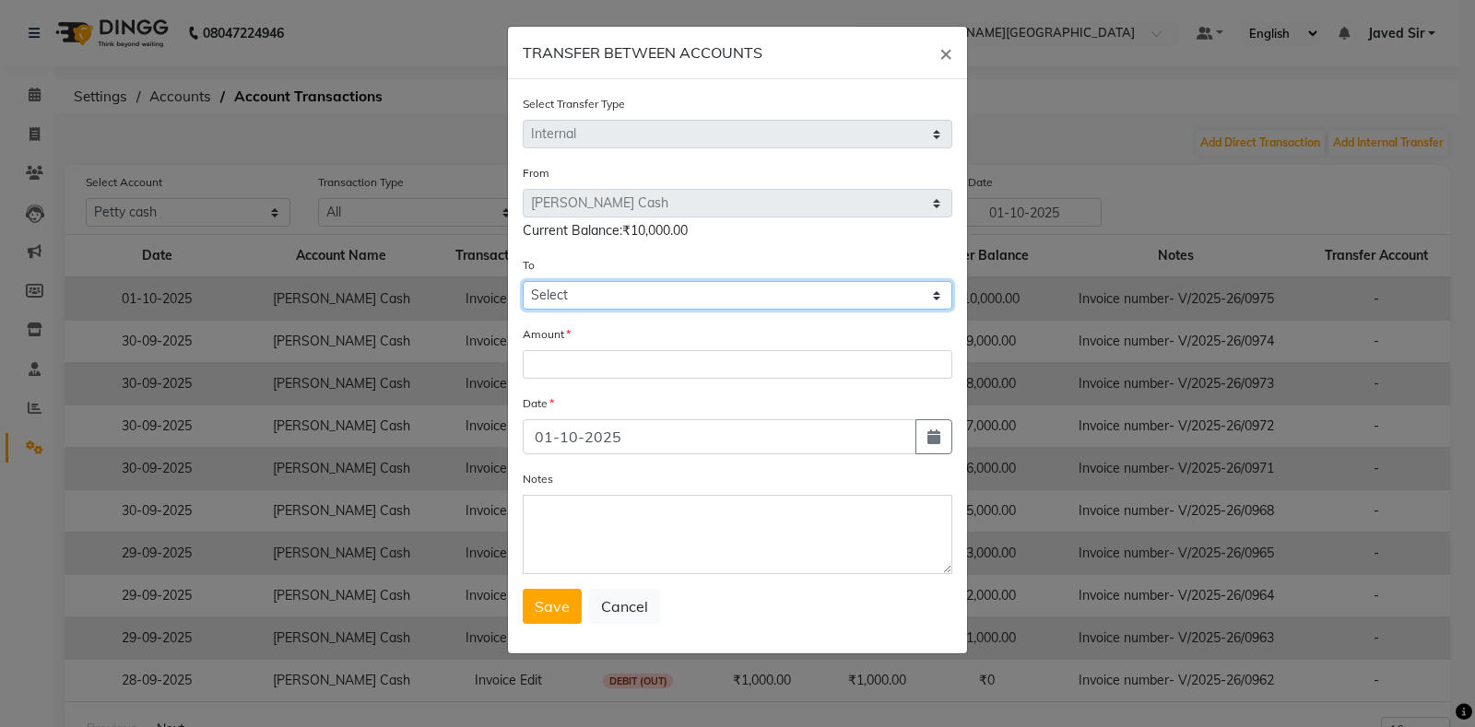
drag, startPoint x: 595, startPoint y: 289, endPoint x: 598, endPoint y: 307, distance: 18.8
click at [595, 289] on select "Select [PERSON_NAME] Cash Default Account" at bounding box center [738, 295] width 430 height 29
select select "7630"
click at [523, 281] on select "Select [PERSON_NAME] Cash Default Account" at bounding box center [738, 295] width 430 height 29
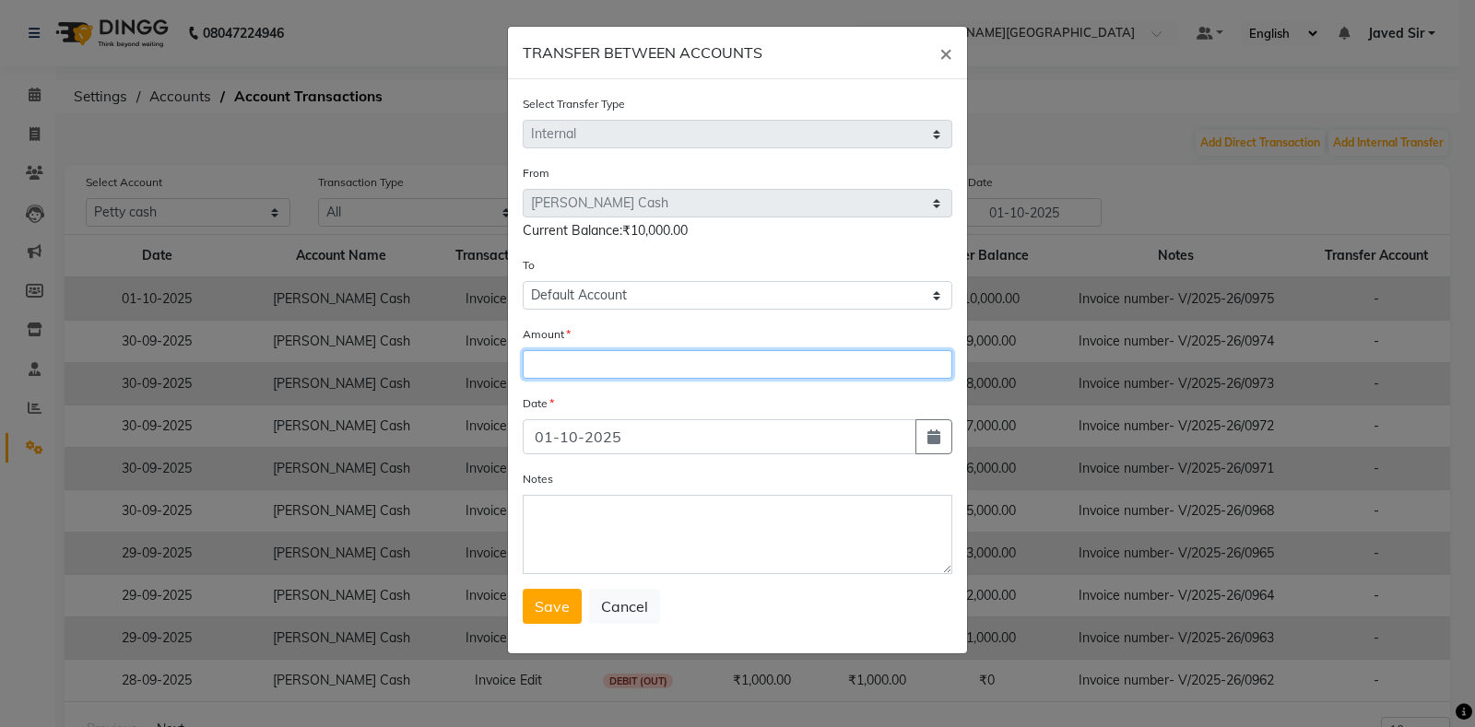
click at [601, 370] on input "number" at bounding box center [738, 364] width 430 height 29
type input "9000"
click at [555, 612] on span "Save" at bounding box center [552, 606] width 35 height 18
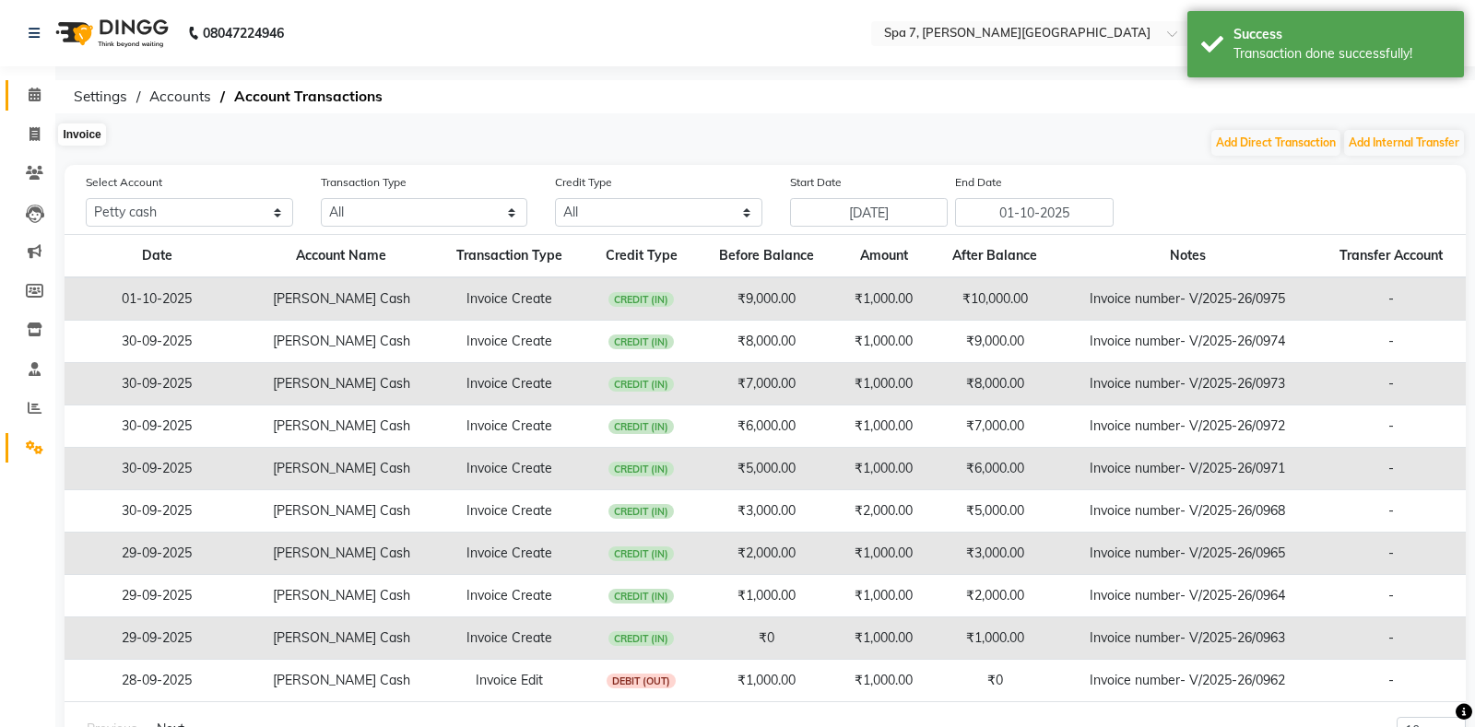
click at [36, 95] on icon at bounding box center [35, 95] width 12 height 14
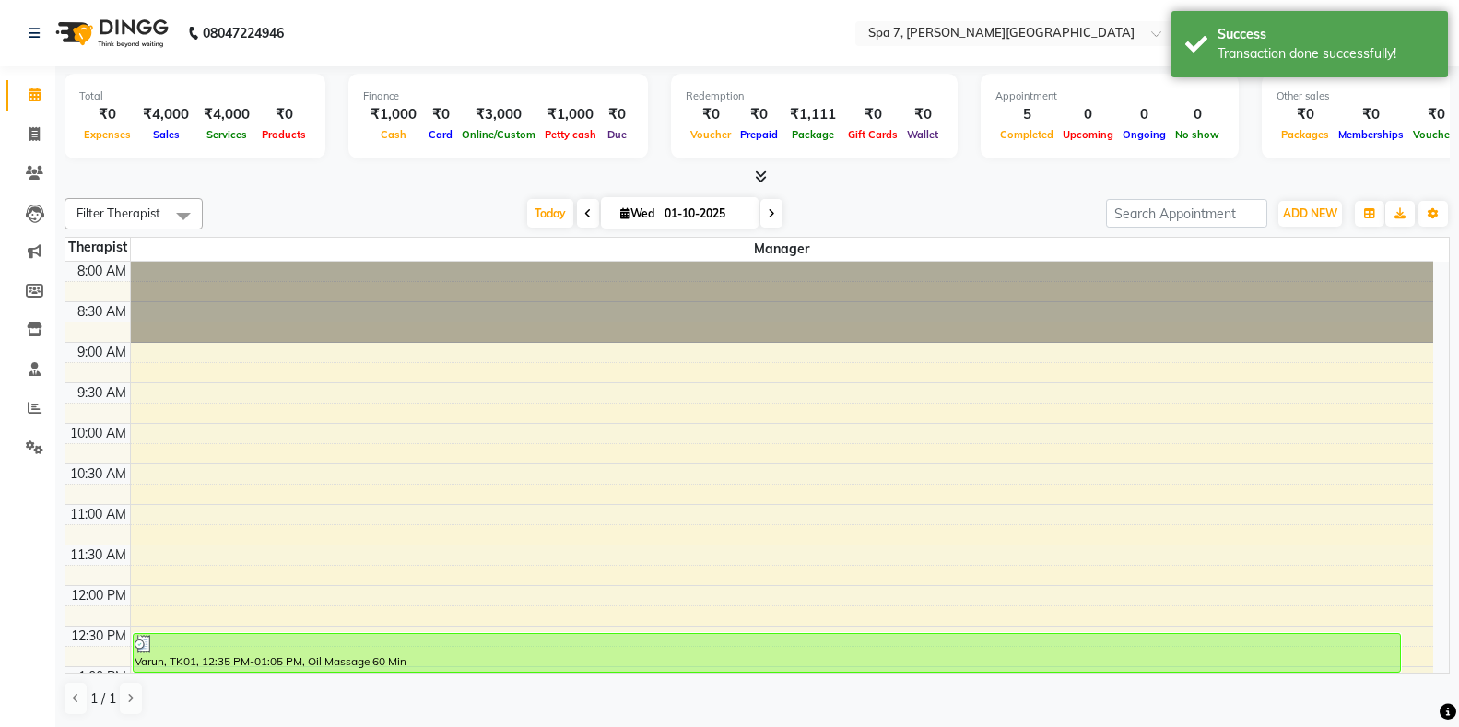
click at [1080, 180] on div at bounding box center [757, 177] width 1385 height 19
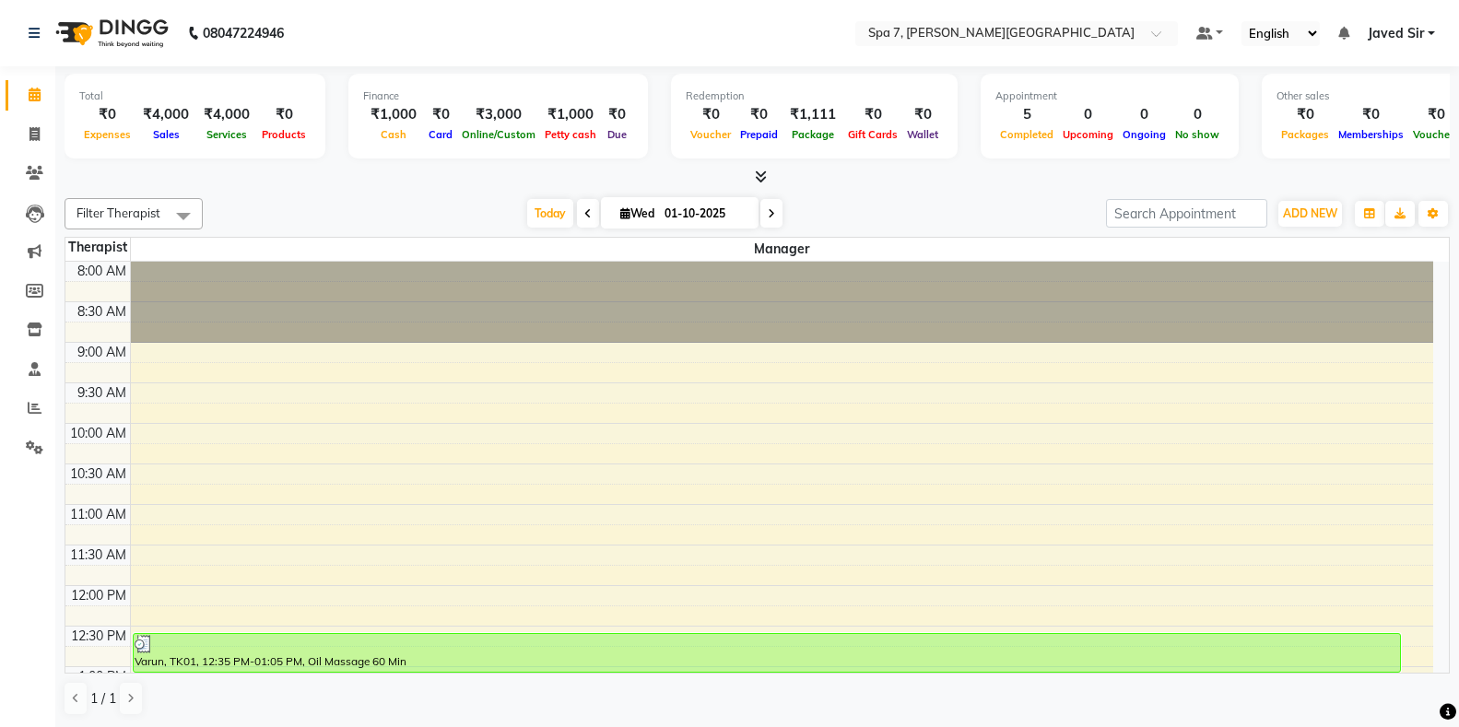
click at [1394, 34] on span "Javed Sir" at bounding box center [1396, 33] width 56 height 19
click at [1332, 134] on link "Sign out" at bounding box center [1340, 126] width 169 height 29
